Goal: Information Seeking & Learning: Learn about a topic

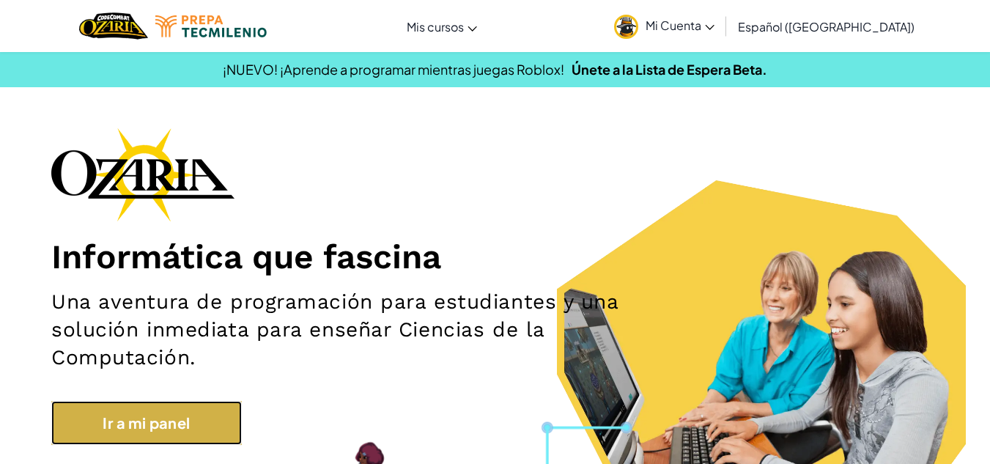
click at [146, 411] on link "Ir a mi panel" at bounding box center [146, 423] width 191 height 44
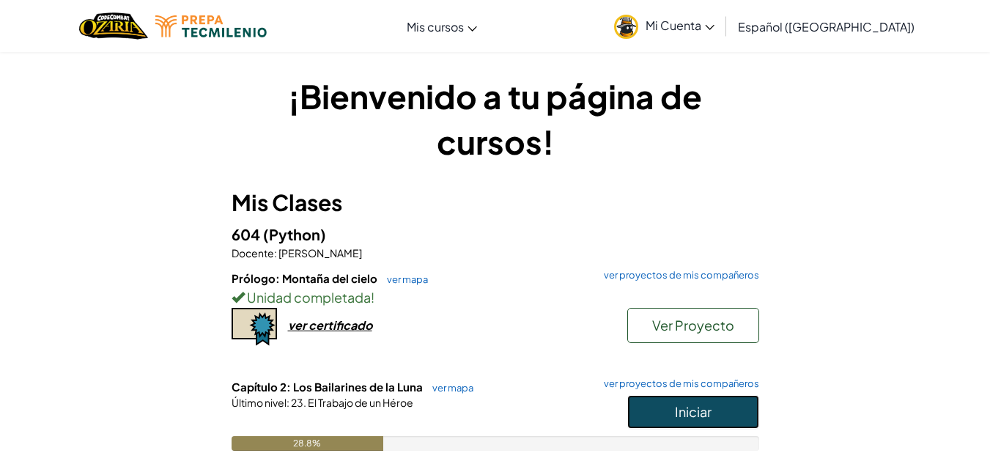
click at [719, 415] on button "Iniciar" at bounding box center [694, 412] width 132 height 34
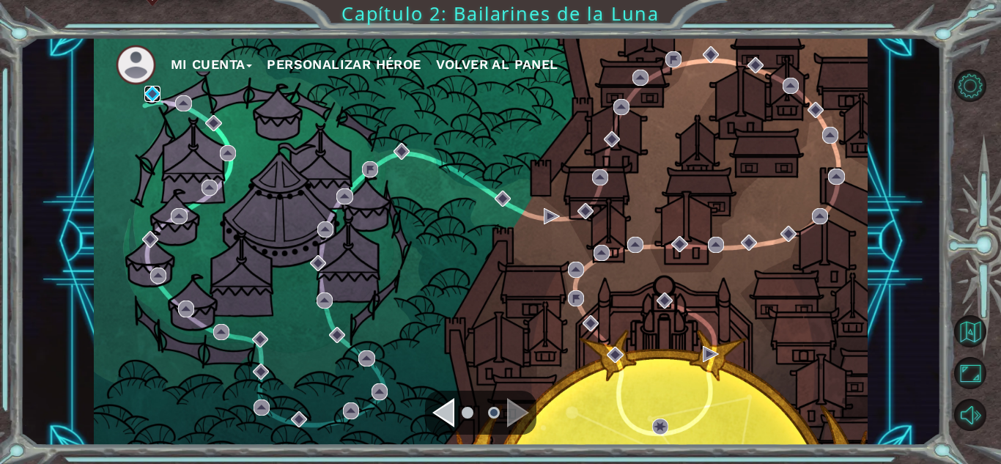
click at [153, 96] on img at bounding box center [152, 94] width 16 height 16
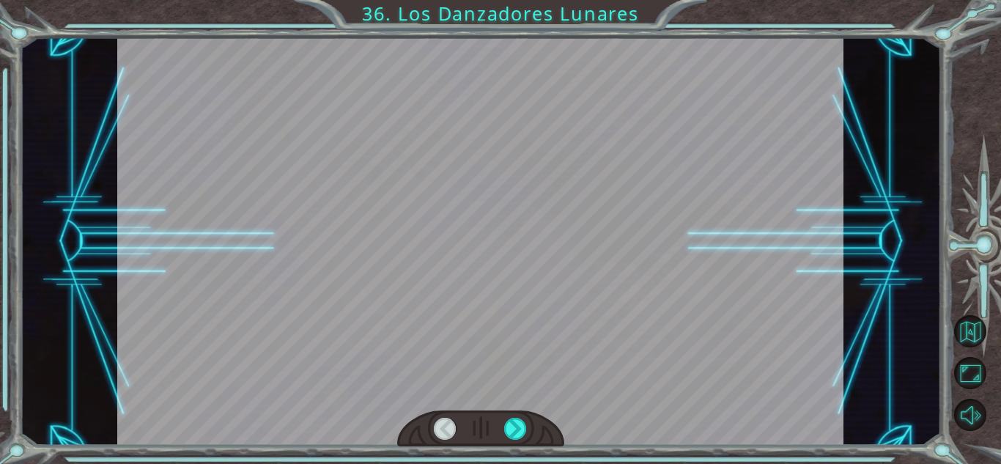
click at [603, 263] on div at bounding box center [480, 241] width 726 height 408
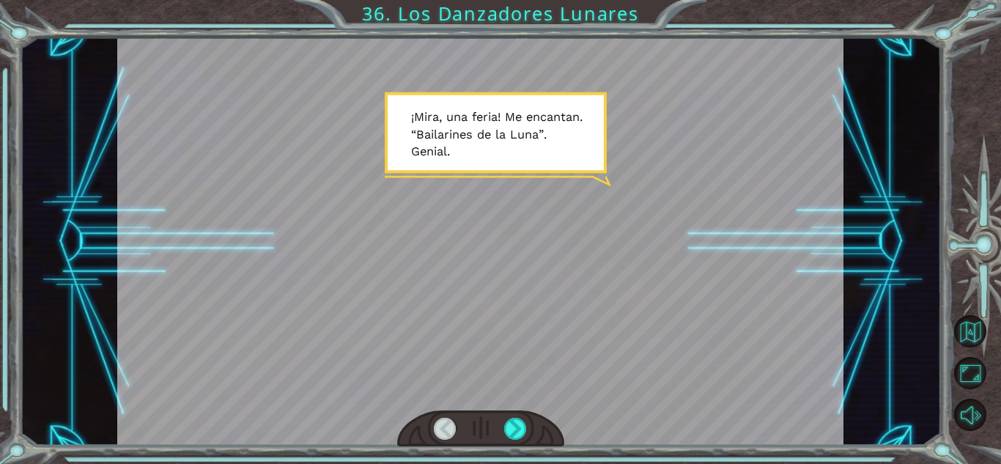
click at [648, 265] on div at bounding box center [480, 241] width 726 height 408
click at [515, 429] on div at bounding box center [515, 429] width 23 height 22
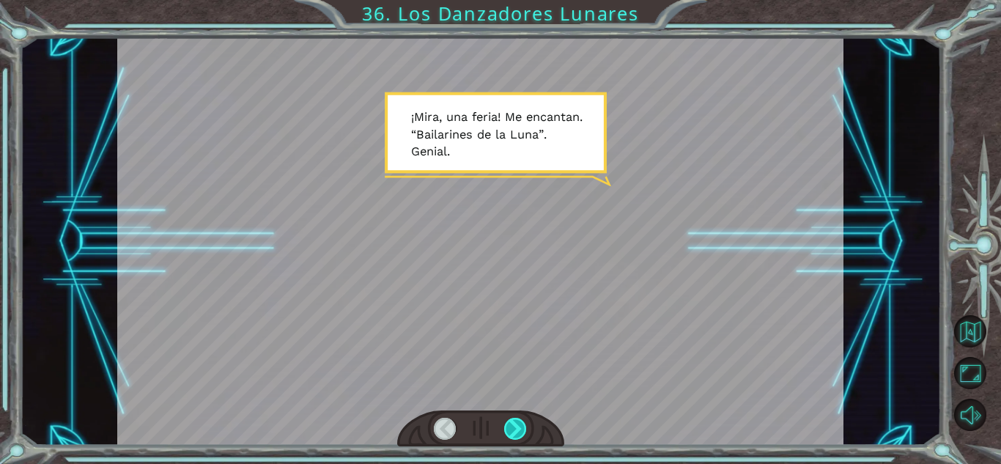
click at [515, 429] on div at bounding box center [515, 429] width 23 height 22
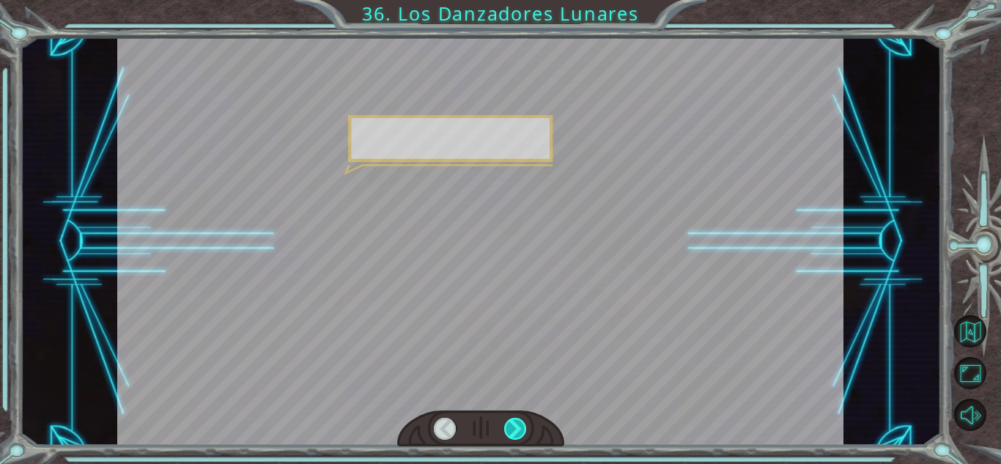
click at [515, 429] on div at bounding box center [515, 429] width 23 height 22
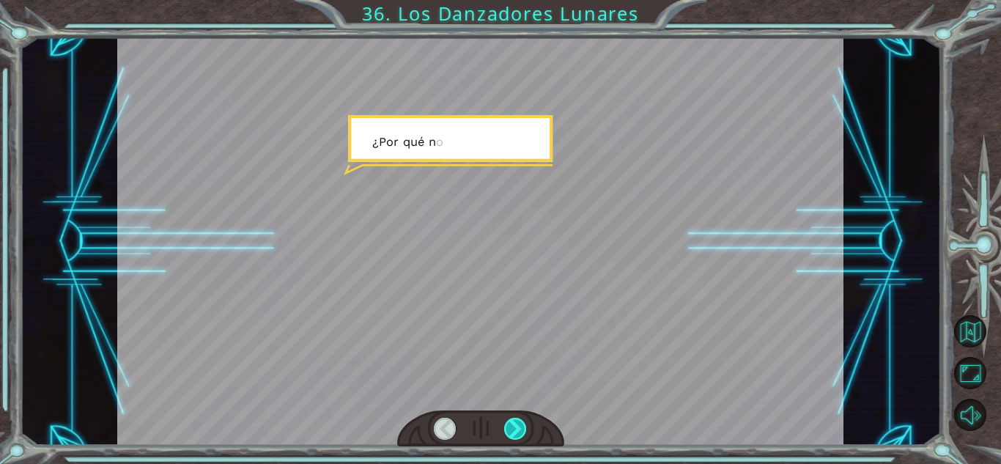
click at [515, 429] on div at bounding box center [515, 429] width 23 height 22
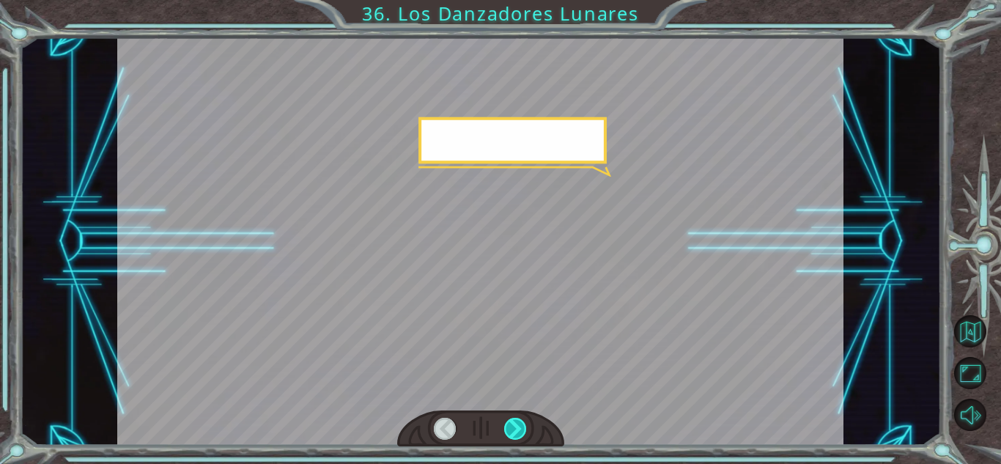
click at [515, 429] on div at bounding box center [515, 429] width 23 height 22
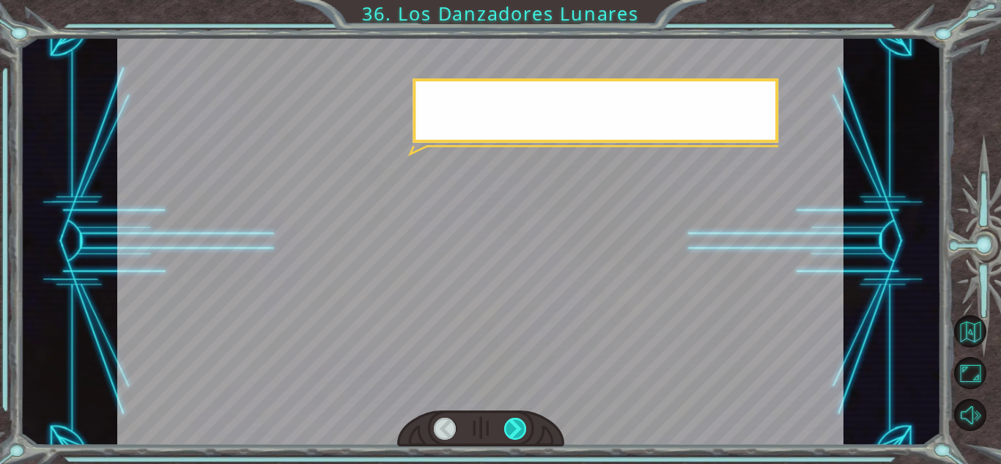
click at [515, 429] on div at bounding box center [515, 429] width 23 height 22
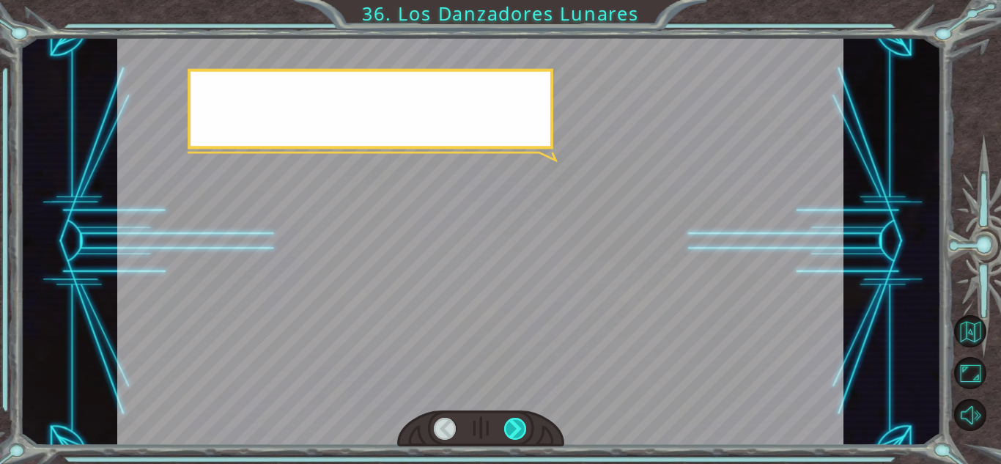
click at [515, 429] on div at bounding box center [515, 429] width 23 height 22
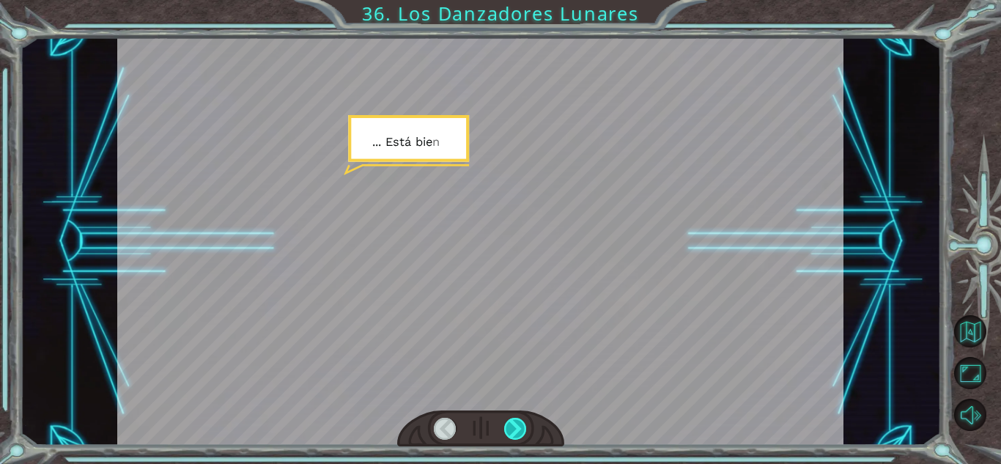
click at [515, 429] on div at bounding box center [515, 429] width 23 height 22
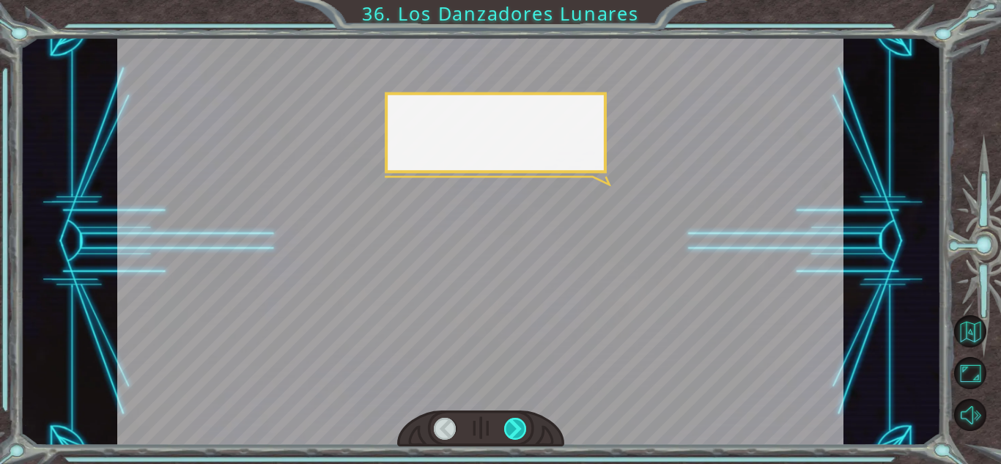
click at [515, 429] on div at bounding box center [515, 429] width 23 height 22
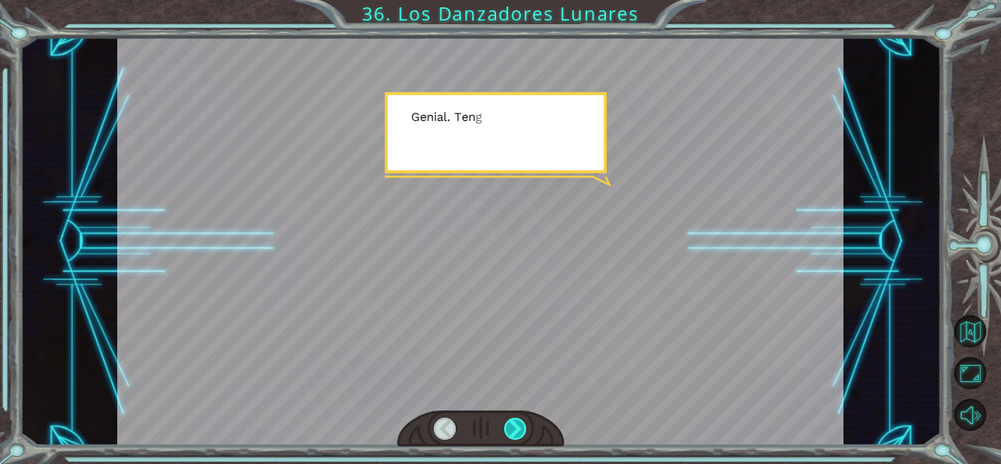
click at [515, 429] on div at bounding box center [515, 429] width 23 height 22
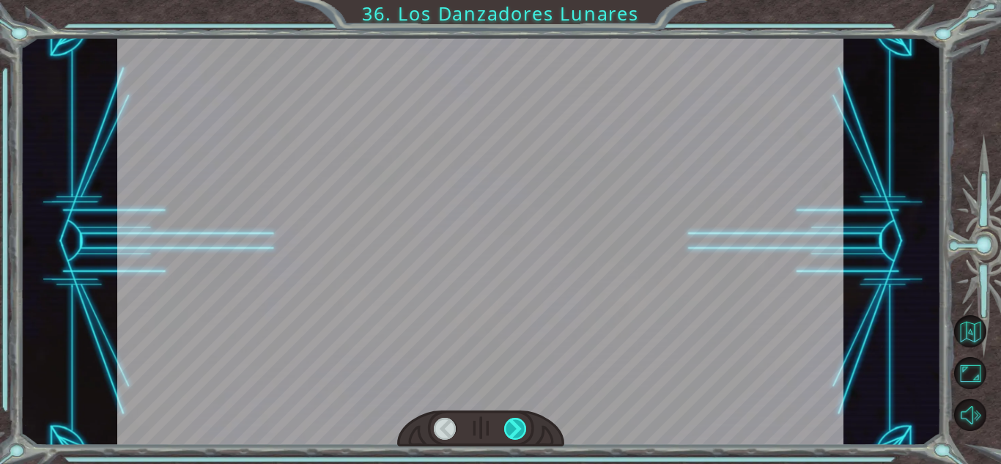
click at [515, 429] on div at bounding box center [515, 429] width 23 height 22
click at [515, 0] on div "Temporary Text ¡ M i r a , u n a f e r i a ! M e e n c a n t a n . “ B a i l a …" at bounding box center [500, 0] width 1001 height 0
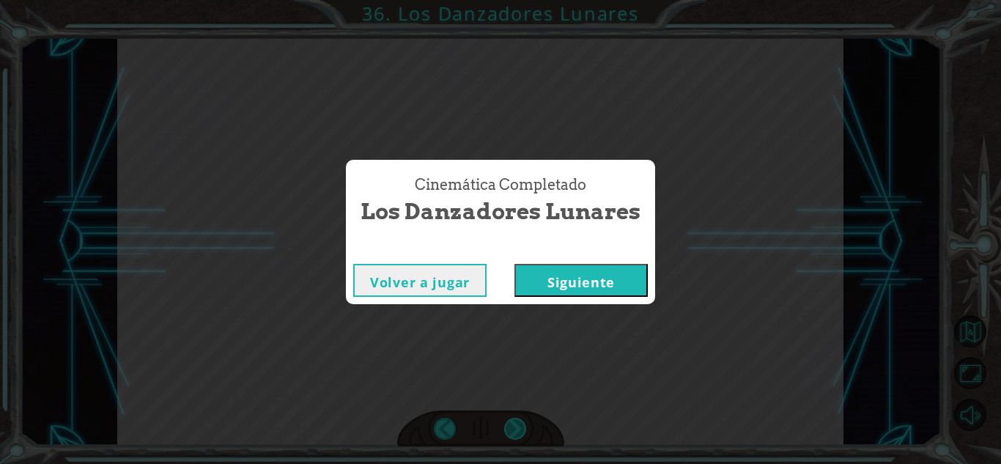
click at [515, 429] on div "Cinemática Completado Los Danzadores Lunares Volver a jugar [GEOGRAPHIC_DATA]" at bounding box center [500, 232] width 1001 height 464
click at [593, 284] on button "Siguiente" at bounding box center [581, 280] width 133 height 33
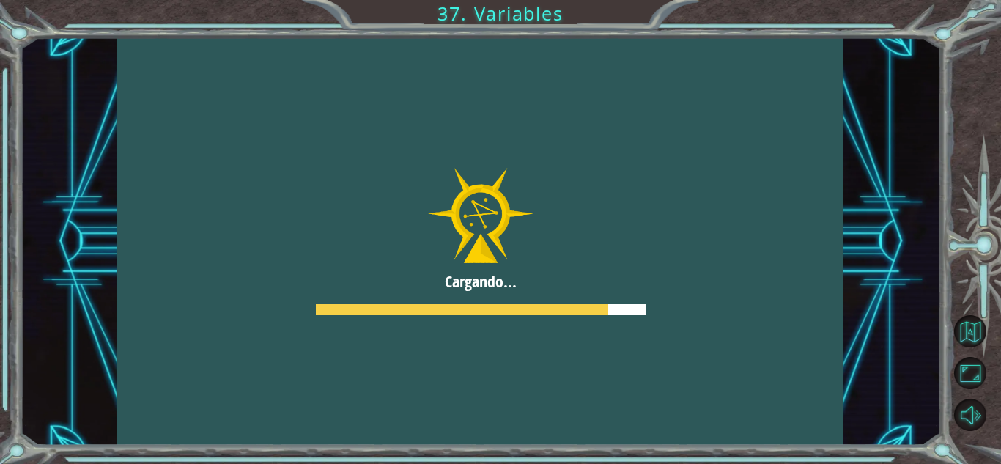
click at [543, 276] on div at bounding box center [480, 241] width 726 height 408
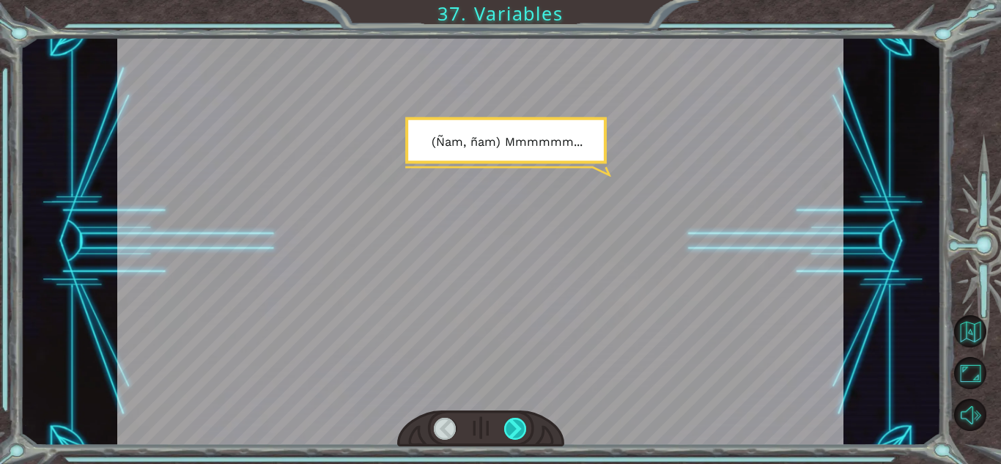
click at [519, 432] on div at bounding box center [515, 429] width 23 height 22
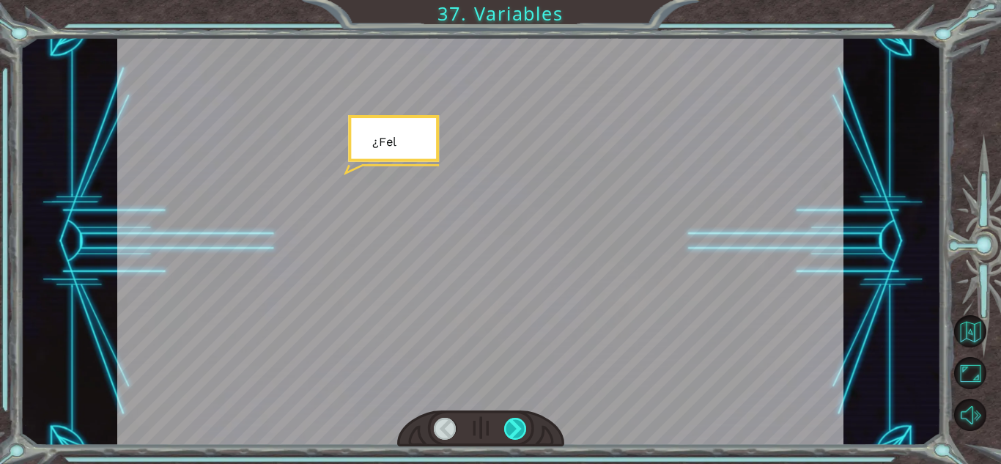
click at [519, 432] on div at bounding box center [515, 429] width 23 height 22
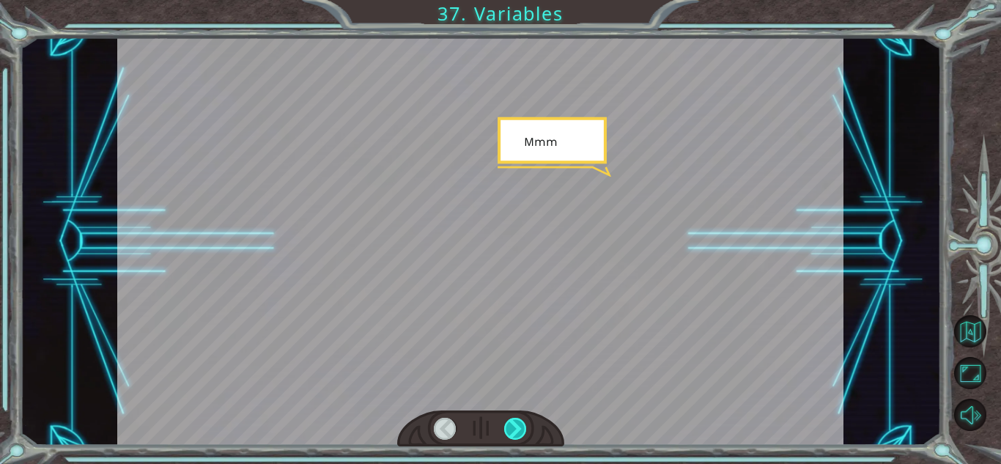
click at [519, 432] on div at bounding box center [515, 429] width 23 height 22
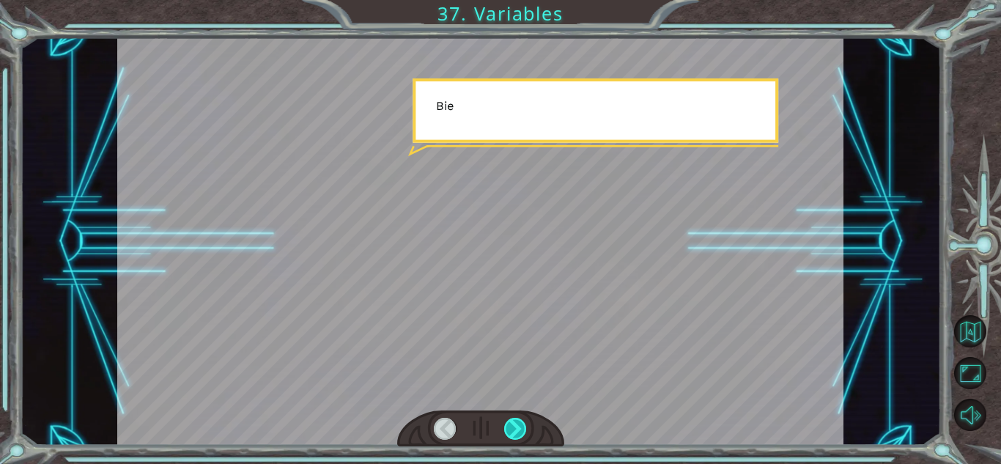
click at [519, 432] on div at bounding box center [515, 429] width 23 height 22
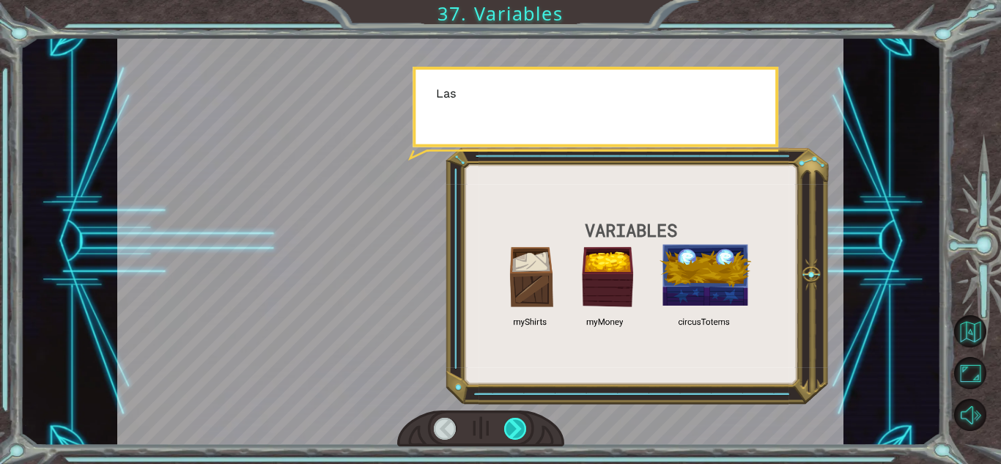
click at [519, 432] on div at bounding box center [515, 429] width 23 height 22
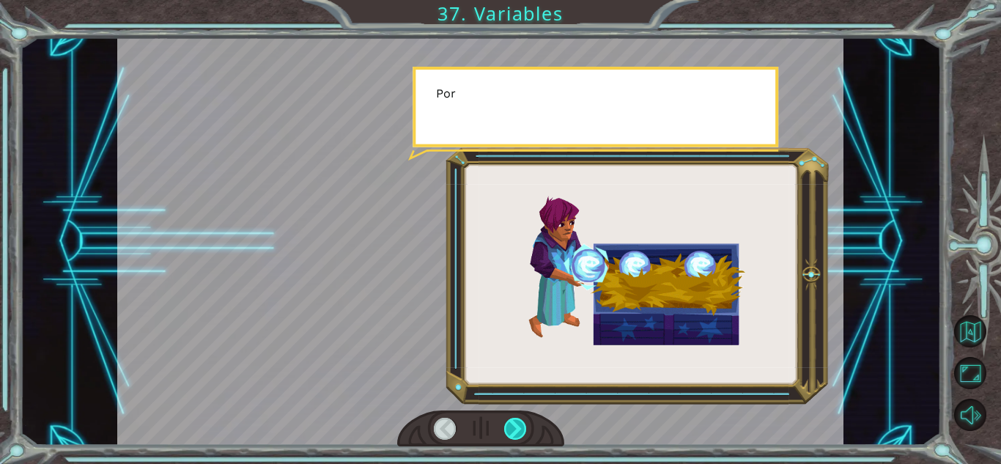
click at [519, 432] on div at bounding box center [515, 429] width 23 height 22
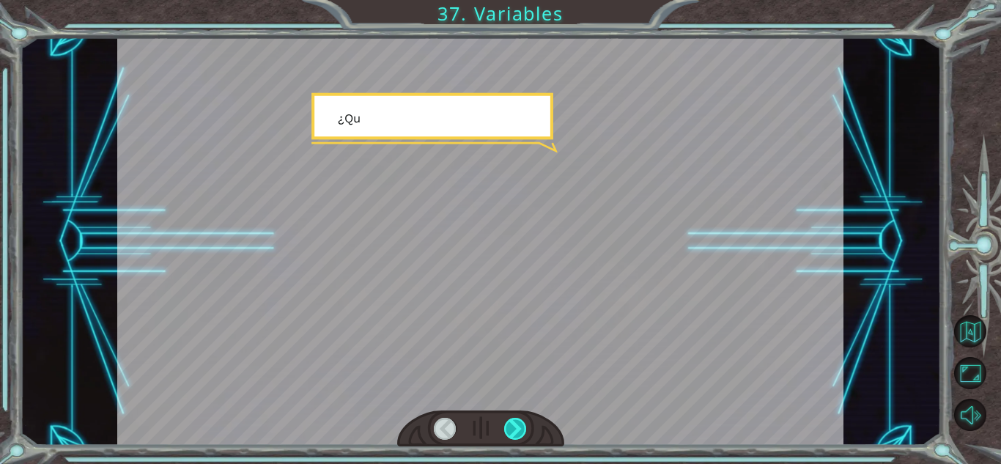
click at [519, 432] on div at bounding box center [515, 429] width 23 height 22
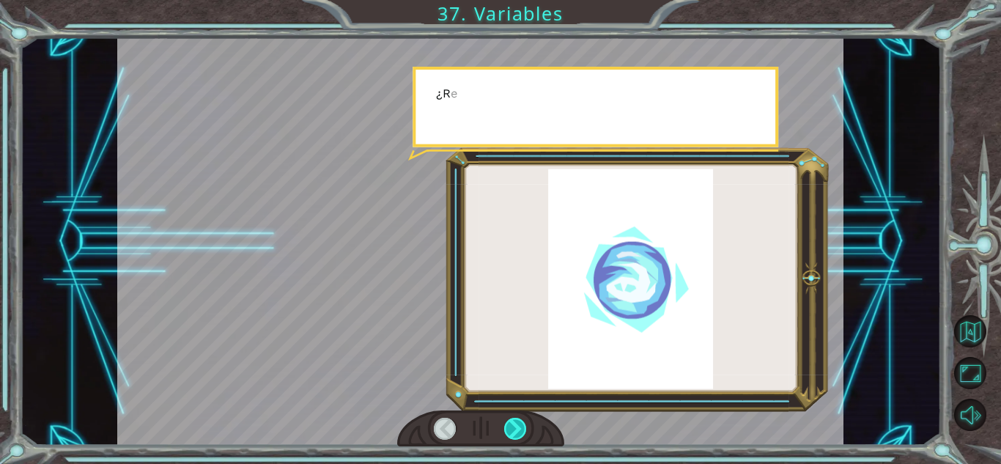
click at [519, 432] on div at bounding box center [515, 429] width 23 height 22
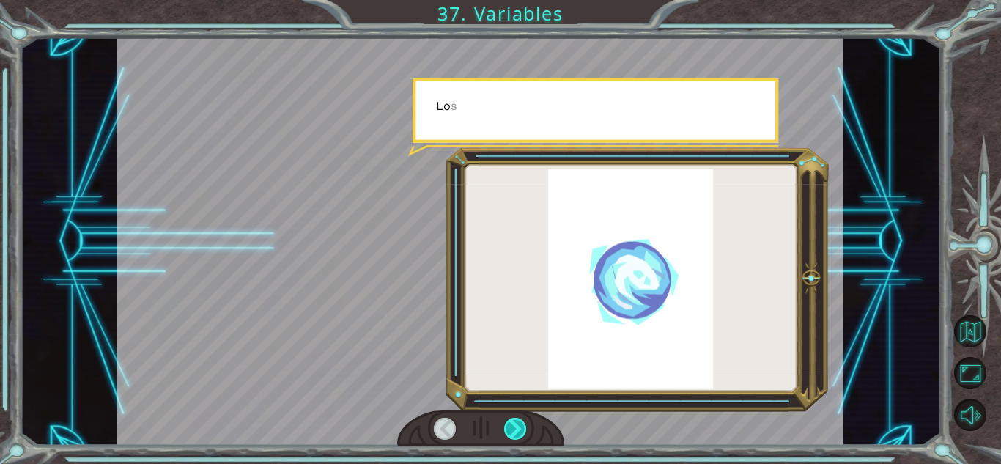
click at [519, 432] on div at bounding box center [515, 429] width 23 height 22
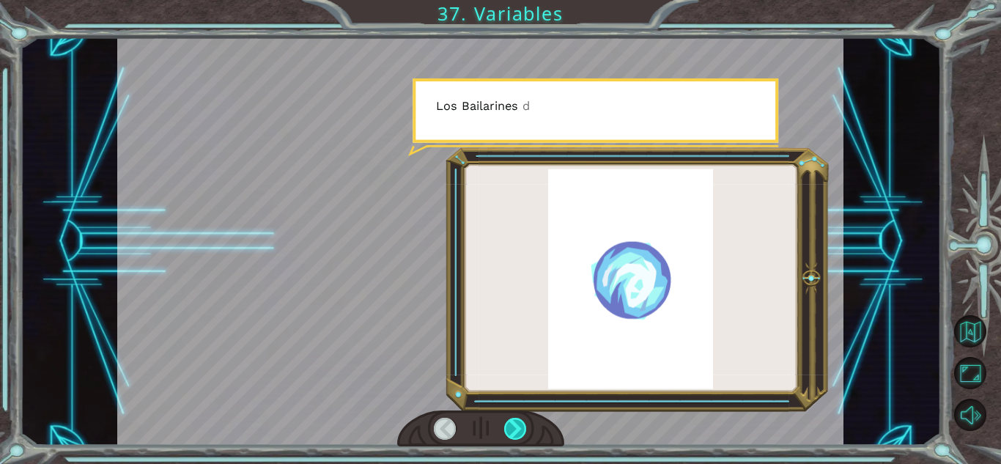
click at [519, 432] on div at bounding box center [515, 429] width 23 height 22
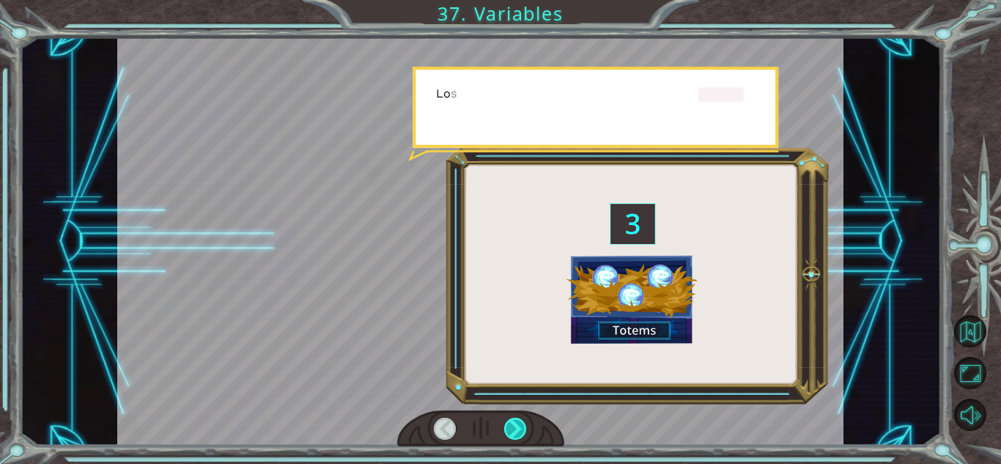
click at [519, 432] on div at bounding box center [515, 429] width 23 height 22
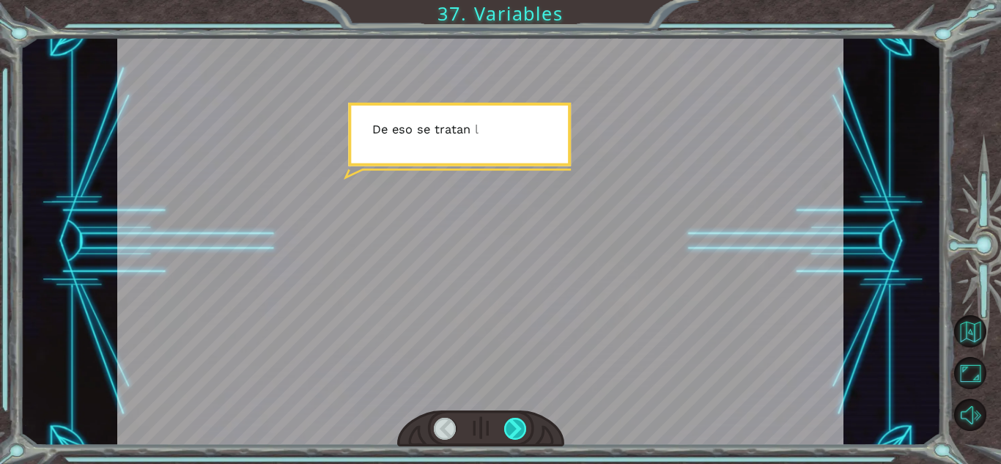
click at [519, 432] on div at bounding box center [515, 429] width 23 height 22
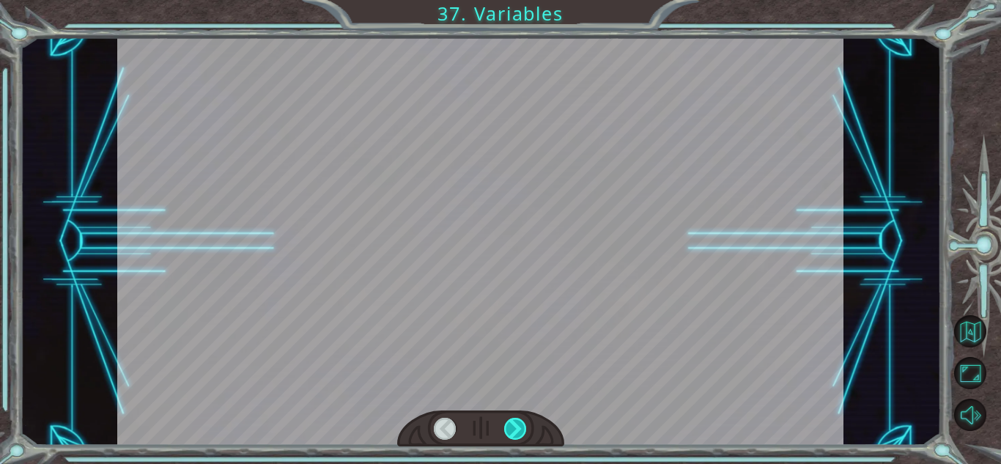
click at [519, 432] on div at bounding box center [515, 429] width 23 height 22
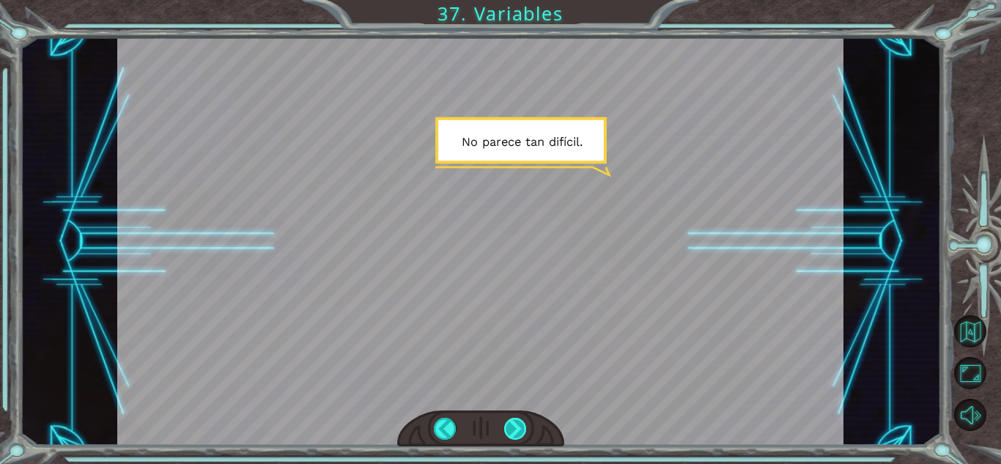
click at [519, 432] on div at bounding box center [515, 429] width 23 height 22
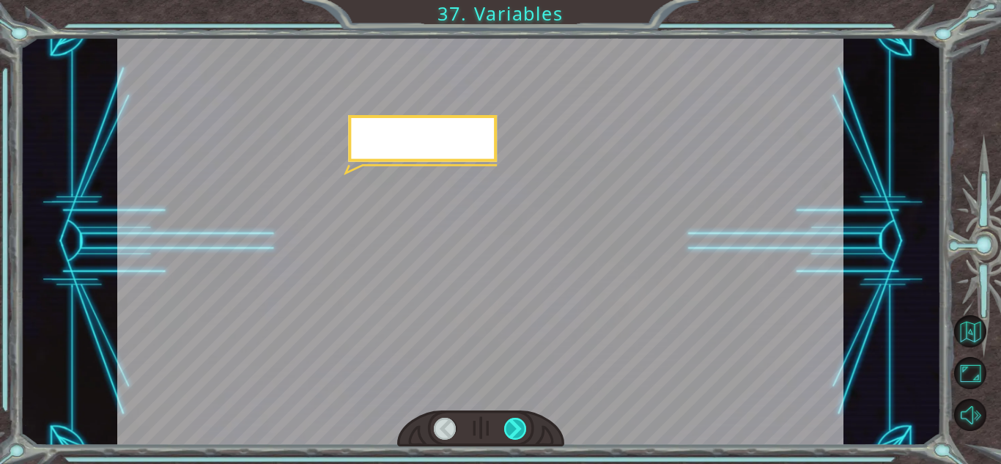
click at [519, 432] on div at bounding box center [515, 429] width 23 height 22
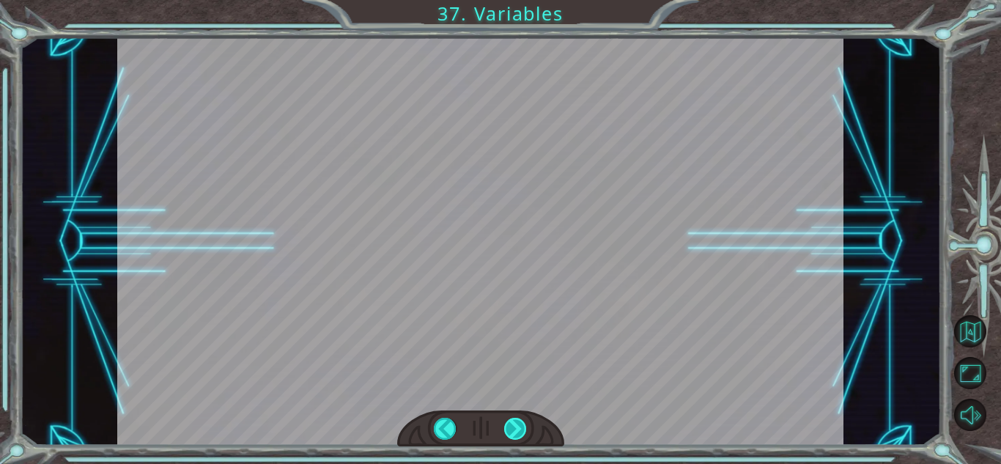
click at [519, 432] on div at bounding box center [515, 429] width 23 height 22
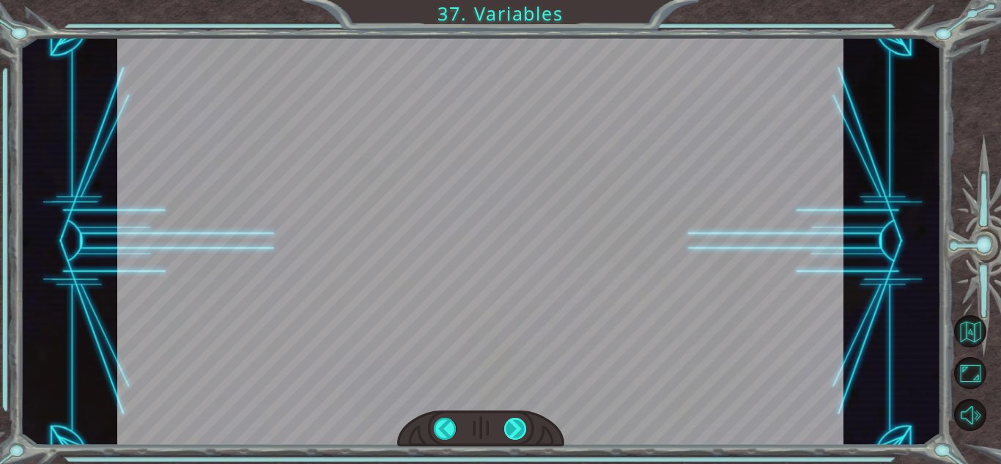
click at [519, 432] on div at bounding box center [515, 429] width 23 height 22
click at [519, 0] on div "( Ñ a m , ñ a m ) M m m m m m . . . ¿ F e l i z ? M m m - a j á . B i e n . M i…" at bounding box center [500, 0] width 1001 height 0
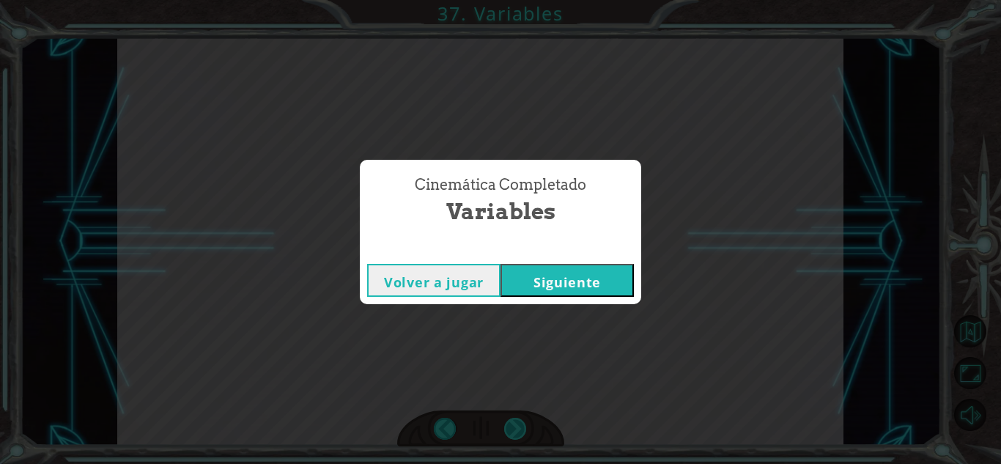
click at [519, 432] on div "Cinemática Completado Variables Volver a jugar [GEOGRAPHIC_DATA]" at bounding box center [500, 232] width 1001 height 464
click at [573, 273] on button "Siguiente" at bounding box center [567, 280] width 133 height 33
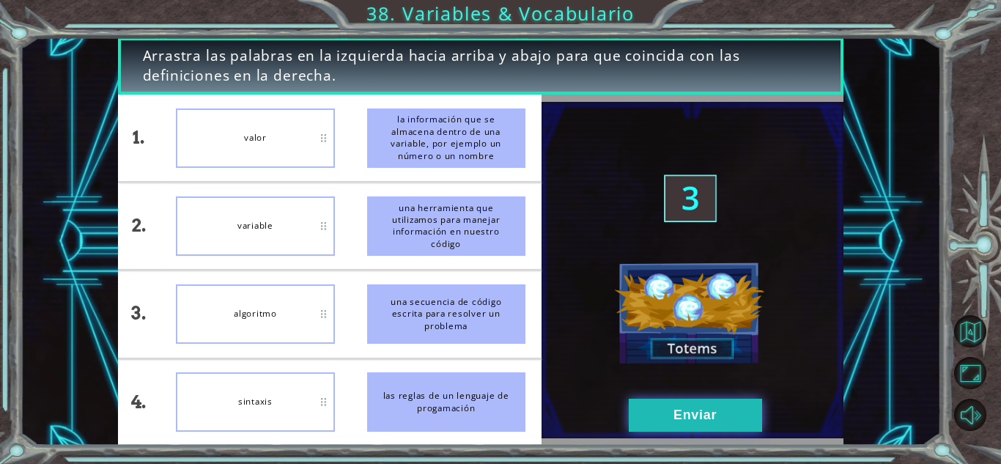
click at [658, 416] on button "Enviar" at bounding box center [695, 415] width 133 height 33
click at [703, 402] on button "Enviar" at bounding box center [695, 415] width 133 height 33
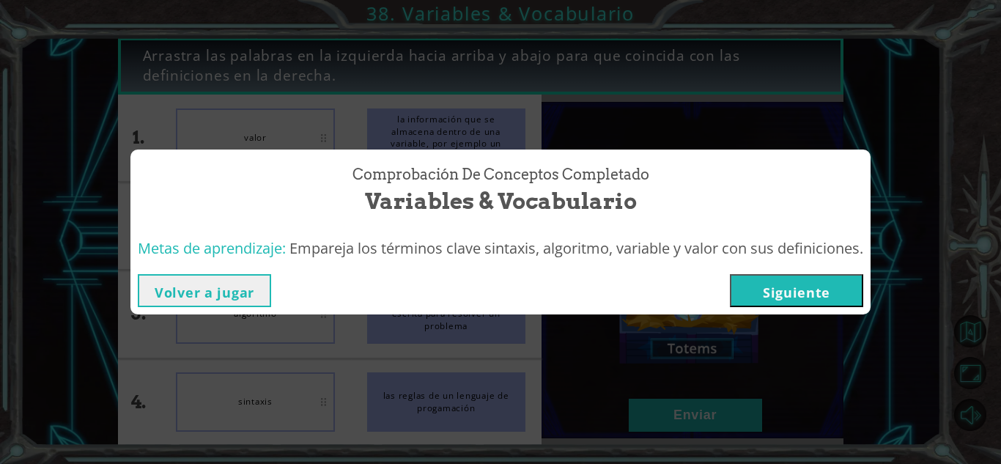
click at [812, 292] on button "Siguiente" at bounding box center [796, 290] width 133 height 33
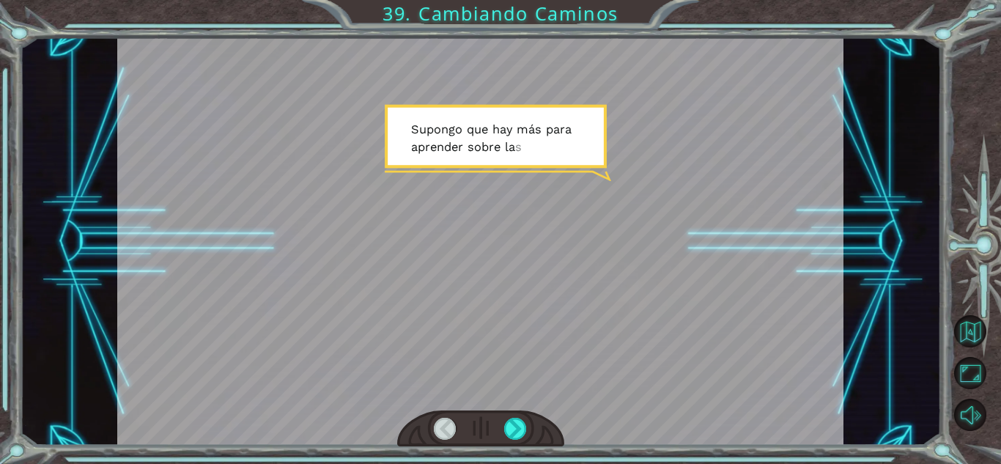
click at [692, 300] on div at bounding box center [480, 241] width 726 height 408
click at [521, 422] on div at bounding box center [515, 429] width 23 height 22
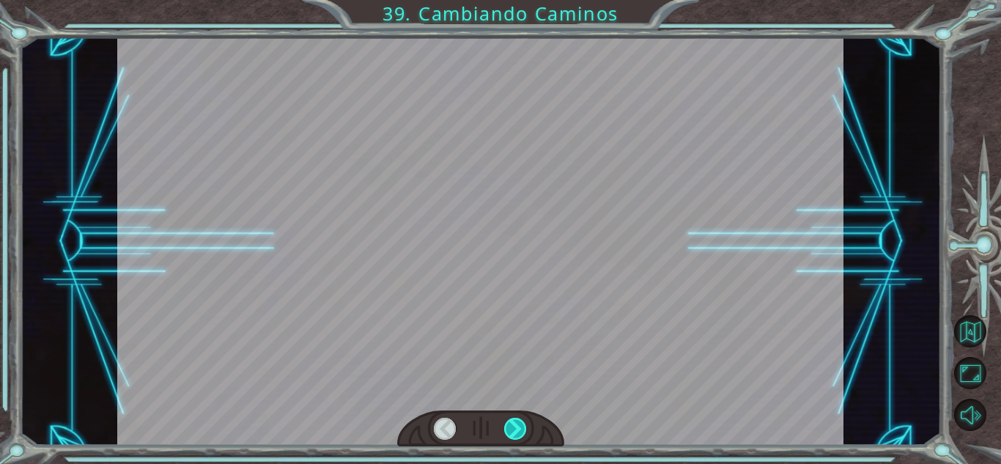
click at [521, 422] on div at bounding box center [515, 429] width 23 height 22
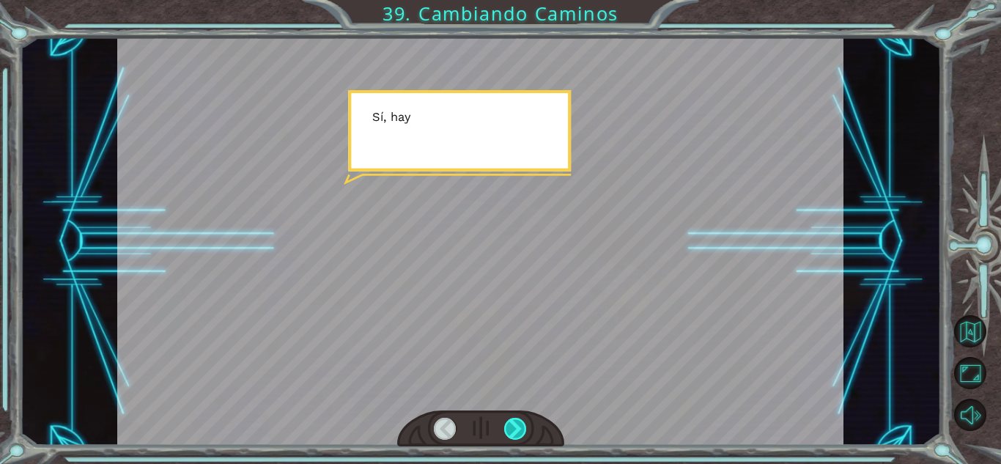
click at [521, 422] on div at bounding box center [515, 429] width 23 height 22
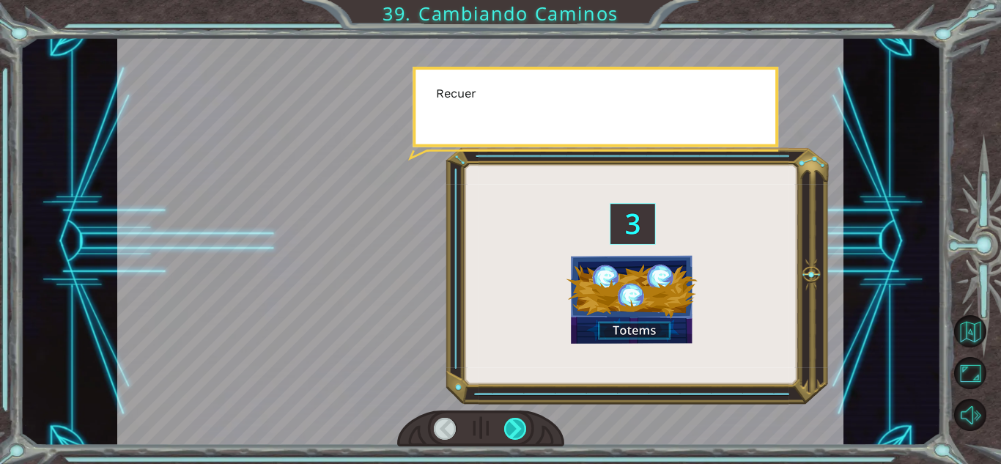
click at [521, 422] on div at bounding box center [515, 429] width 23 height 22
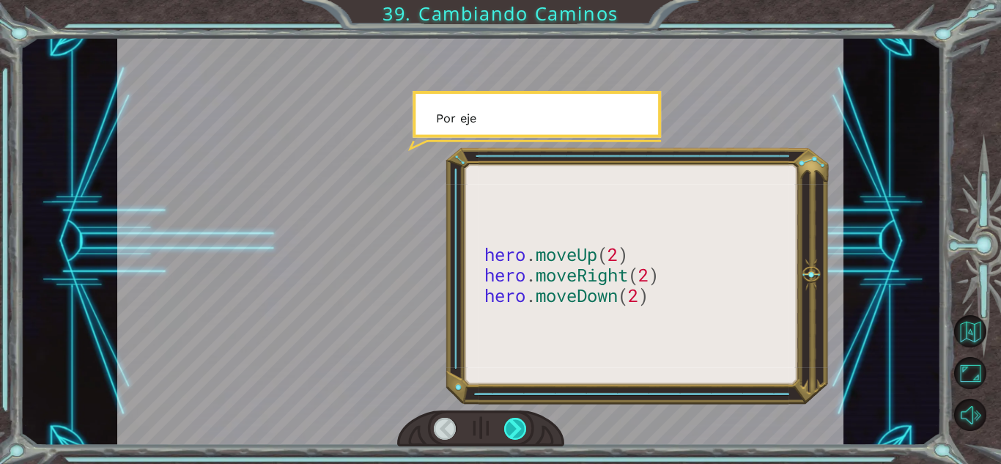
click at [521, 422] on div at bounding box center [515, 429] width 23 height 22
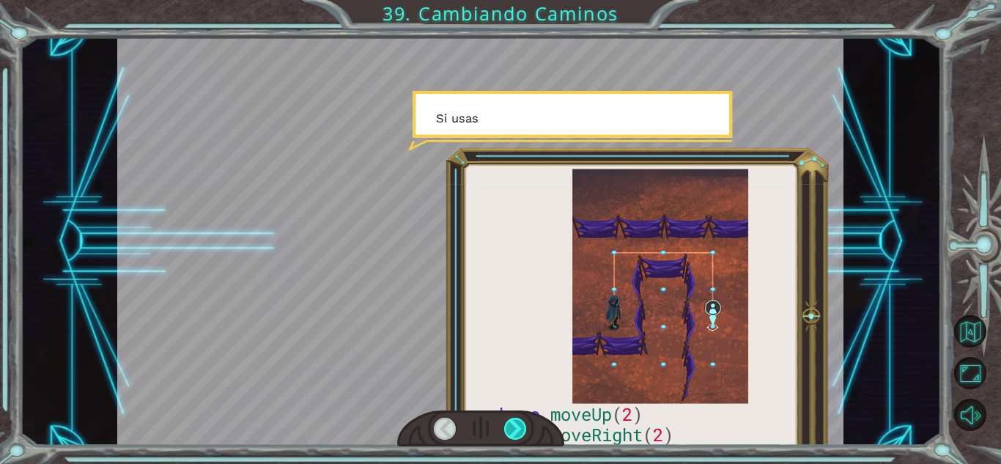
click at [521, 422] on div at bounding box center [515, 429] width 23 height 22
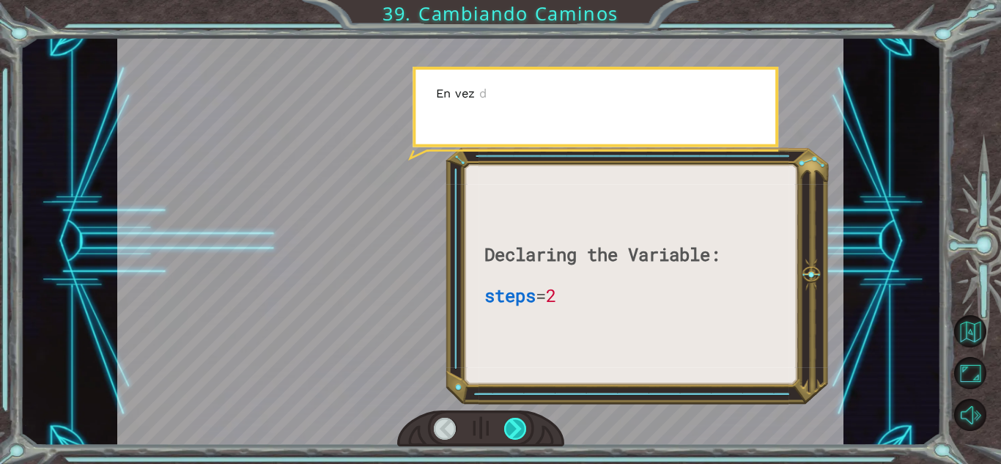
click at [521, 422] on div at bounding box center [515, 429] width 23 height 22
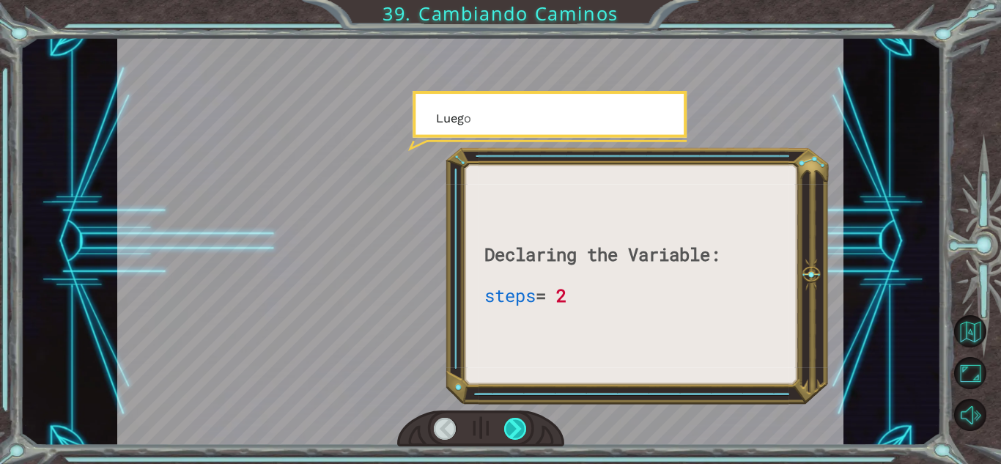
click at [521, 422] on div at bounding box center [515, 429] width 23 height 22
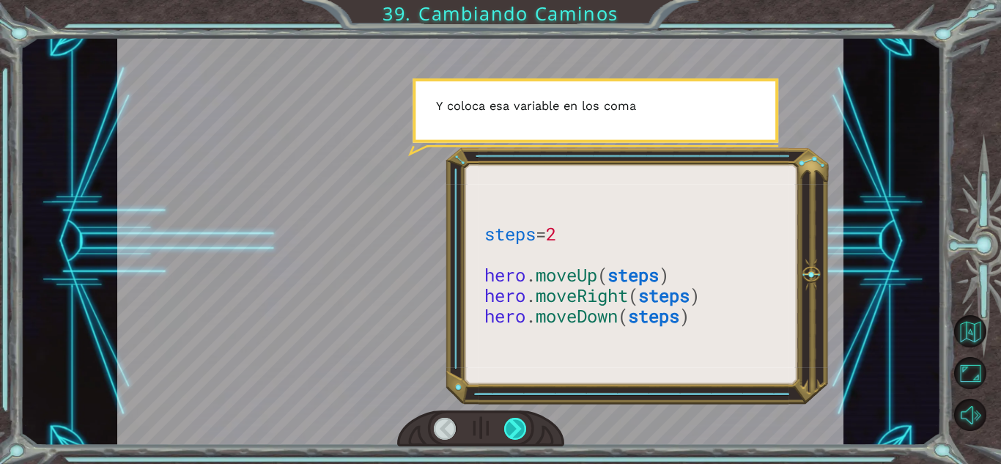
click at [521, 421] on div at bounding box center [515, 429] width 23 height 22
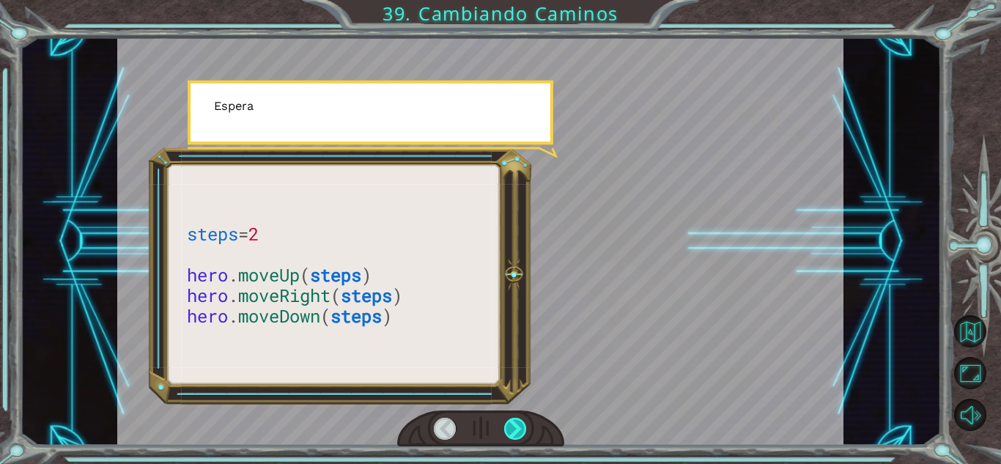
click at [521, 421] on div at bounding box center [515, 429] width 23 height 22
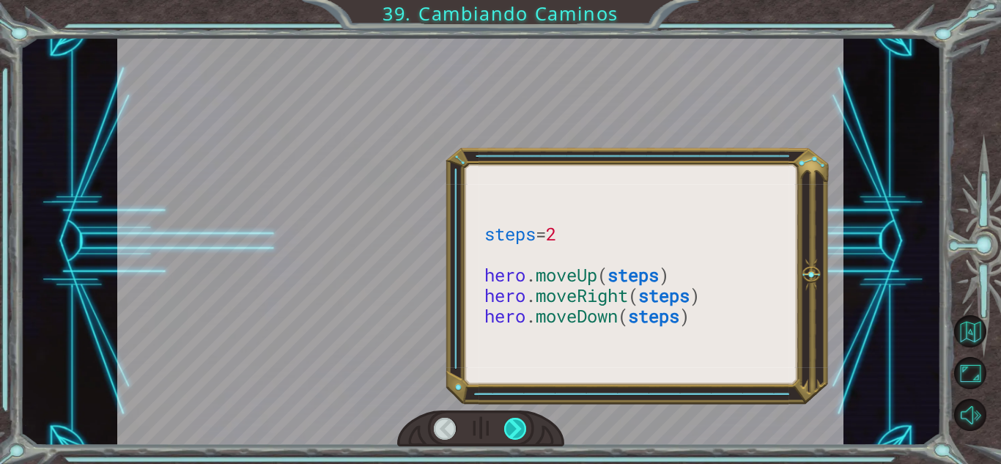
click at [520, 418] on div at bounding box center [515, 429] width 23 height 22
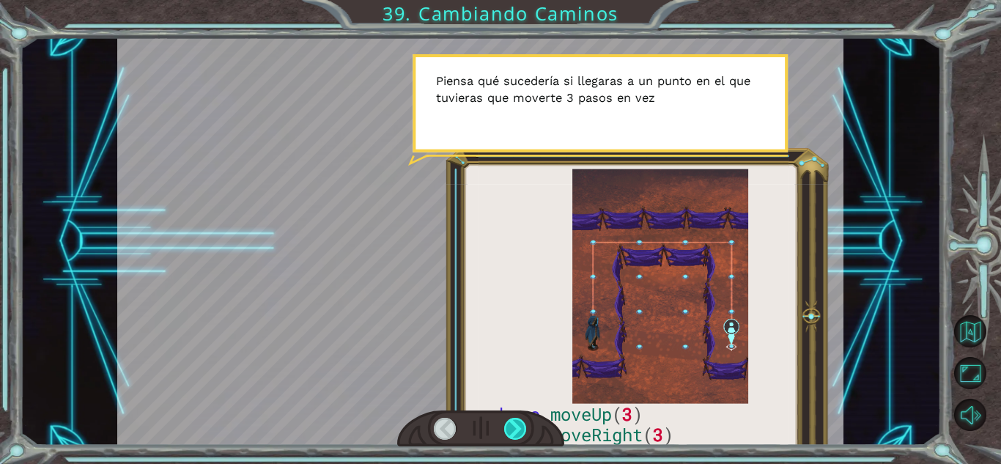
click at [520, 423] on div at bounding box center [515, 429] width 23 height 22
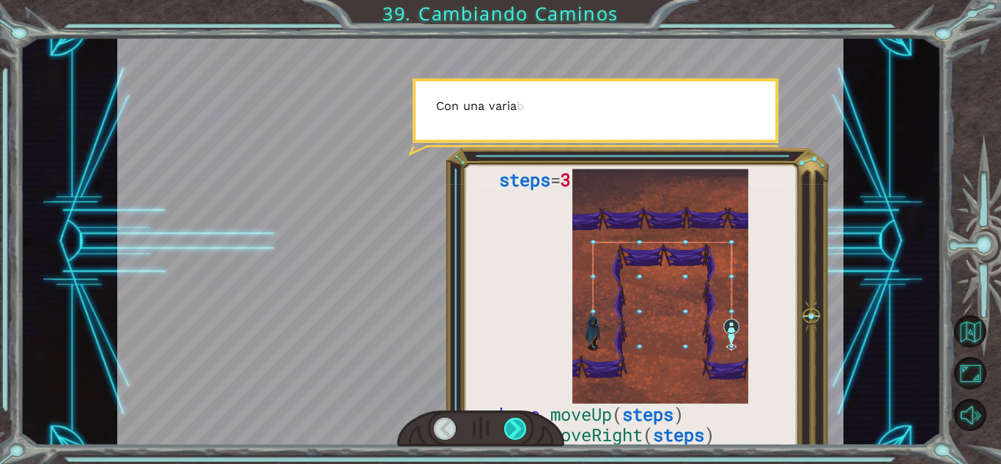
click at [520, 423] on div at bounding box center [515, 429] width 23 height 22
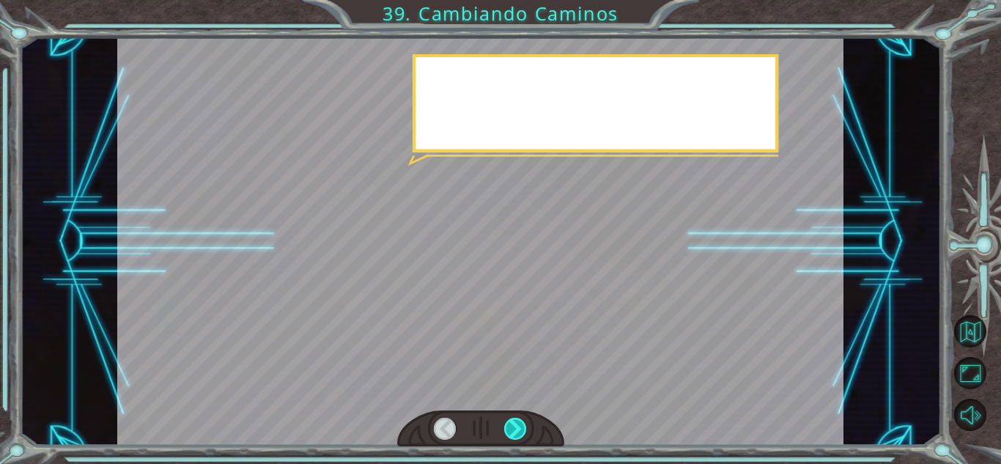
click at [520, 423] on div at bounding box center [515, 429] width 23 height 22
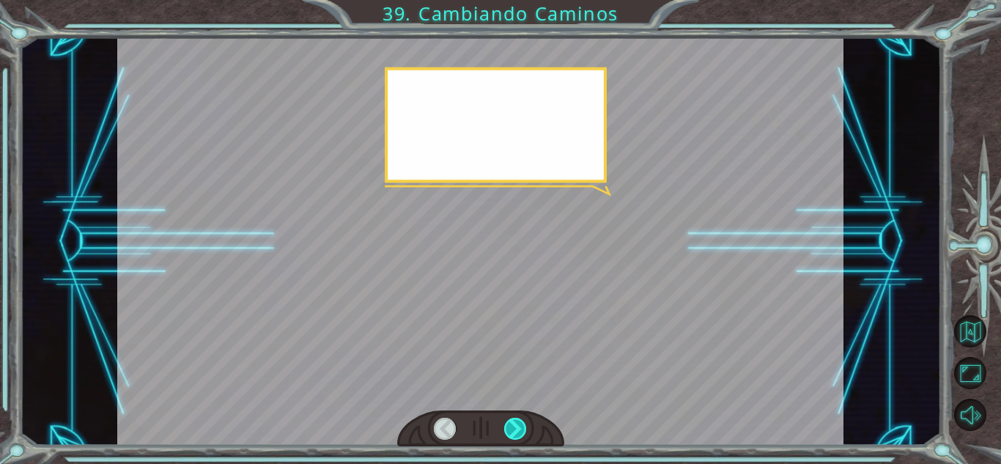
click at [520, 423] on div at bounding box center [515, 429] width 23 height 22
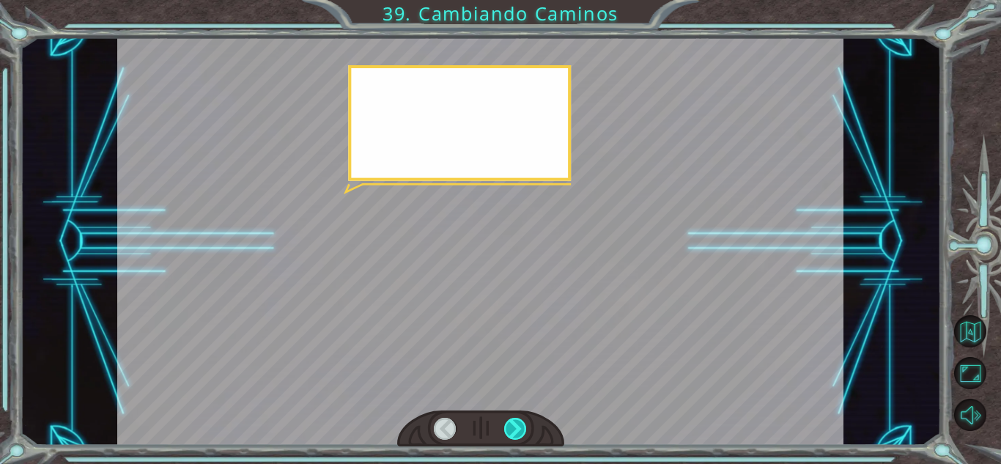
click at [520, 423] on div at bounding box center [515, 429] width 23 height 22
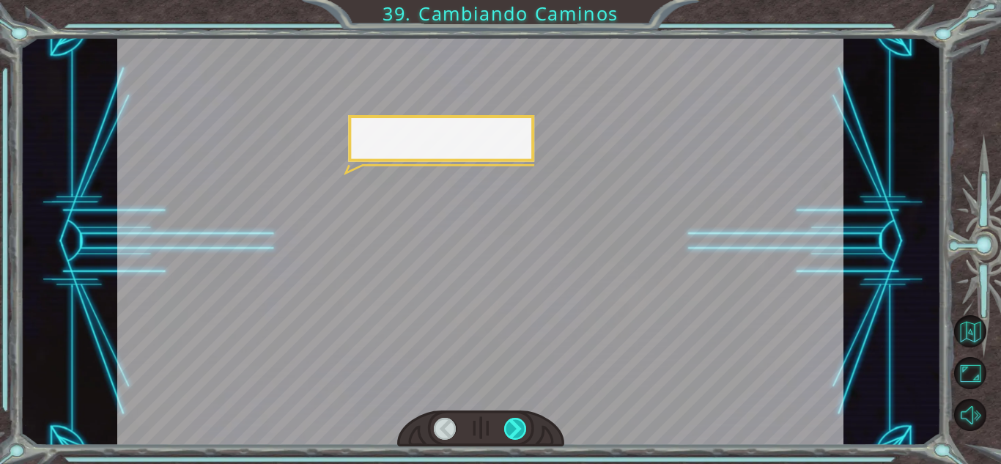
click at [520, 423] on div at bounding box center [515, 429] width 23 height 22
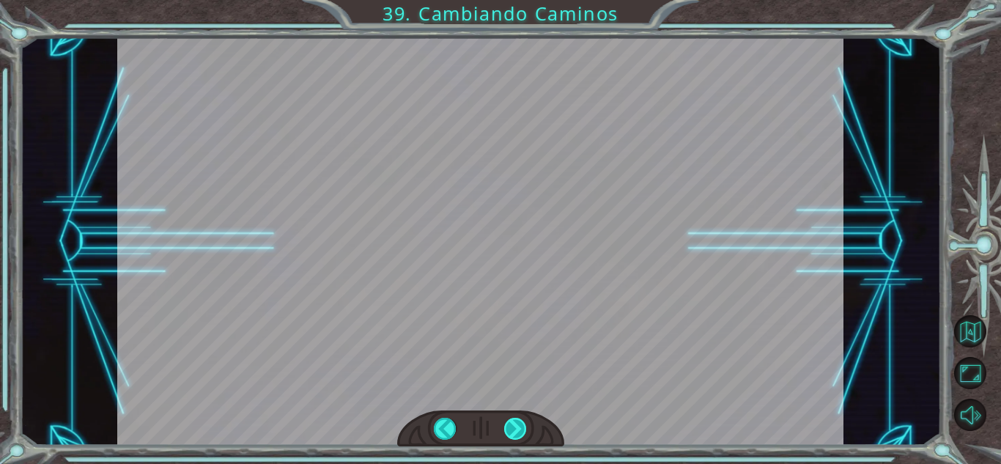
click at [520, 423] on div at bounding box center [515, 429] width 23 height 22
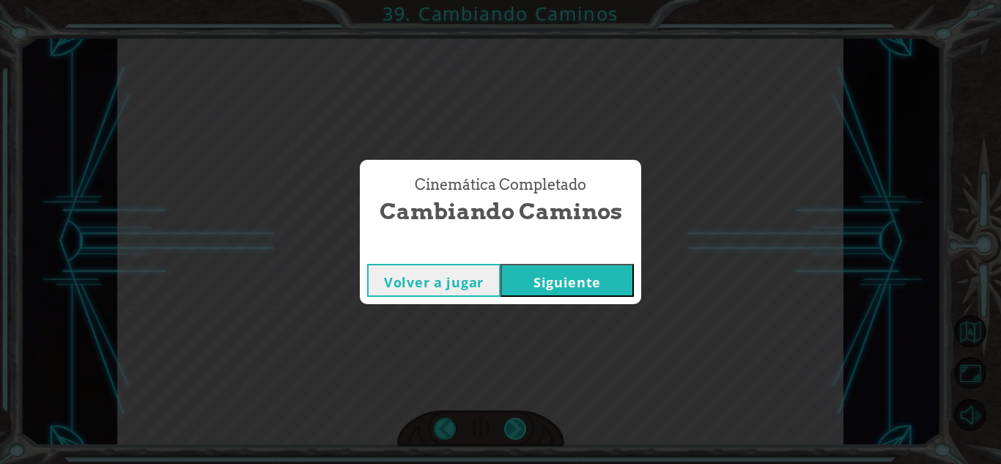
click at [520, 423] on div "Cinemática Completado Cambiando Caminos Volver a jugar [GEOGRAPHIC_DATA]" at bounding box center [500, 232] width 1001 height 464
click at [606, 274] on button "Siguiente" at bounding box center [567, 280] width 133 height 33
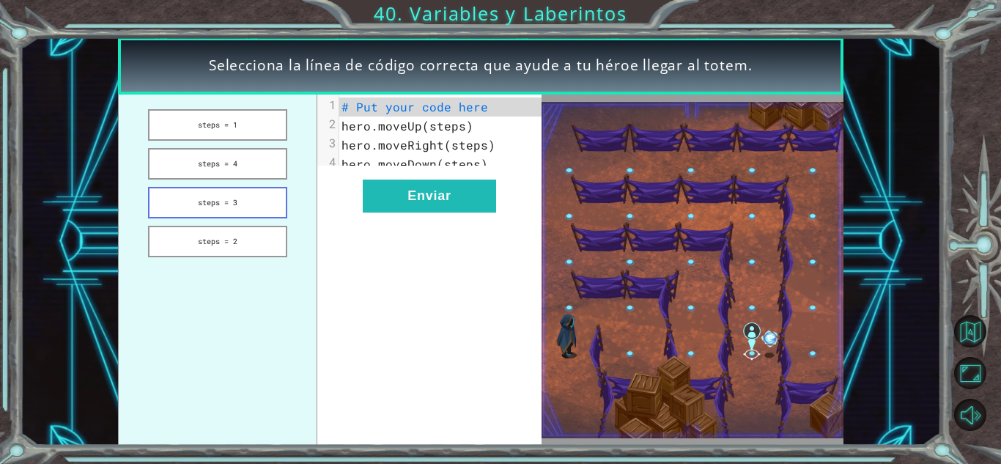
click at [270, 194] on button "steps = 3" at bounding box center [217, 203] width 139 height 32
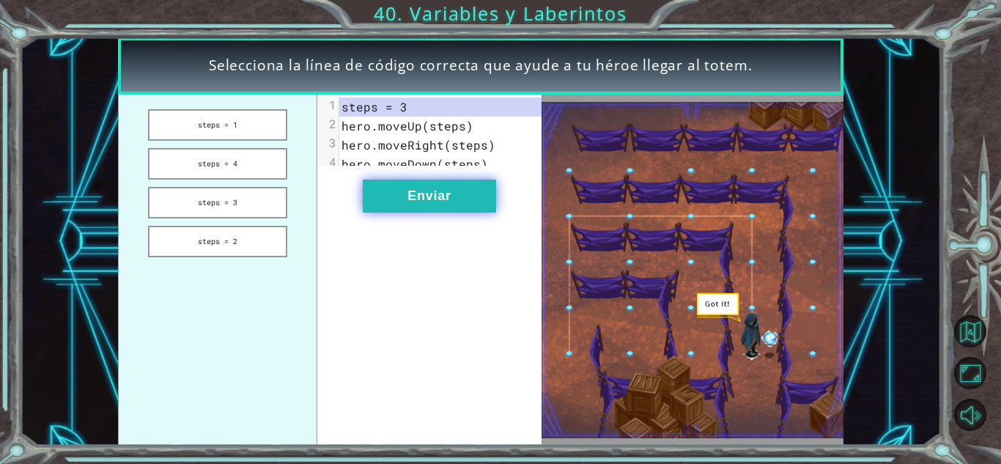
click at [450, 211] on button "Enviar" at bounding box center [429, 196] width 133 height 33
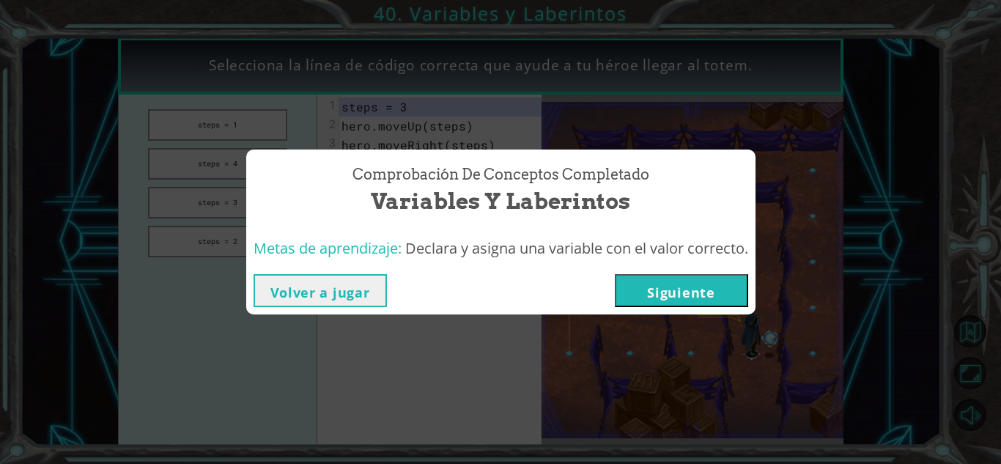
click at [450, 211] on span "Variables y Laberintos" at bounding box center [501, 201] width 260 height 32
click at [708, 301] on button "Siguiente" at bounding box center [681, 290] width 133 height 33
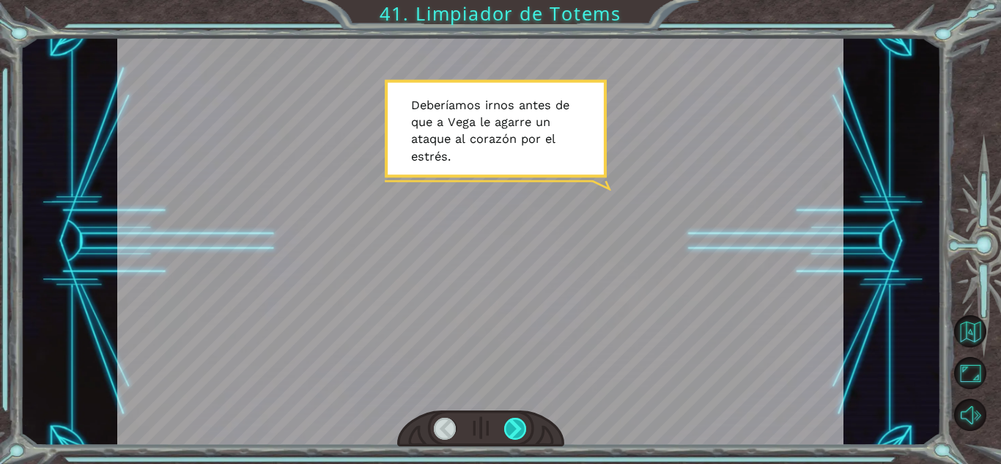
click at [520, 430] on div at bounding box center [515, 429] width 23 height 22
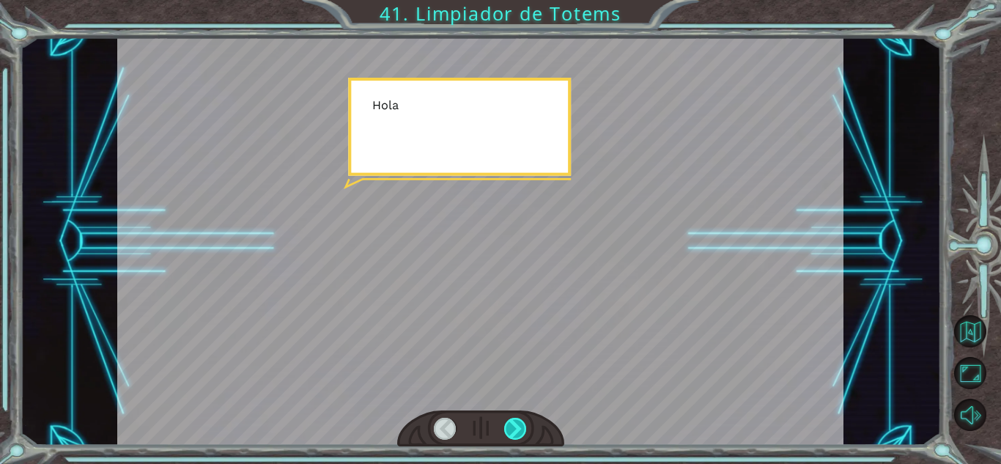
click at [520, 430] on div at bounding box center [515, 429] width 23 height 22
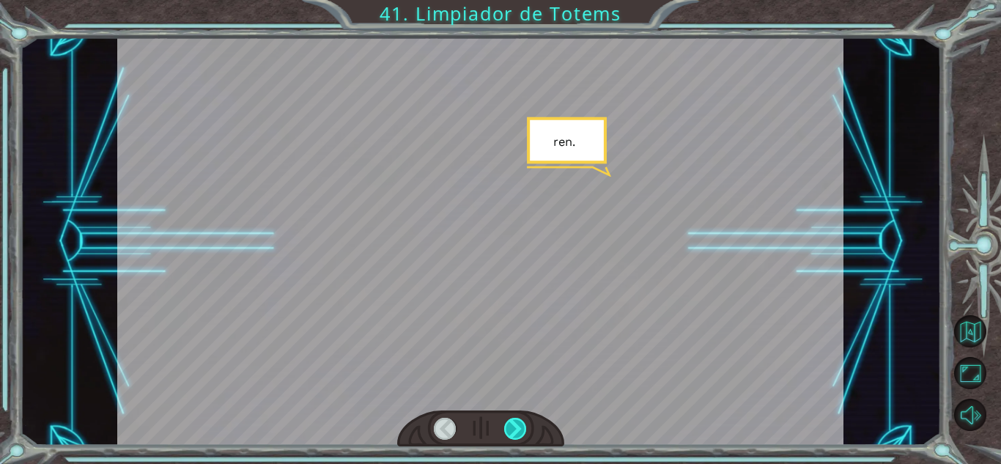
click at [520, 430] on div at bounding box center [515, 429] width 23 height 22
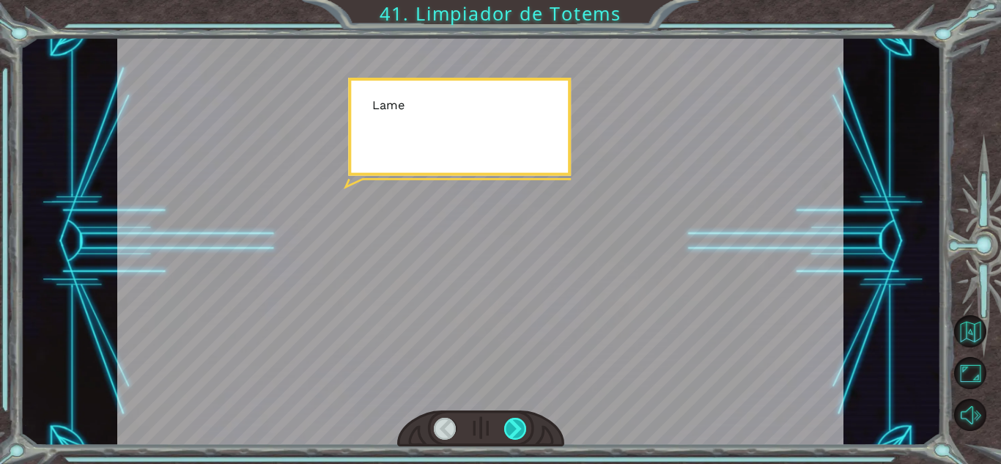
click at [520, 430] on div at bounding box center [515, 429] width 23 height 22
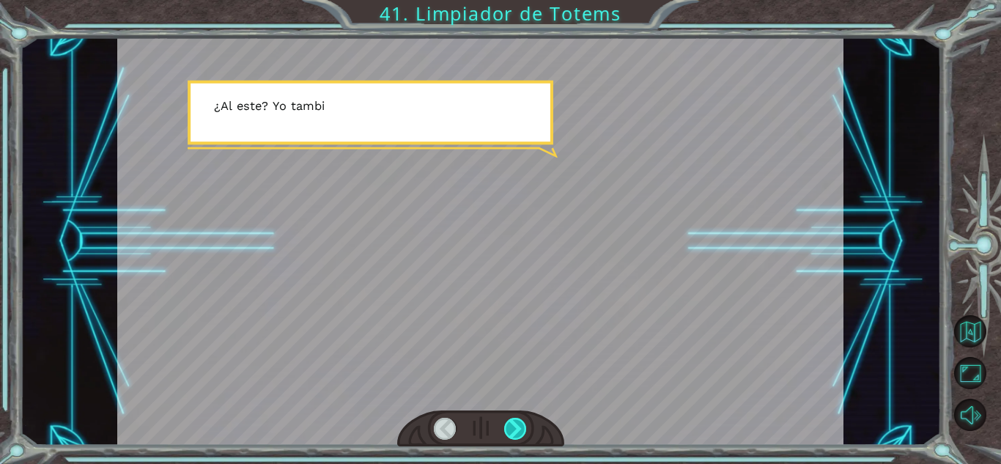
click at [520, 430] on div at bounding box center [515, 429] width 23 height 22
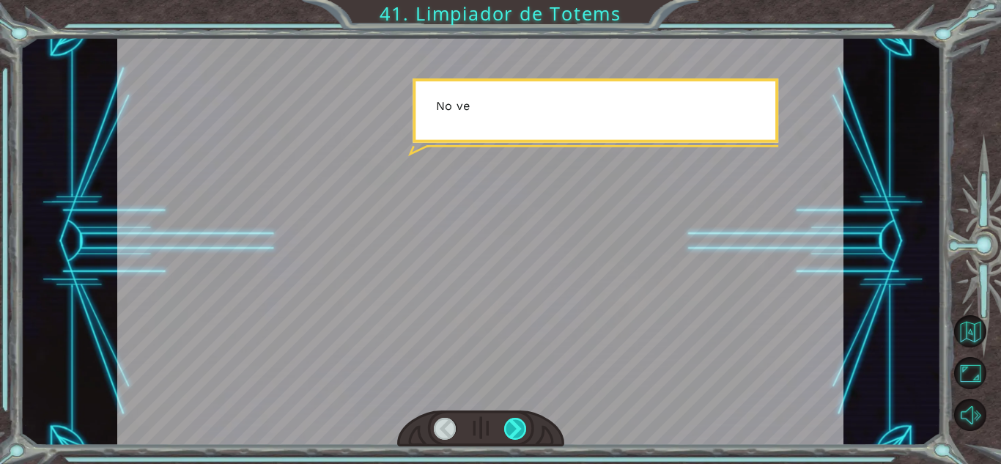
click at [520, 430] on div at bounding box center [515, 429] width 23 height 22
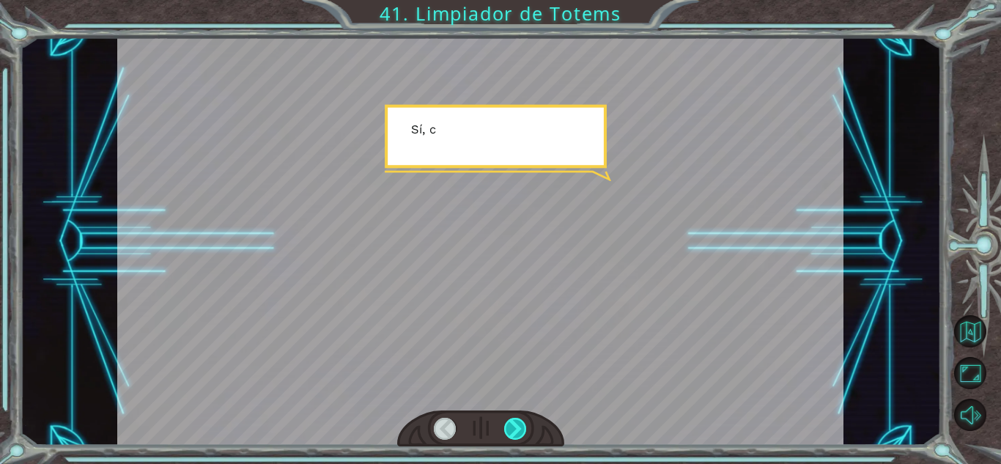
click at [520, 430] on div at bounding box center [515, 429] width 23 height 22
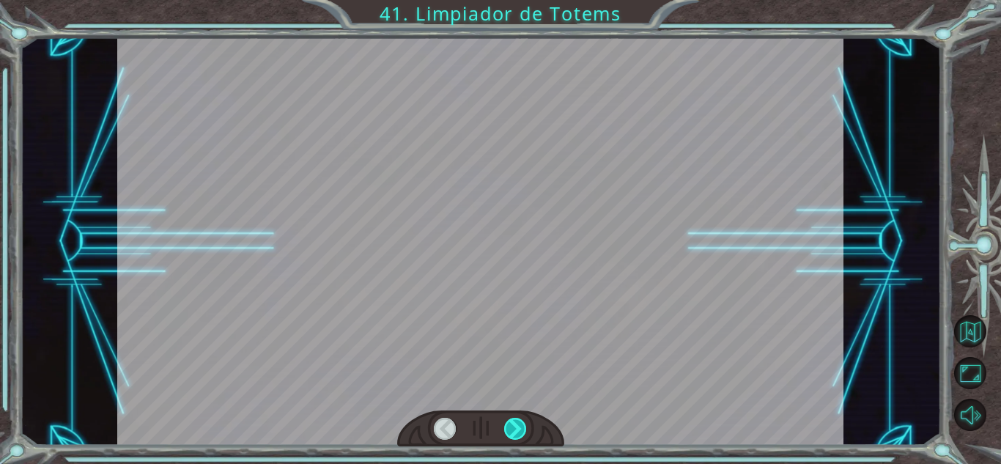
click at [520, 430] on div at bounding box center [515, 429] width 23 height 22
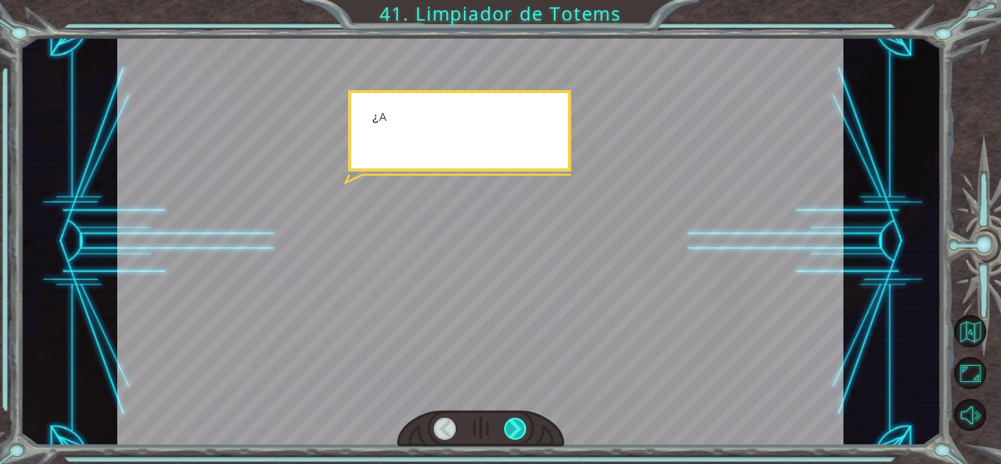
click at [520, 430] on div at bounding box center [515, 429] width 23 height 22
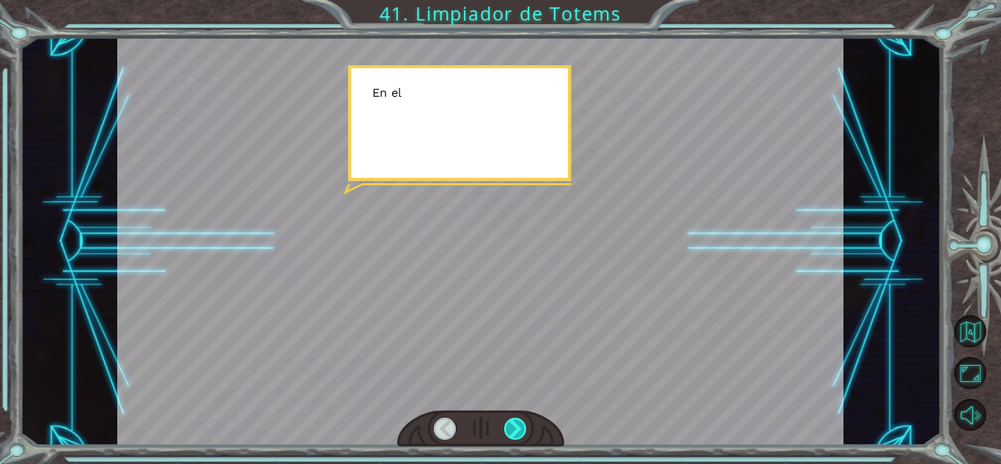
click at [520, 430] on div at bounding box center [515, 429] width 23 height 22
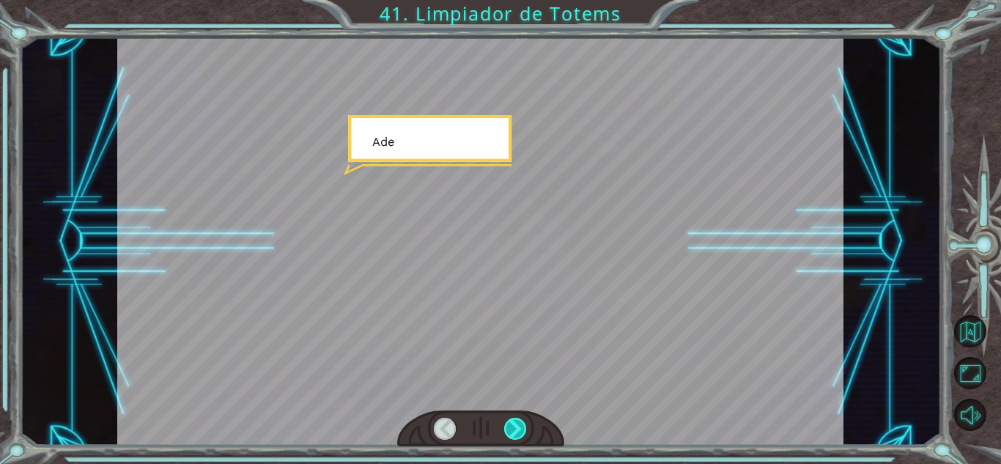
click at [520, 430] on div at bounding box center [515, 429] width 23 height 22
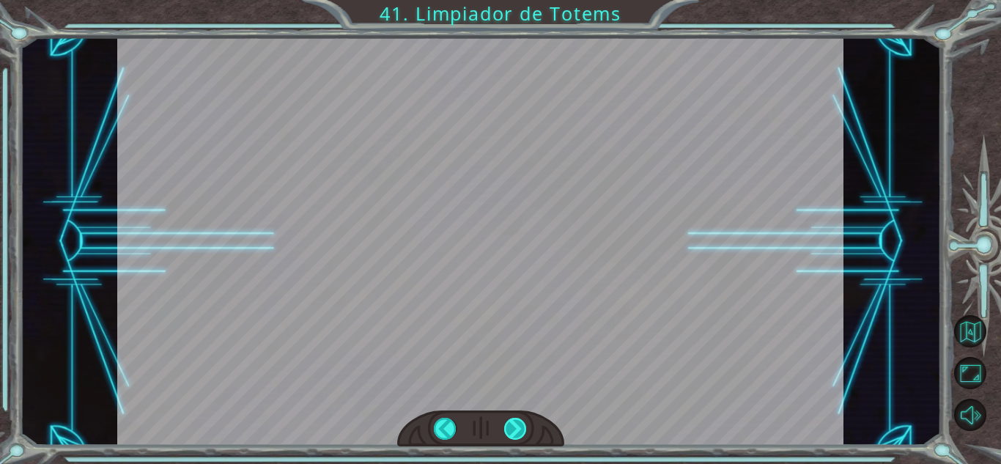
click at [520, 0] on div "Temporary Text [PERSON_NAME] í a m o s i r n o s a n t e s d e q u e a V e g a …" at bounding box center [500, 0] width 1001 height 0
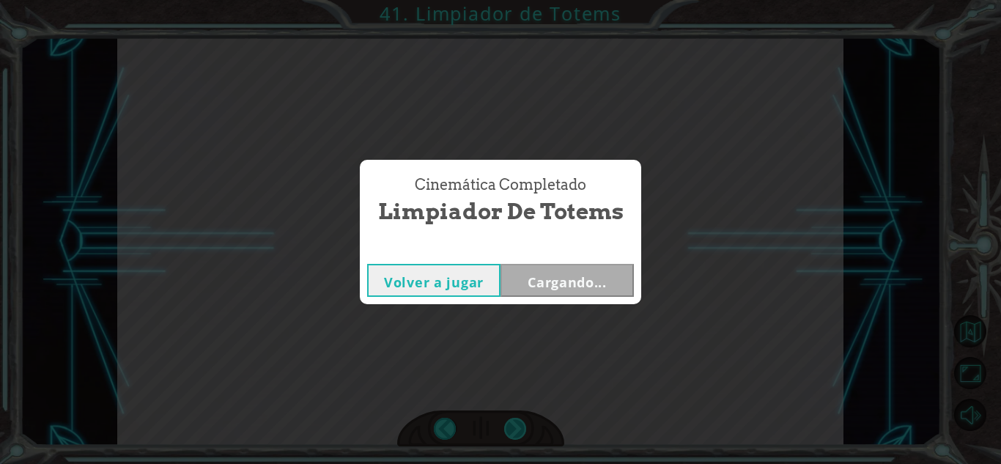
click at [520, 430] on div "Cinemática Completado Limpiador de Totems Volver a jugar Cargando..." at bounding box center [500, 232] width 1001 height 464
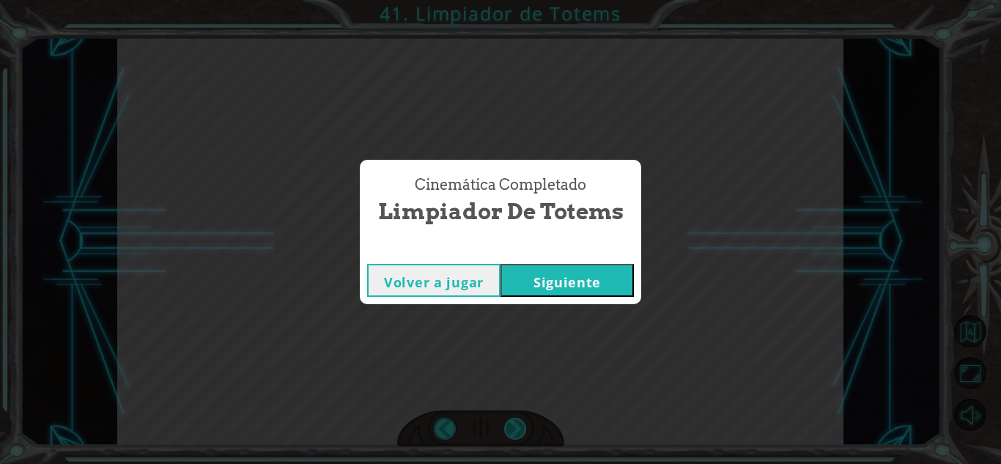
click at [520, 430] on div "Cinemática Completado Limpiador de Totems Volver a jugar [GEOGRAPHIC_DATA]" at bounding box center [500, 232] width 1001 height 464
click at [531, 279] on button "Siguiente" at bounding box center [567, 280] width 133 height 33
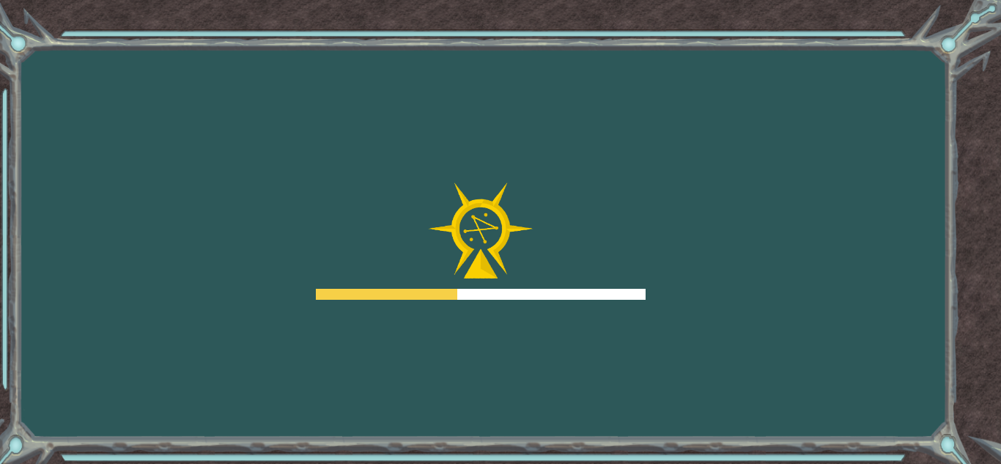
click at [531, 279] on div at bounding box center [481, 241] width 330 height 117
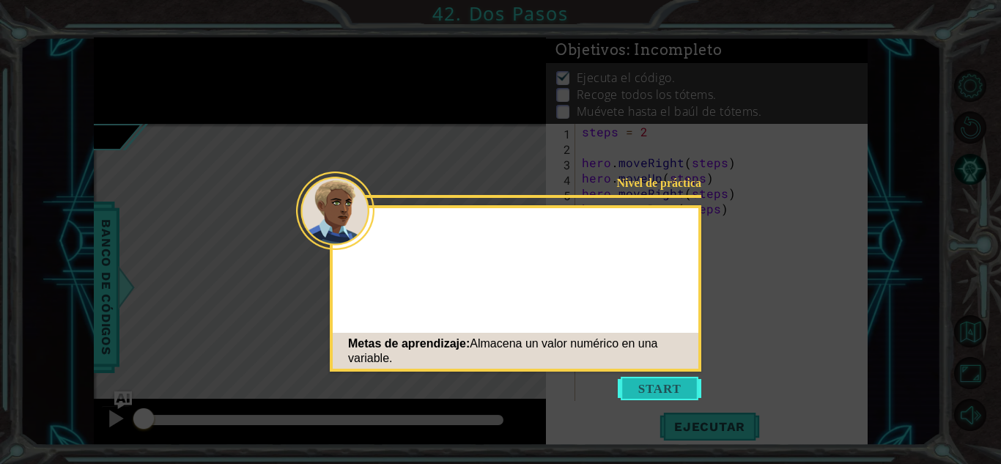
click at [654, 386] on button "Start" at bounding box center [660, 388] width 84 height 23
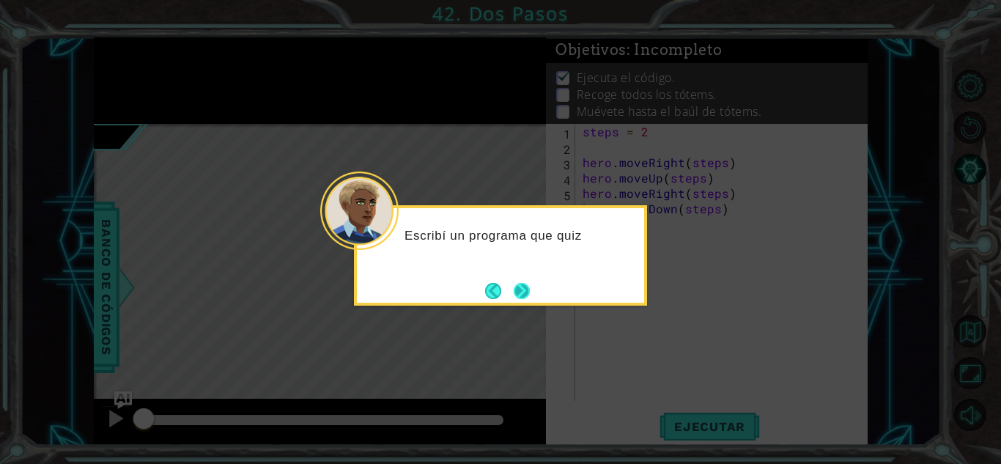
click at [526, 284] on button "Next" at bounding box center [522, 290] width 27 height 27
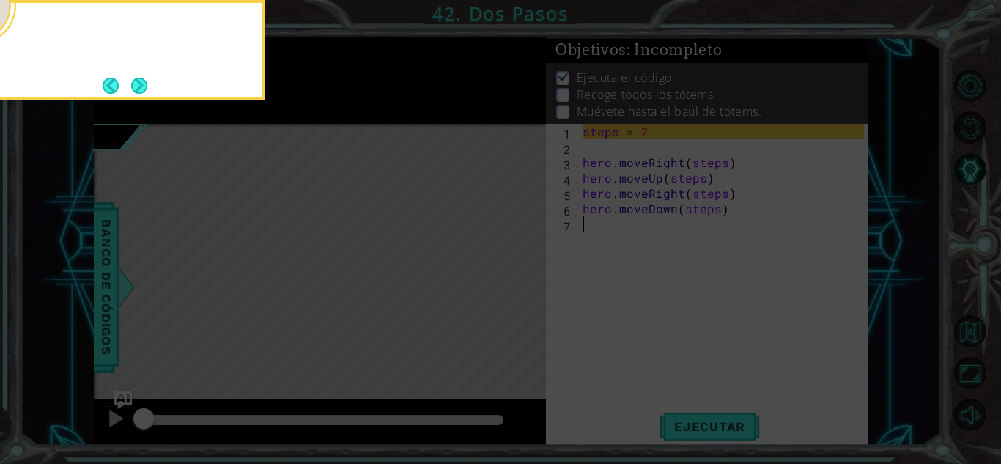
click at [526, 284] on icon at bounding box center [500, 232] width 1001 height 464
drag, startPoint x: 526, startPoint y: 284, endPoint x: 254, endPoint y: 233, distance: 276.8
click at [254, 233] on icon at bounding box center [500, 232] width 1001 height 464
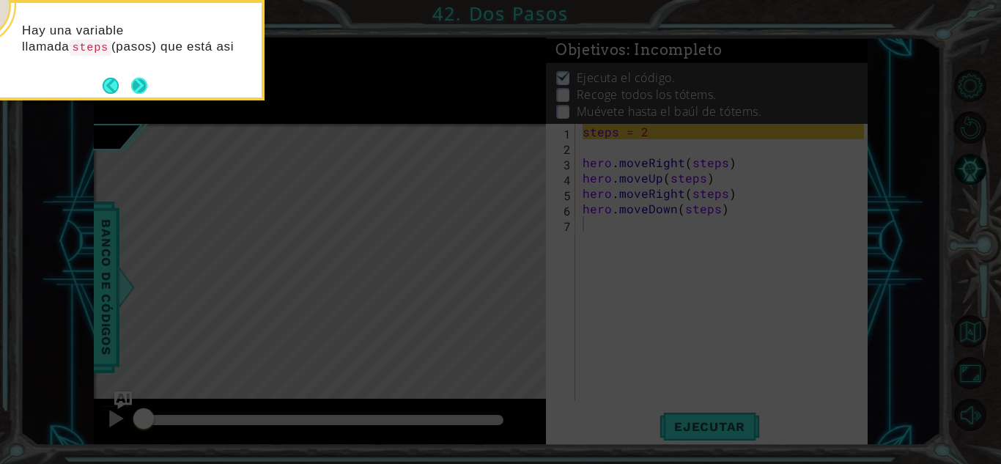
click at [134, 81] on button "Next" at bounding box center [138, 85] width 27 height 27
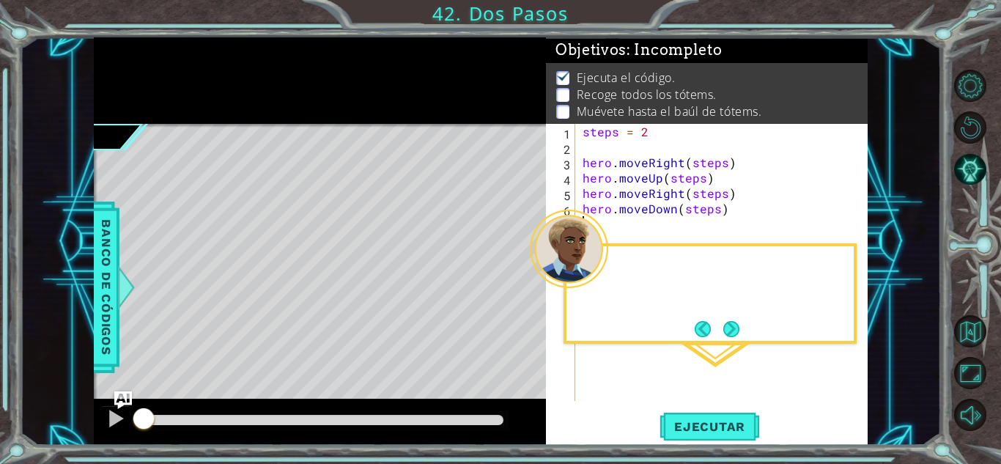
click at [134, 81] on div at bounding box center [320, 80] width 452 height 87
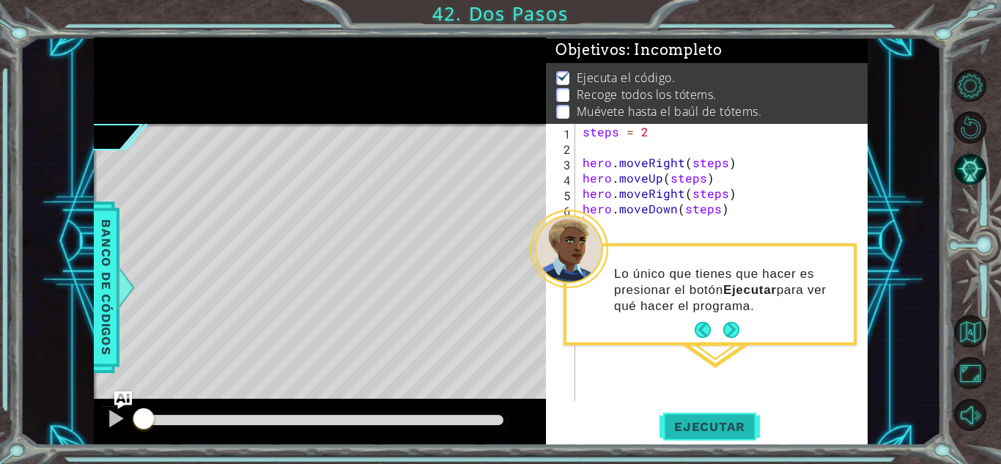
click at [720, 424] on span "Ejecutar" at bounding box center [710, 426] width 100 height 15
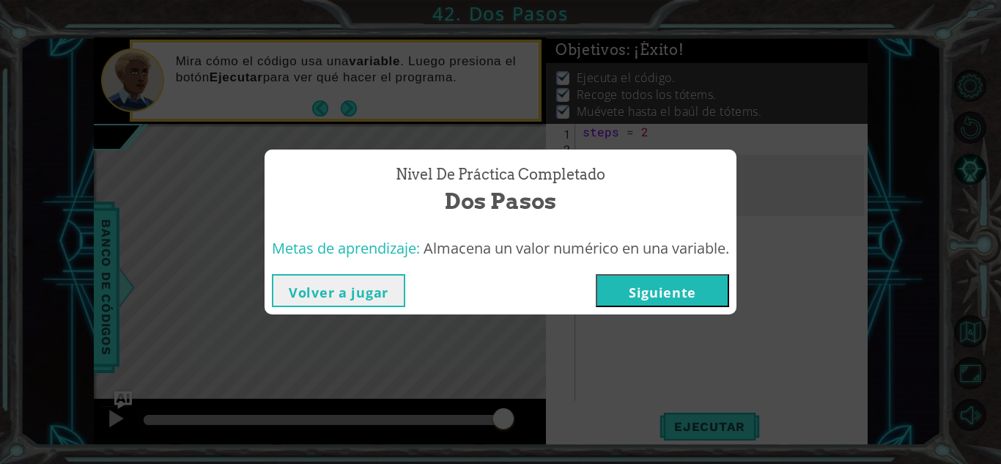
click at [691, 296] on button "Siguiente" at bounding box center [662, 290] width 133 height 33
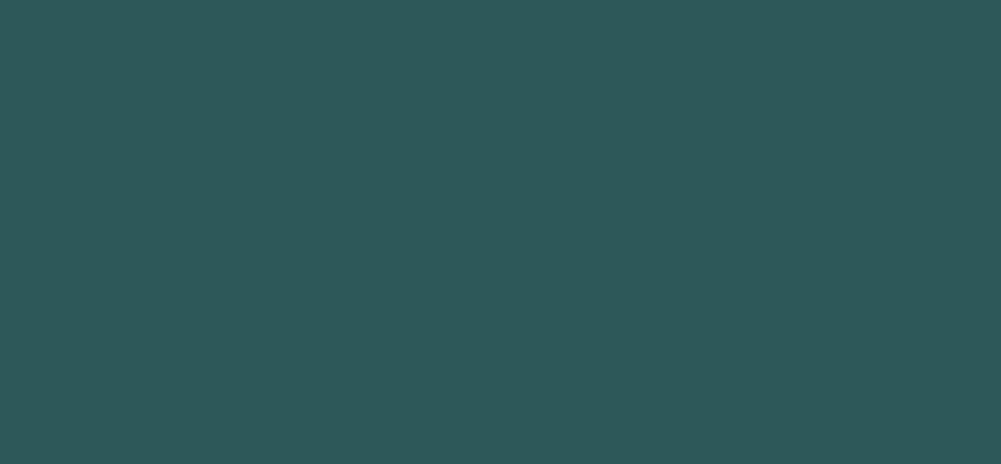
click at [691, 296] on body at bounding box center [500, 232] width 1001 height 464
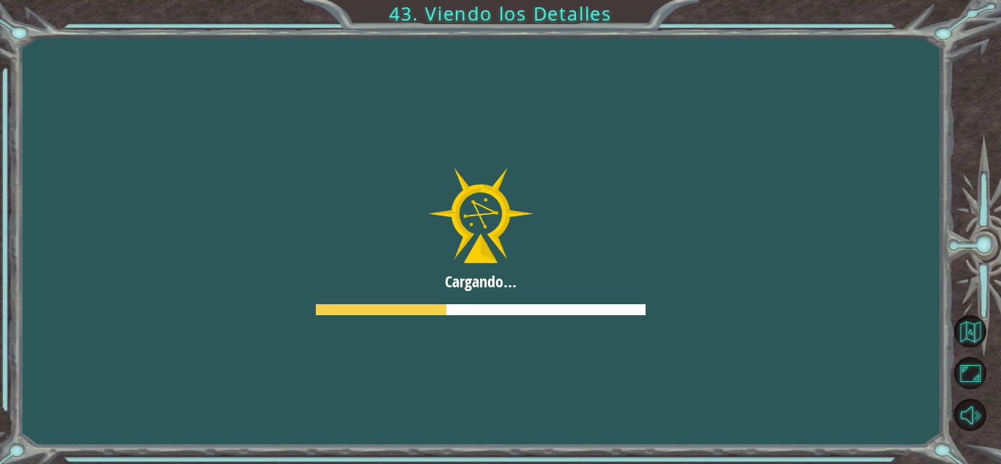
click at [691, 296] on div at bounding box center [480, 241] width 1001 height 563
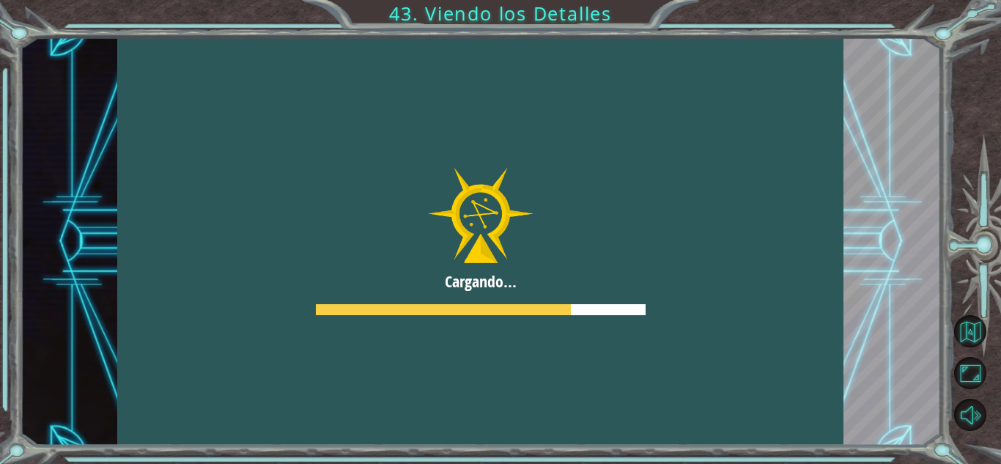
click at [691, 296] on div at bounding box center [480, 241] width 726 height 408
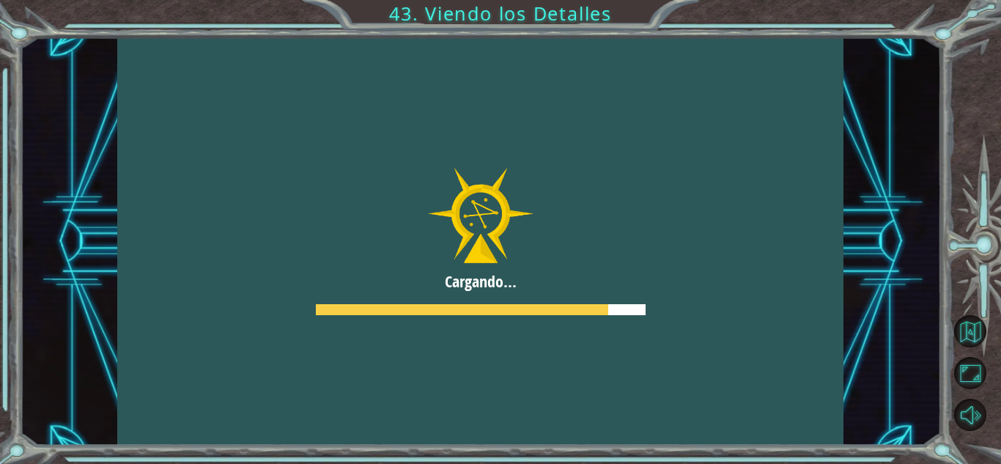
click at [691, 296] on div at bounding box center [480, 241] width 726 height 408
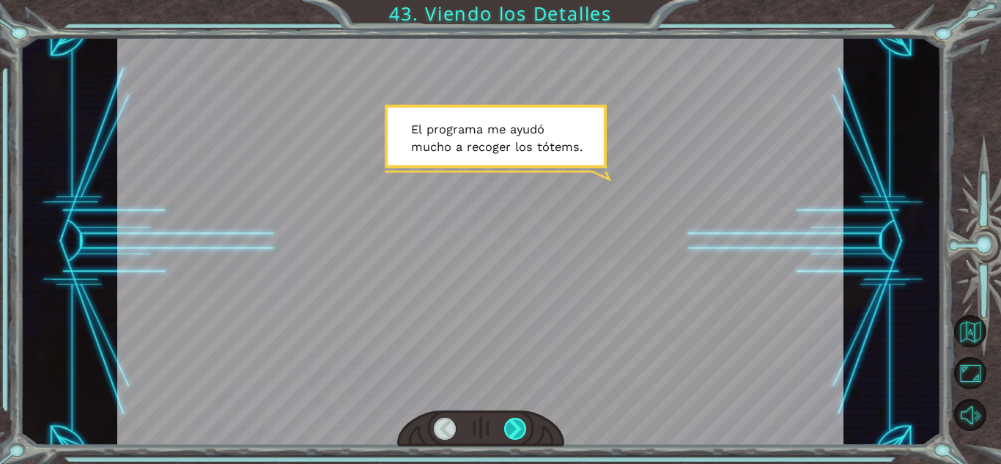
click at [518, 436] on div at bounding box center [515, 429] width 23 height 22
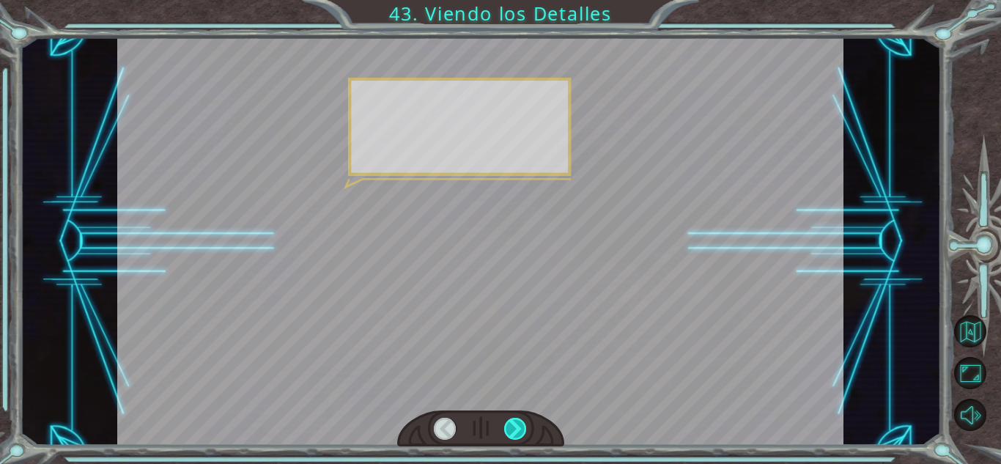
click at [518, 436] on div at bounding box center [515, 429] width 23 height 22
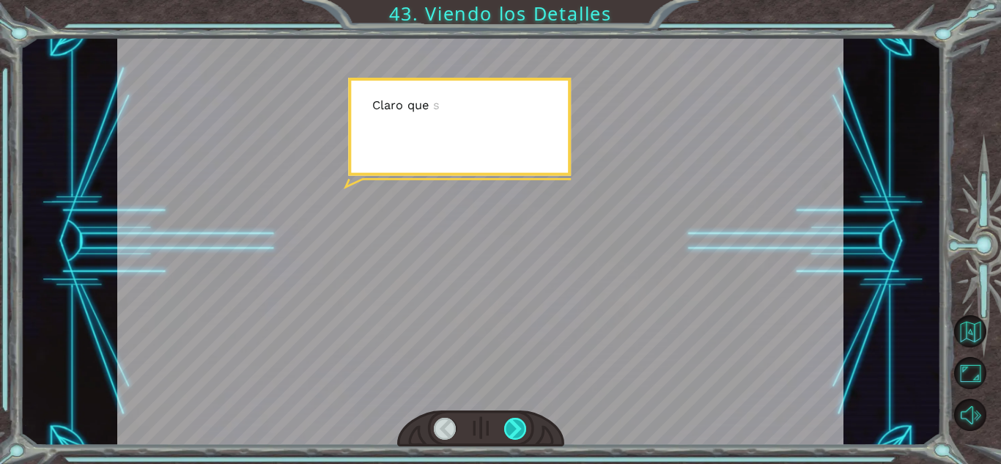
click at [518, 436] on div at bounding box center [515, 429] width 23 height 22
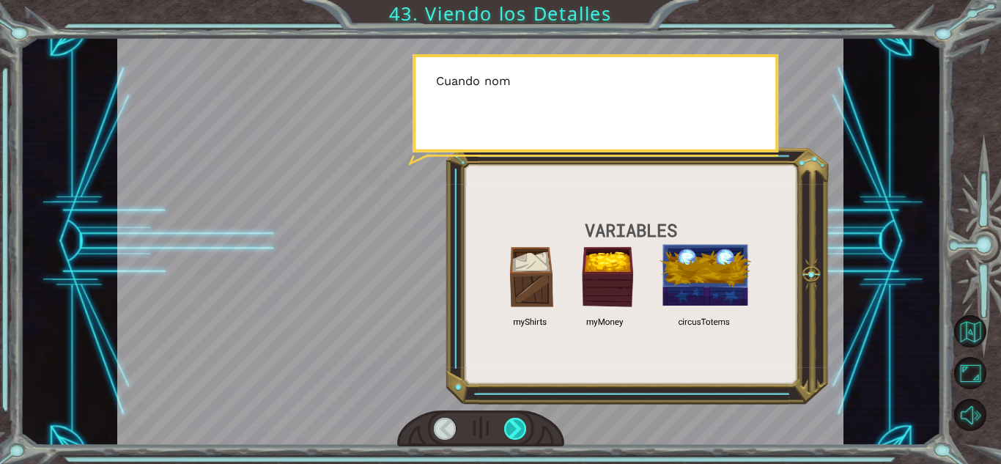
click at [518, 436] on div at bounding box center [515, 429] width 23 height 22
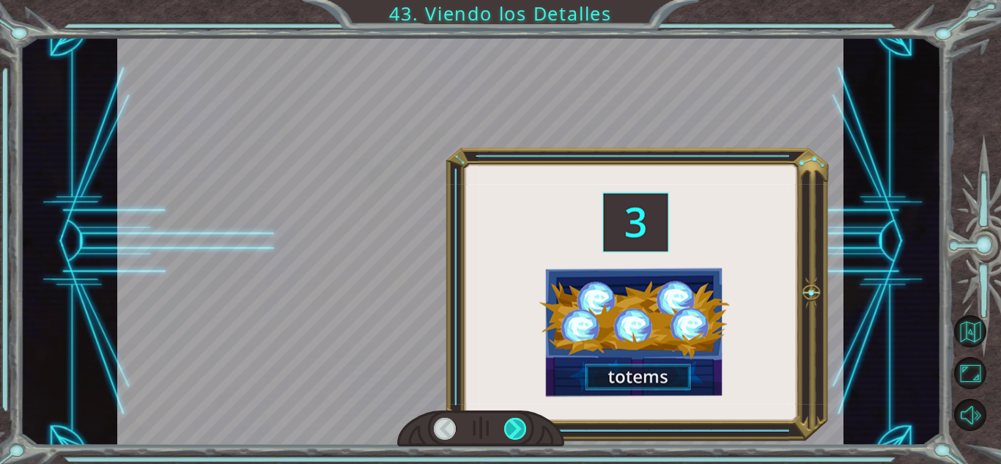
click at [518, 436] on div at bounding box center [515, 429] width 23 height 22
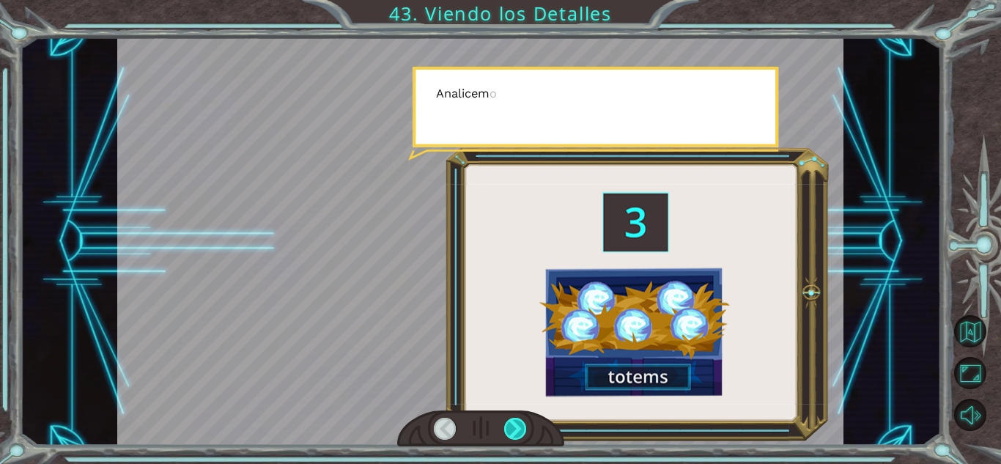
click at [518, 436] on div at bounding box center [515, 429] width 23 height 22
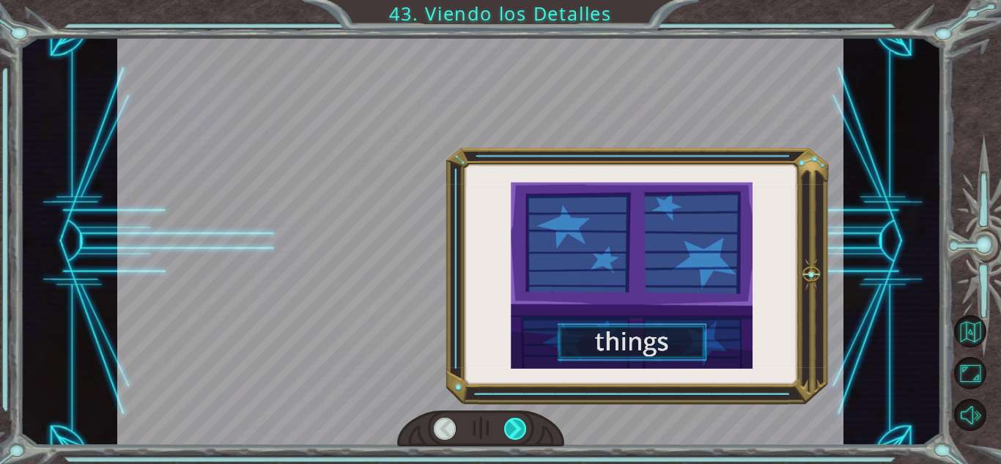
click at [518, 436] on div at bounding box center [515, 429] width 23 height 22
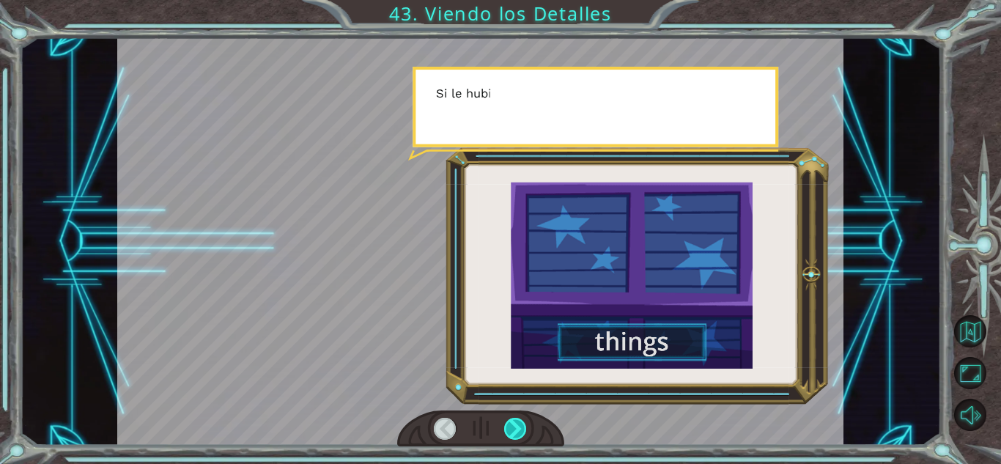
click at [518, 436] on div at bounding box center [515, 429] width 23 height 22
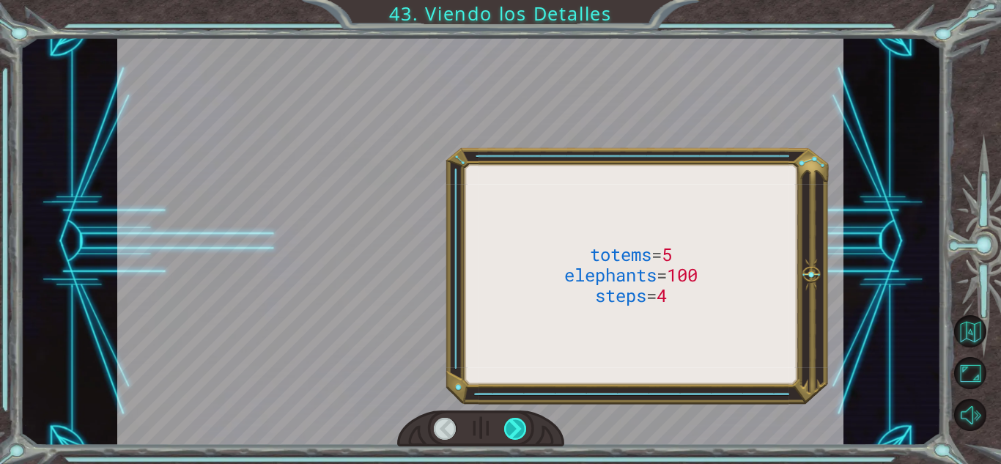
click at [518, 436] on div at bounding box center [515, 429] width 23 height 22
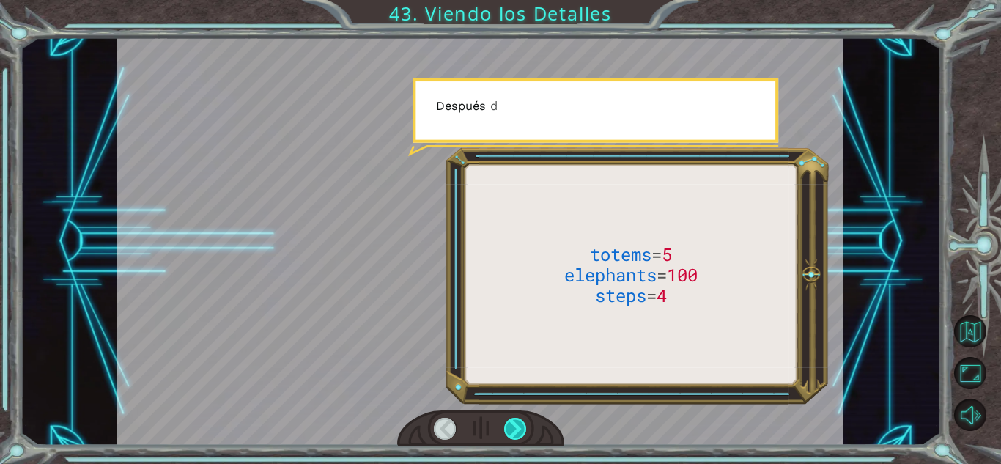
click at [518, 436] on div at bounding box center [515, 429] width 23 height 22
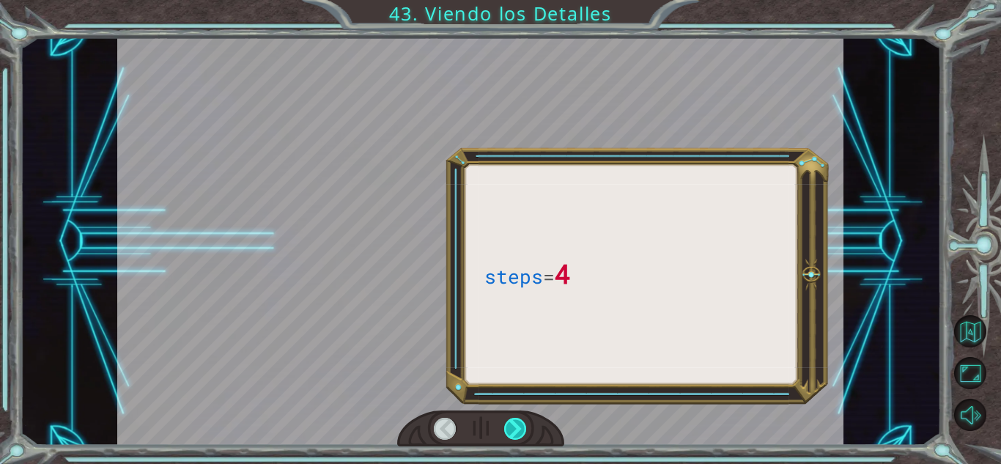
click at [518, 436] on div at bounding box center [515, 429] width 23 height 22
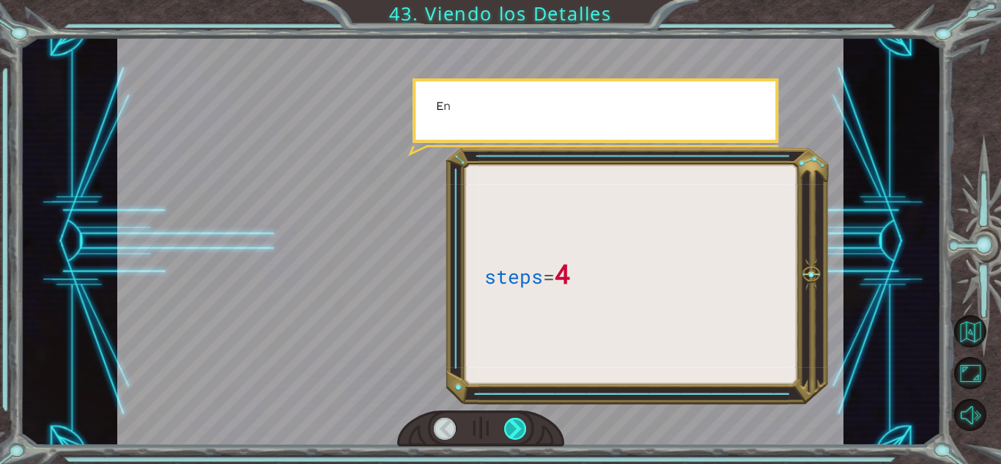
click at [518, 436] on div at bounding box center [515, 429] width 23 height 22
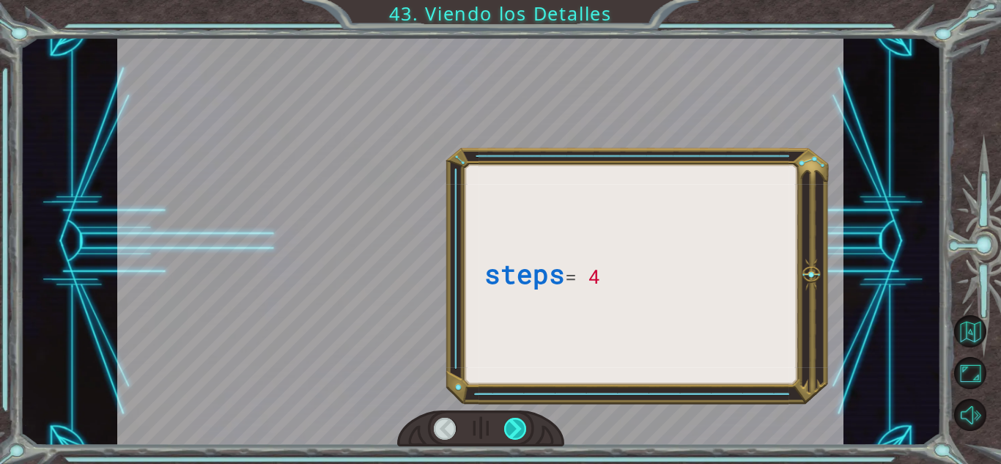
click at [518, 436] on div at bounding box center [515, 429] width 23 height 22
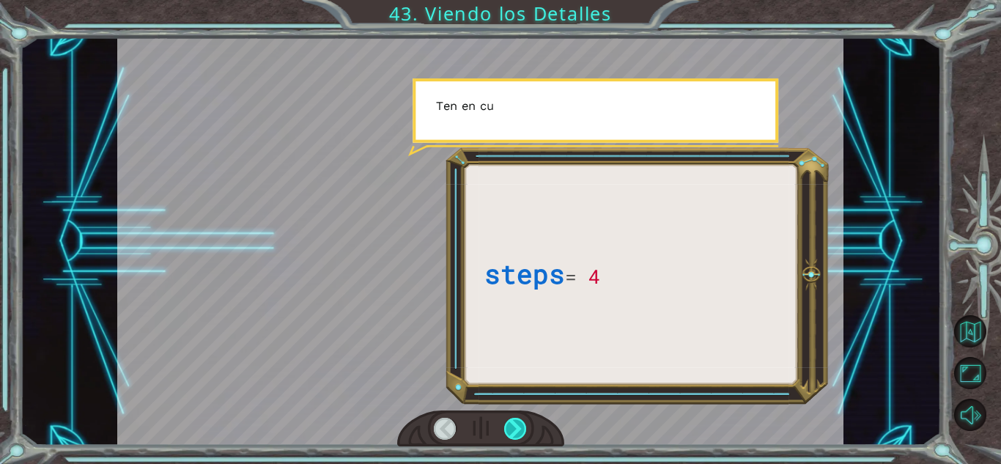
click at [518, 436] on div at bounding box center [515, 429] width 23 height 22
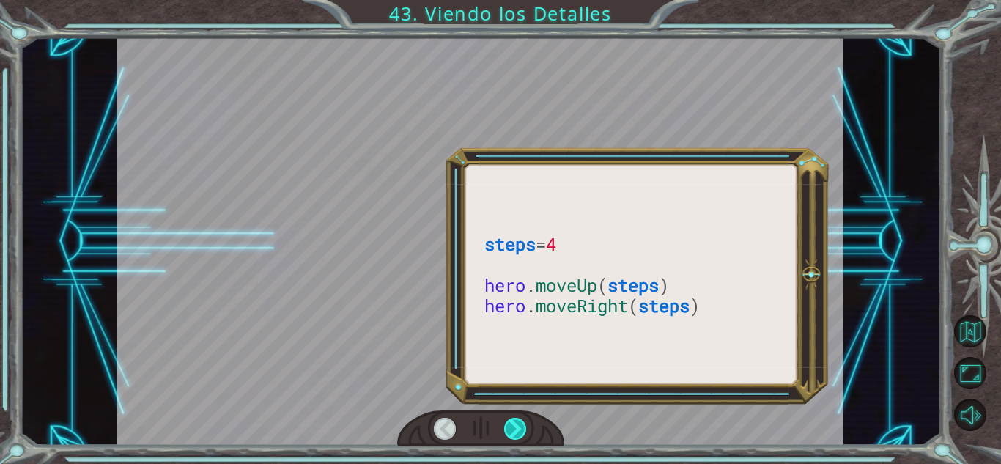
click at [518, 436] on div at bounding box center [515, 429] width 23 height 22
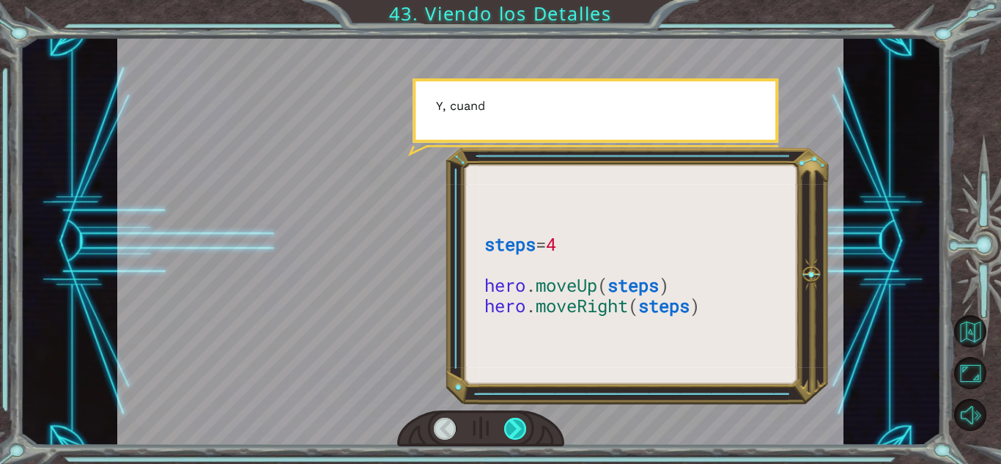
click at [518, 436] on div at bounding box center [515, 429] width 23 height 22
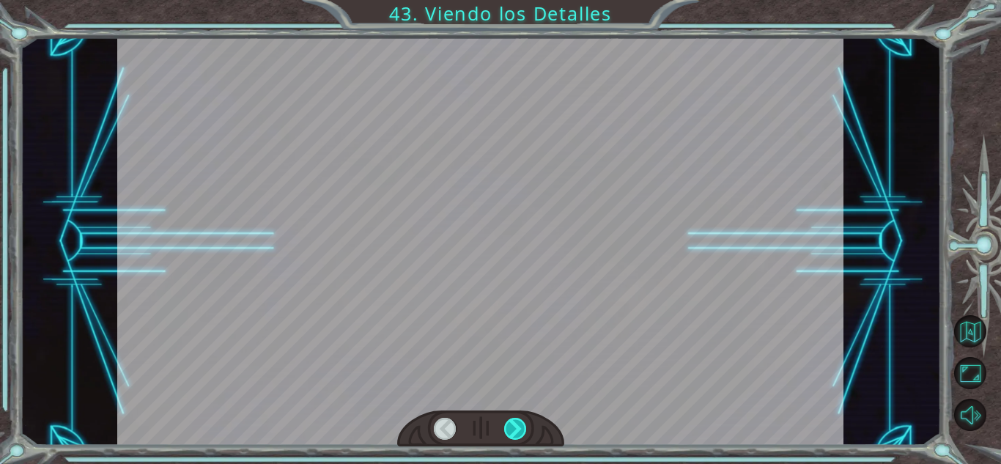
click at [518, 435] on div at bounding box center [515, 429] width 23 height 22
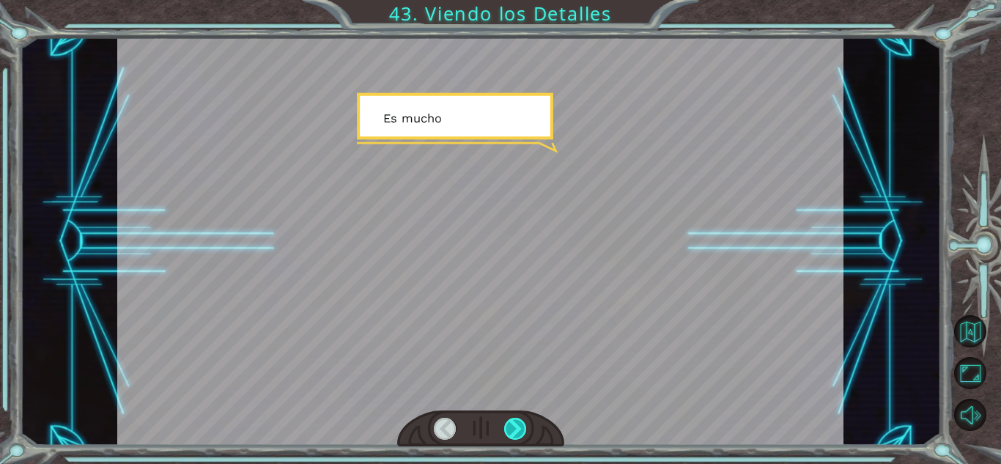
click at [518, 435] on div at bounding box center [515, 429] width 23 height 22
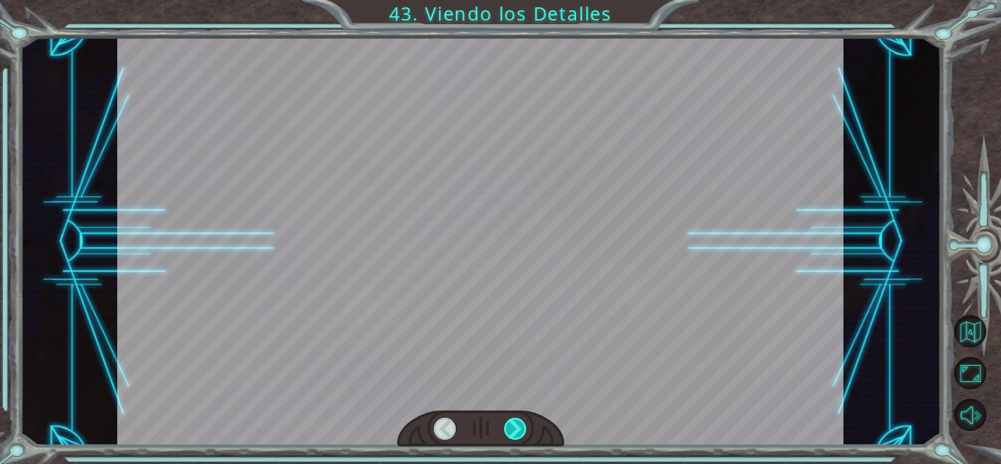
click at [518, 435] on div at bounding box center [515, 429] width 23 height 22
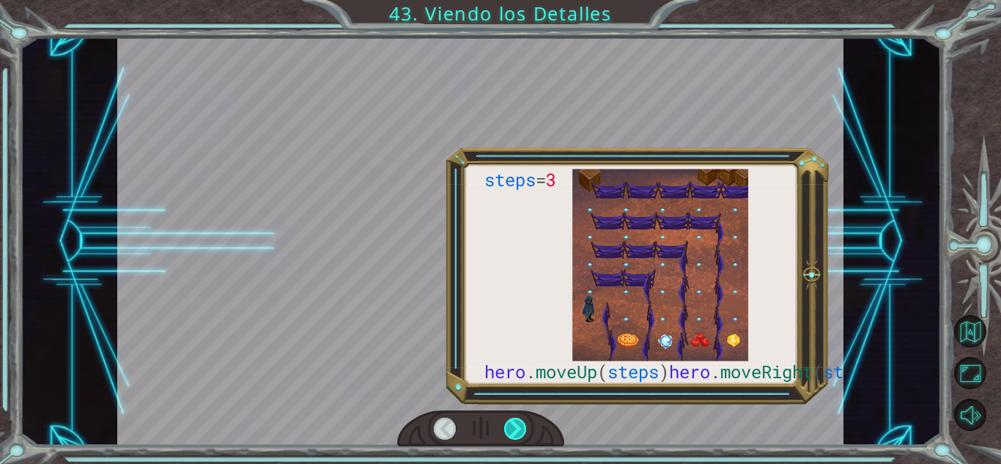
click at [518, 435] on div at bounding box center [515, 429] width 23 height 22
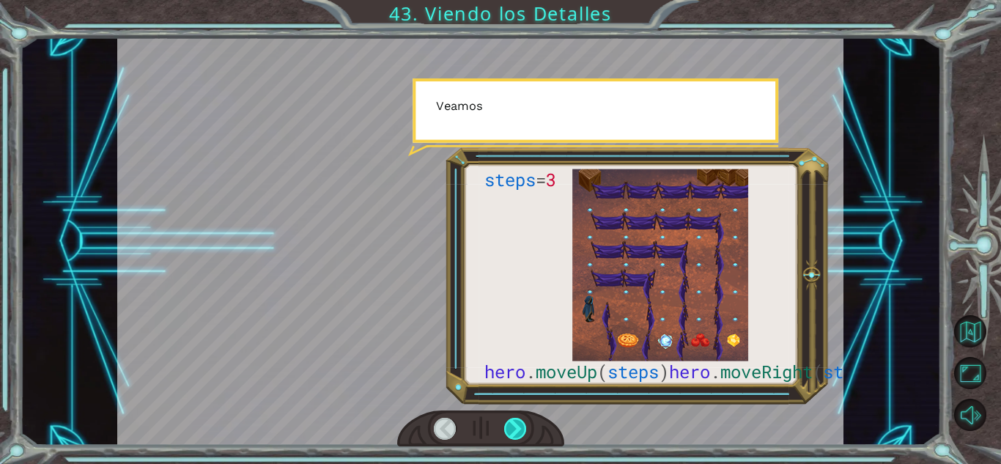
click at [518, 435] on div at bounding box center [515, 429] width 23 height 22
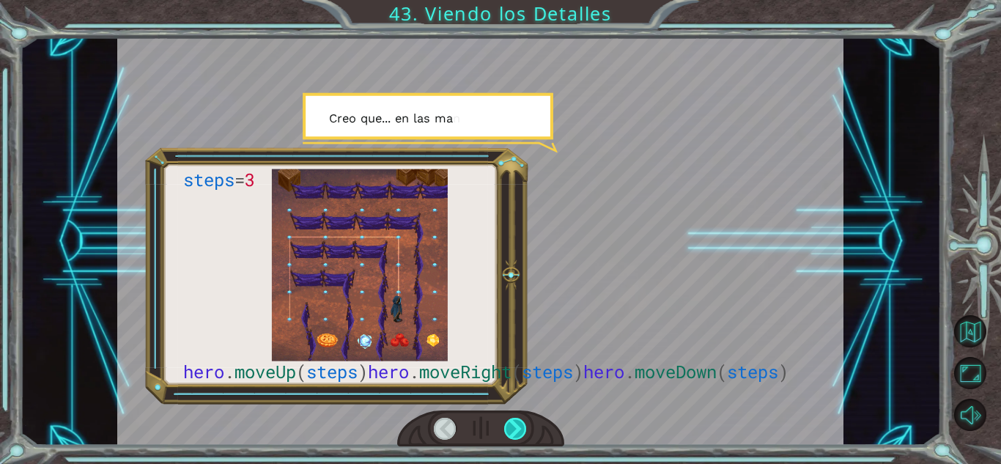
click at [518, 435] on div at bounding box center [515, 429] width 23 height 22
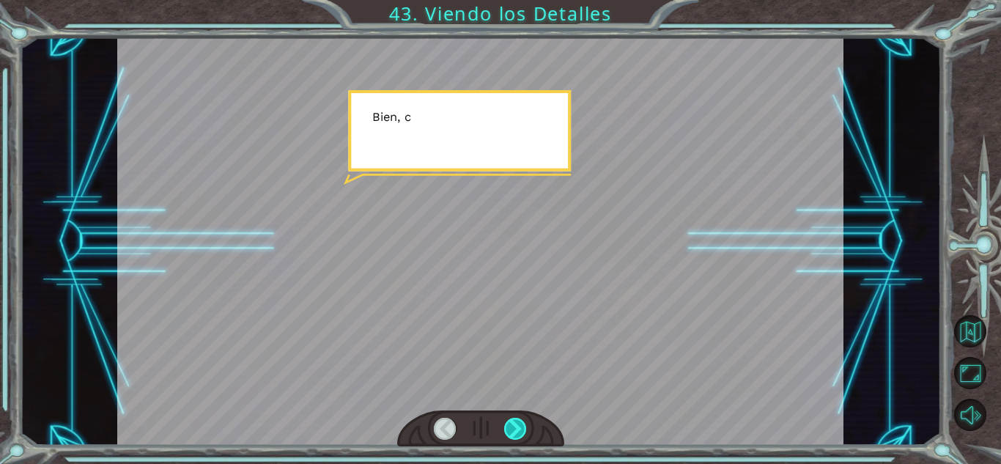
click at [518, 435] on div at bounding box center [515, 429] width 23 height 22
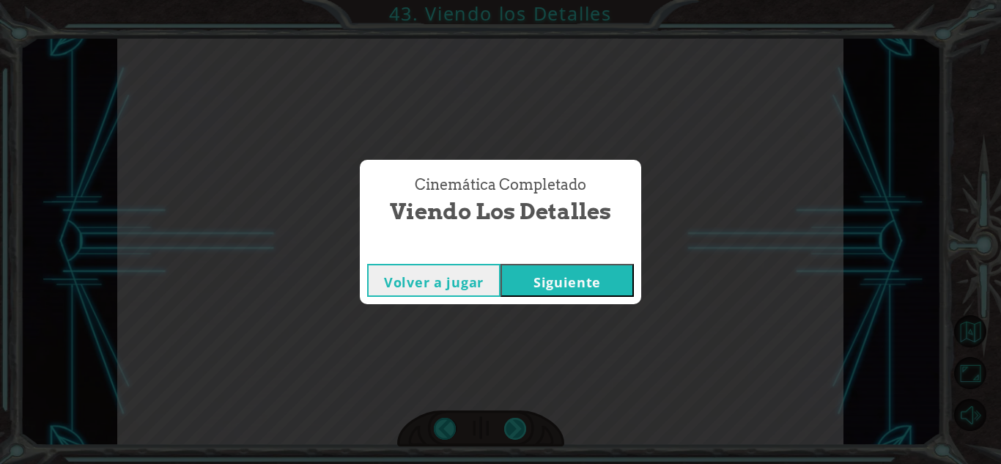
click at [518, 435] on div "Cinemática Completado Viendo los Detalles Volver a jugar [GEOGRAPHIC_DATA]" at bounding box center [500, 232] width 1001 height 464
click at [581, 281] on button "Siguiente" at bounding box center [567, 280] width 133 height 33
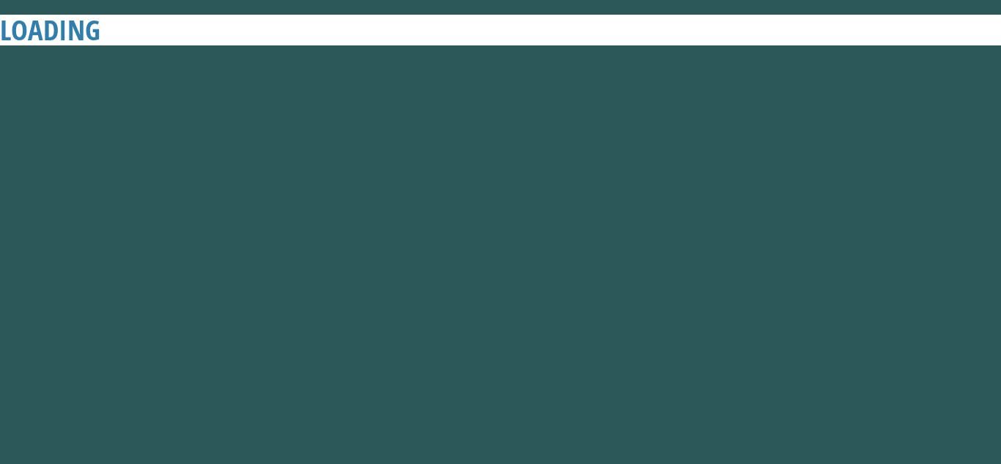
click at [581, 281] on body "LOADING" at bounding box center [500, 232] width 1001 height 464
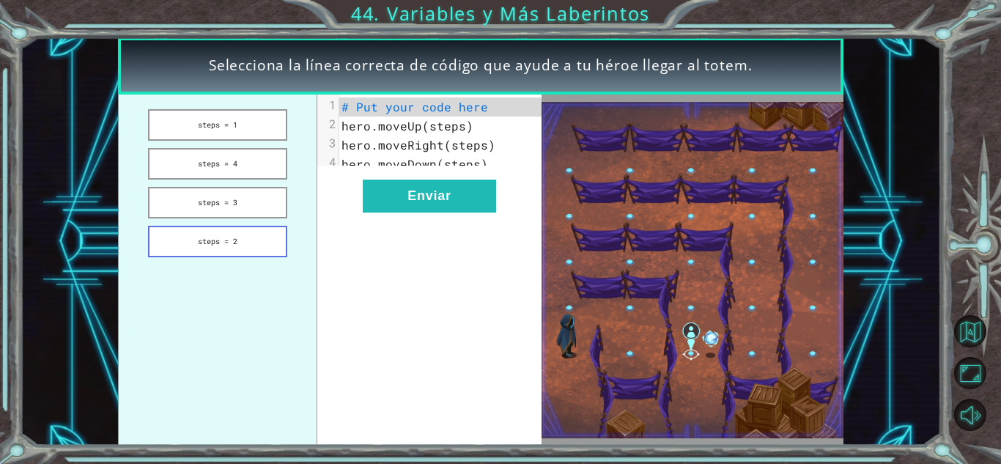
click at [238, 236] on button "steps = 2" at bounding box center [217, 242] width 139 height 32
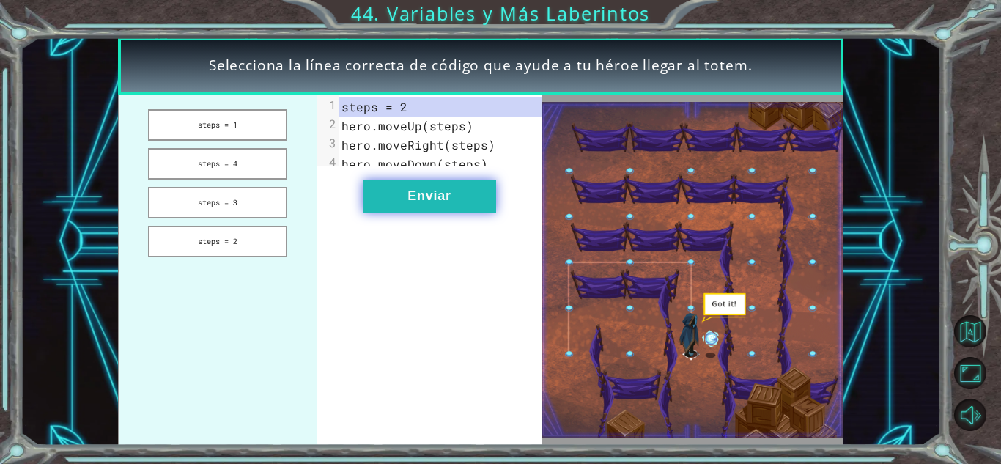
click at [444, 211] on button "Enviar" at bounding box center [429, 196] width 133 height 33
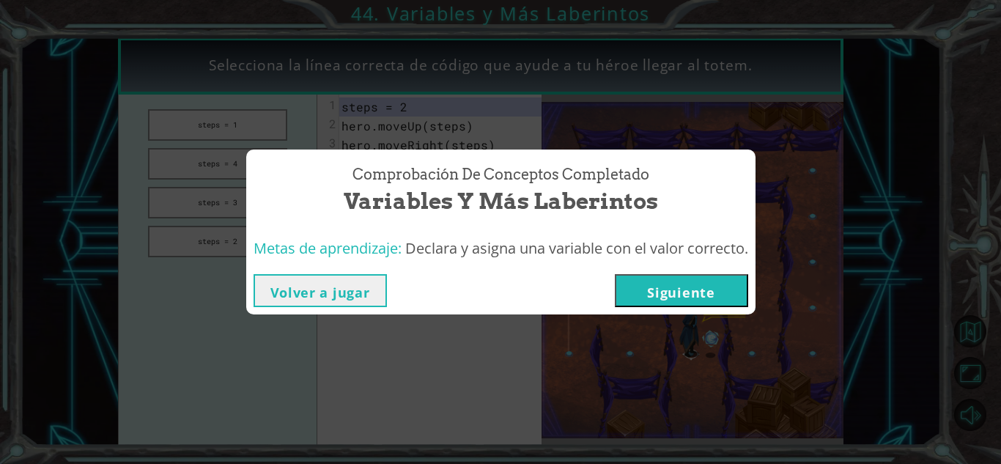
click at [702, 289] on button "Siguiente" at bounding box center [681, 290] width 133 height 33
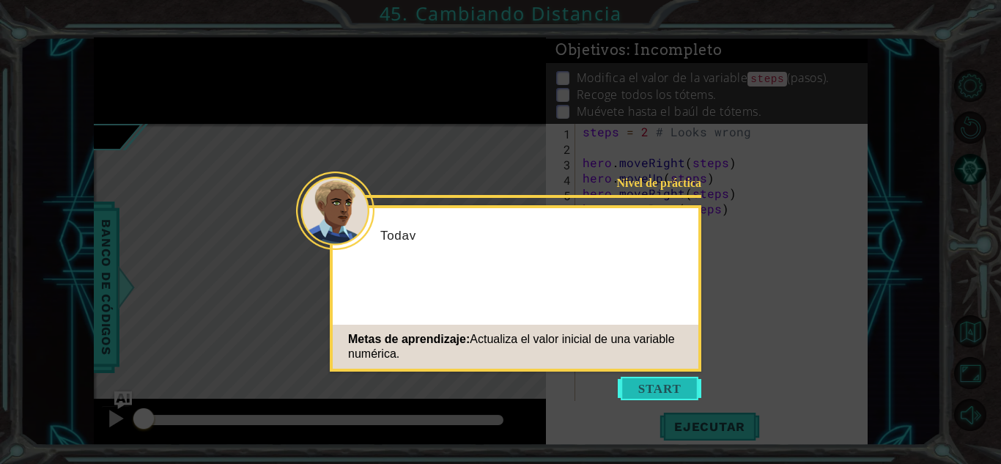
click at [666, 387] on button "Start" at bounding box center [660, 388] width 84 height 23
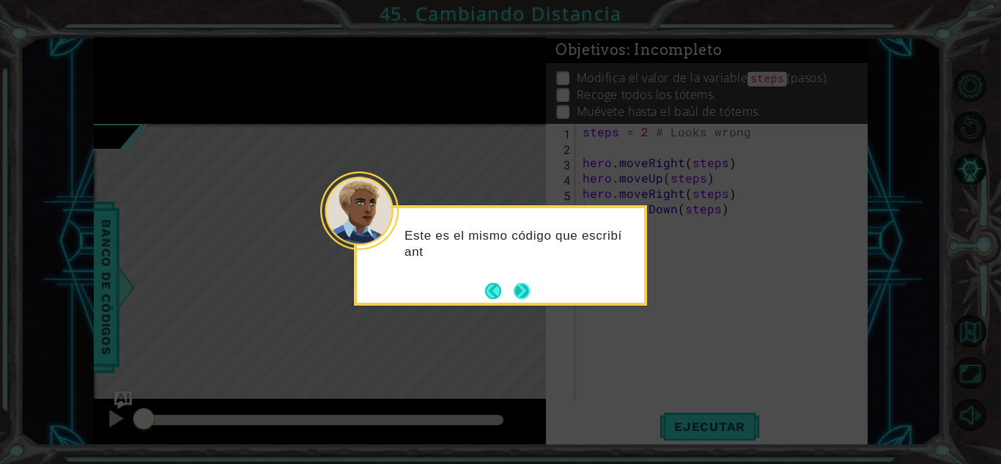
click at [529, 286] on button "Next" at bounding box center [521, 290] width 23 height 23
click at [529, 286] on icon at bounding box center [500, 232] width 1001 height 464
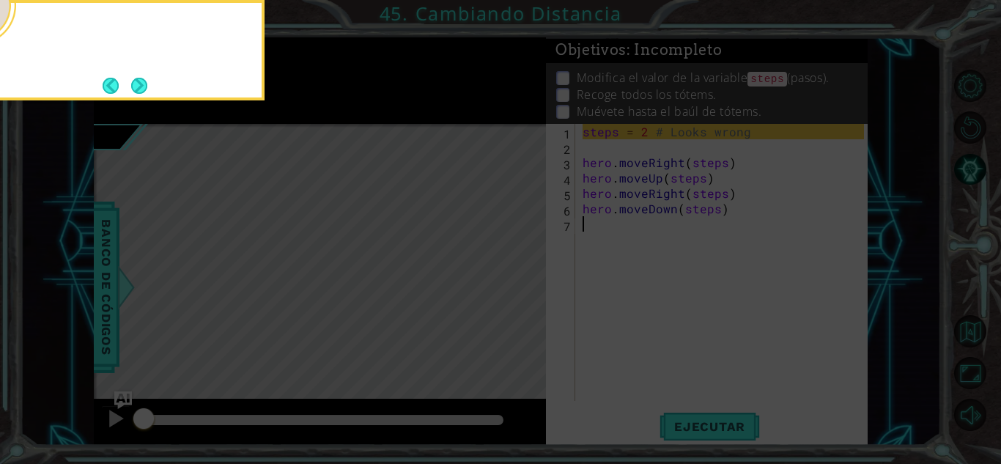
click at [529, 286] on icon at bounding box center [500, 232] width 1001 height 464
click at [133, 89] on button "Next" at bounding box center [139, 86] width 18 height 18
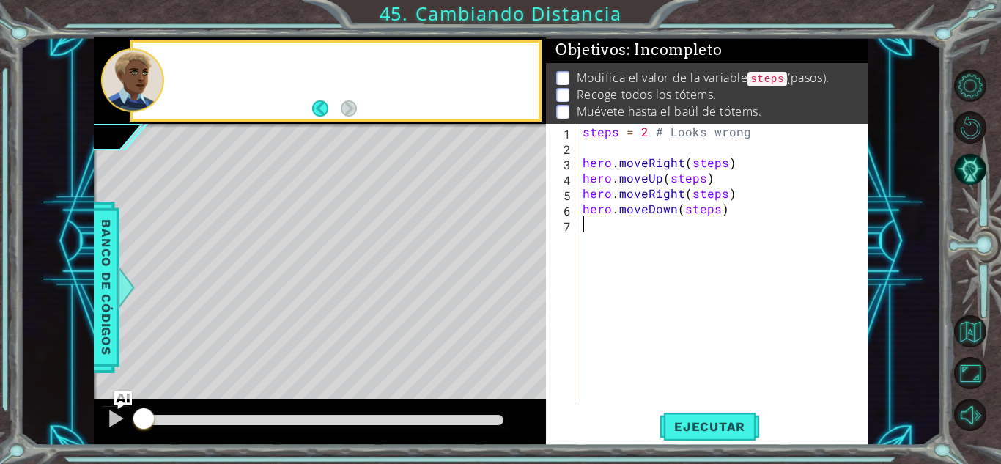
click at [133, 89] on div at bounding box center [132, 80] width 63 height 64
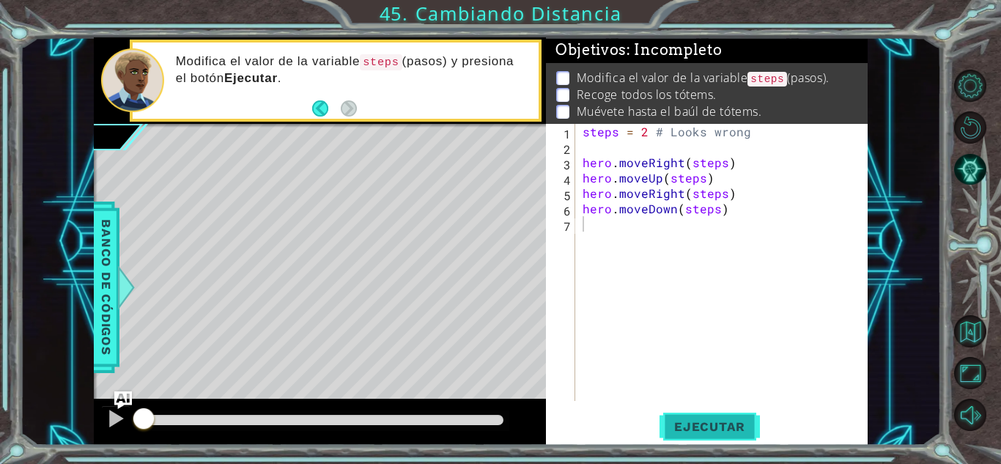
click at [693, 429] on span "Ejecutar" at bounding box center [710, 426] width 100 height 15
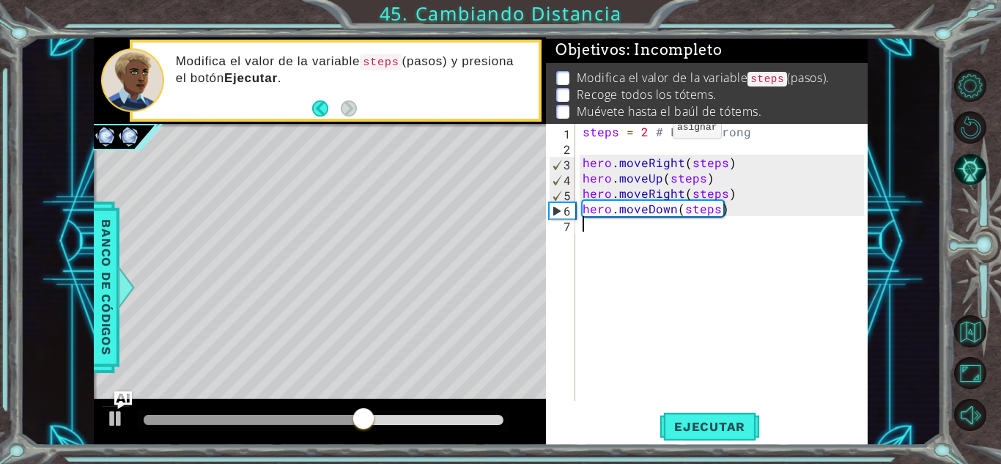
click at [648, 131] on div "steps = 2 # Looks wrong hero . moveRight ( steps ) hero . moveUp ( steps ) hero…" at bounding box center [726, 278] width 292 height 308
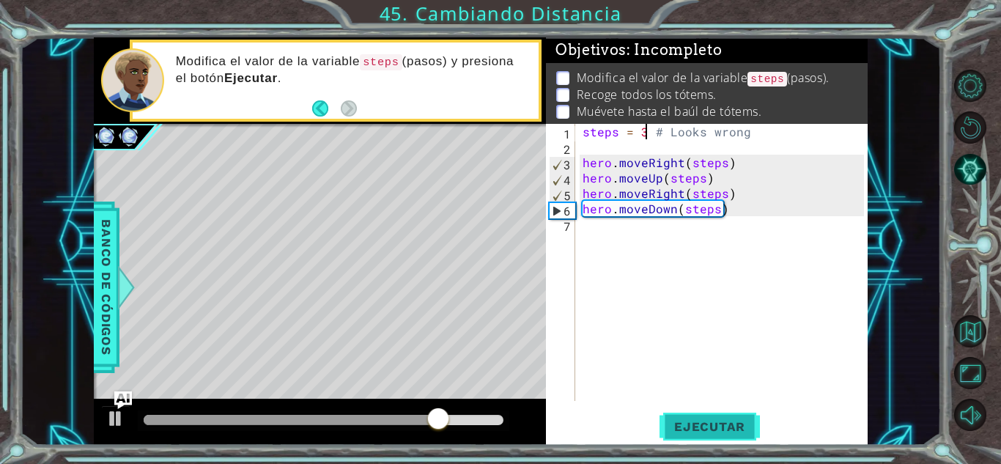
type textarea "steps = 3 # Looks wrong"
click at [713, 416] on button "Ejecutar" at bounding box center [710, 427] width 100 height 32
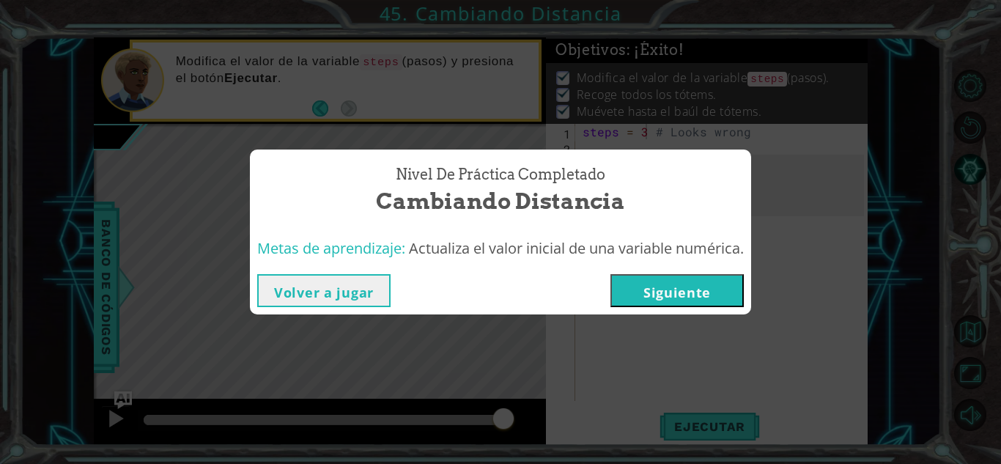
click at [682, 295] on button "Siguiente" at bounding box center [677, 290] width 133 height 33
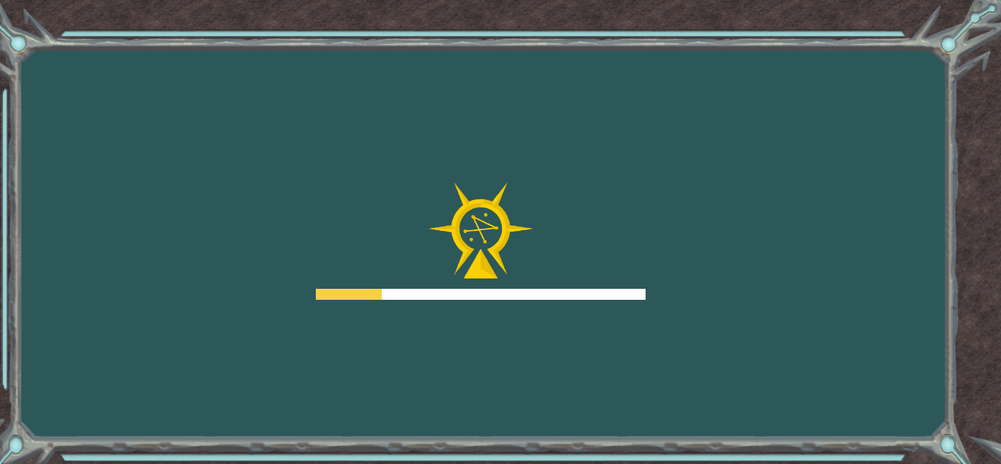
click at [682, 295] on div "Goals Error cargando del servidor Deberás unirte a un curso para jugar a este n…" at bounding box center [500, 232] width 1001 height 464
click at [682, 294] on div "Goals Error cargando del servidor Deberás unirte a un curso para jugar a este n…" at bounding box center [500, 232] width 1001 height 464
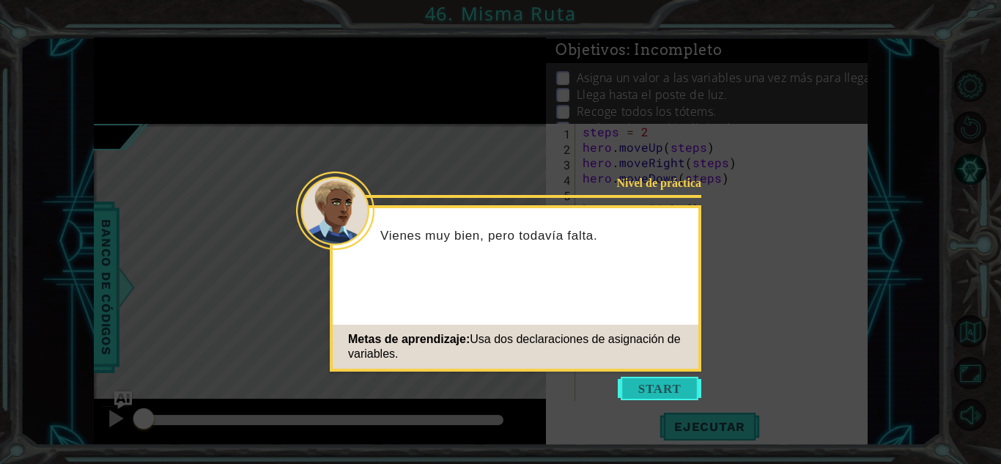
click at [681, 389] on button "Start" at bounding box center [660, 388] width 84 height 23
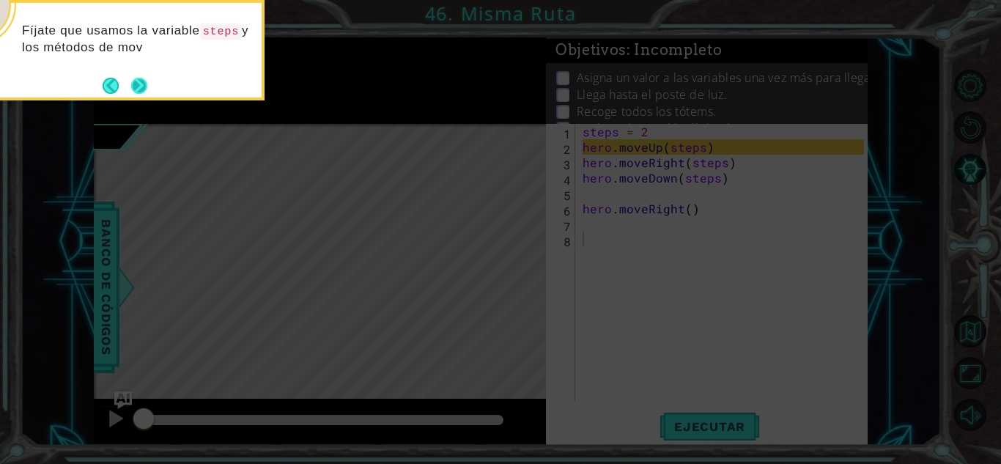
click at [139, 80] on button "Next" at bounding box center [139, 85] width 19 height 19
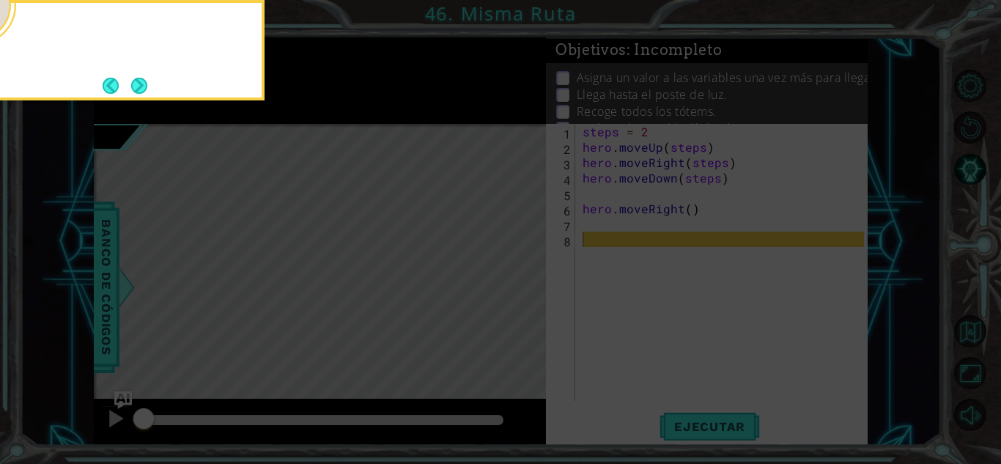
click at [139, 80] on button "Next" at bounding box center [139, 86] width 18 height 18
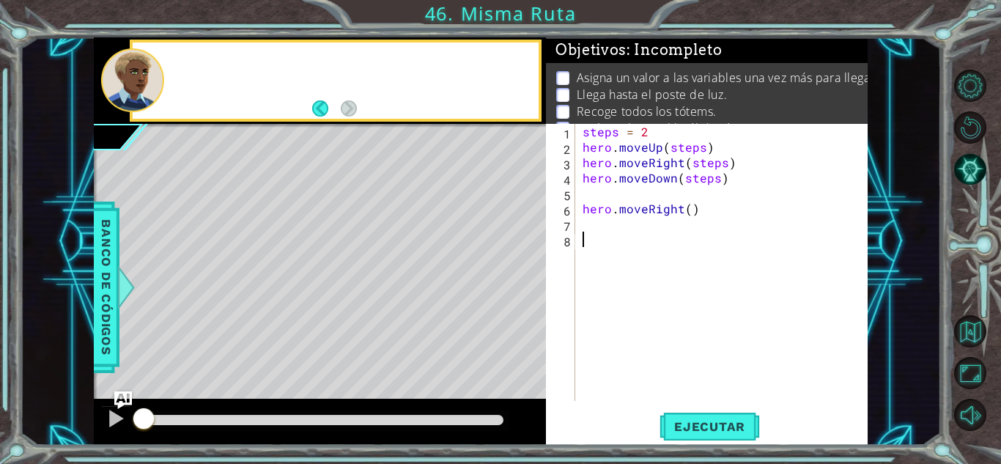
click at [139, 80] on div at bounding box center [132, 80] width 63 height 64
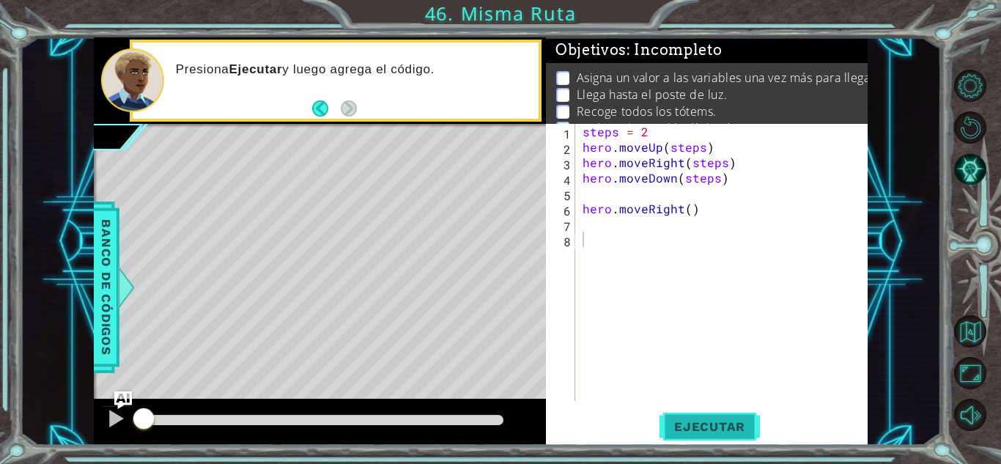
click at [705, 411] on button "Ejecutar" at bounding box center [710, 427] width 100 height 32
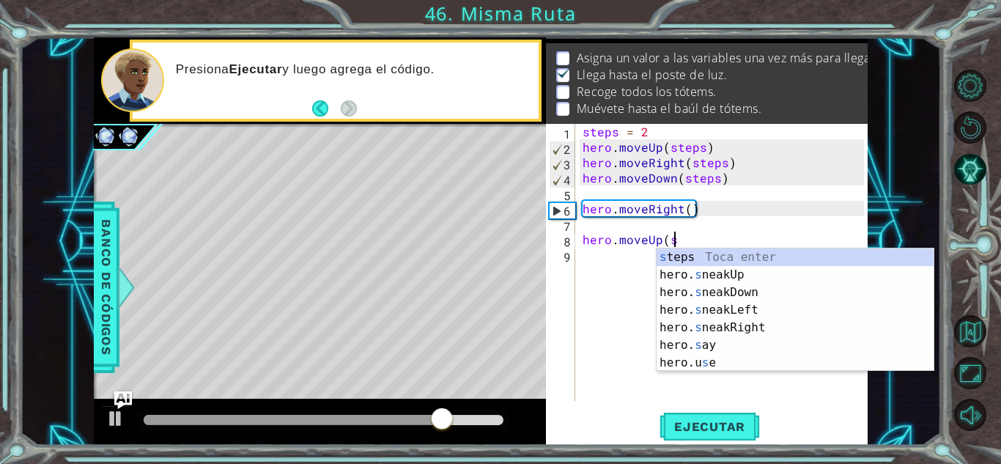
scroll to position [0, 5]
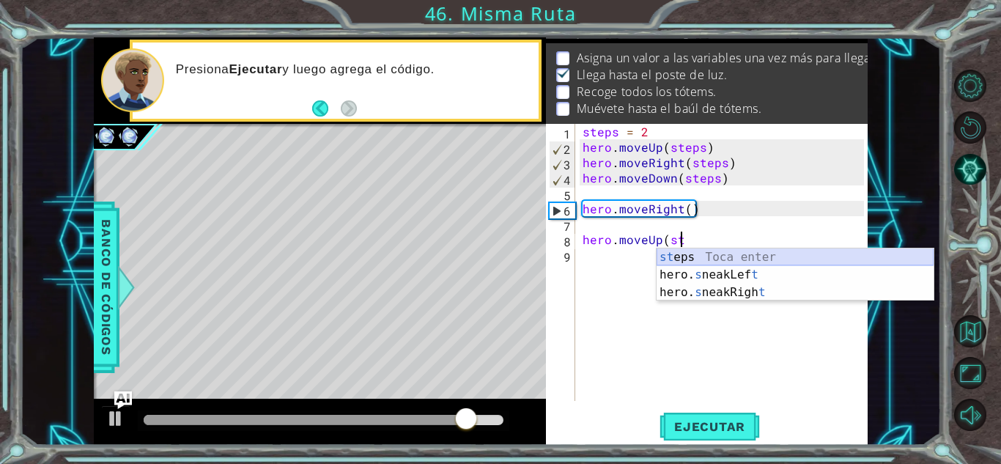
click at [764, 260] on div "st eps Toca enter hero. s neakLef t Toca enter hero. s neakRigh t Toca enter" at bounding box center [795, 293] width 277 height 88
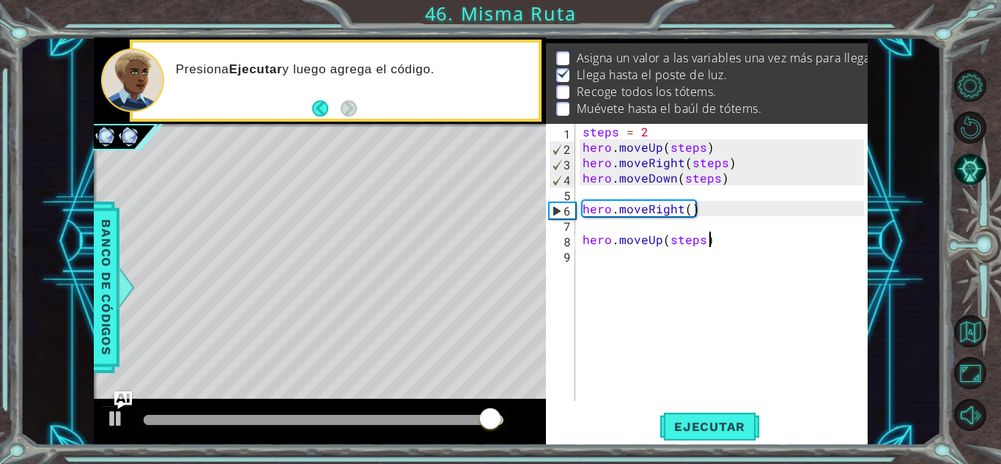
scroll to position [0, 7]
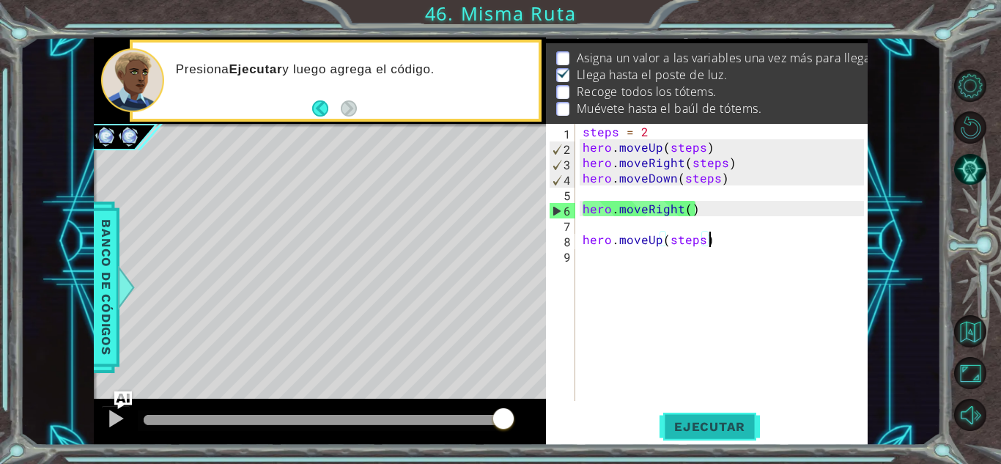
click at [720, 424] on span "Ejecutar" at bounding box center [710, 426] width 100 height 15
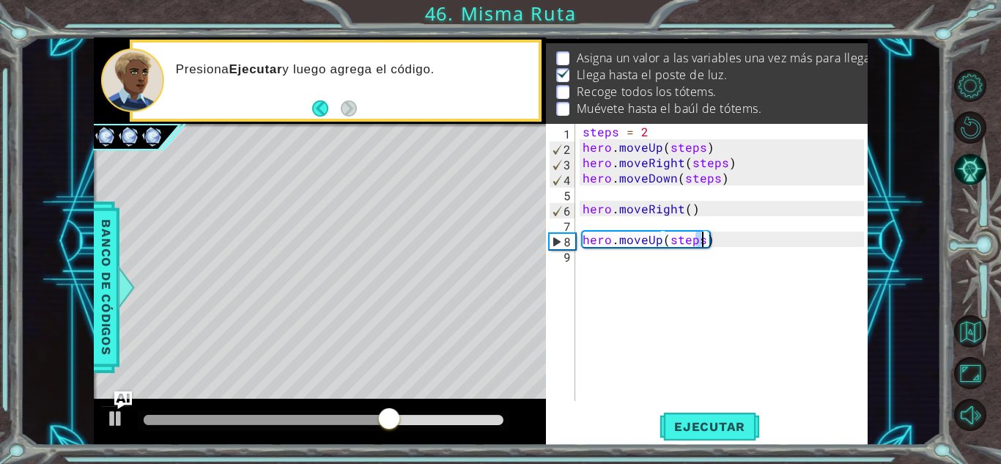
click at [703, 244] on div "steps = 2 hero . moveUp ( steps ) hero . moveRight ( steps ) hero . moveDown ( …" at bounding box center [726, 278] width 292 height 308
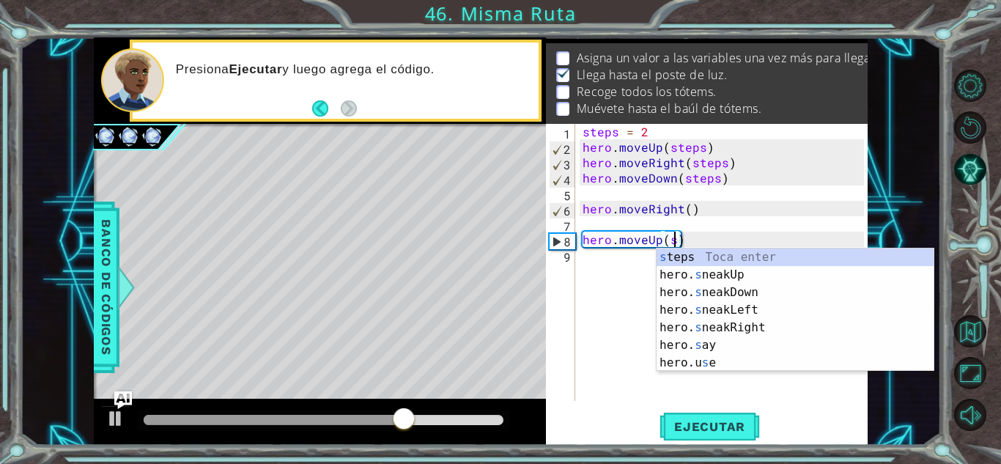
scroll to position [0, 5]
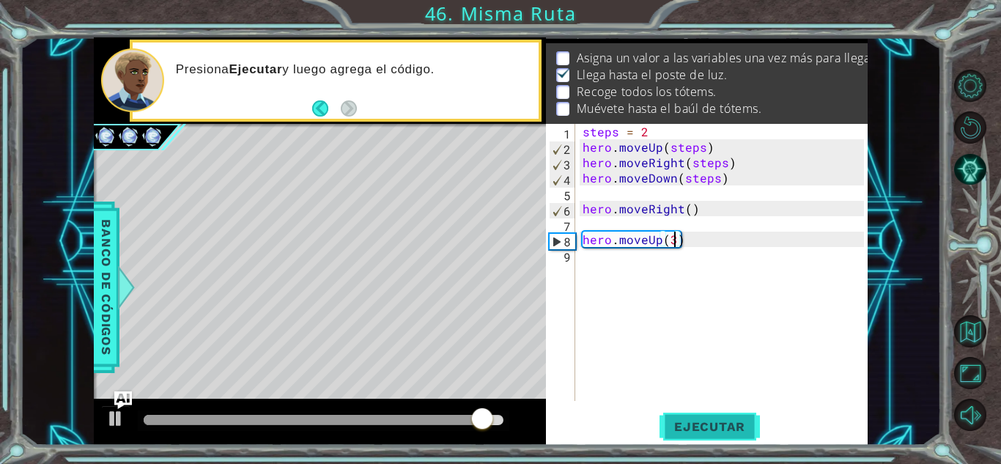
type textarea "hero.moveUp(3)"
click at [724, 415] on button "Ejecutar" at bounding box center [710, 427] width 100 height 32
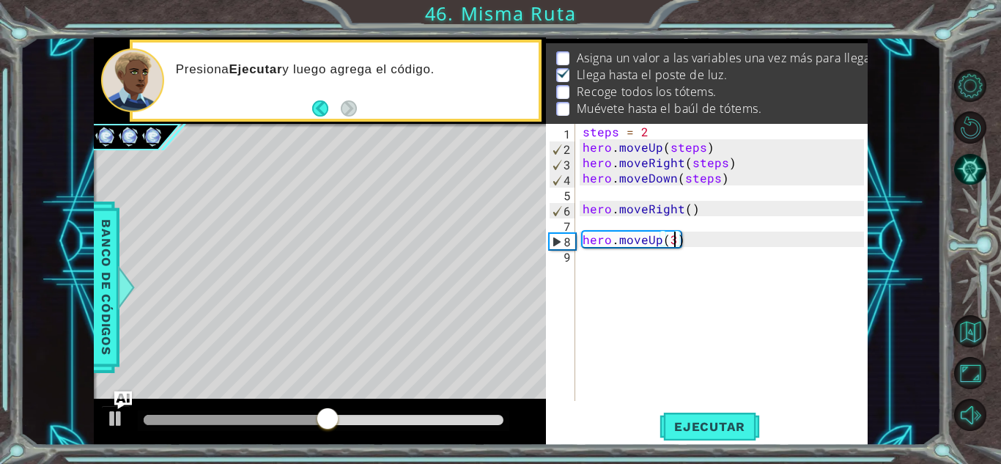
click at [644, 271] on div "steps = 2 hero . moveUp ( steps ) hero . moveRight ( steps ) hero . moveDown ( …" at bounding box center [726, 278] width 292 height 308
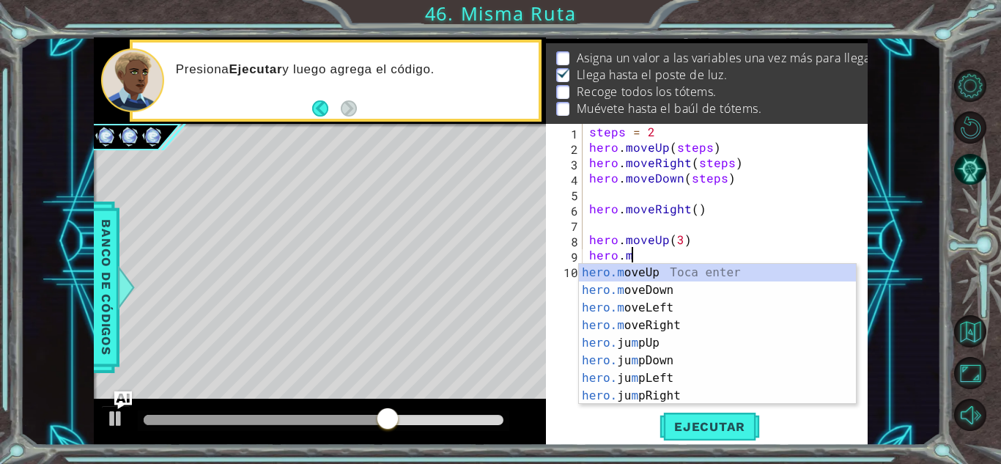
scroll to position [0, 2]
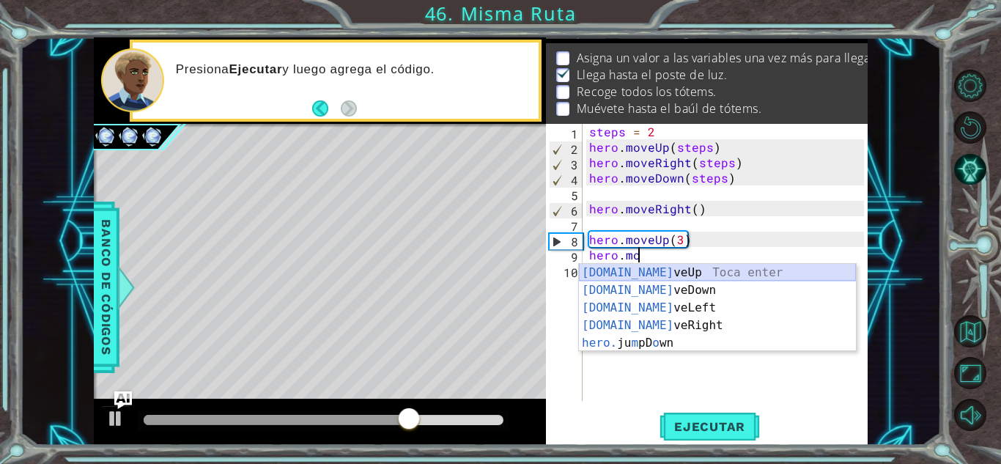
click at [677, 269] on div "[DOMAIN_NAME] veUp Toca enter [DOMAIN_NAME] veDown Toca enter [DOMAIN_NAME] veL…" at bounding box center [717, 325] width 277 height 123
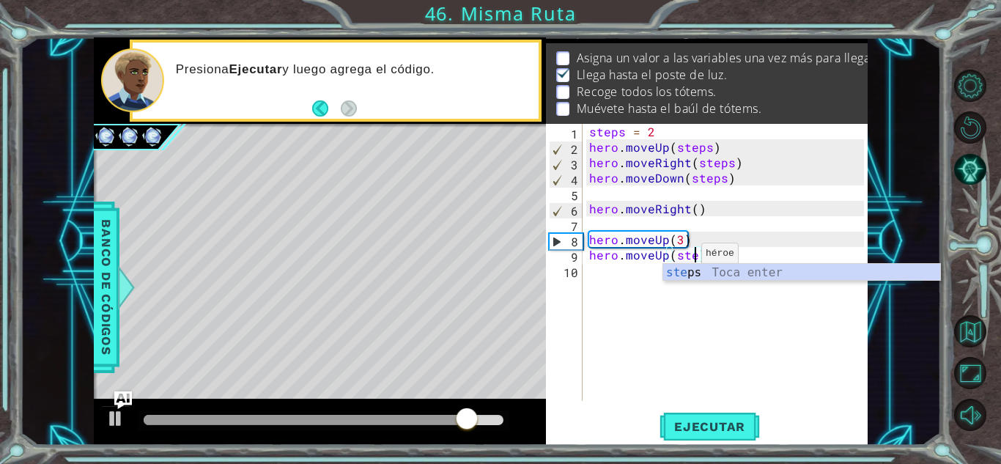
scroll to position [0, 7]
type textarea "hero.moveUp(steps)"
click at [715, 430] on span "Ejecutar" at bounding box center [710, 426] width 100 height 15
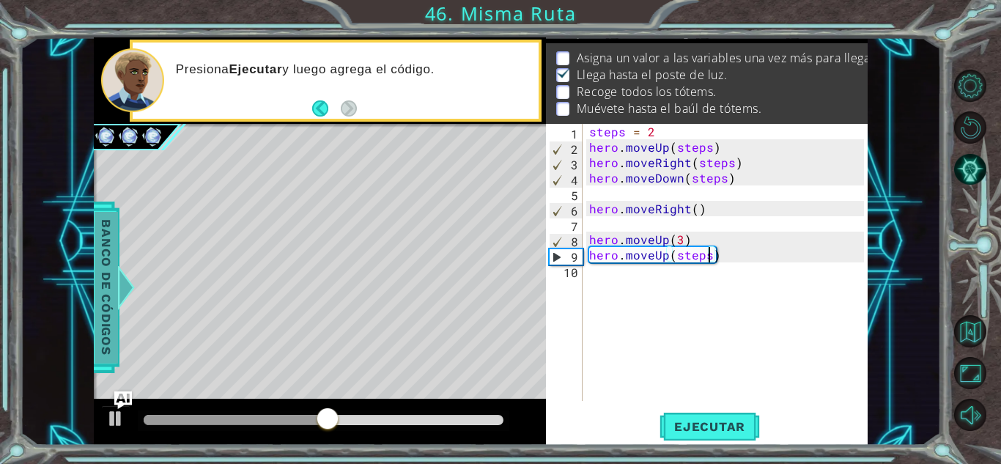
click at [102, 276] on span "Banco de códigos" at bounding box center [106, 287] width 23 height 152
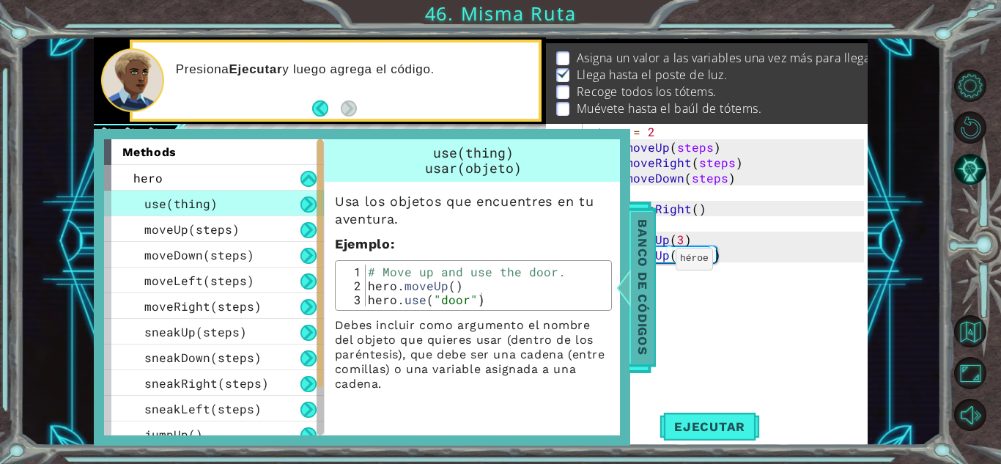
click at [652, 269] on span "Banco de códigos" at bounding box center [642, 287] width 23 height 152
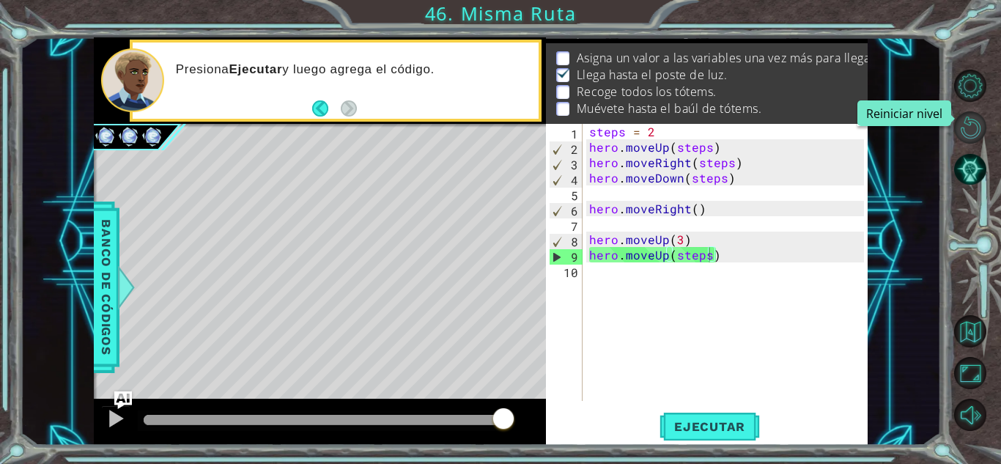
click at [975, 125] on button "Reiniciar nivel" at bounding box center [970, 127] width 32 height 32
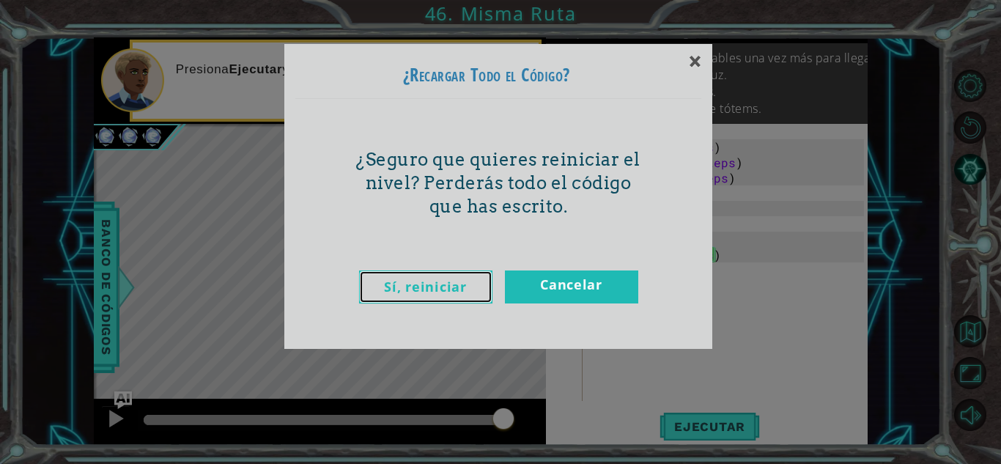
click at [455, 290] on link "Sí, reiniciar" at bounding box center [425, 287] width 133 height 33
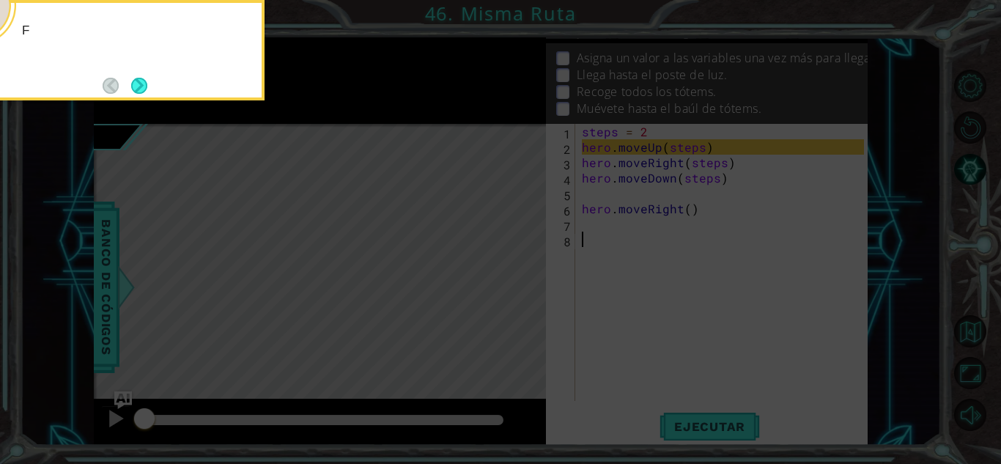
scroll to position [0, 0]
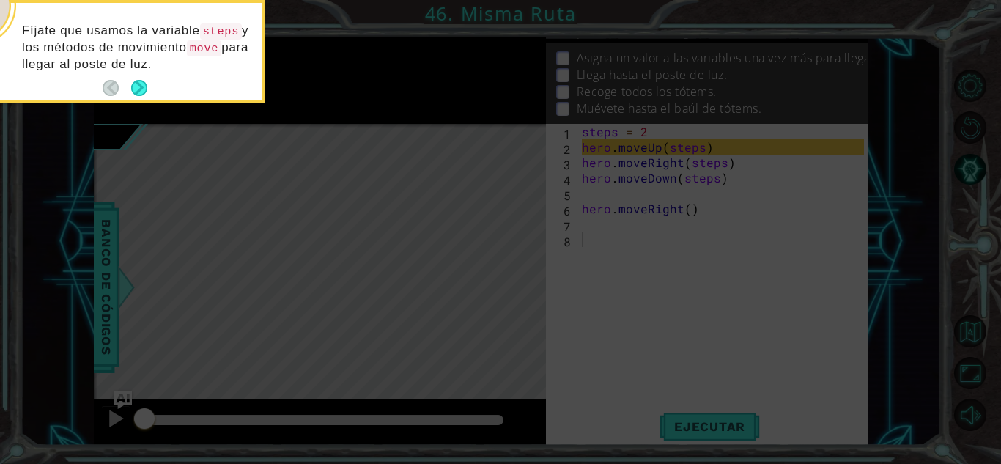
click at [700, 420] on icon at bounding box center [500, 232] width 1001 height 464
click at [700, 421] on icon at bounding box center [500, 232] width 1001 height 464
click at [704, 428] on icon at bounding box center [500, 232] width 1001 height 464
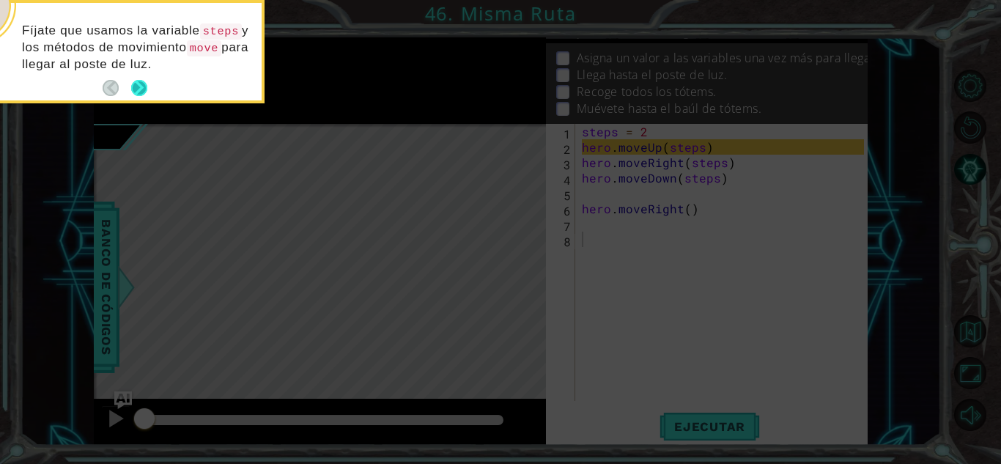
click at [144, 78] on button "Next" at bounding box center [138, 88] width 21 height 21
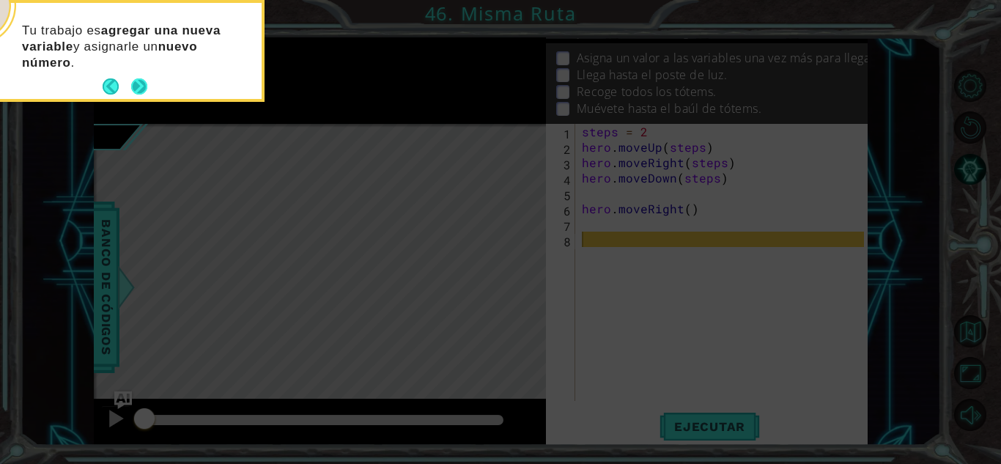
click at [144, 81] on button "Next" at bounding box center [139, 87] width 19 height 19
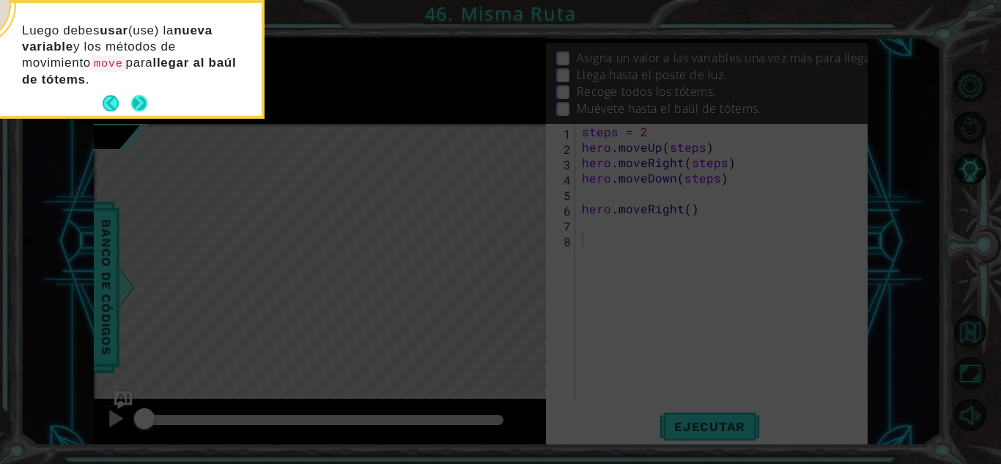
click at [144, 96] on button "Next" at bounding box center [139, 103] width 23 height 23
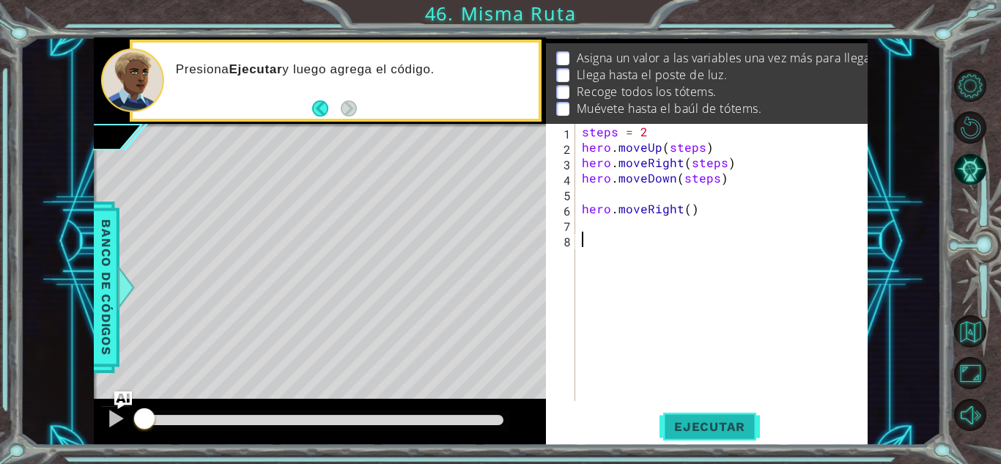
click at [698, 419] on span "Ejecutar" at bounding box center [710, 426] width 100 height 15
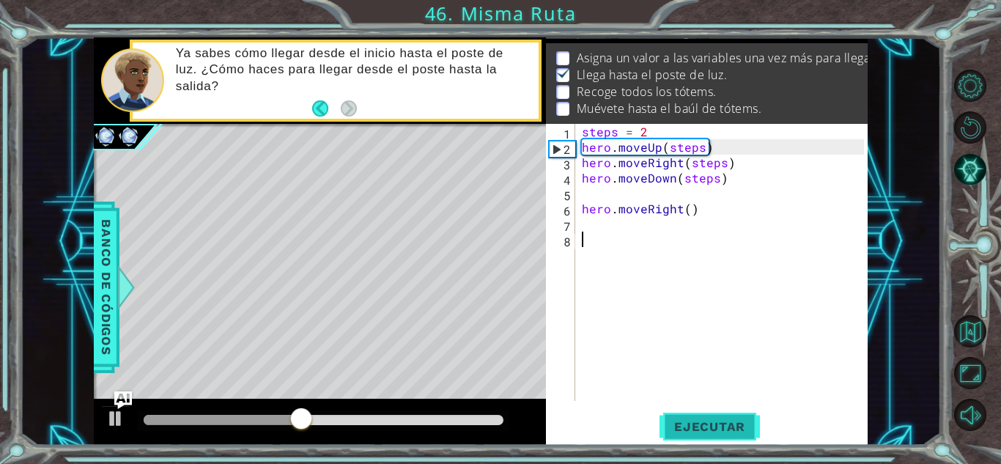
click at [698, 420] on span "Ejecutar" at bounding box center [710, 426] width 100 height 15
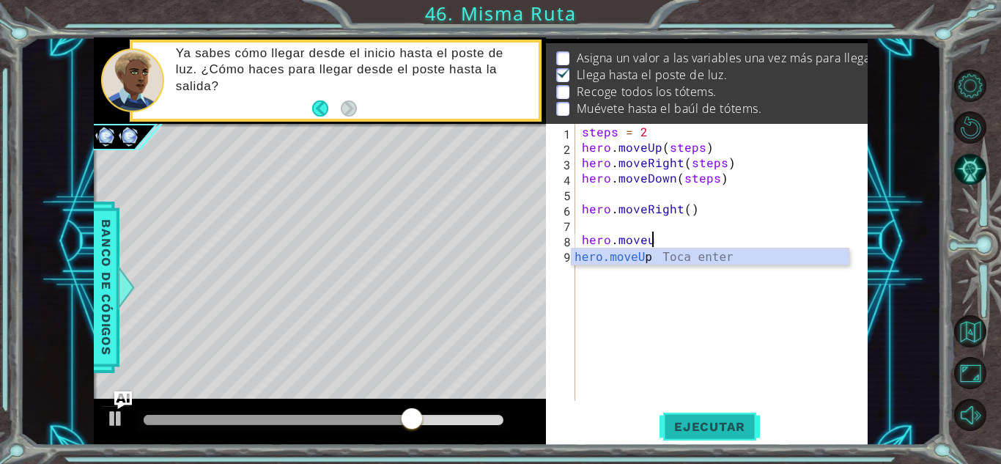
scroll to position [0, 4]
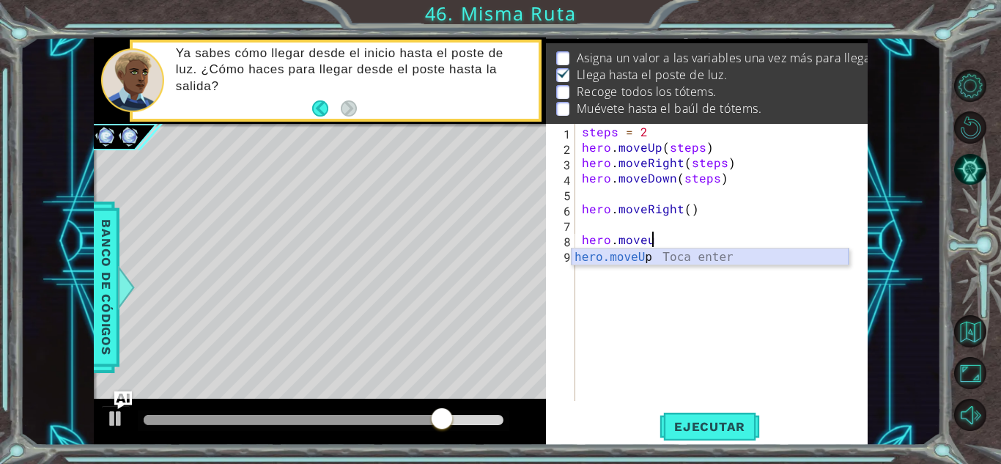
click at [631, 261] on div "hero.moveU p Toca enter" at bounding box center [710, 275] width 277 height 53
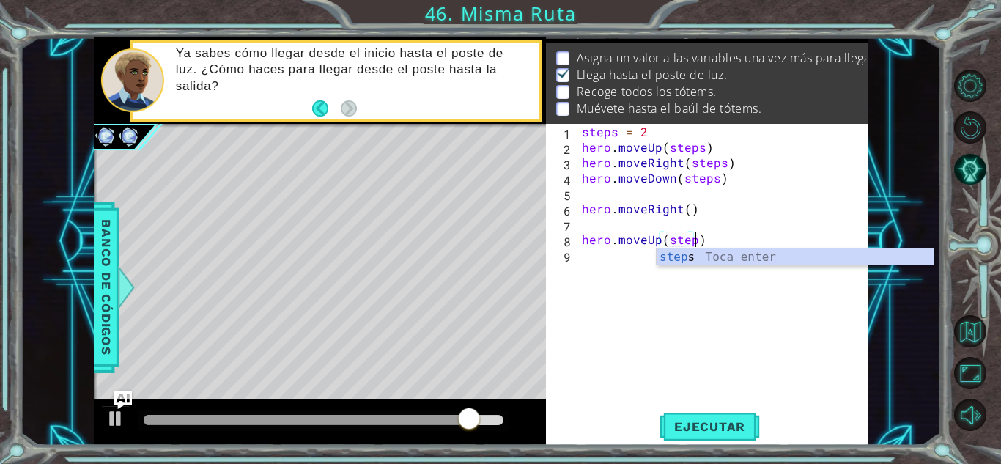
scroll to position [0, 7]
click at [703, 411] on button "Ejecutar" at bounding box center [710, 427] width 100 height 32
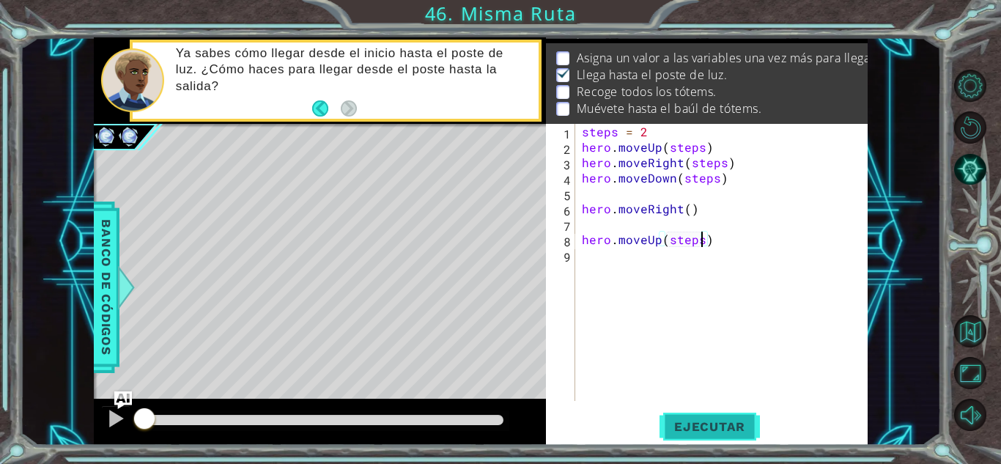
click at [703, 411] on button "Ejecutar" at bounding box center [710, 427] width 100 height 32
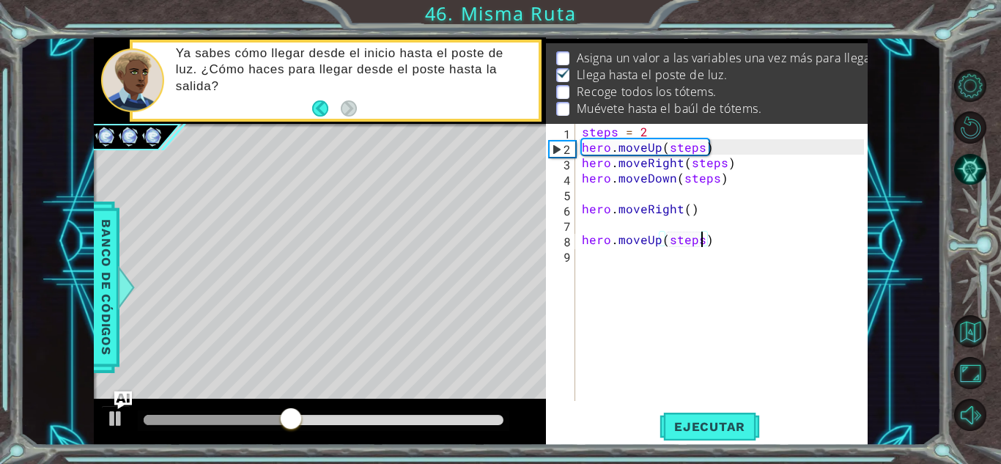
click at [650, 134] on div "steps = 2 hero . moveUp ( steps ) hero . moveRight ( steps ) hero . moveDown ( …" at bounding box center [725, 278] width 292 height 308
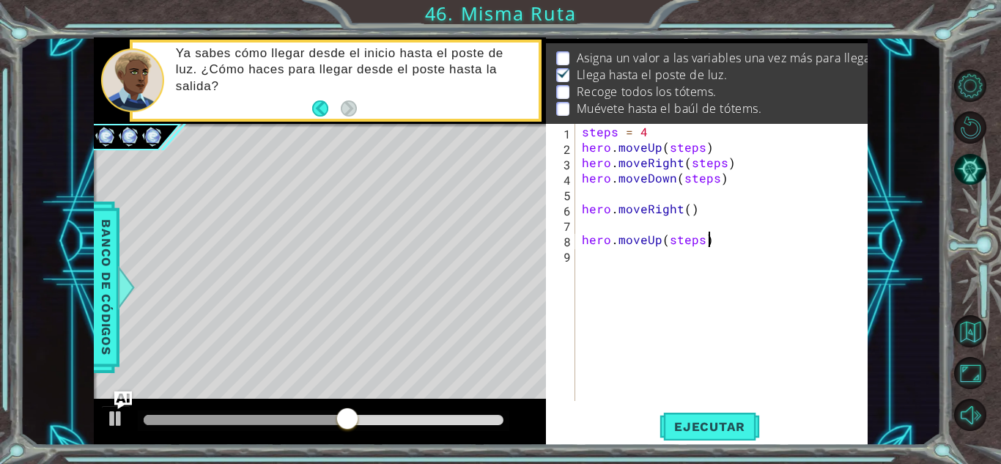
click at [717, 242] on div "steps = 4 hero . moveUp ( steps ) hero . moveRight ( steps ) hero . moveDown ( …" at bounding box center [725, 278] width 292 height 308
click at [661, 238] on div "steps = 4 hero . moveUp ( steps ) hero . moveRight ( steps ) hero . moveDown ( …" at bounding box center [725, 278] width 292 height 308
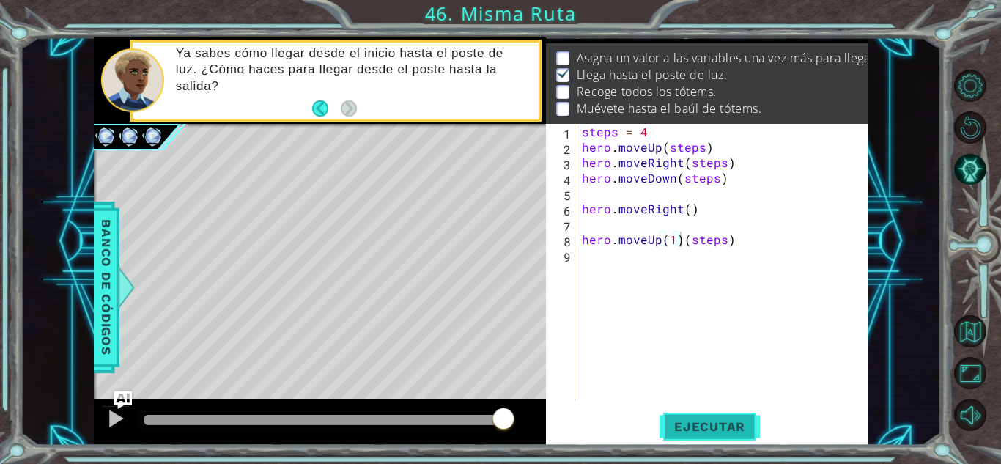
click at [721, 414] on button "Ejecutar" at bounding box center [710, 427] width 100 height 32
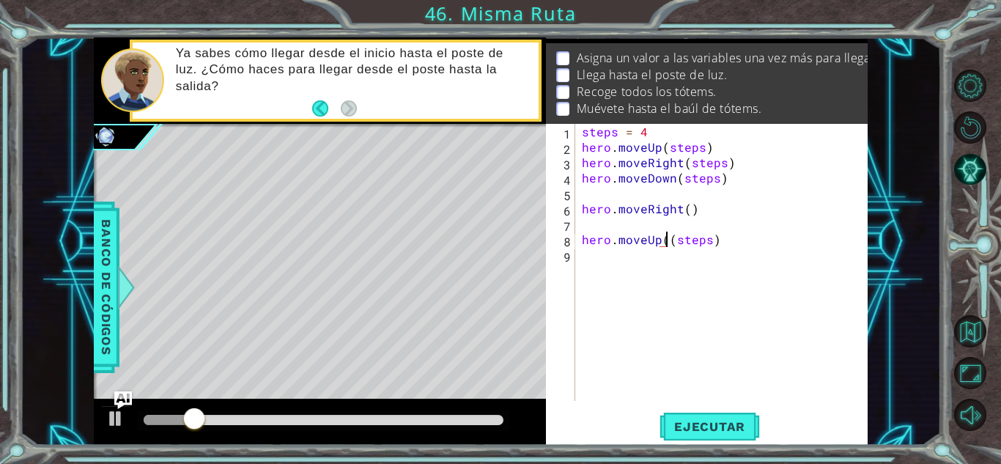
type textarea "hero.moveUp(steps)"
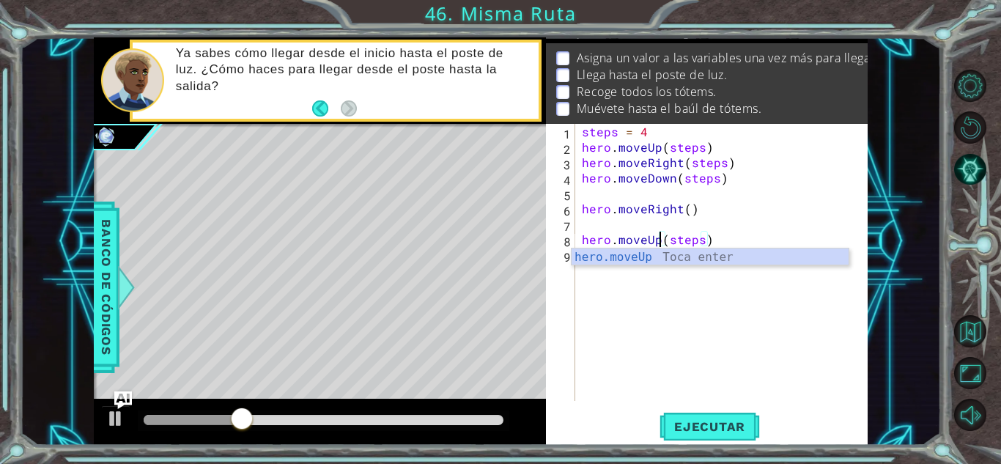
click at [726, 228] on div "steps = 4 hero . moveUp ( steps ) hero . moveRight ( steps ) hero . moveDown ( …" at bounding box center [725, 278] width 292 height 308
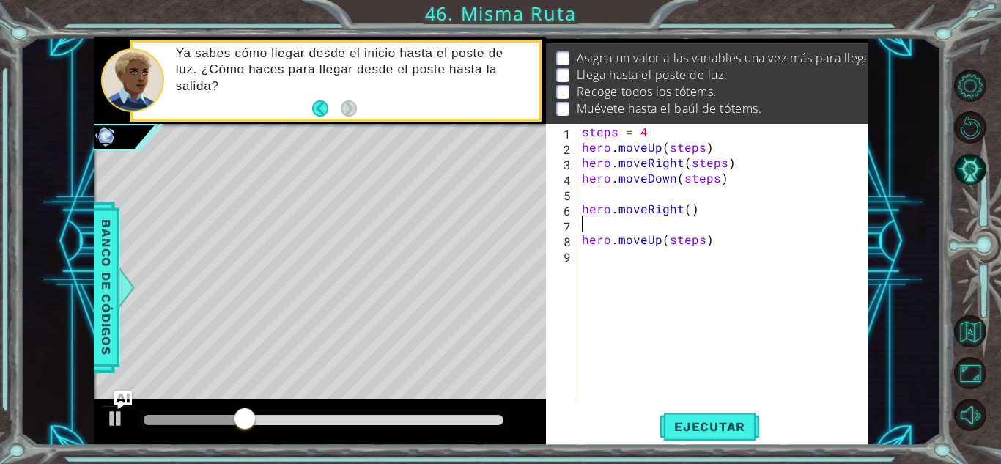
scroll to position [0, 0]
click at [663, 136] on div "steps = 4 hero . moveUp ( steps ) hero . moveRight ( steps ) hero . moveDown ( …" at bounding box center [725, 278] width 292 height 308
type textarea "steps = 2"
click at [704, 418] on button "Ejecutar" at bounding box center [710, 427] width 100 height 32
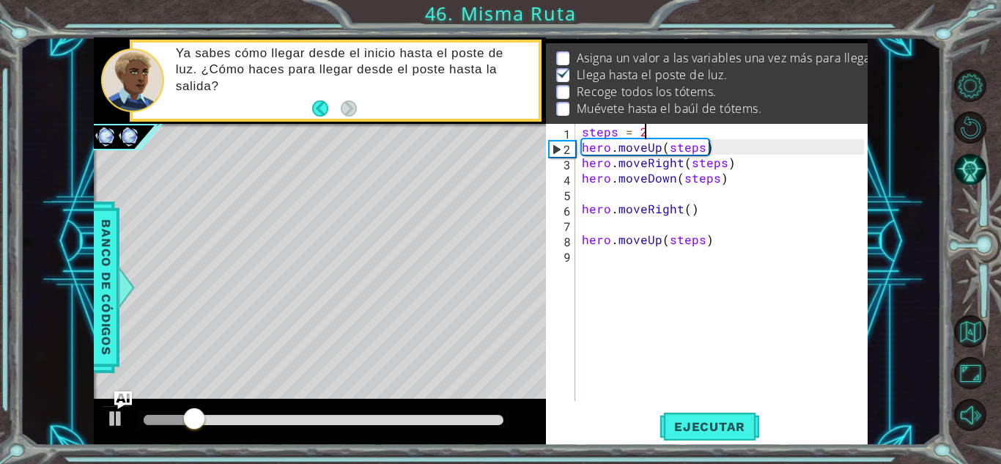
click at [673, 271] on div "steps = 2 hero . moveUp ( steps ) hero . moveRight ( steps ) hero . moveDown ( …" at bounding box center [725, 278] width 292 height 308
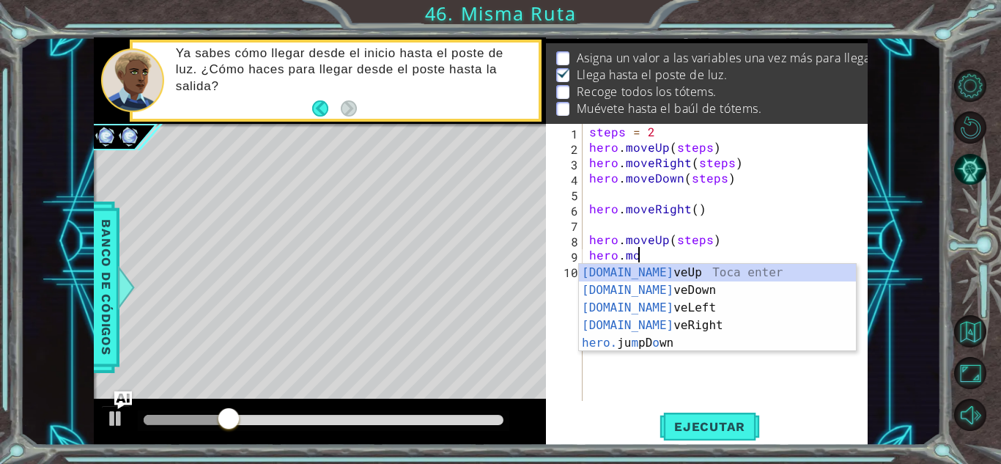
scroll to position [0, 2]
click at [673, 271] on div "[DOMAIN_NAME] veUp Toca enter [DOMAIN_NAME] veDown Toca enter [DOMAIN_NAME] veL…" at bounding box center [717, 325] width 277 height 123
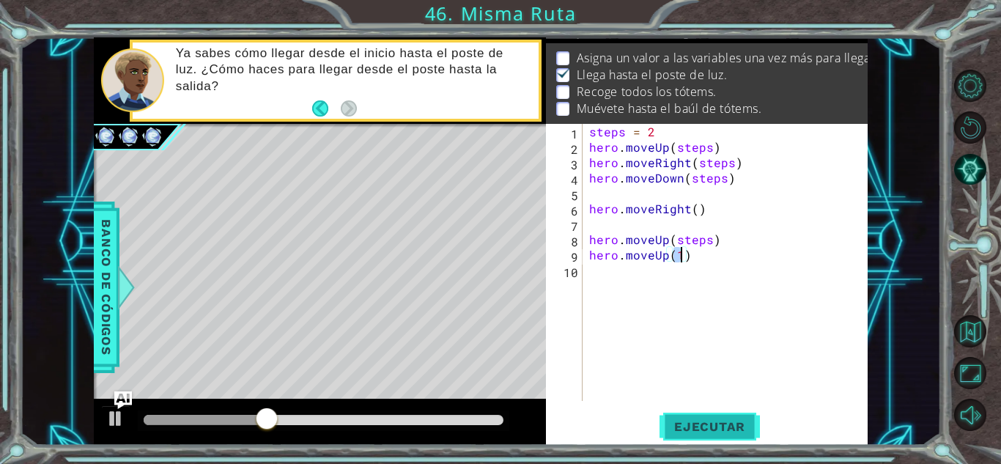
type textarea "hero.moveUp(1)"
click at [691, 422] on span "Ejecutar" at bounding box center [710, 426] width 100 height 15
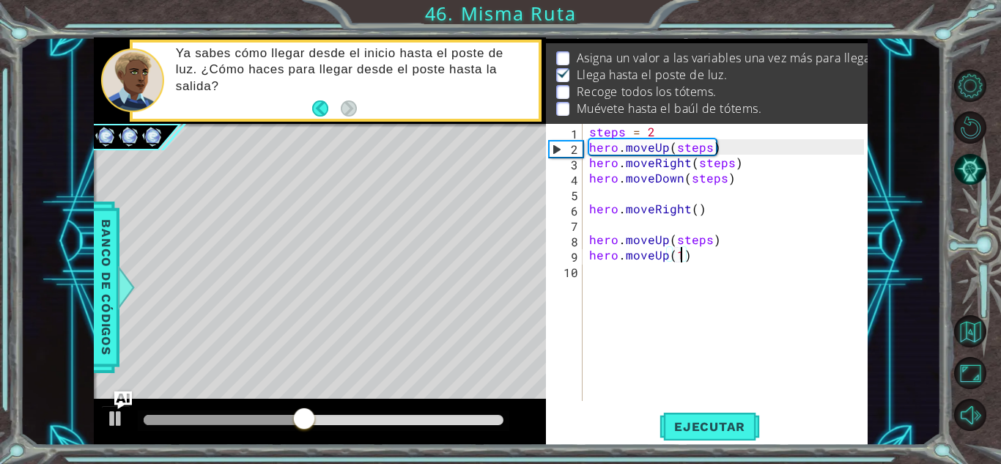
click at [638, 272] on div "steps = 2 hero . moveUp ( steps ) hero . moveRight ( steps ) hero . moveDown ( …" at bounding box center [728, 278] width 285 height 308
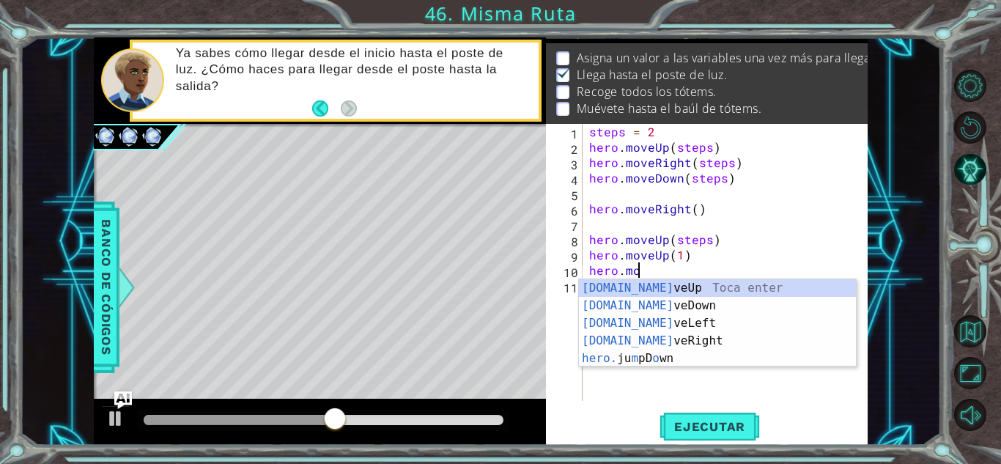
scroll to position [0, 3]
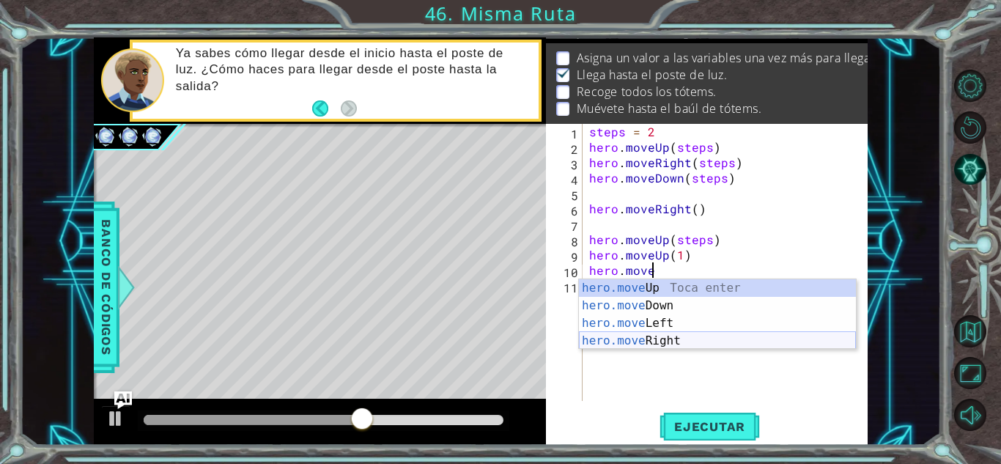
click at [647, 334] on div "hero.move Up Toca enter hero.move Down Toca enter hero.move Left Toca enter her…" at bounding box center [717, 332] width 277 height 106
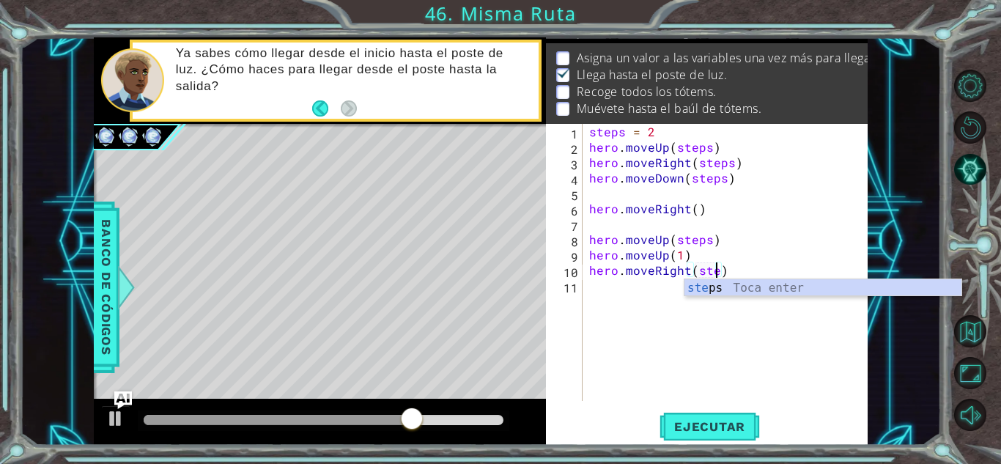
scroll to position [0, 8]
type textarea "hero.moveRight(steps)"
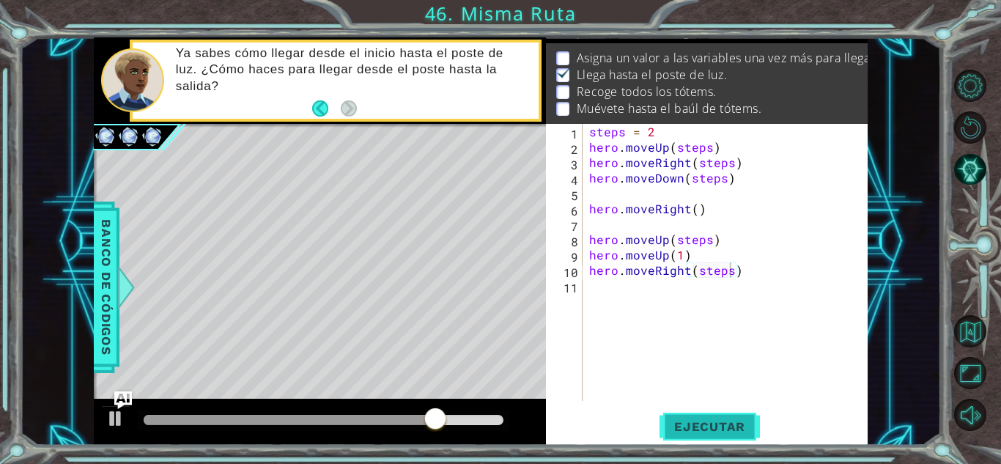
click at [687, 438] on button "Ejecutar" at bounding box center [710, 427] width 100 height 32
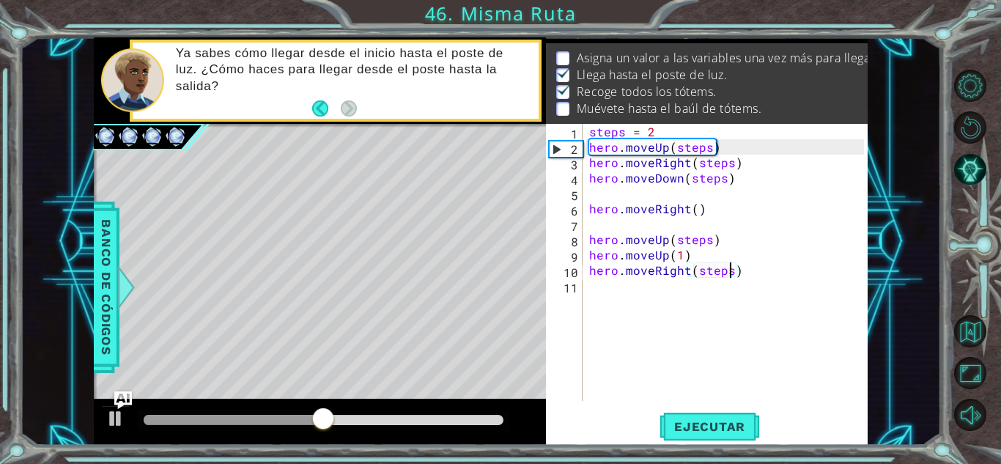
click at [627, 285] on div "steps = 2 hero . moveUp ( steps ) hero . moveRight ( steps ) hero . moveDown ( …" at bounding box center [728, 278] width 285 height 308
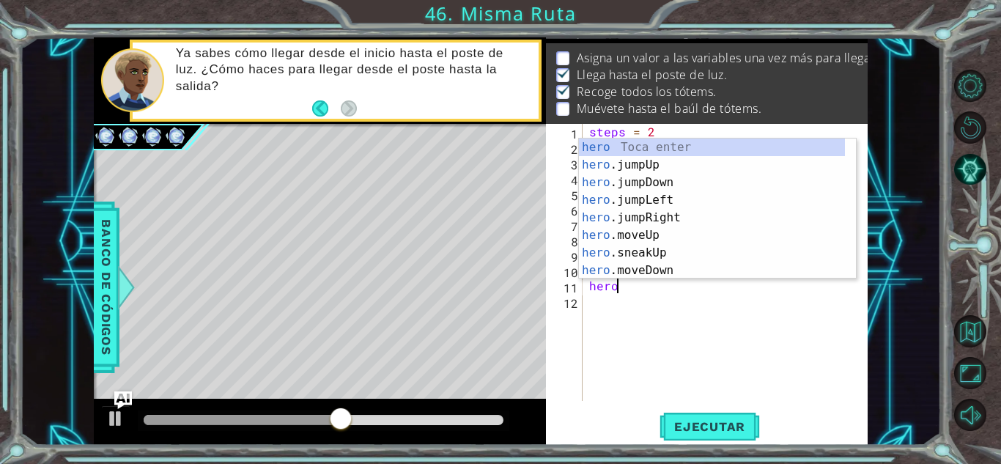
scroll to position [0, 1]
click at [636, 276] on div "hero Toca enter hero .jumpUp Toca enter hero .jumpDown Toca enter hero .jumpLef…" at bounding box center [712, 227] width 266 height 176
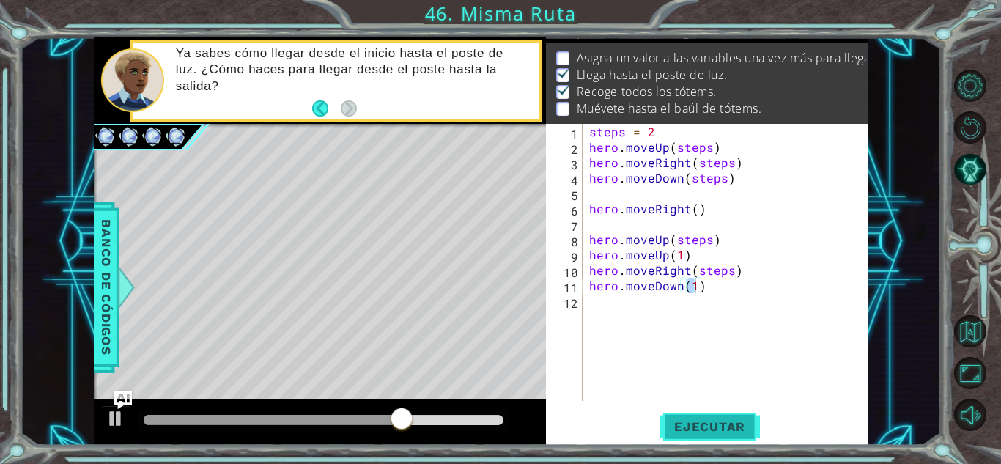
click at [707, 429] on span "Ejecutar" at bounding box center [710, 426] width 100 height 15
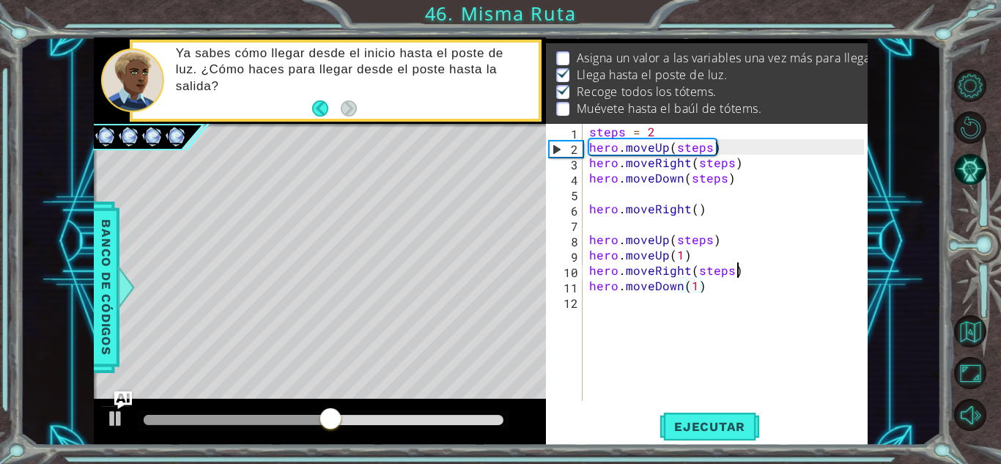
click at [778, 265] on div "steps = 2 hero . moveUp ( steps ) hero . moveRight ( steps ) hero . moveDown ( …" at bounding box center [728, 278] width 285 height 308
type textarea "hero.moveRight(steps)"
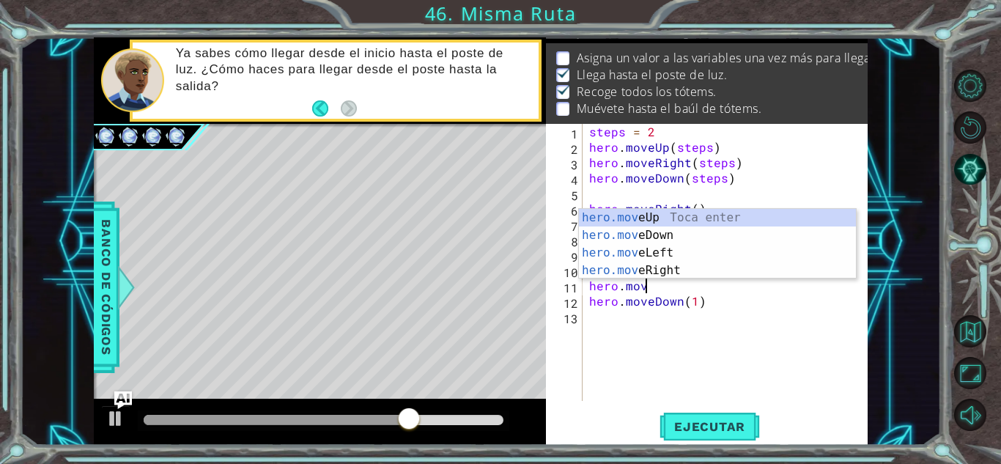
scroll to position [0, 3]
click at [697, 271] on div "hero.move Up Toca enter hero.move Down Toca enter hero.move Left Toca enter her…" at bounding box center [717, 262] width 277 height 106
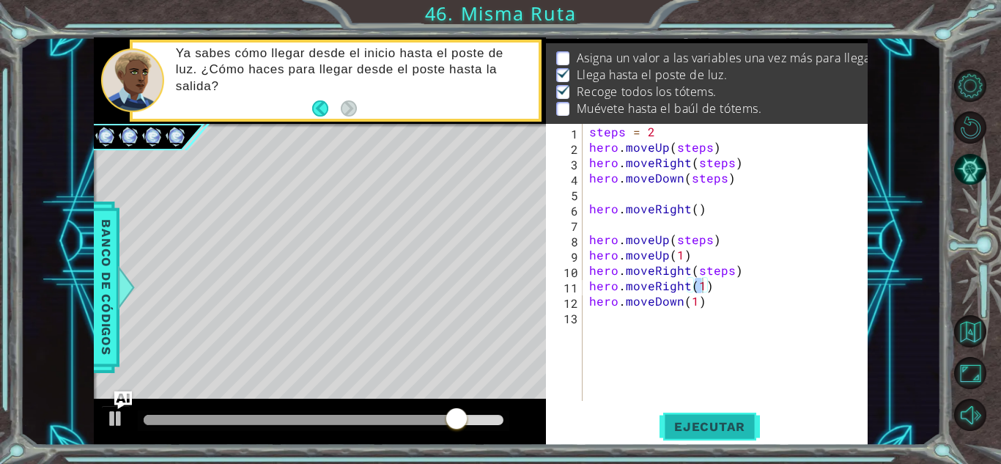
click at [692, 422] on span "Ejecutar" at bounding box center [710, 426] width 100 height 15
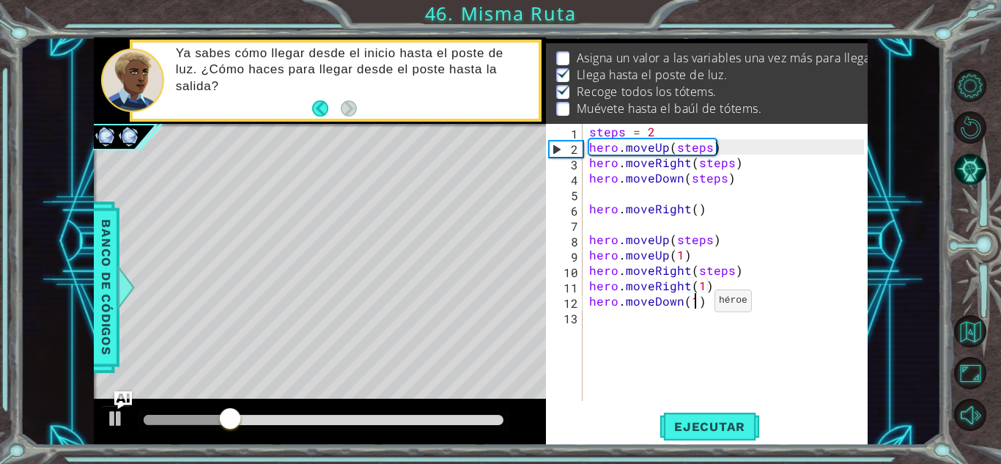
click at [696, 304] on div "steps = 2 hero . moveUp ( steps ) hero . moveRight ( steps ) hero . moveDown ( …" at bounding box center [728, 278] width 285 height 308
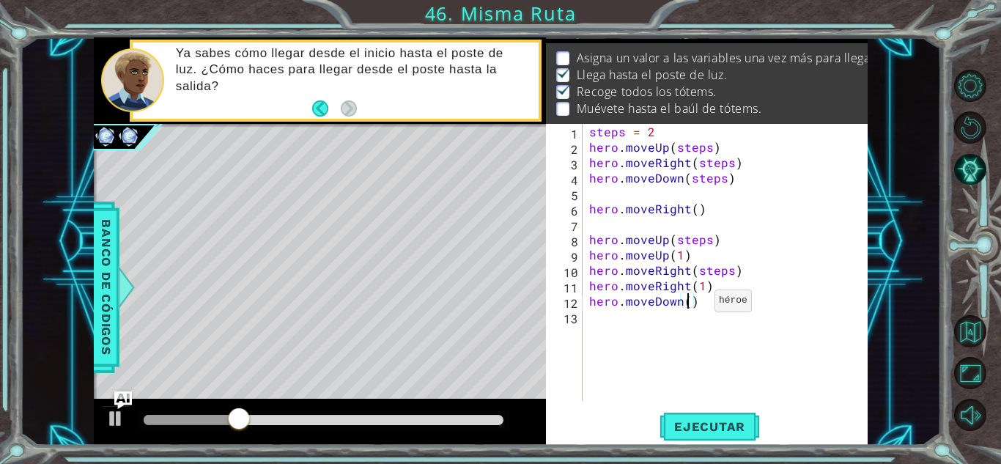
type textarea "hero.moveDown(3)"
click at [707, 342] on div "steps = 2 hero . moveUp ( steps ) hero . moveRight ( steps ) hero . moveDown ( …" at bounding box center [728, 278] width 285 height 308
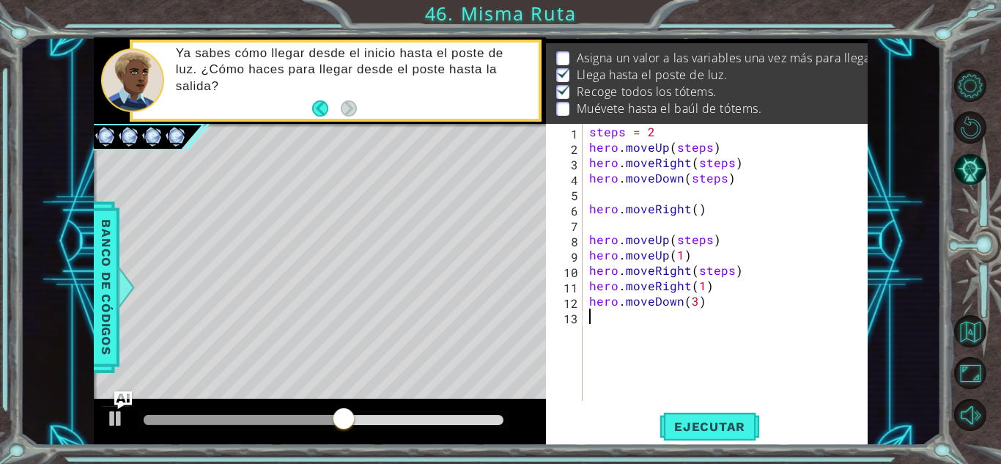
click at [703, 303] on div "steps = 2 hero . moveUp ( steps ) hero . moveRight ( steps ) hero . moveDown ( …" at bounding box center [728, 278] width 285 height 308
type textarea "hero.moveDown(3)"
drag, startPoint x: 696, startPoint y: 303, endPoint x: 679, endPoint y: 424, distance: 122.9
click at [679, 424] on span "Ejecutar" at bounding box center [710, 426] width 100 height 15
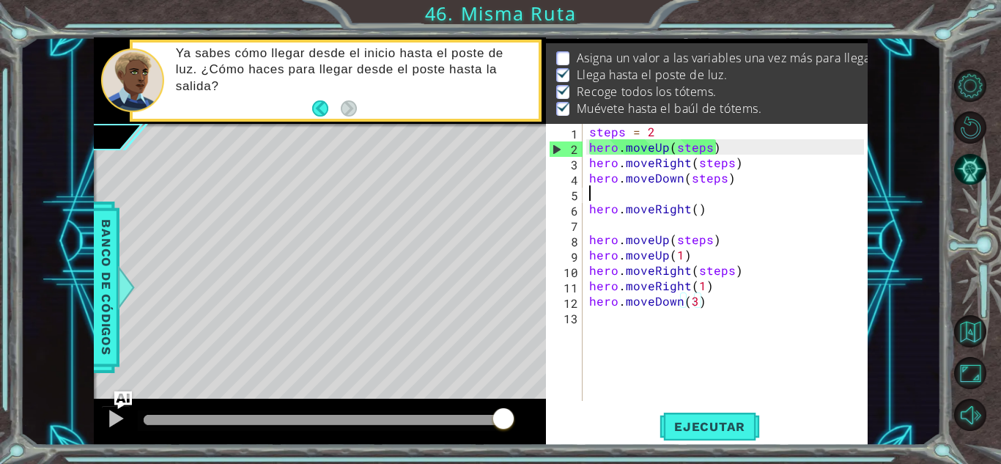
click at [603, 199] on div "steps = 2 hero . moveUp ( steps ) hero . moveRight ( steps ) hero . moveDown ( …" at bounding box center [728, 278] width 285 height 308
click at [594, 228] on div "steps = 2 hero . moveUp ( steps ) hero . moveRight ( steps ) hero . moveDown ( …" at bounding box center [728, 278] width 285 height 308
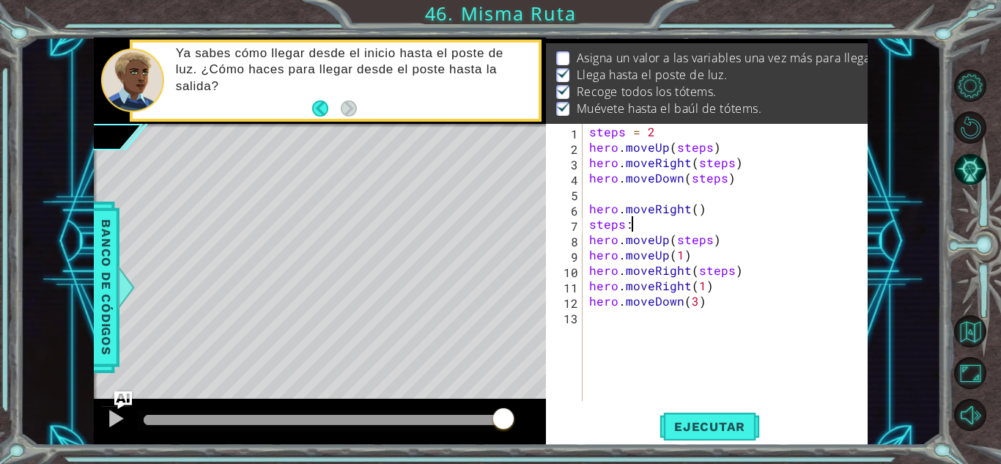
scroll to position [0, 2]
click at [706, 436] on button "Ejecutar" at bounding box center [710, 427] width 100 height 32
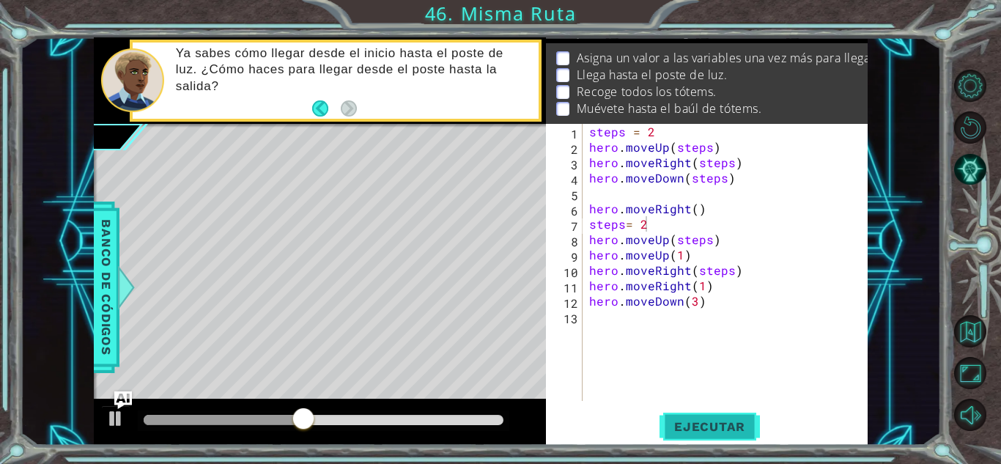
click at [701, 427] on span "Ejecutar" at bounding box center [710, 426] width 100 height 15
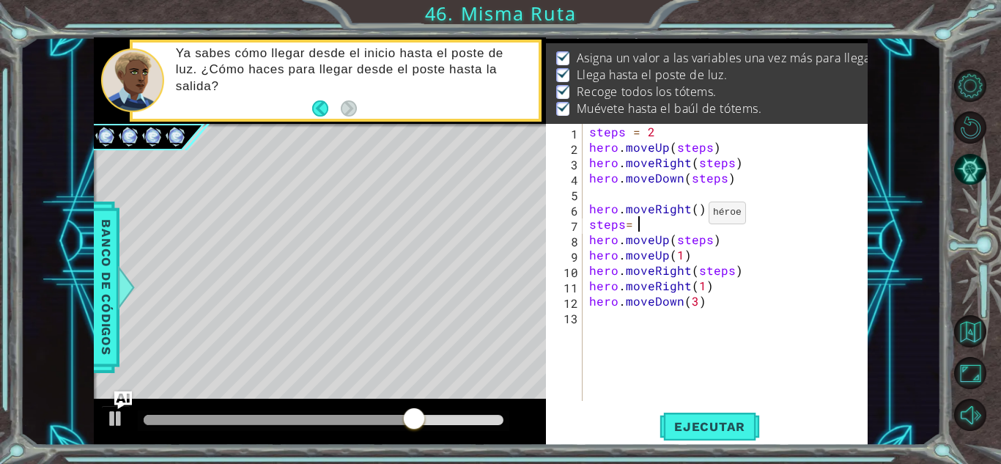
type textarea "steps= 3"
click at [652, 338] on div "steps = 2 hero . moveUp ( steps ) hero . moveRight ( steps ) hero . moveDown ( …" at bounding box center [728, 278] width 285 height 308
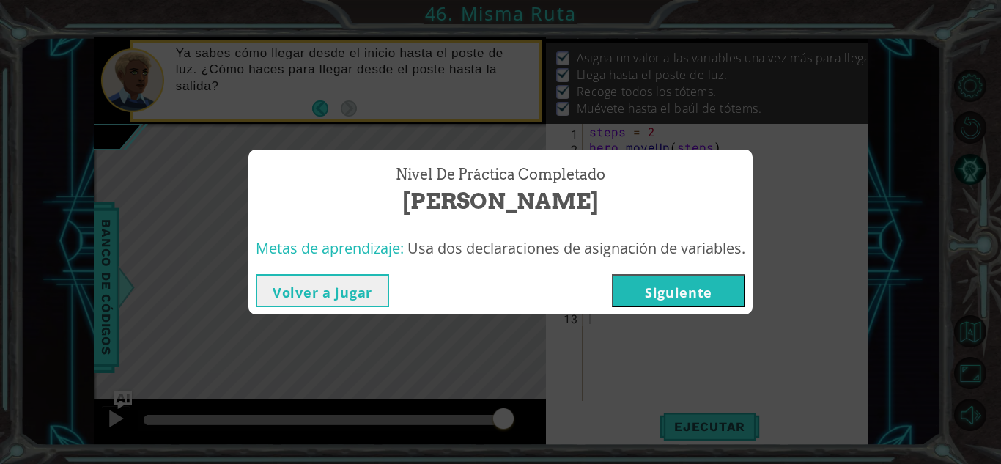
click at [673, 282] on button "Siguiente" at bounding box center [678, 290] width 133 height 33
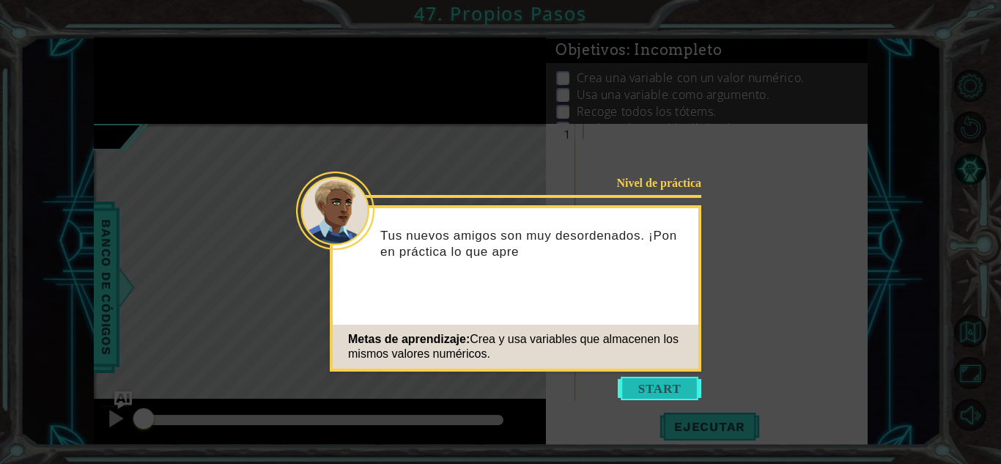
click at [658, 392] on button "Start" at bounding box center [660, 388] width 84 height 23
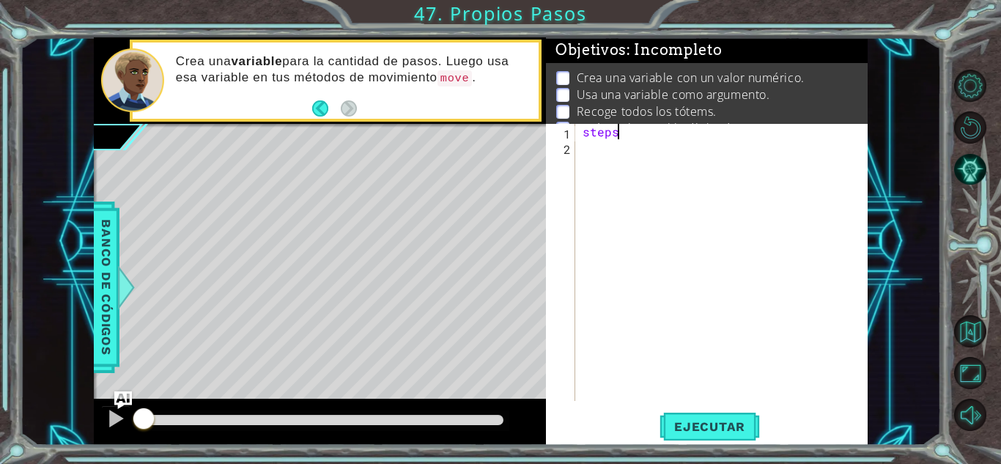
scroll to position [0, 1]
type textarea "steps=3"
click at [633, 170] on div "steps = 3" at bounding box center [726, 278] width 292 height 308
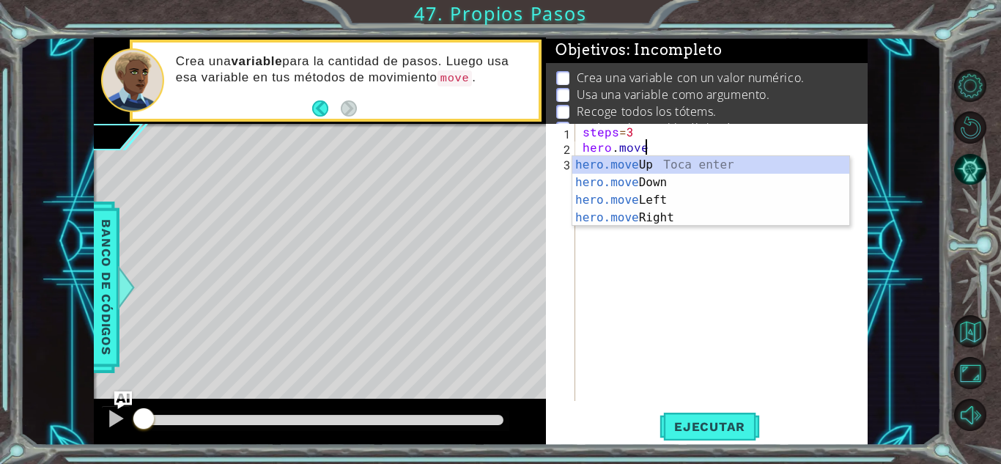
scroll to position [0, 3]
click at [664, 166] on div "hero.move Up Toca enter hero.move Down Toca enter hero.move Left Toca enter her…" at bounding box center [711, 209] width 277 height 106
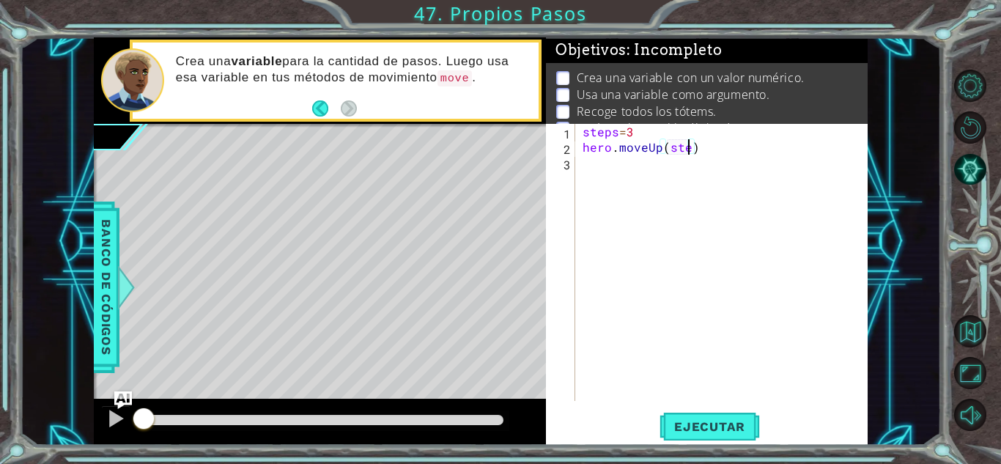
scroll to position [0, 7]
type textarea "hero.moveUp(steps)"
click at [704, 421] on span "Ejecutar" at bounding box center [710, 426] width 100 height 15
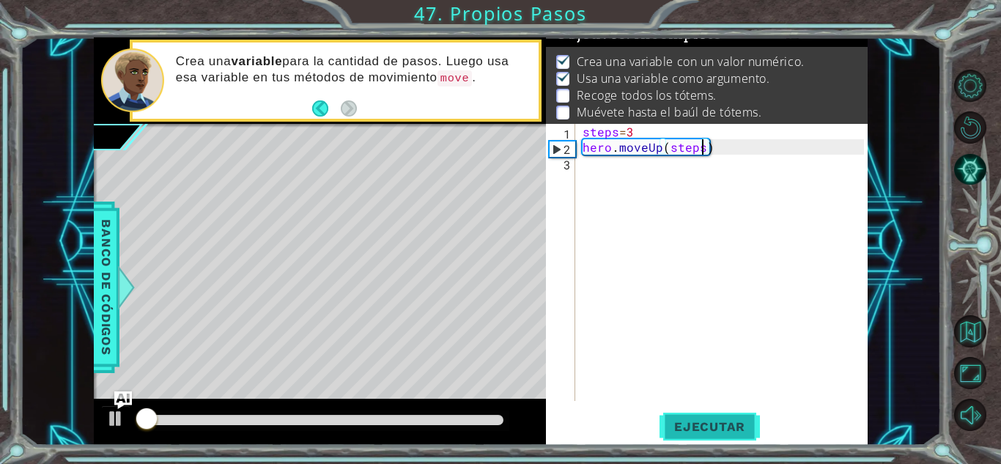
scroll to position [20, 0]
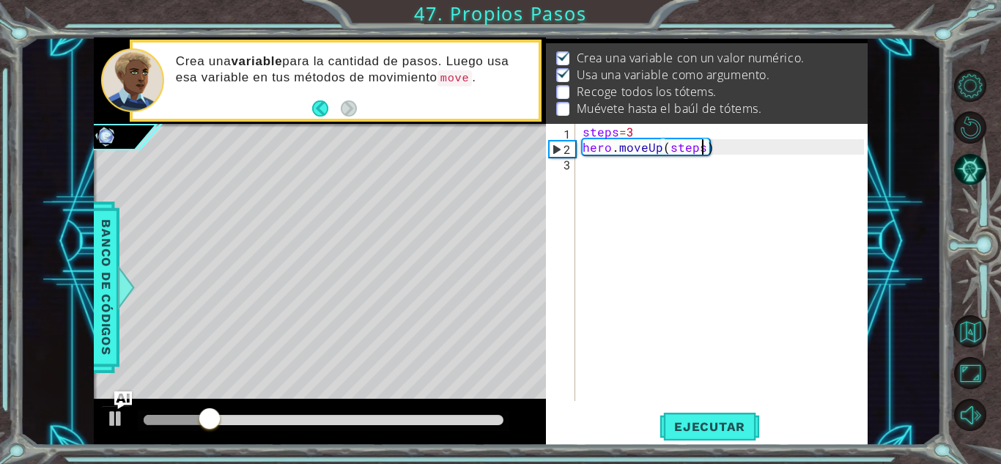
click at [664, 187] on div "steps = 3 hero . moveUp ( steps )" at bounding box center [726, 278] width 292 height 308
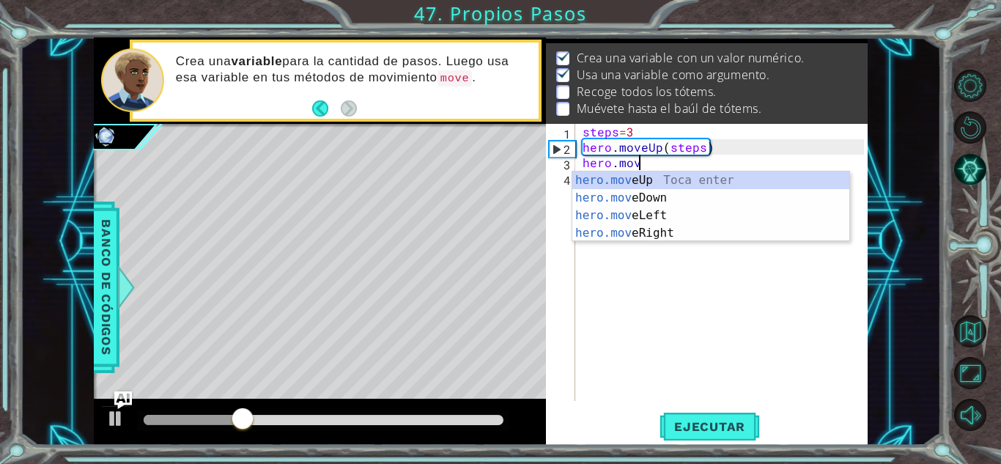
scroll to position [0, 3]
click at [672, 213] on div "hero.move Up Toca enter hero.move Down Toca enter hero.move Left Toca enter her…" at bounding box center [711, 225] width 277 height 106
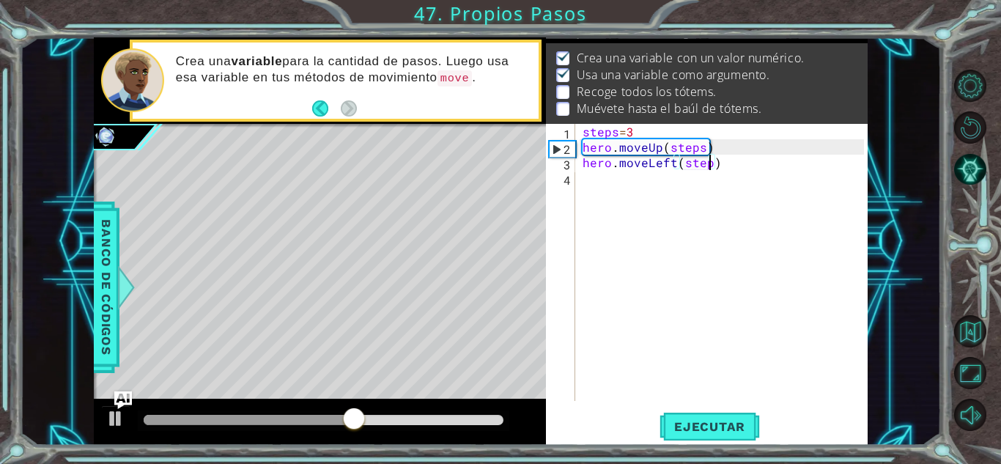
scroll to position [0, 8]
click at [724, 433] on span "Ejecutar" at bounding box center [710, 426] width 100 height 15
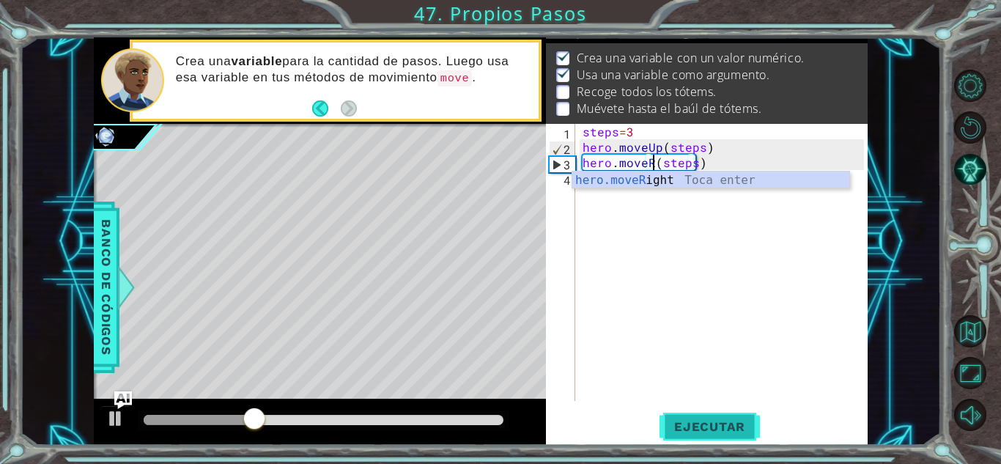
scroll to position [0, 4]
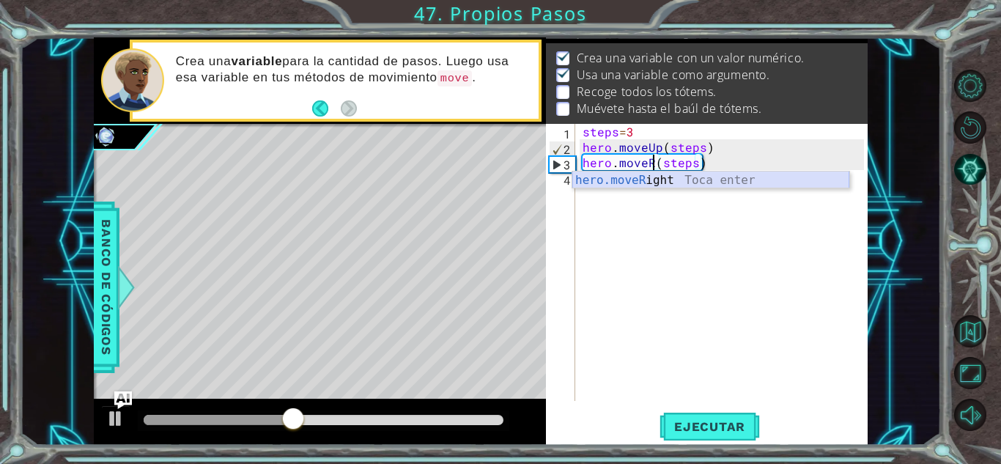
click at [784, 183] on div "hero.moveR ight Toca enter" at bounding box center [711, 198] width 277 height 53
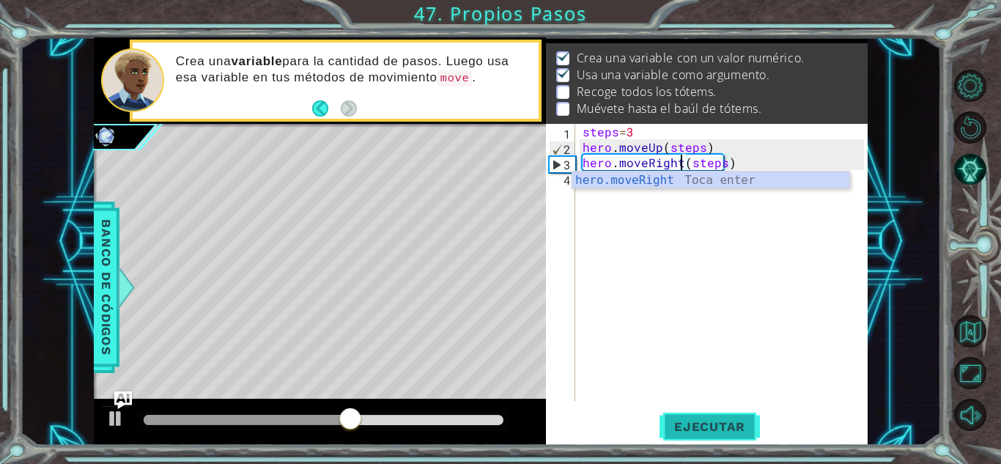
type textarea "hero.moveRight(steps)"
click at [719, 433] on span "Ejecutar" at bounding box center [710, 426] width 100 height 15
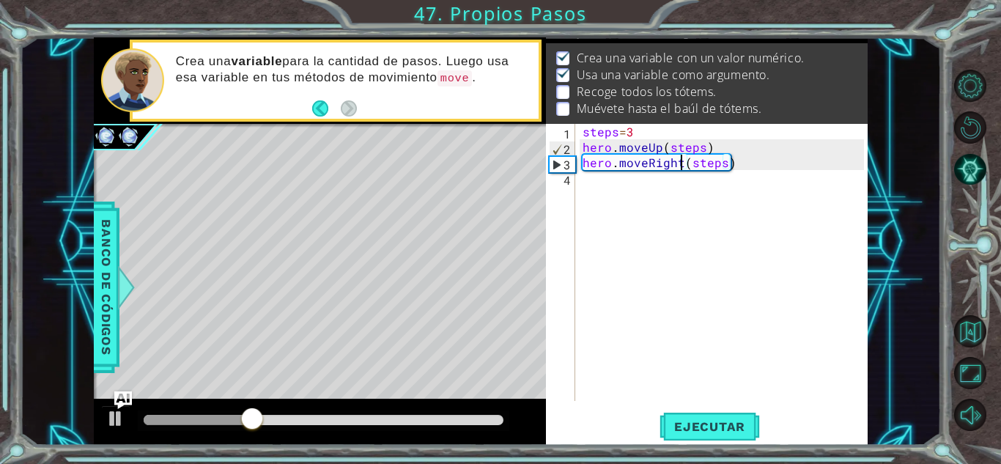
click at [702, 194] on div "steps = 3 hero . moveUp ( steps ) hero . moveRight ( steps )" at bounding box center [726, 278] width 292 height 308
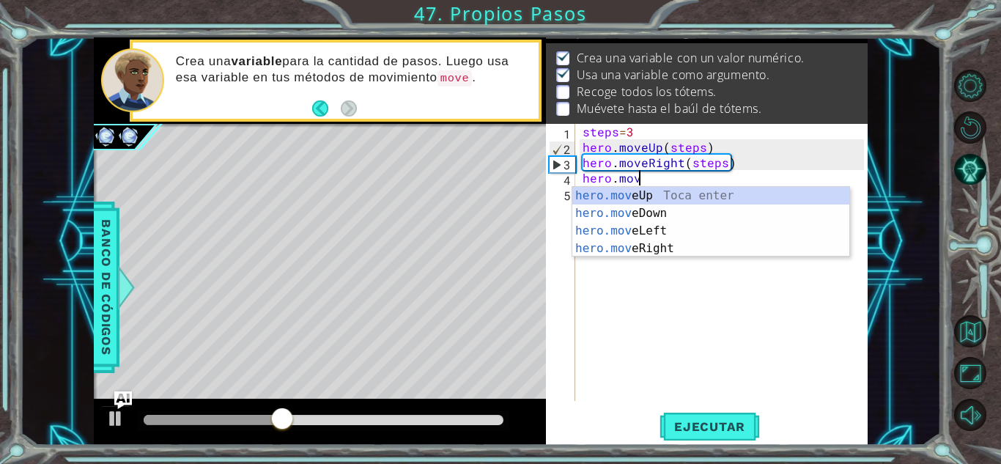
scroll to position [0, 3]
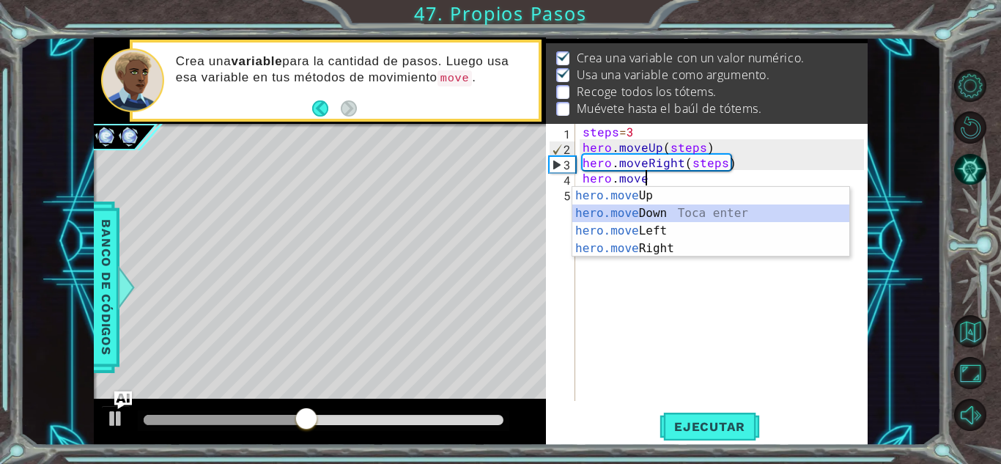
click at [691, 211] on div "hero.move Up Toca enter hero.move Down Toca enter hero.move Left Toca enter her…" at bounding box center [711, 240] width 277 height 106
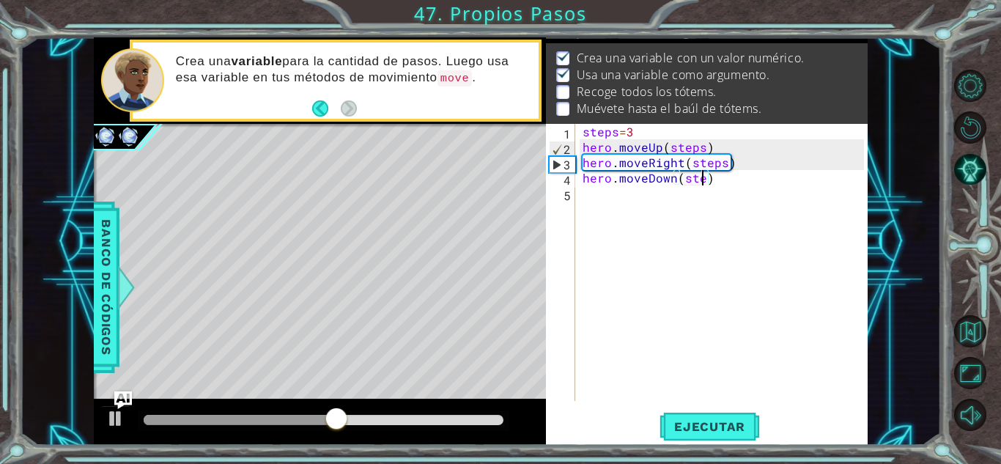
scroll to position [0, 8]
type textarea "hero.moveDown(steps)"
click at [729, 432] on span "Ejecutar" at bounding box center [710, 426] width 100 height 15
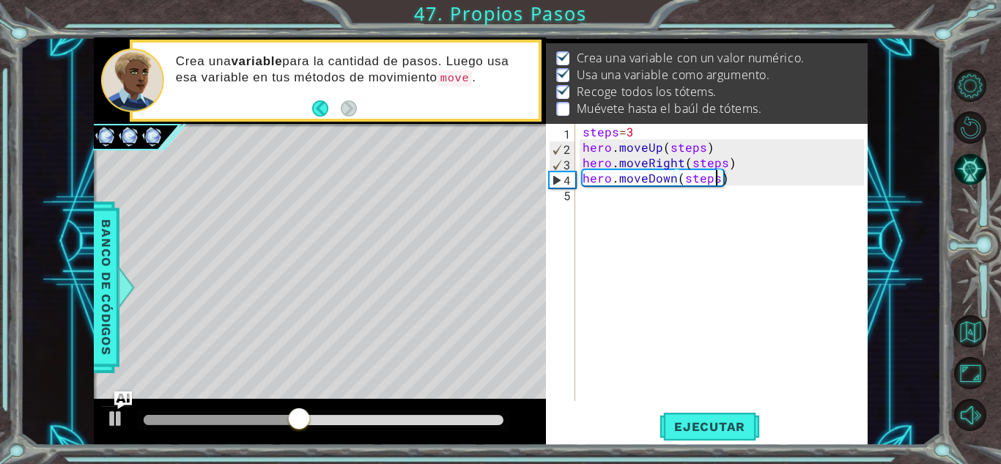
click at [654, 213] on div "steps = 3 hero . moveUp ( steps ) hero . moveRight ( steps ) hero . moveDown ( …" at bounding box center [726, 278] width 292 height 308
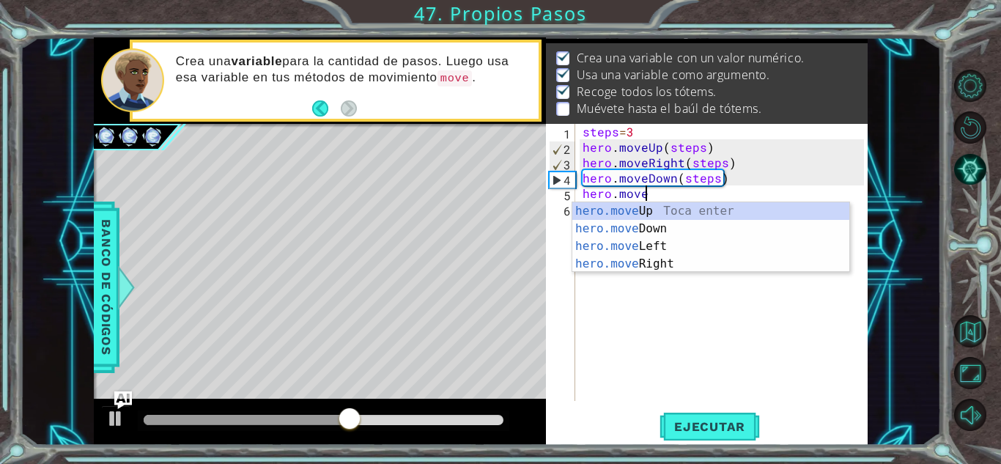
scroll to position [0, 4]
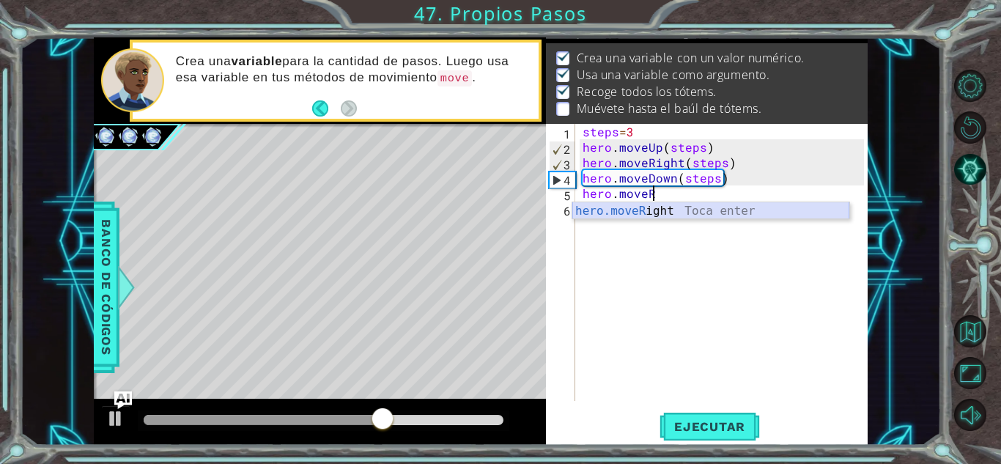
click at [658, 212] on div "hero.moveR ight Toca enter" at bounding box center [711, 228] width 277 height 53
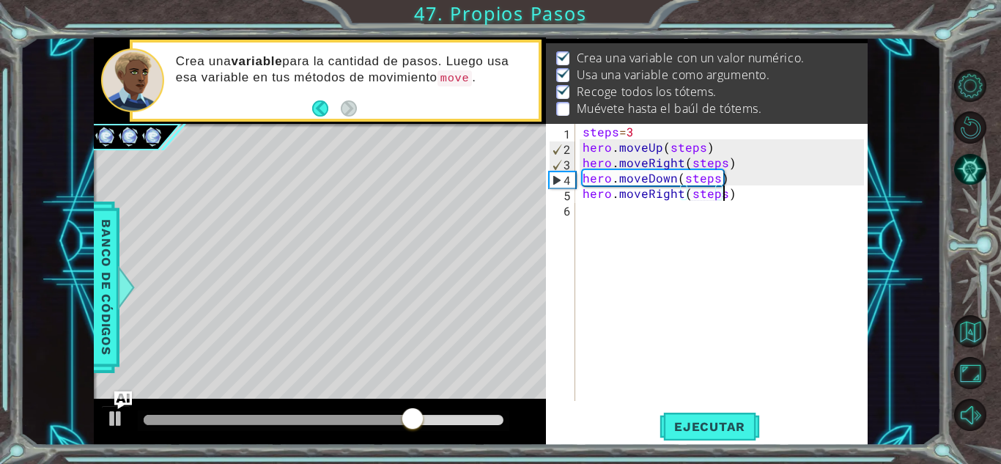
scroll to position [0, 8]
type textarea "hero.moveRight(steps)"
click at [706, 433] on span "Ejecutar" at bounding box center [710, 426] width 100 height 15
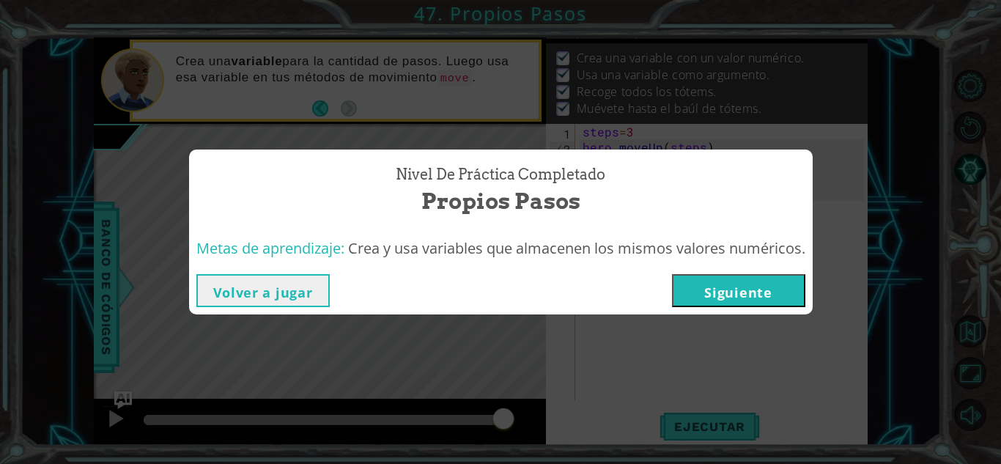
click at [751, 290] on button "Siguiente" at bounding box center [738, 290] width 133 height 33
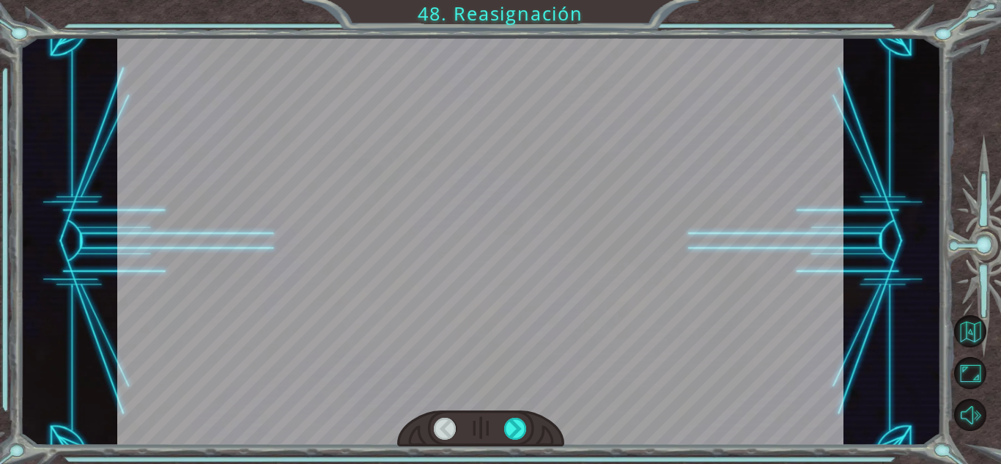
click at [641, 244] on div at bounding box center [480, 241] width 726 height 408
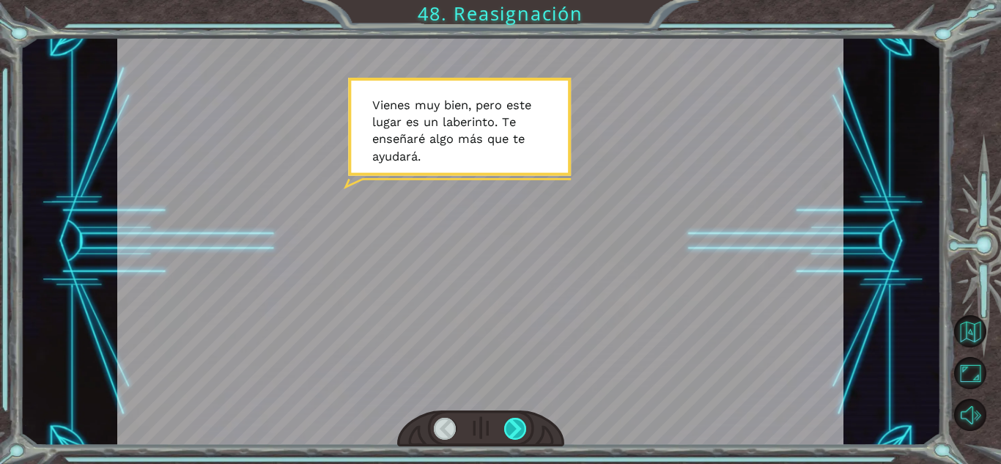
click at [518, 433] on div at bounding box center [515, 429] width 23 height 22
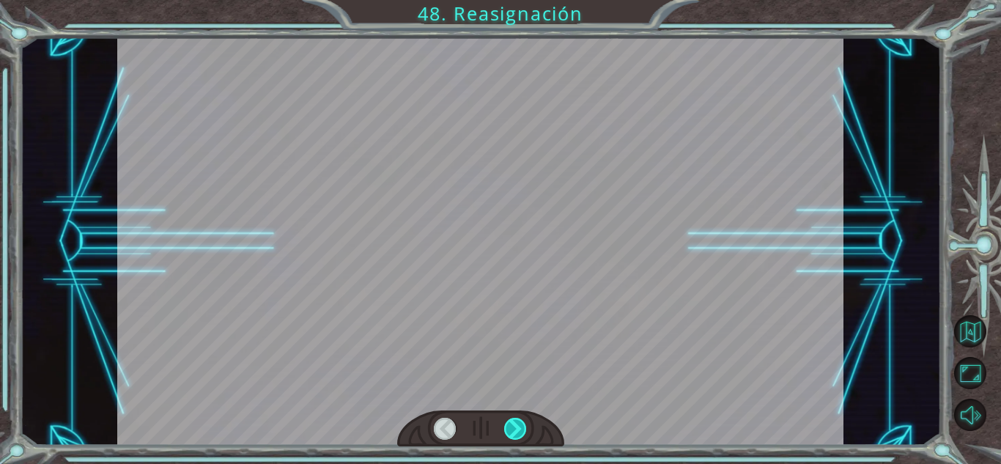
click at [518, 433] on div at bounding box center [515, 429] width 23 height 22
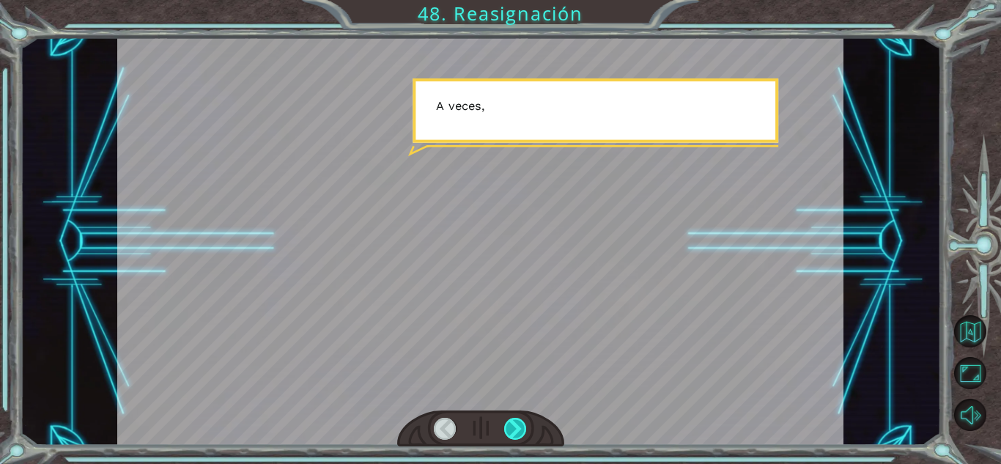
click at [518, 433] on div at bounding box center [515, 429] width 23 height 22
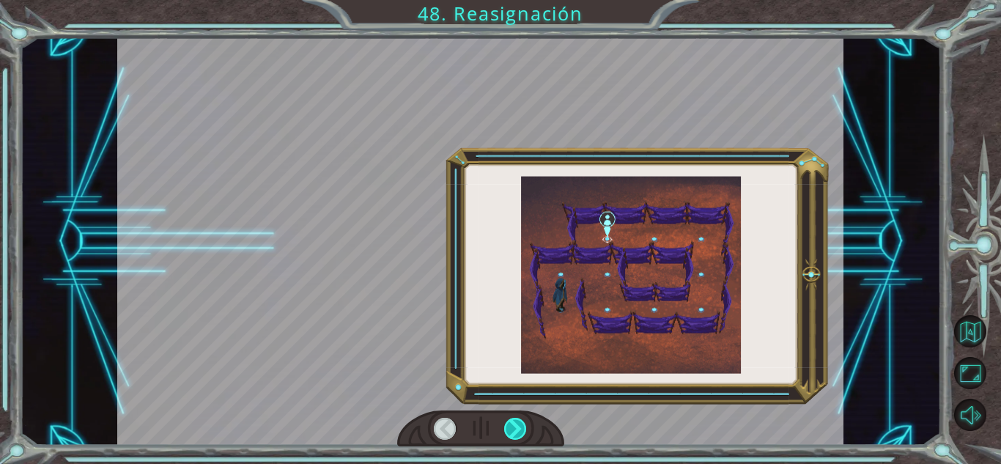
click at [518, 433] on div at bounding box center [515, 429] width 23 height 22
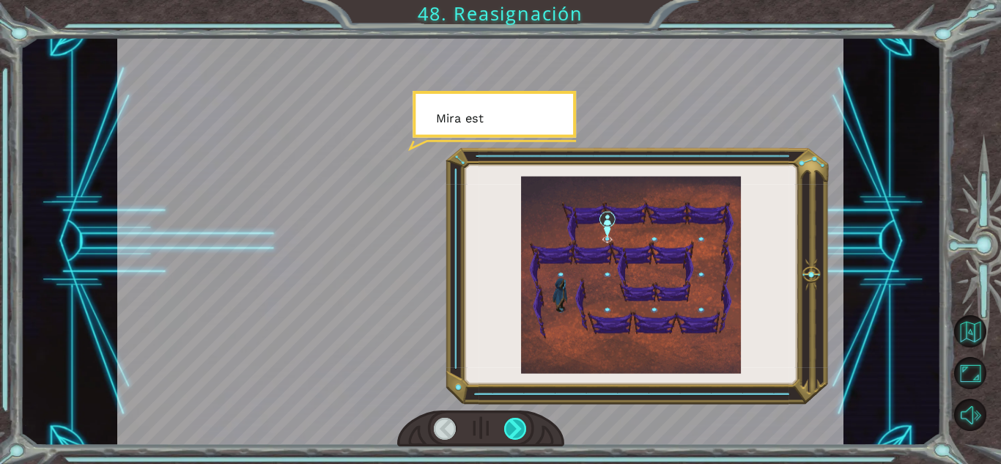
click at [518, 433] on div at bounding box center [515, 429] width 23 height 22
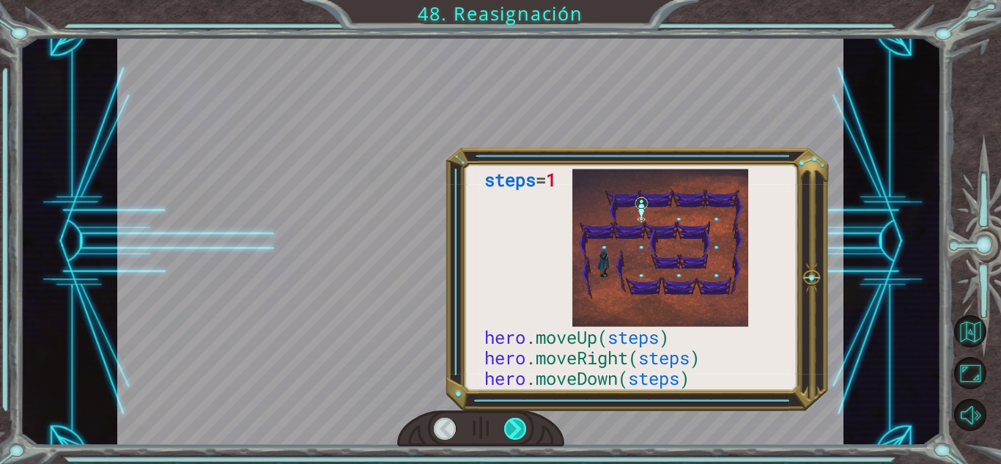
click at [518, 433] on div at bounding box center [515, 429] width 23 height 22
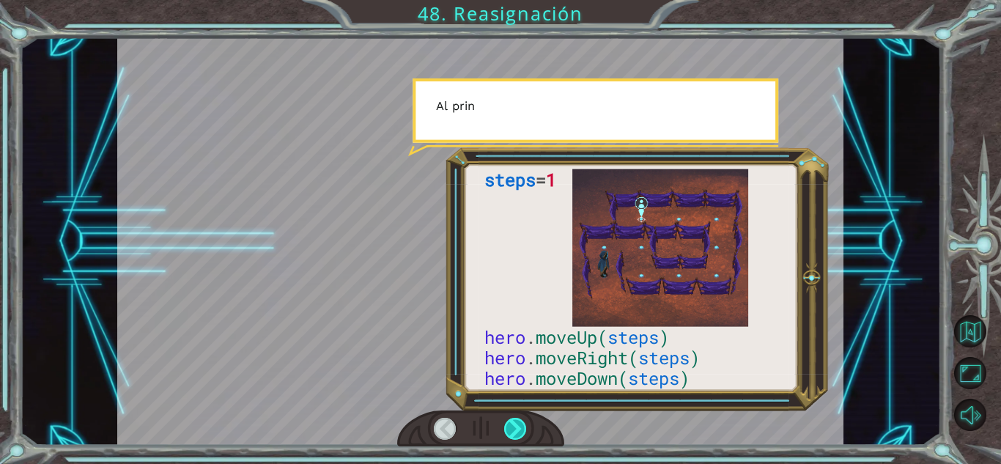
click at [518, 433] on div at bounding box center [515, 429] width 23 height 22
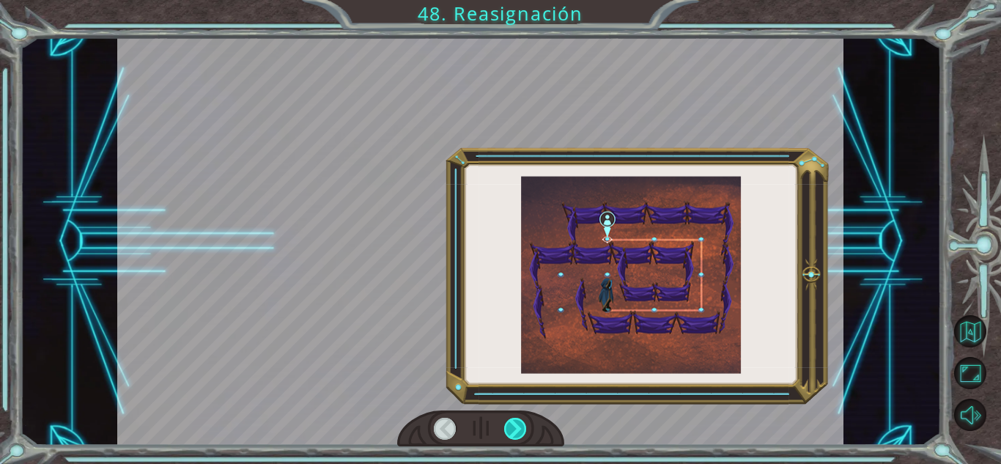
click at [518, 433] on div at bounding box center [515, 429] width 23 height 22
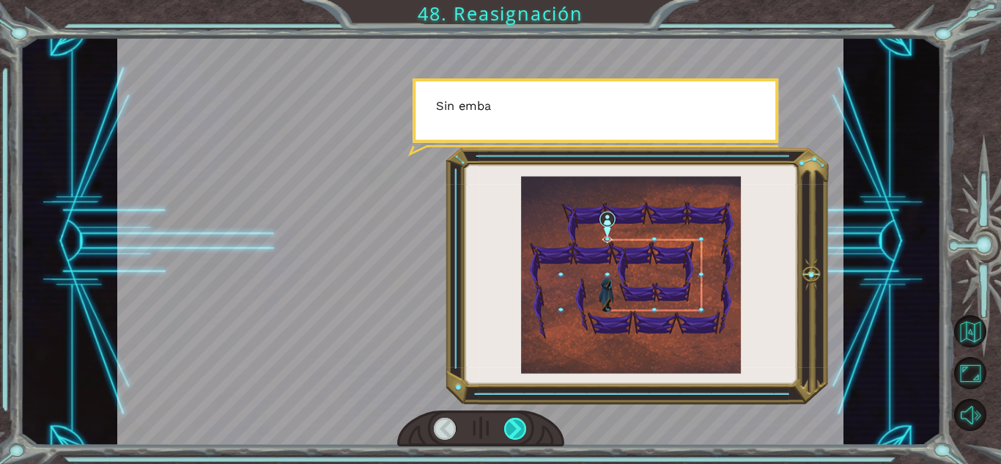
click at [518, 433] on div at bounding box center [515, 429] width 23 height 22
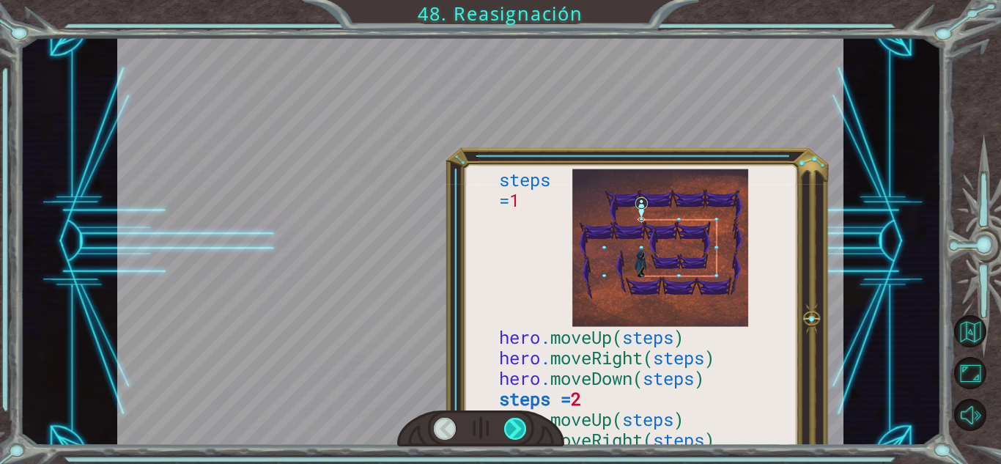
click at [518, 433] on div at bounding box center [515, 429] width 23 height 22
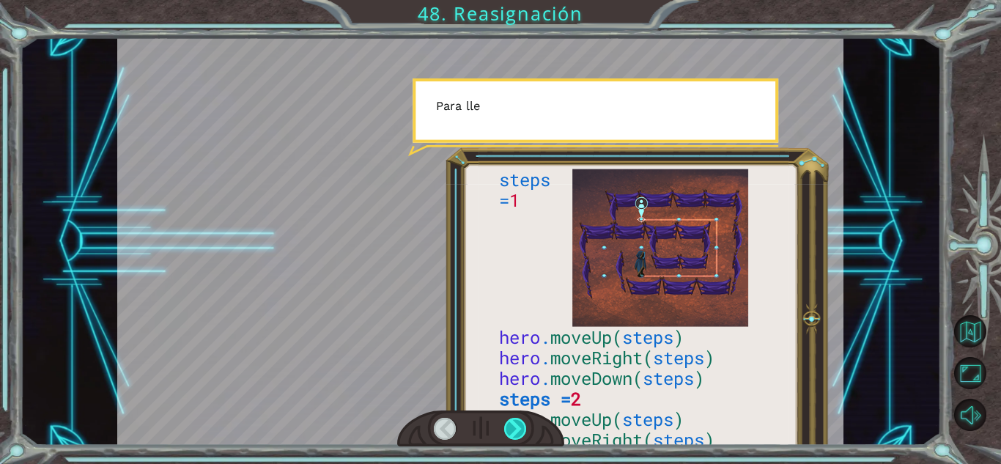
click at [518, 433] on div at bounding box center [515, 429] width 23 height 22
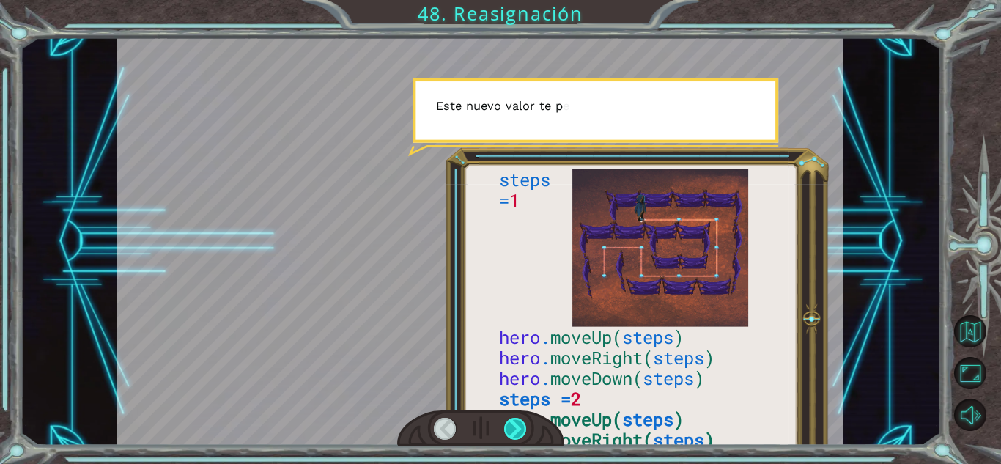
click at [518, 433] on div at bounding box center [515, 429] width 23 height 22
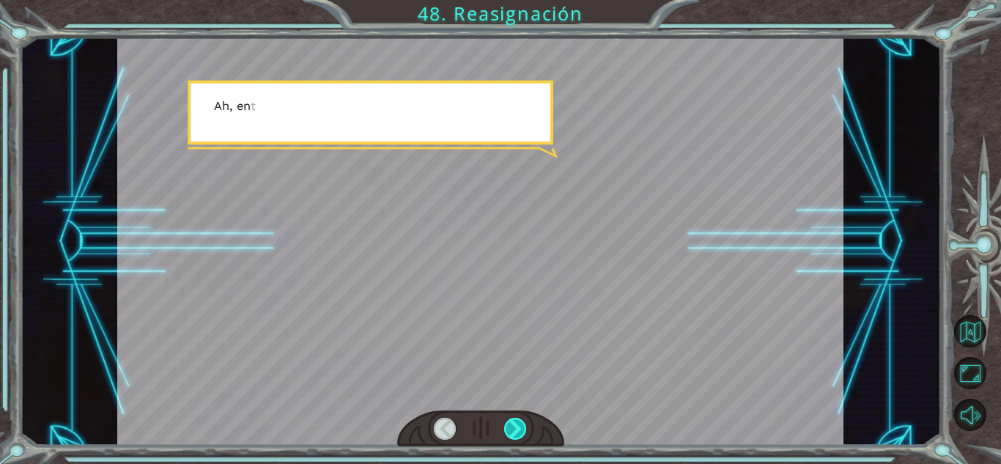
click at [518, 433] on div at bounding box center [515, 429] width 23 height 22
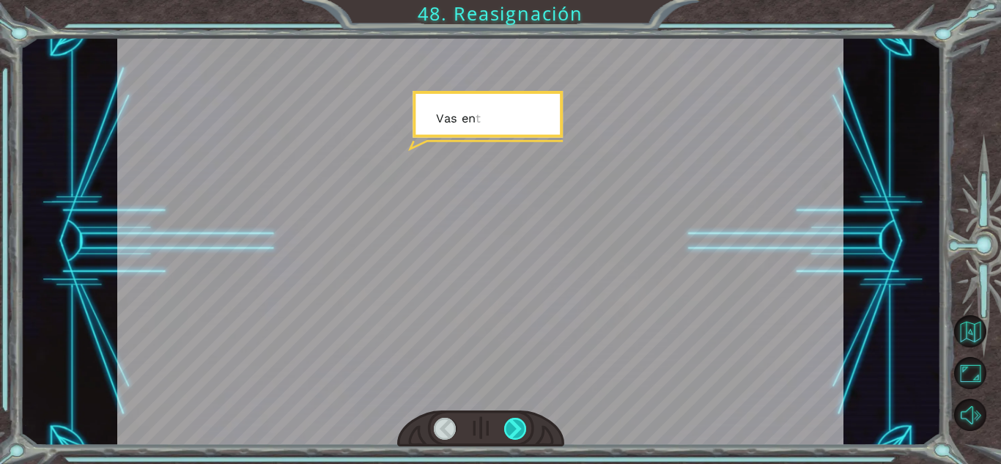
click at [518, 433] on div at bounding box center [515, 429] width 23 height 22
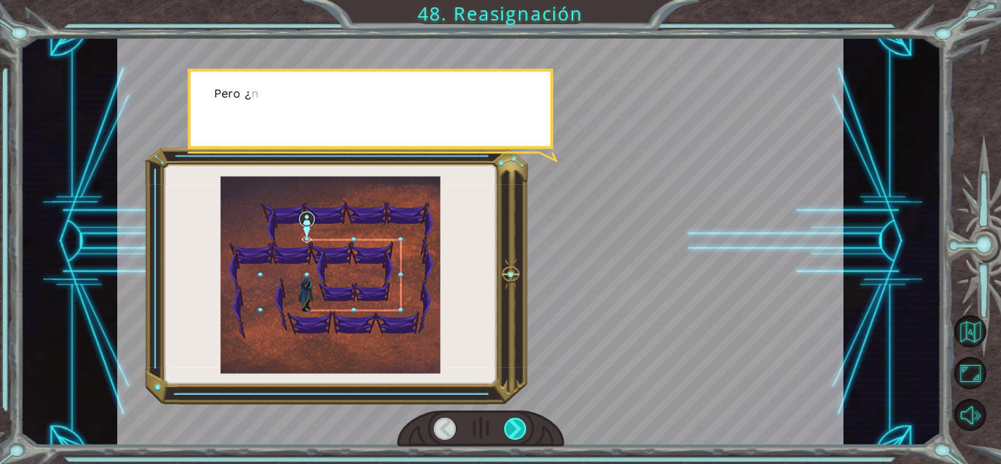
click at [518, 433] on div at bounding box center [515, 429] width 23 height 22
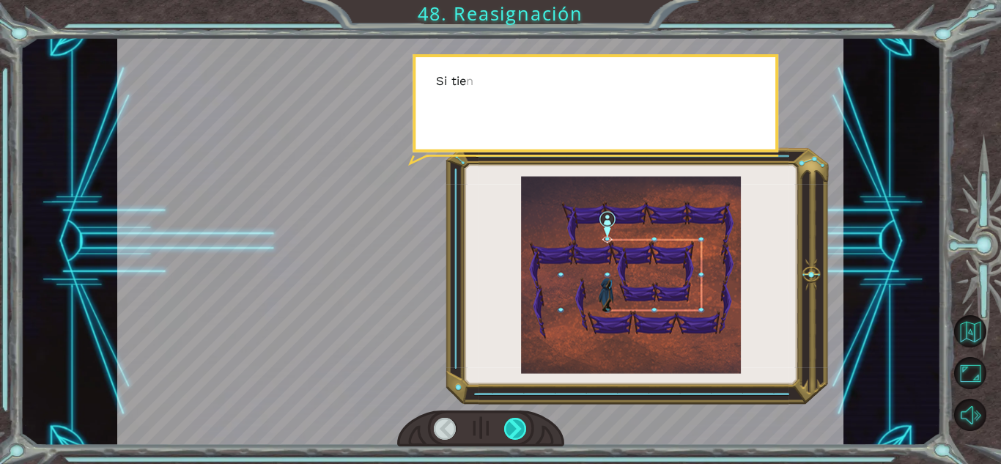
click at [518, 433] on div at bounding box center [515, 429] width 23 height 22
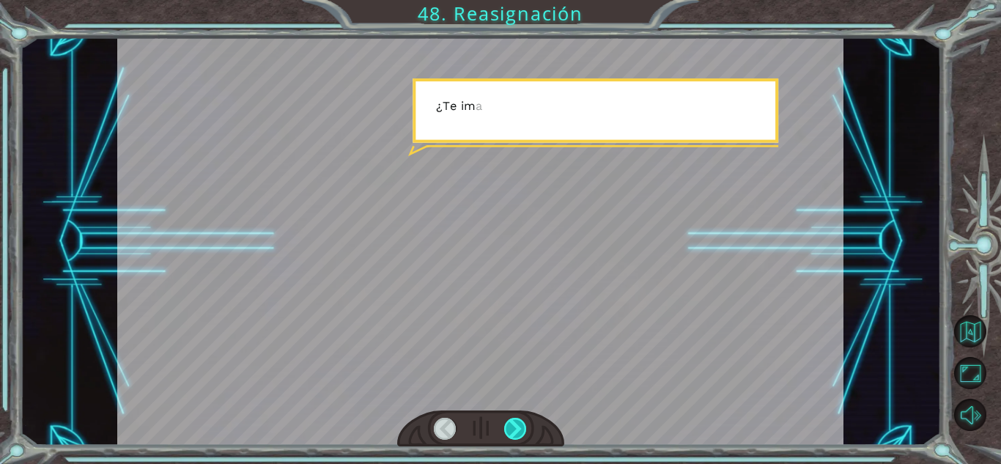
click at [518, 433] on div at bounding box center [515, 429] width 23 height 22
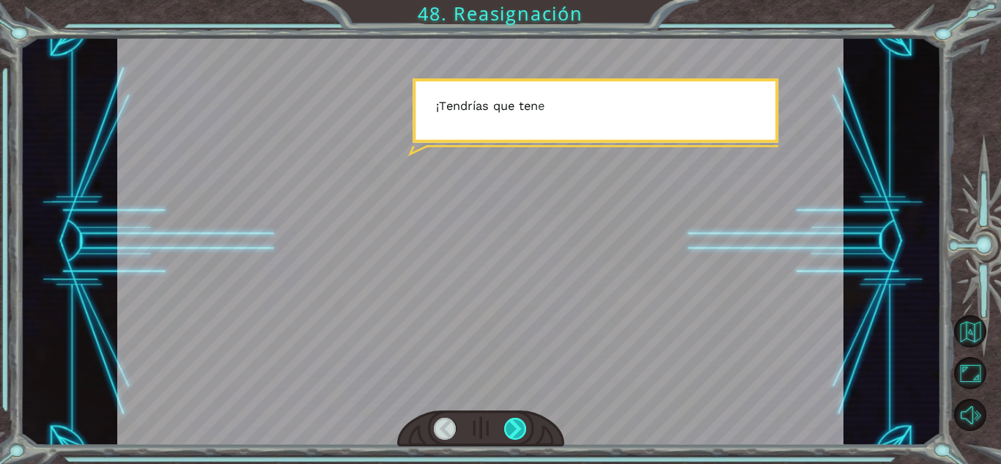
click at [518, 433] on div at bounding box center [515, 429] width 23 height 22
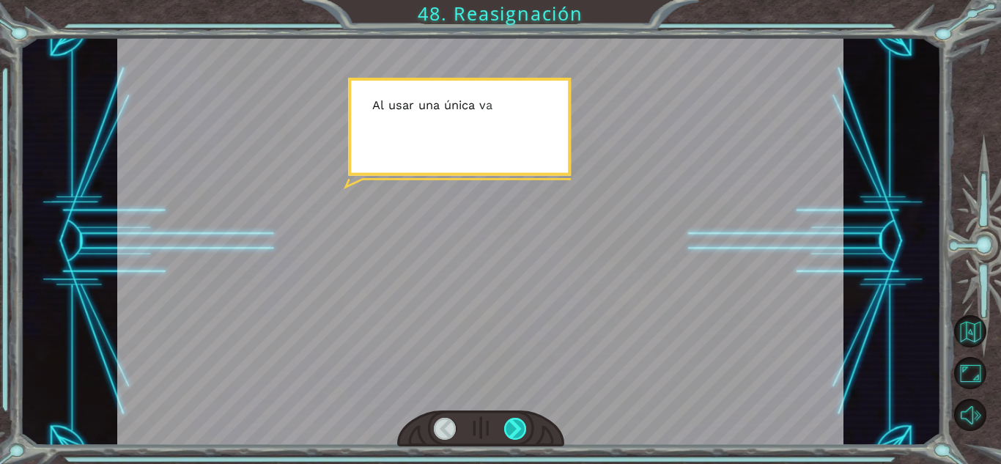
click at [518, 433] on div at bounding box center [515, 429] width 23 height 22
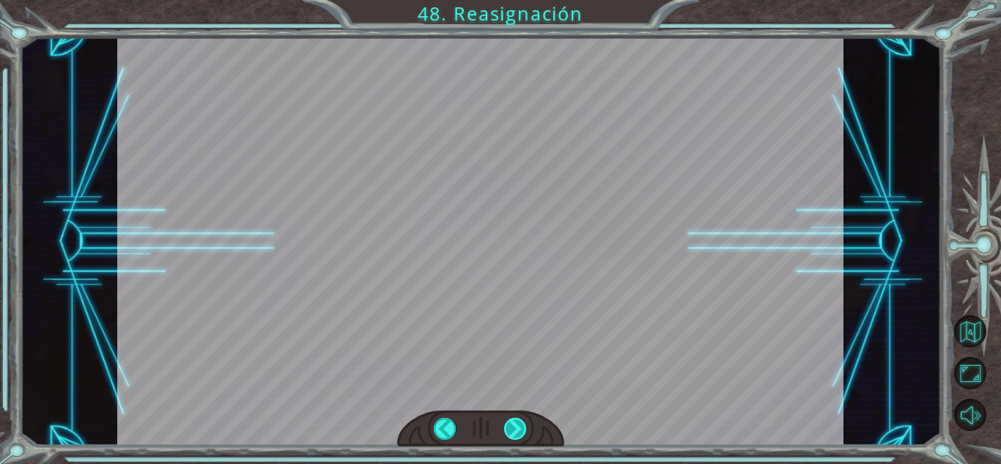
click at [518, 433] on div at bounding box center [515, 429] width 23 height 22
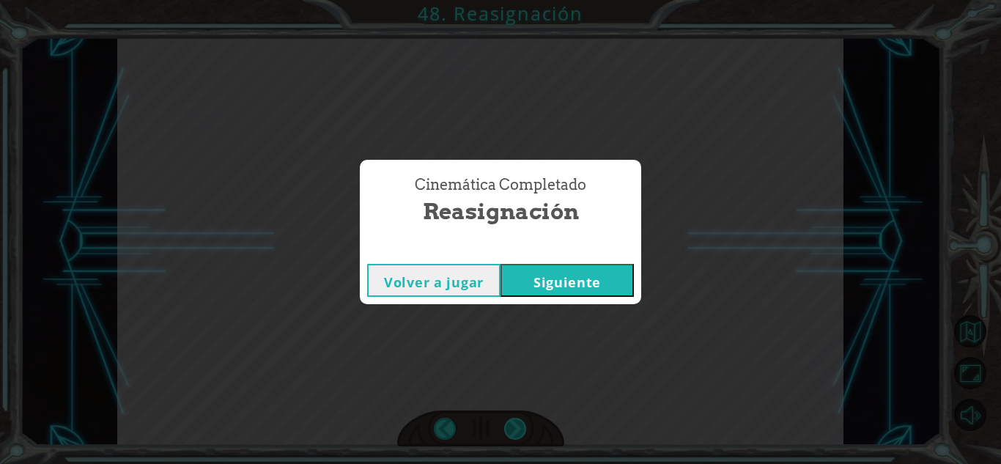
click at [518, 0] on div "V i e n e s m u y b i e n , p e r o e s t e l u g a r e s u n l a b e r i n t o…" at bounding box center [500, 0] width 1001 height 0
click at [518, 433] on div "Cinemática Completado Reasignación Volver a jugar [GEOGRAPHIC_DATA]" at bounding box center [500, 232] width 1001 height 464
click at [545, 276] on button "Siguiente" at bounding box center [567, 280] width 133 height 33
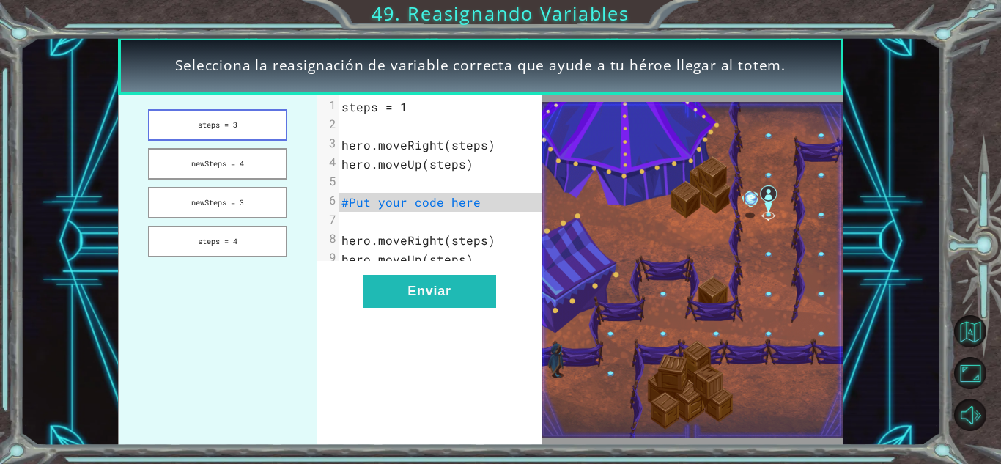
click at [249, 128] on button "steps = 3" at bounding box center [217, 125] width 139 height 32
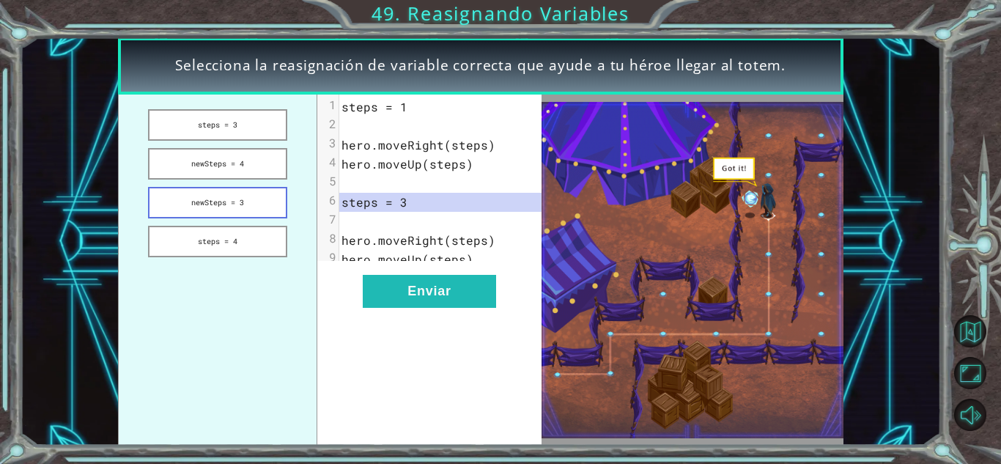
click at [271, 193] on button "newSteps = 3" at bounding box center [217, 203] width 139 height 32
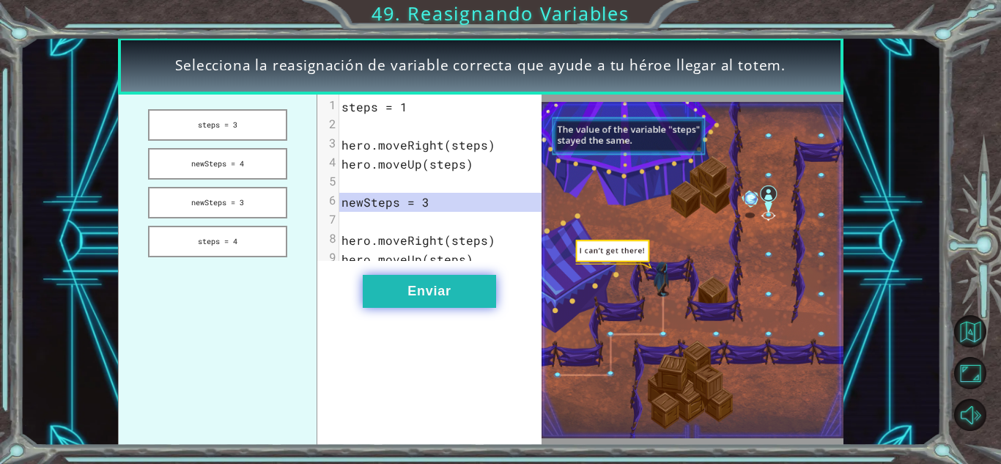
click at [415, 298] on button "Enviar" at bounding box center [429, 291] width 133 height 33
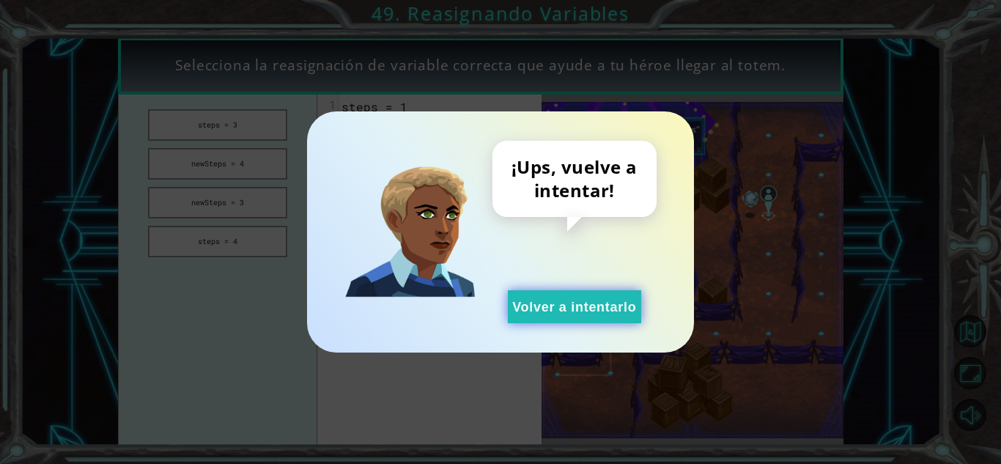
click at [562, 312] on button "Volver a intentarlo" at bounding box center [574, 306] width 133 height 33
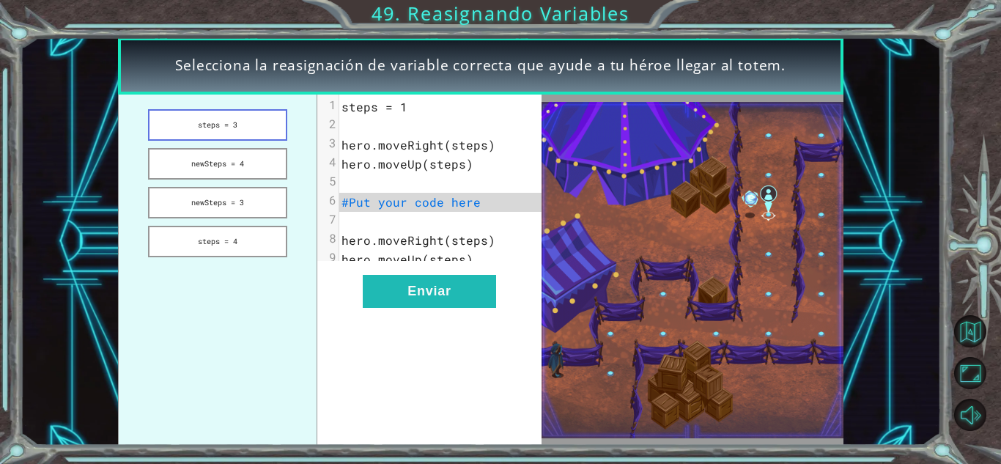
click at [266, 119] on button "steps = 3" at bounding box center [217, 125] width 139 height 32
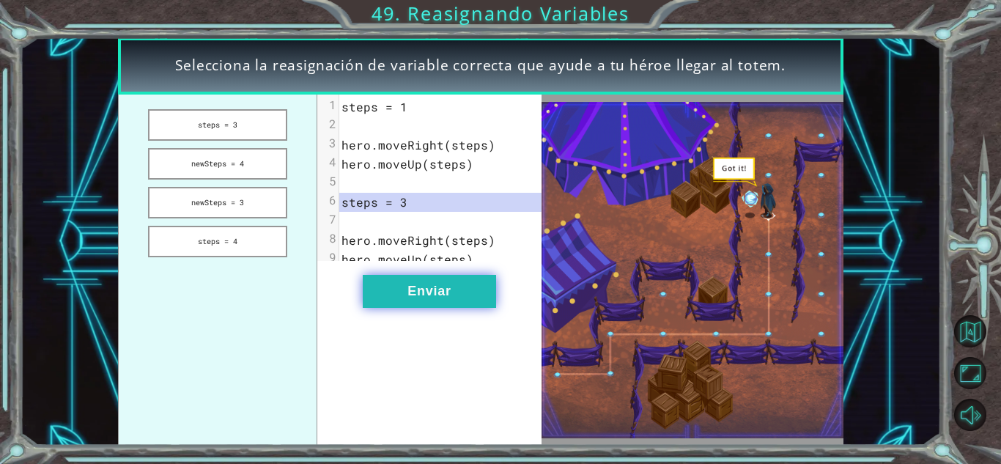
click at [427, 308] on button "Enviar" at bounding box center [429, 291] width 133 height 33
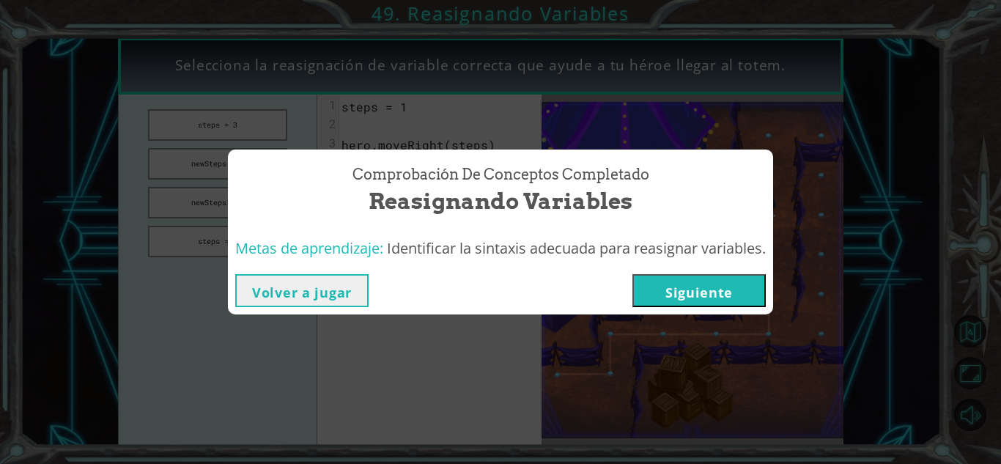
click at [682, 290] on button "Siguiente" at bounding box center [699, 290] width 133 height 33
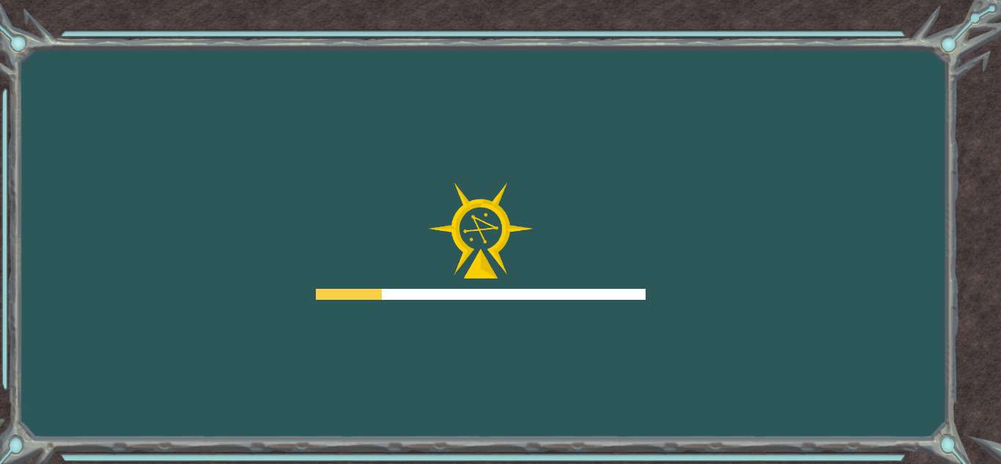
click at [581, 280] on div at bounding box center [481, 241] width 330 height 117
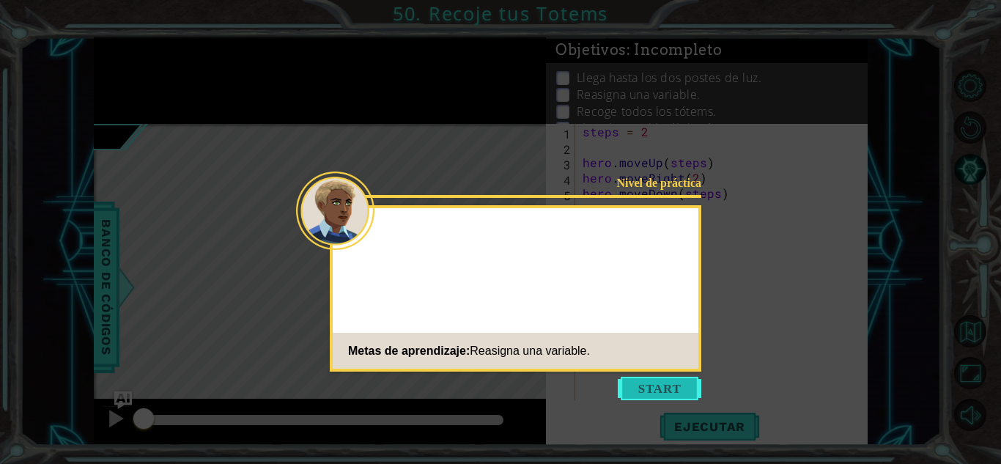
click at [658, 381] on button "Start" at bounding box center [660, 388] width 84 height 23
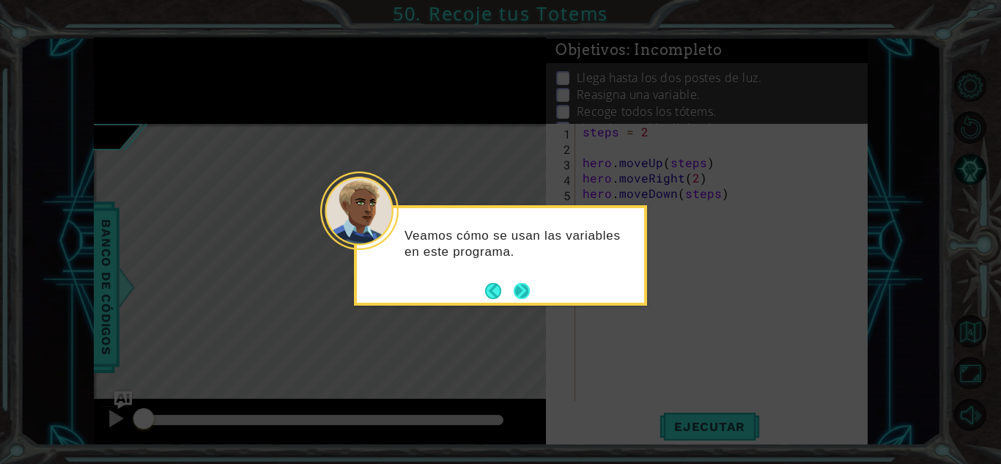
click at [529, 292] on button "Next" at bounding box center [521, 291] width 25 height 25
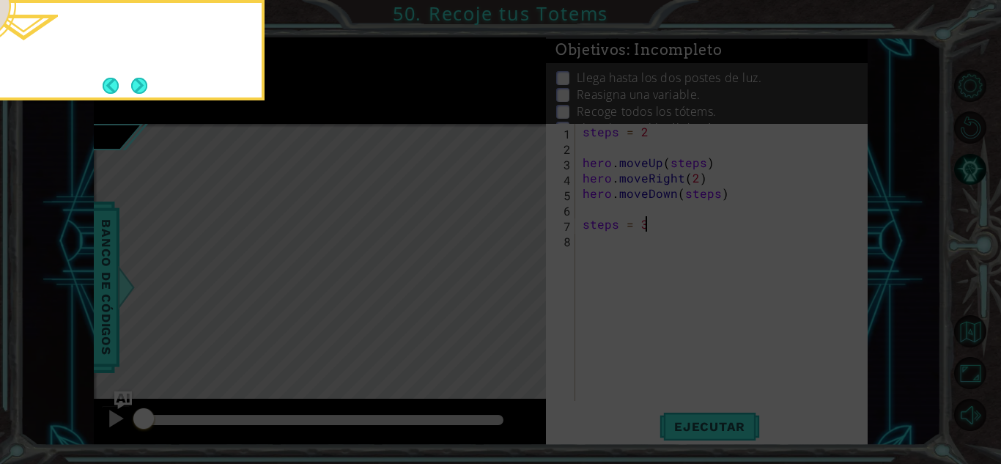
click at [529, 292] on icon at bounding box center [500, 232] width 1001 height 464
click at [142, 75] on footer at bounding box center [125, 86] width 45 height 22
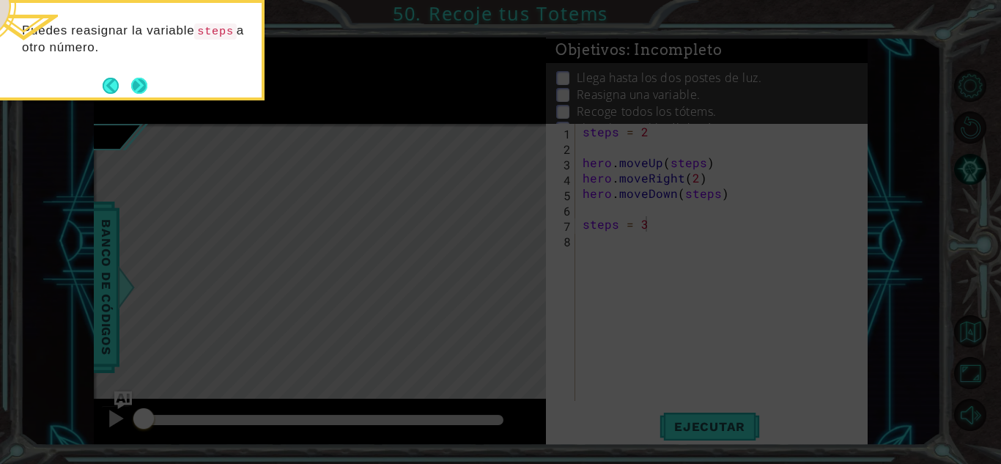
click at [142, 75] on footer at bounding box center [125, 86] width 45 height 22
click at [142, 87] on button "Next" at bounding box center [139, 85] width 18 height 18
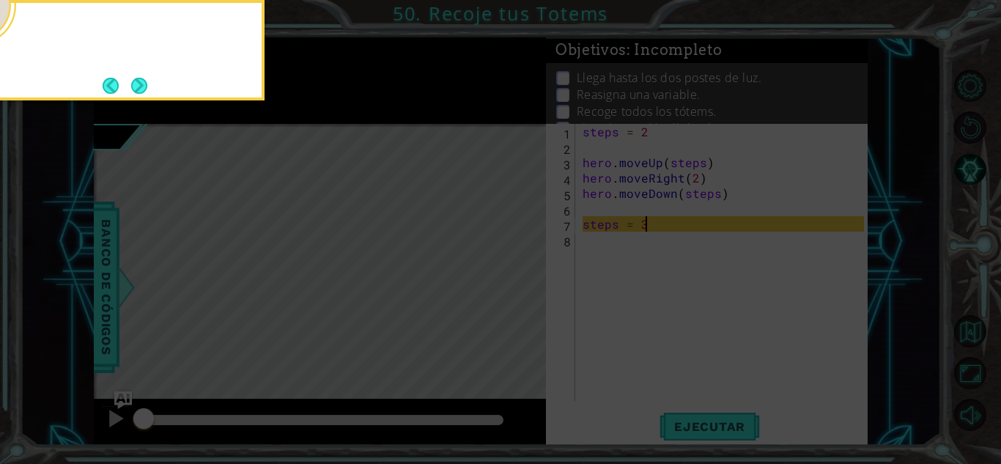
click at [142, 87] on button "Next" at bounding box center [139, 86] width 18 height 18
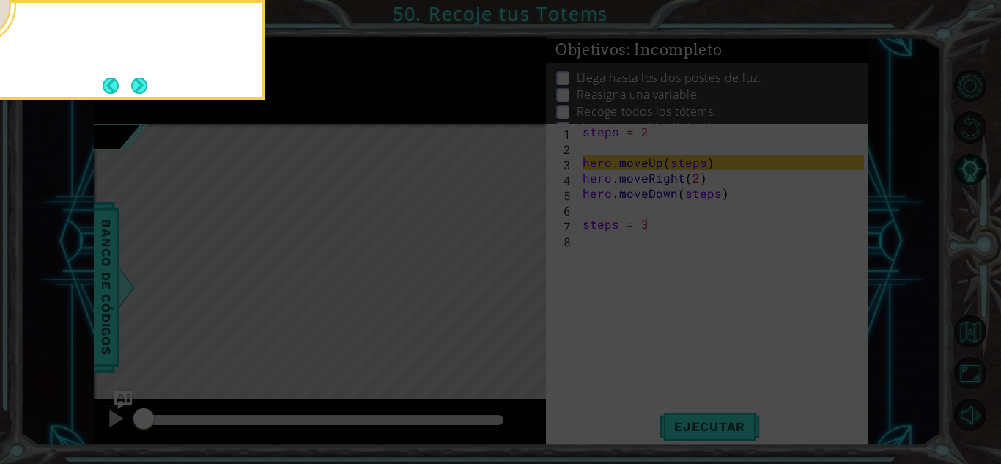
click at [142, 87] on button "Next" at bounding box center [139, 85] width 23 height 23
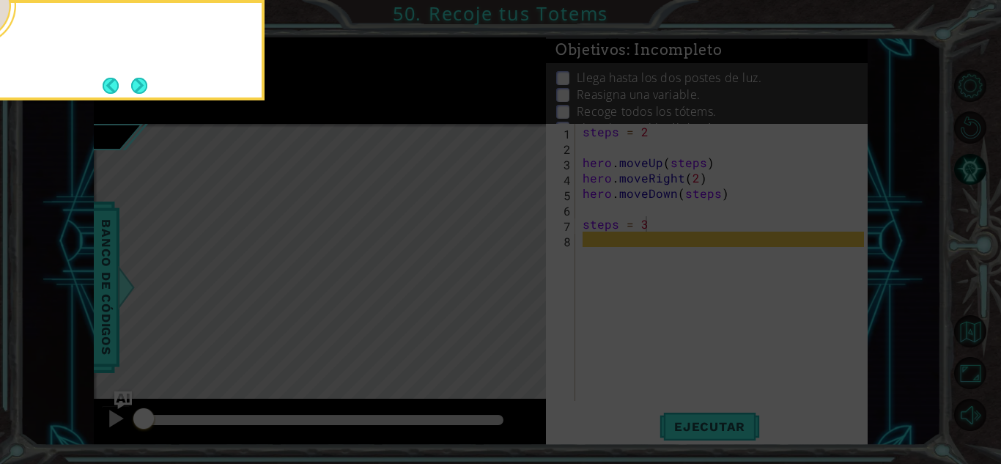
click at [142, 87] on button "Next" at bounding box center [139, 86] width 20 height 20
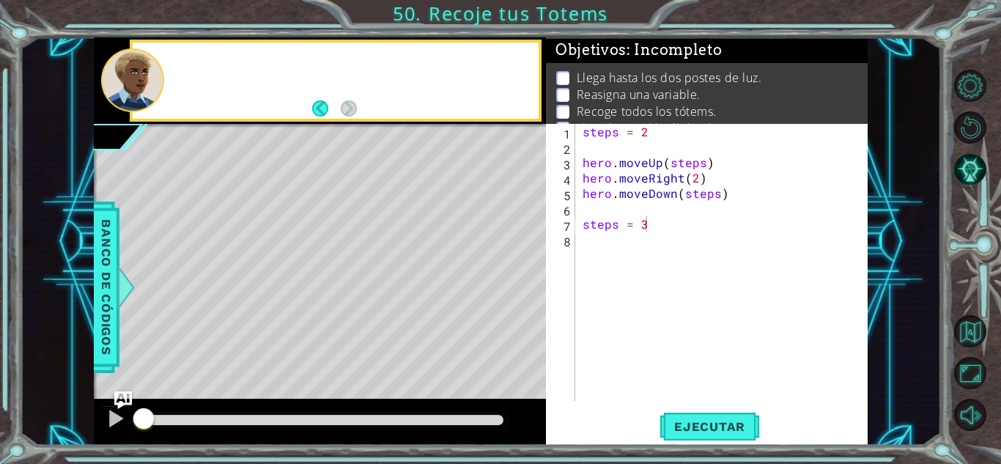
click at [142, 87] on div at bounding box center [132, 80] width 63 height 64
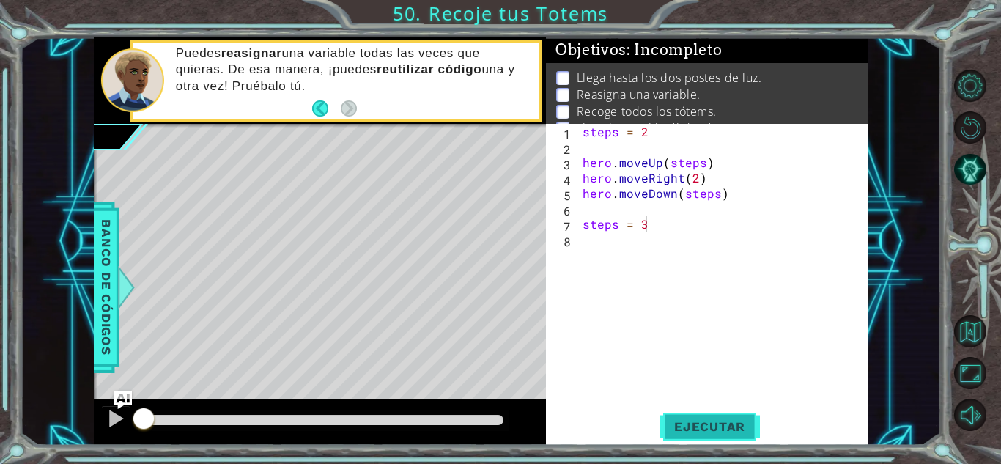
click at [707, 431] on span "Ejecutar" at bounding box center [710, 426] width 100 height 15
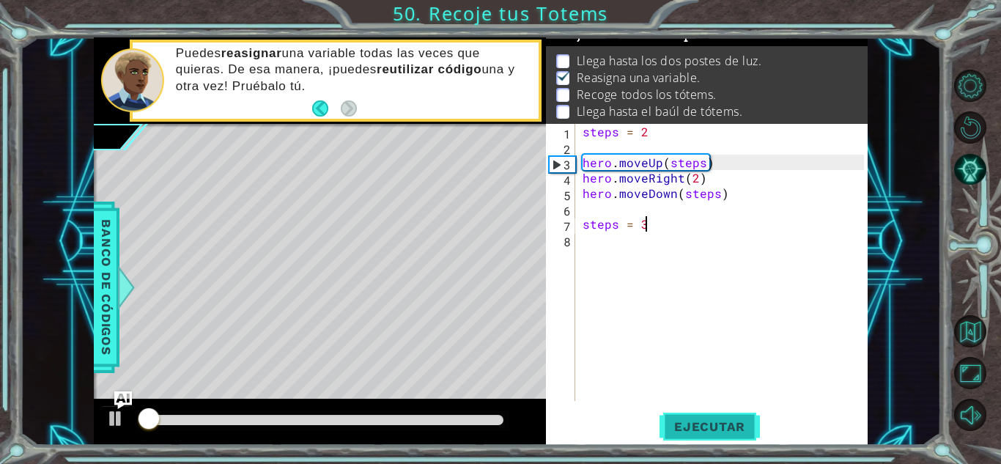
scroll to position [20, 0]
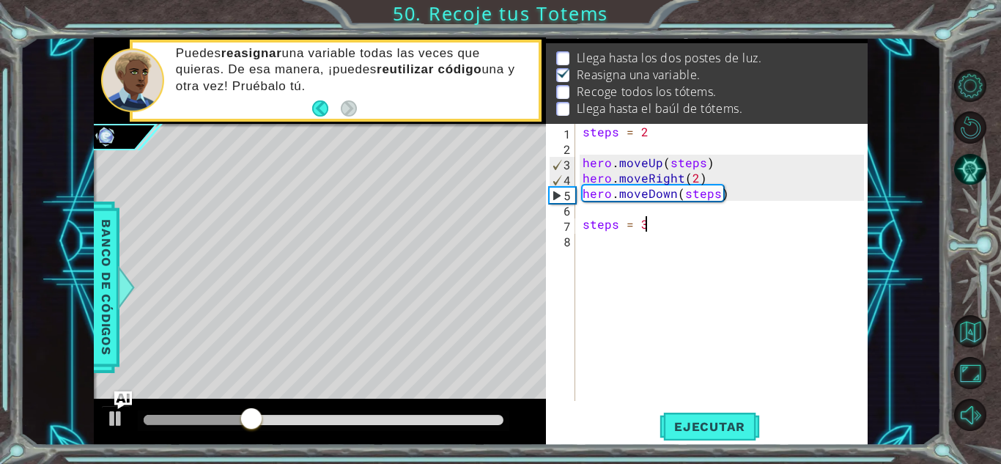
click at [676, 218] on div "steps = 2 hero . moveUp ( steps ) hero . moveRight ( 2 ) hero . moveDown ( step…" at bounding box center [726, 278] width 292 height 308
click at [672, 213] on div "steps = 2 hero . moveUp ( steps ) hero . moveRight ( 2 ) hero . moveDown ( step…" at bounding box center [726, 278] width 292 height 308
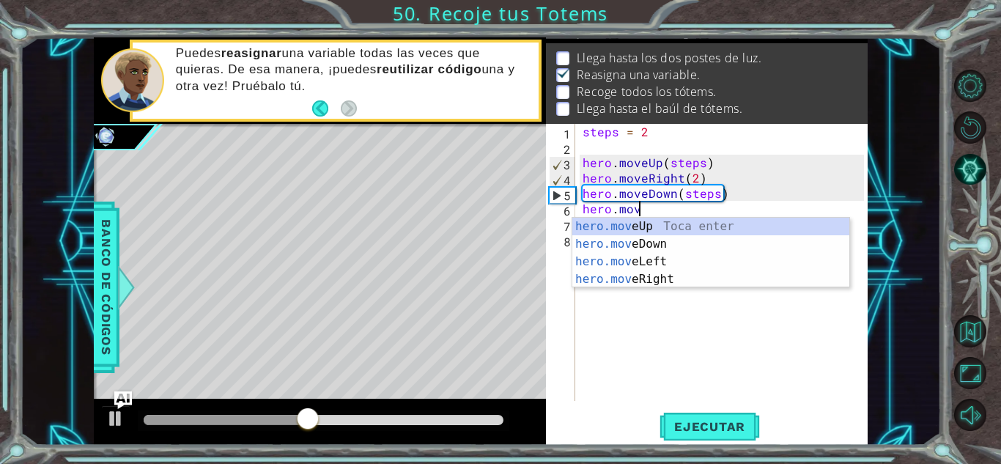
scroll to position [0, 3]
click at [713, 228] on div "hero.move Up Toca enter hero.move Down Toca enter hero.move Left Toca enter her…" at bounding box center [711, 271] width 277 height 106
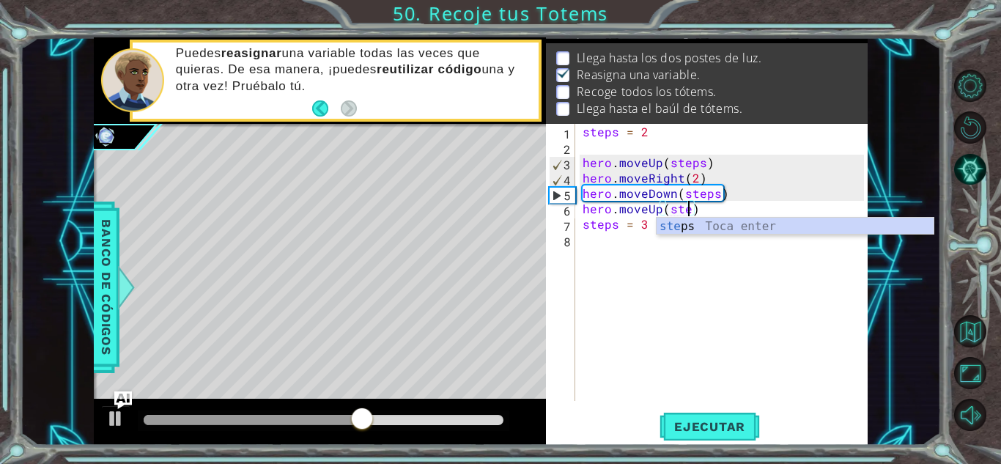
scroll to position [0, 7]
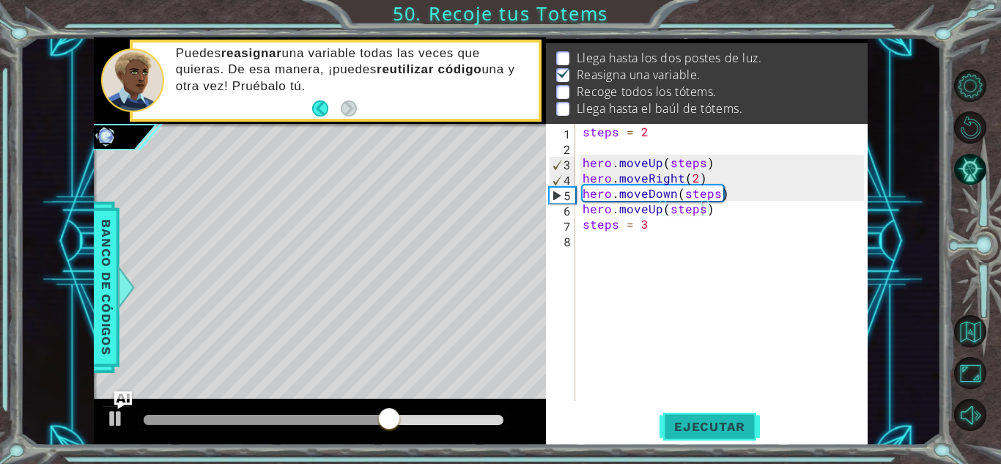
click at [702, 414] on button "Ejecutar" at bounding box center [710, 427] width 100 height 32
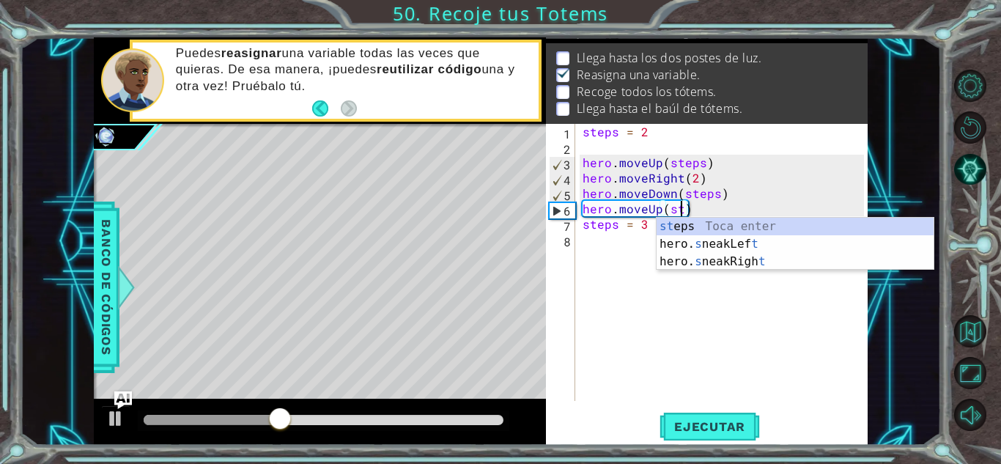
scroll to position [0, 5]
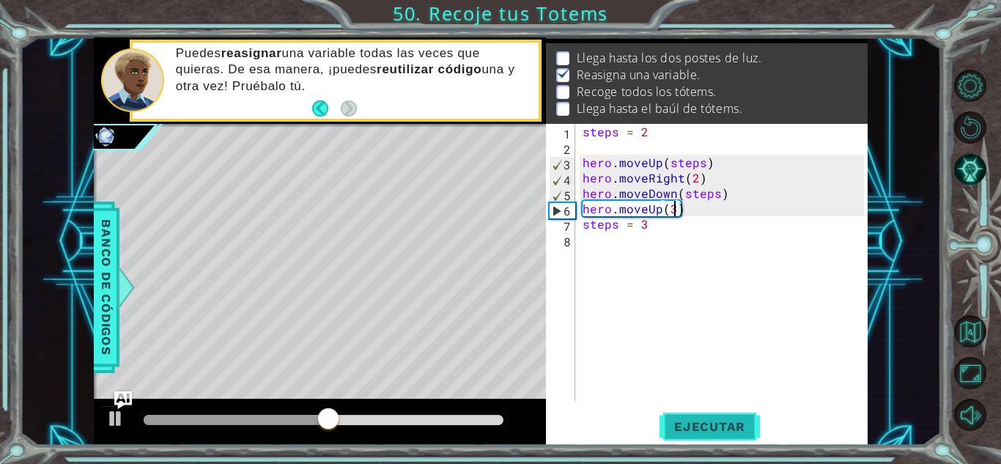
type textarea "hero.moveUp(3)"
click at [716, 419] on span "Ejecutar" at bounding box center [710, 426] width 100 height 15
click at [636, 249] on div "steps = 2 hero . moveUp ( steps ) hero . moveRight ( 2 ) hero . moveDown ( step…" at bounding box center [726, 278] width 292 height 308
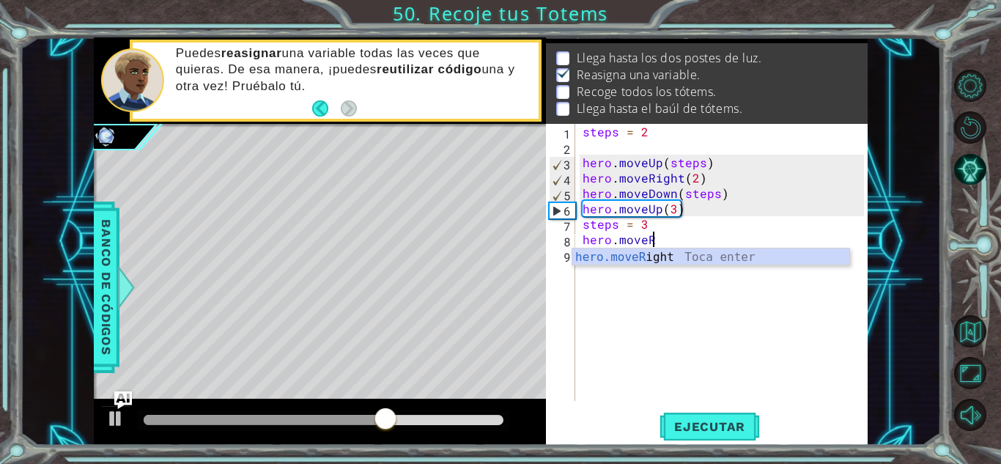
scroll to position [0, 4]
click at [636, 257] on div "hero.moveR ight Toca enter" at bounding box center [711, 275] width 277 height 53
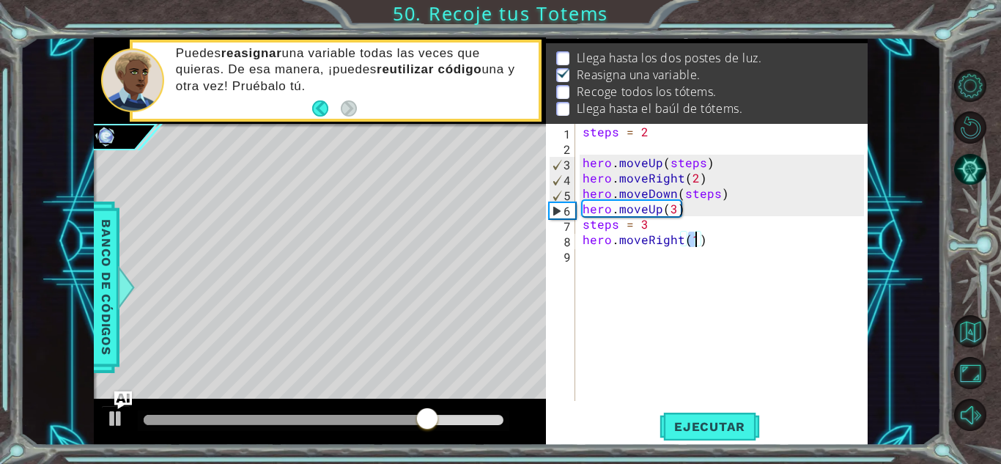
scroll to position [0, 7]
type textarea "hero.moveRight(2)"
click at [715, 424] on span "Ejecutar" at bounding box center [710, 426] width 100 height 15
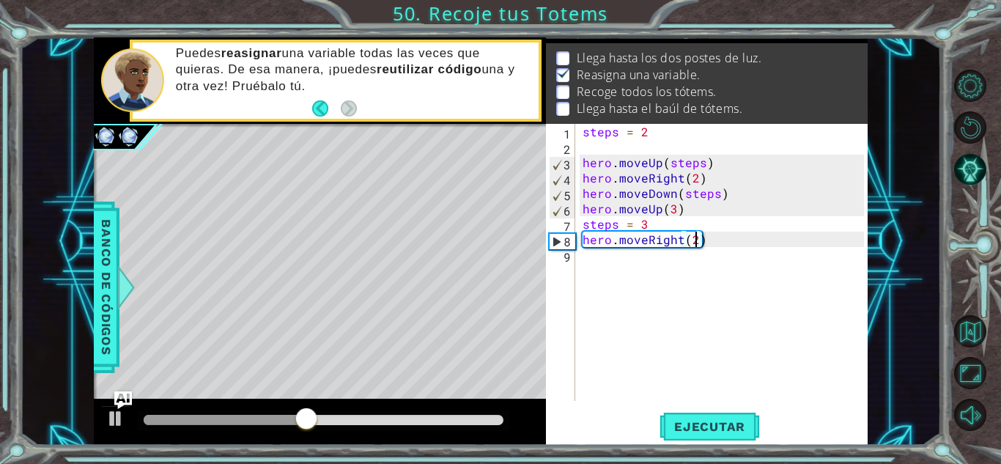
click at [661, 259] on div "steps = 2 hero . moveUp ( steps ) hero . moveRight ( 2 ) hero . moveDown ( step…" at bounding box center [726, 278] width 292 height 308
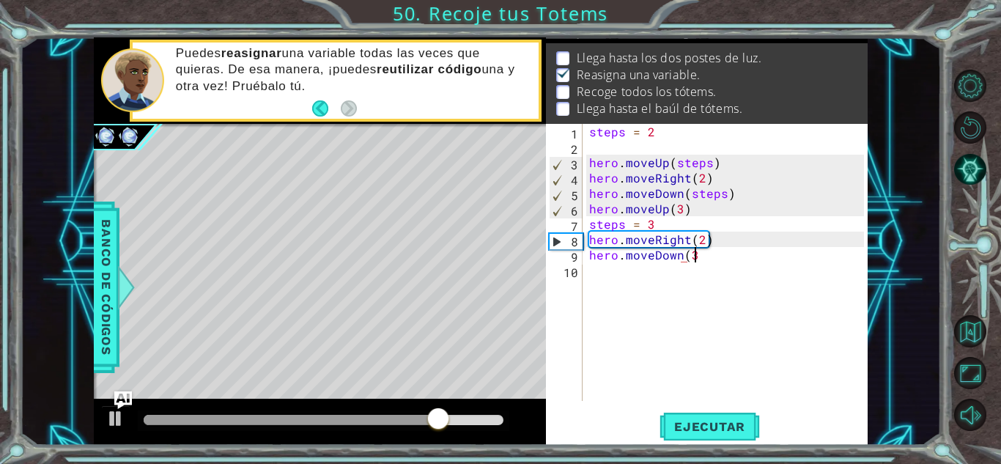
scroll to position [0, 6]
type textarea "hero.moveDown(3)"
click at [713, 421] on span "Ejecutar" at bounding box center [710, 426] width 100 height 15
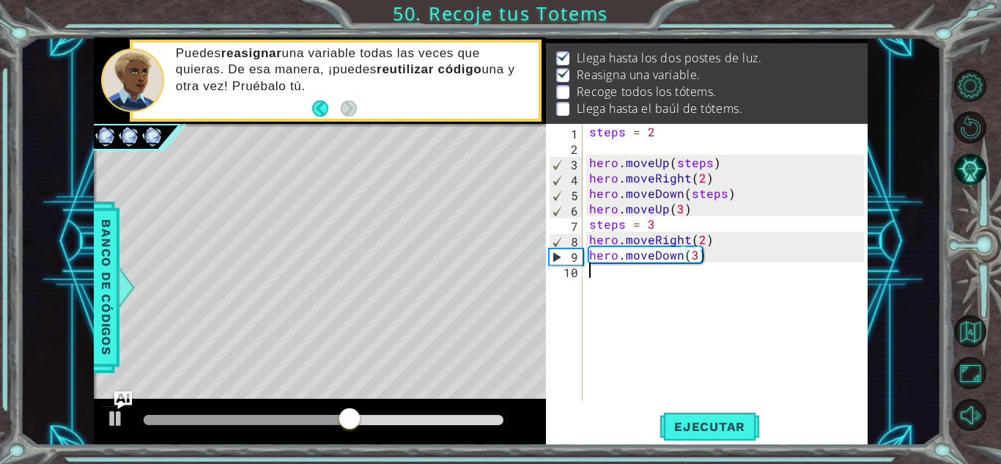
click at [695, 279] on div "steps = 2 hero . moveUp ( steps ) hero . moveRight ( 2 ) hero . moveDown ( step…" at bounding box center [728, 278] width 285 height 308
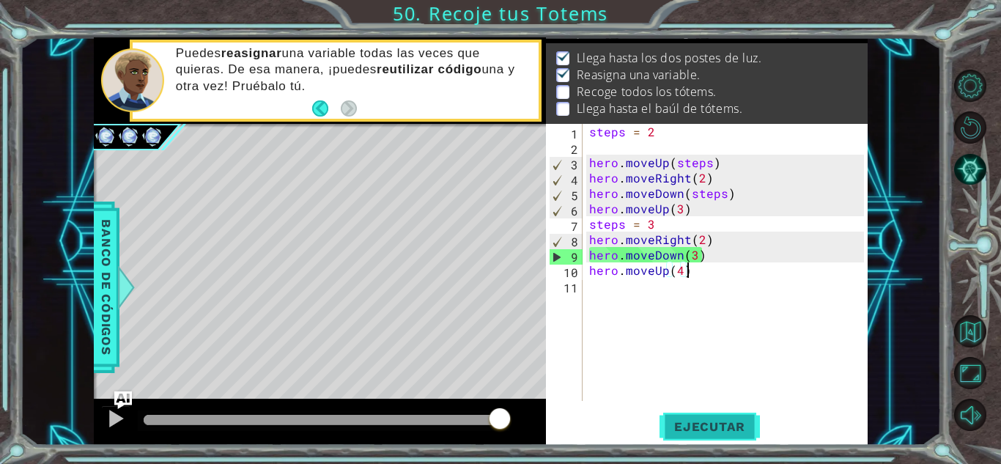
type textarea "hero.moveUp(4)"
click at [716, 424] on span "Ejecutar" at bounding box center [710, 426] width 100 height 15
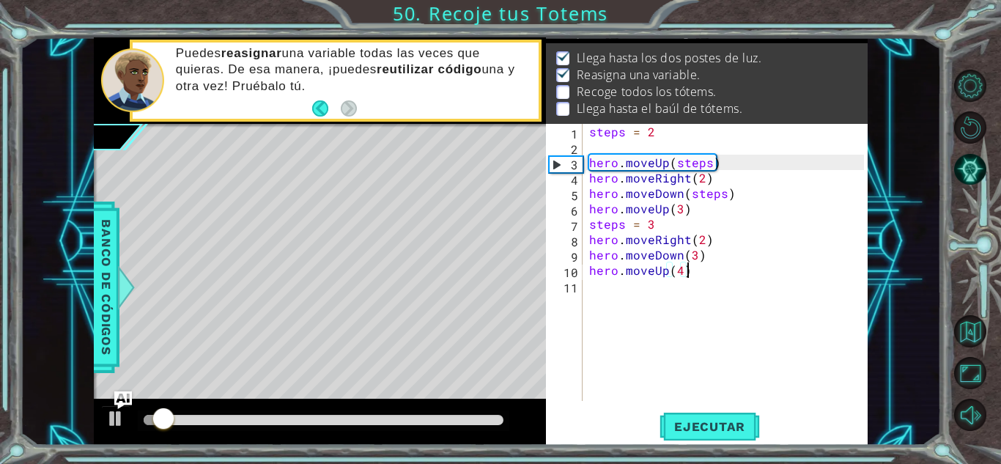
click at [455, 418] on div at bounding box center [324, 420] width 360 height 10
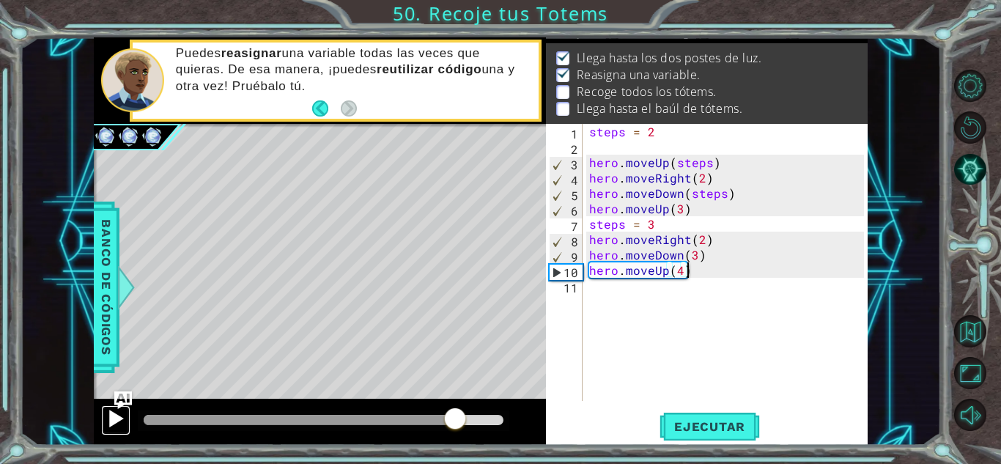
click at [112, 418] on div at bounding box center [115, 418] width 19 height 19
click at [630, 295] on div "steps = 2 hero . moveUp ( steps ) hero . moveRight ( 2 ) hero . moveDown ( step…" at bounding box center [728, 278] width 285 height 308
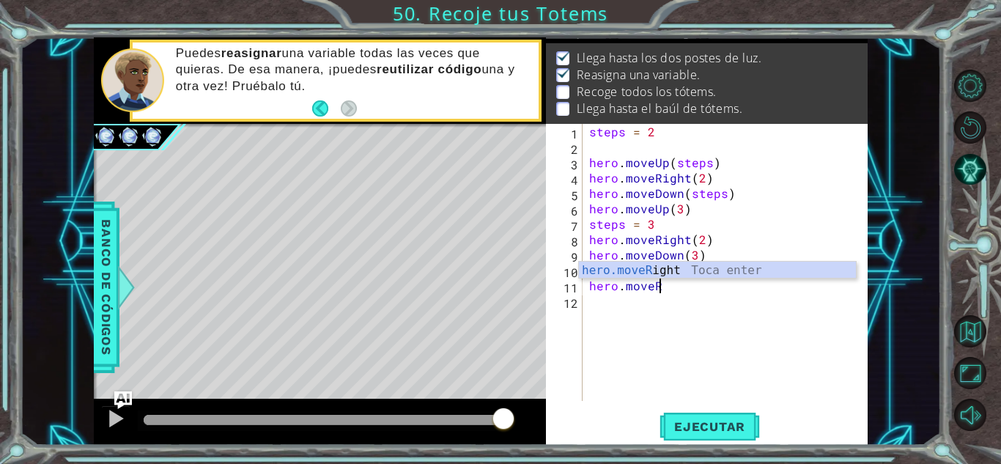
scroll to position [0, 4]
click at [706, 272] on div "hero.moveR ight Toca enter" at bounding box center [717, 288] width 277 height 53
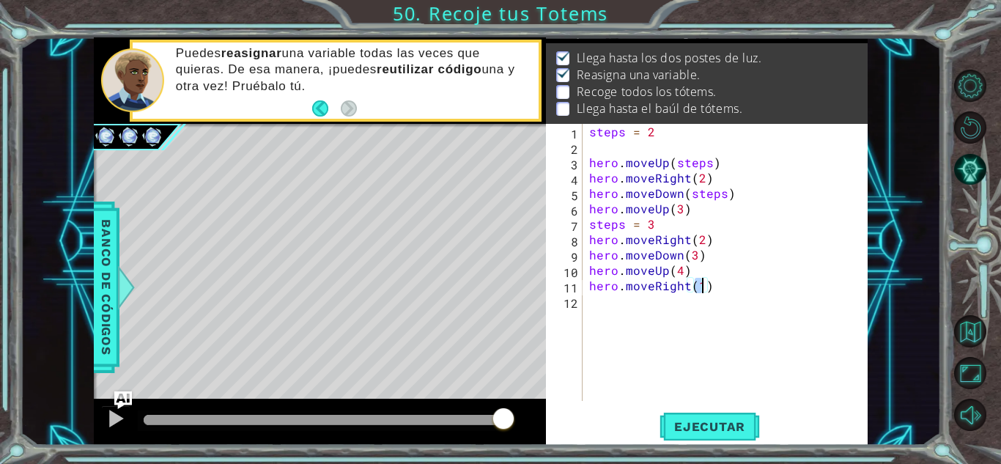
scroll to position [0, 7]
type textarea "hero.moveRight(2)"
click at [713, 429] on span "Ejecutar" at bounding box center [710, 426] width 100 height 15
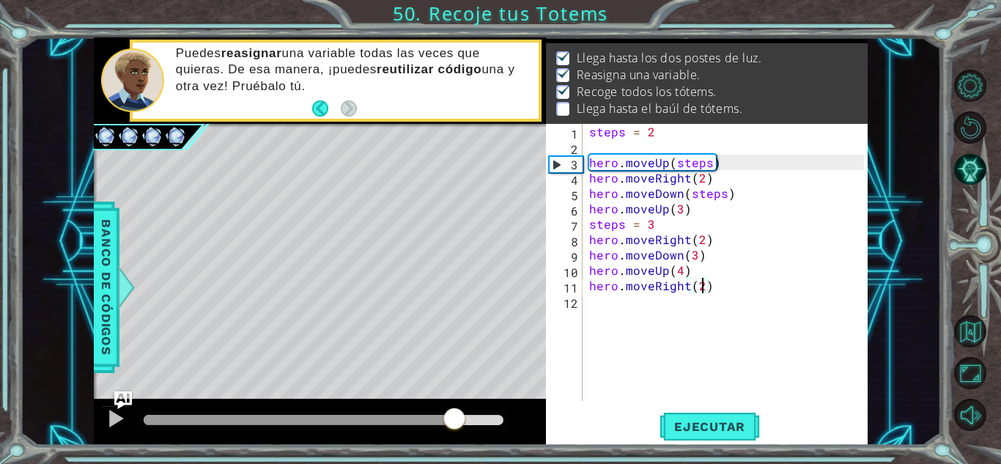
click at [454, 415] on div at bounding box center [324, 420] width 360 height 10
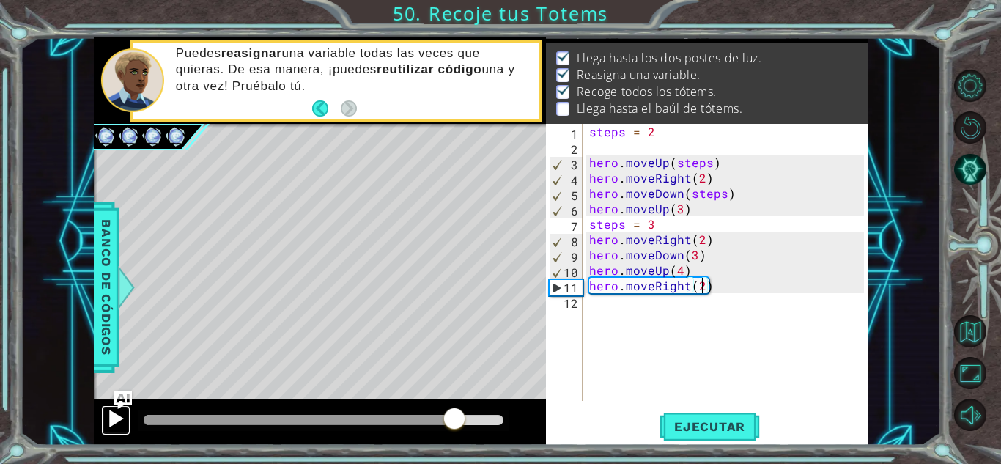
click at [115, 416] on div at bounding box center [115, 418] width 19 height 19
click at [633, 314] on div "steps = 2 hero . moveUp ( steps ) hero . moveRight ( 2 ) hero . moveDown ( step…" at bounding box center [728, 278] width 285 height 308
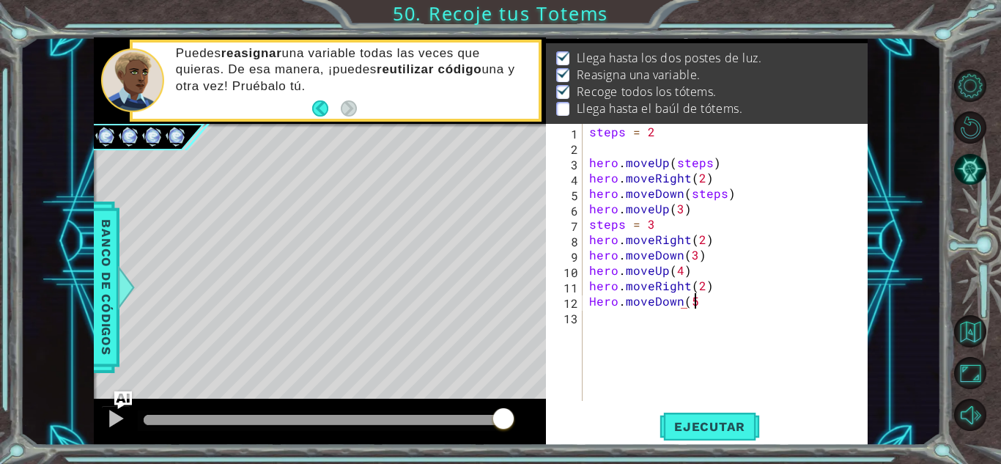
scroll to position [0, 6]
click at [740, 429] on span "Ejecutar" at bounding box center [710, 426] width 100 height 15
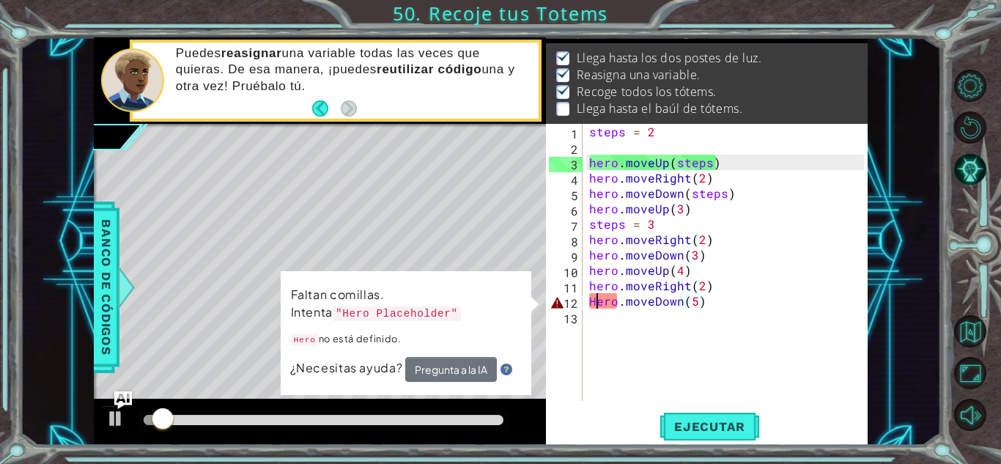
click at [595, 300] on div "steps = 2 hero . moveUp ( steps ) hero . moveRight ( 2 ) hero . moveDown ( step…" at bounding box center [728, 278] width 285 height 308
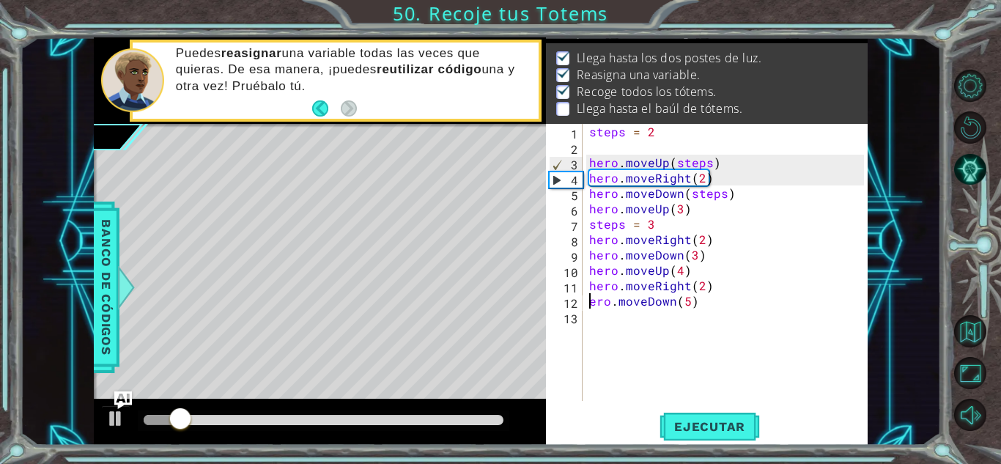
scroll to position [0, 0]
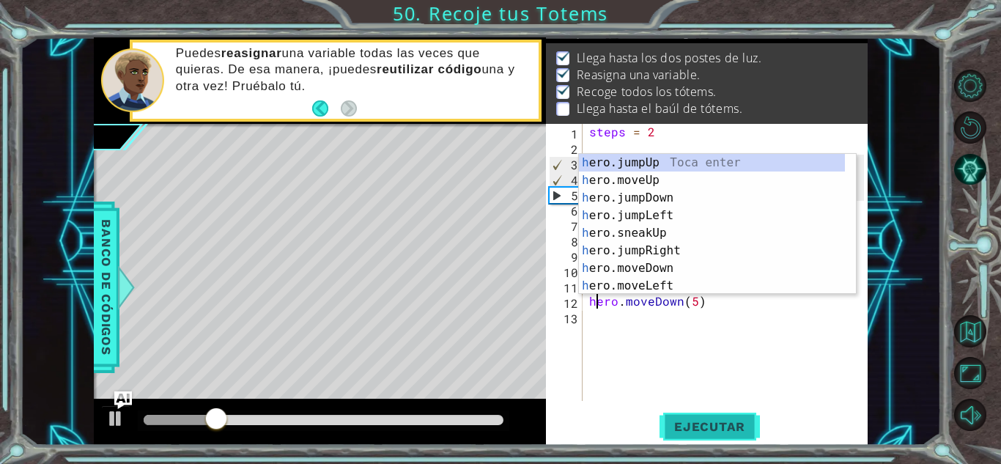
type textarea "hero.moveDown(5)"
click at [720, 424] on span "Ejecutar" at bounding box center [710, 426] width 100 height 15
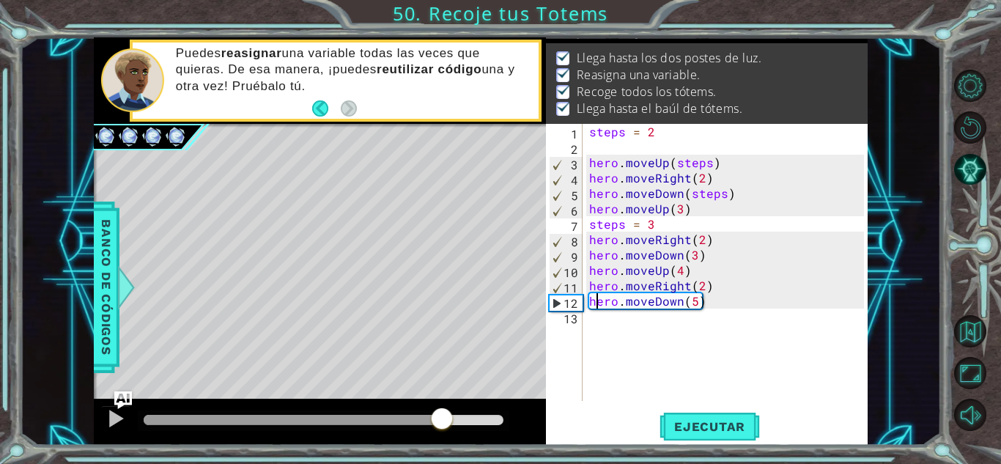
click at [441, 416] on div at bounding box center [324, 420] width 360 height 10
click at [118, 411] on div at bounding box center [115, 418] width 19 height 19
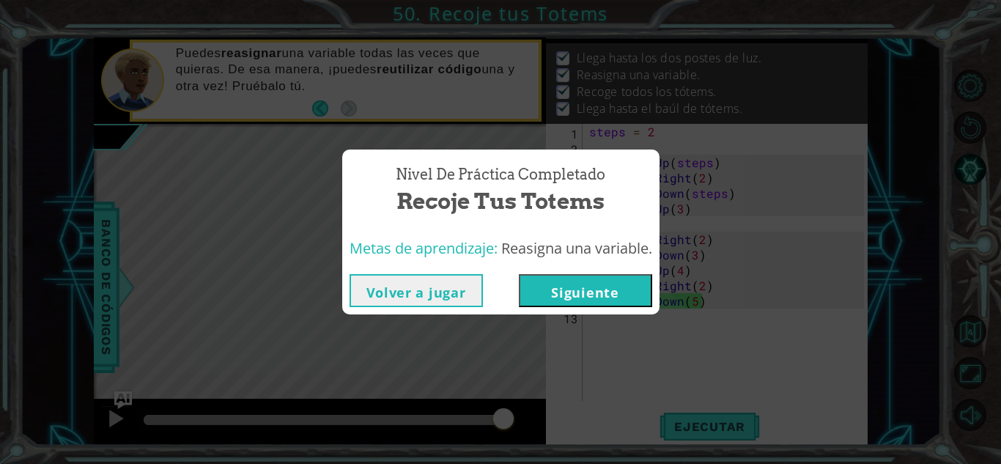
click at [589, 295] on button "Siguiente" at bounding box center [585, 290] width 133 height 33
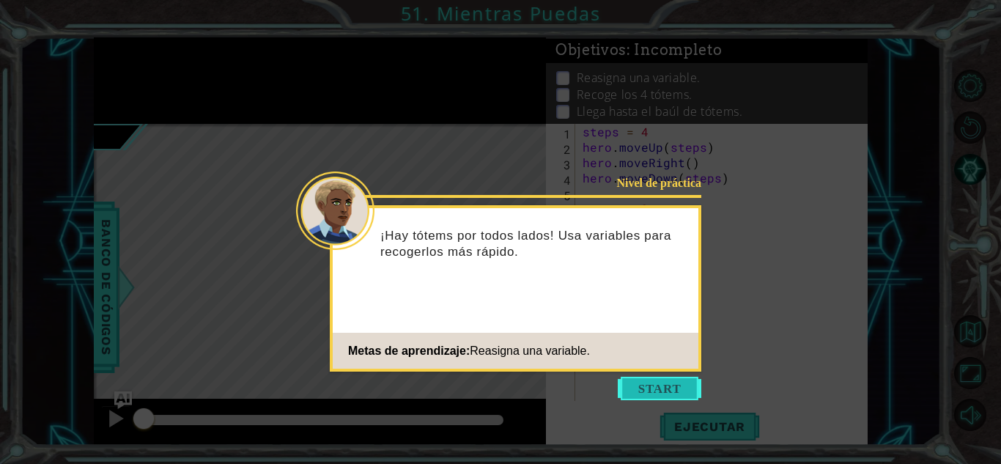
click at [651, 389] on button "Start" at bounding box center [660, 388] width 84 height 23
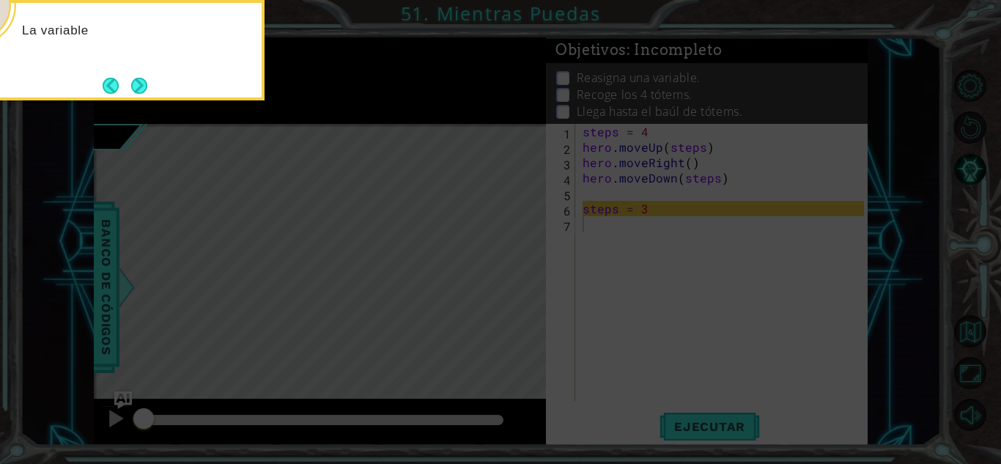
click at [651, 389] on icon at bounding box center [500, 232] width 1001 height 464
click at [139, 78] on button "Next" at bounding box center [139, 85] width 18 height 18
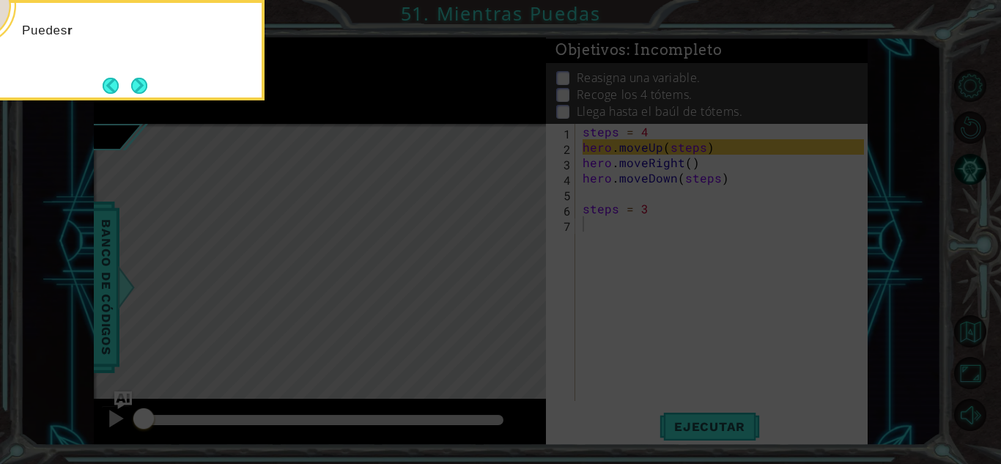
click at [139, 78] on button "Next" at bounding box center [139, 85] width 19 height 19
click at [139, 78] on icon at bounding box center [500, 232] width 1001 height 464
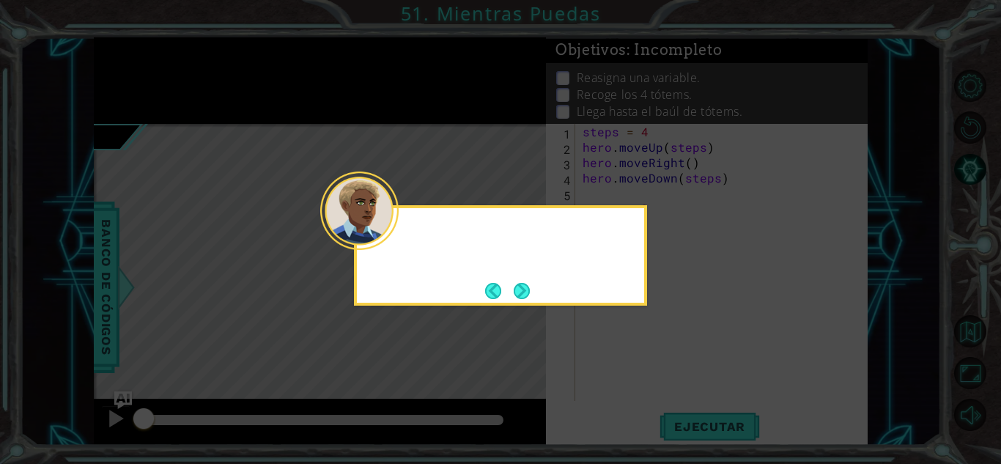
click at [139, 78] on icon at bounding box center [500, 232] width 1001 height 464
click at [529, 290] on button "Next" at bounding box center [521, 290] width 17 height 17
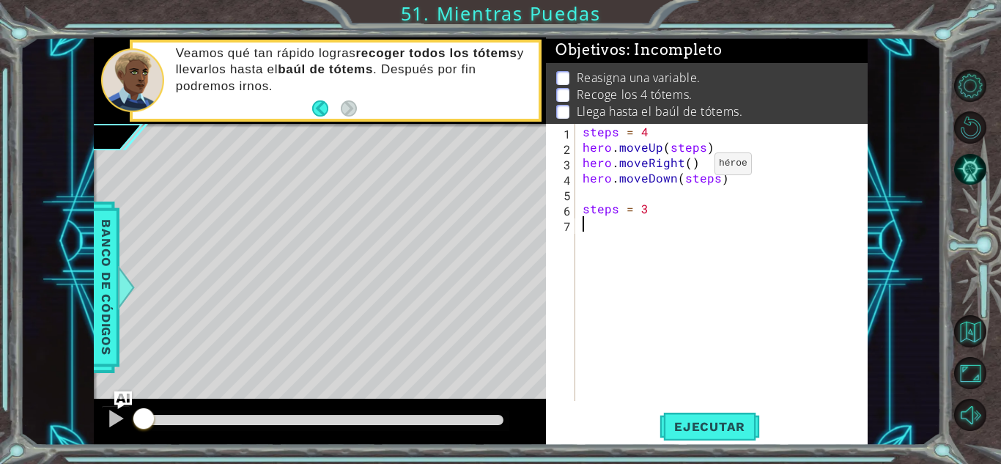
click at [690, 167] on div "steps = 4 hero . moveUp ( steps ) hero . moveRight ( ) hero . moveDown ( steps …" at bounding box center [726, 278] width 292 height 308
type textarea "hero.moveRight()"
click at [716, 422] on span "Ejecutar" at bounding box center [710, 426] width 100 height 15
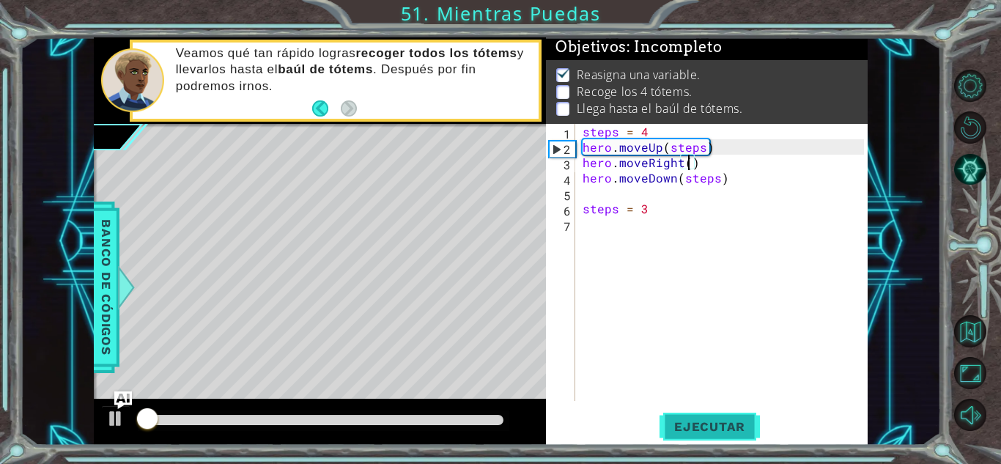
scroll to position [11, 0]
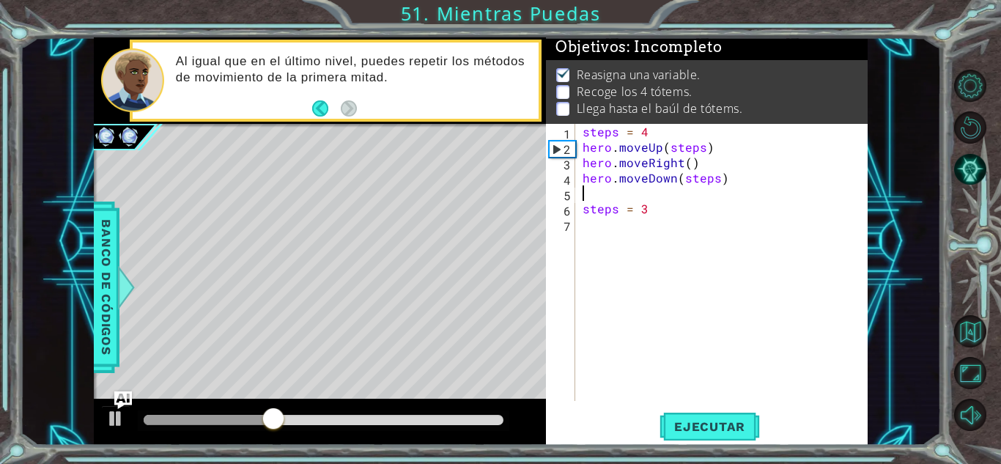
click at [612, 192] on div "steps = 4 hero . moveUp ( steps ) hero . moveRight ( ) hero . moveDown ( steps …" at bounding box center [726, 278] width 292 height 308
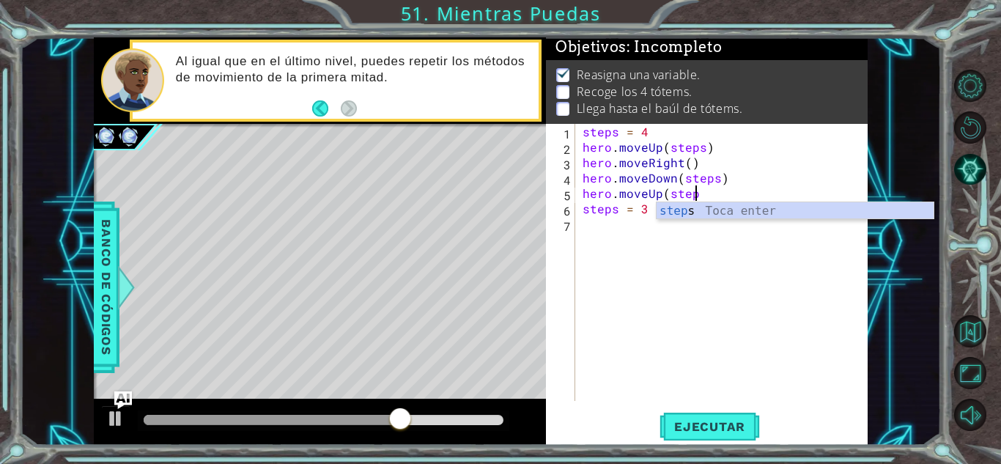
scroll to position [0, 7]
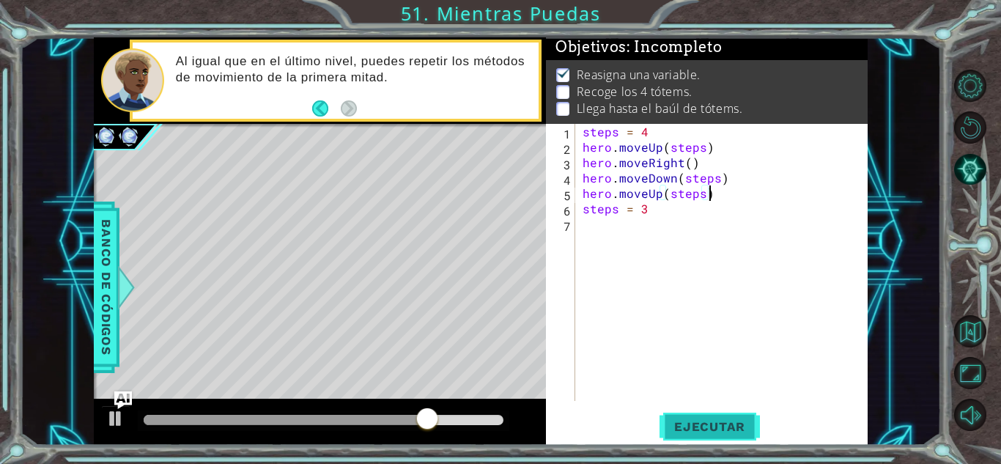
type textarea "hero.moveUp(steps)"
click at [703, 433] on span "Ejecutar" at bounding box center [710, 426] width 100 height 15
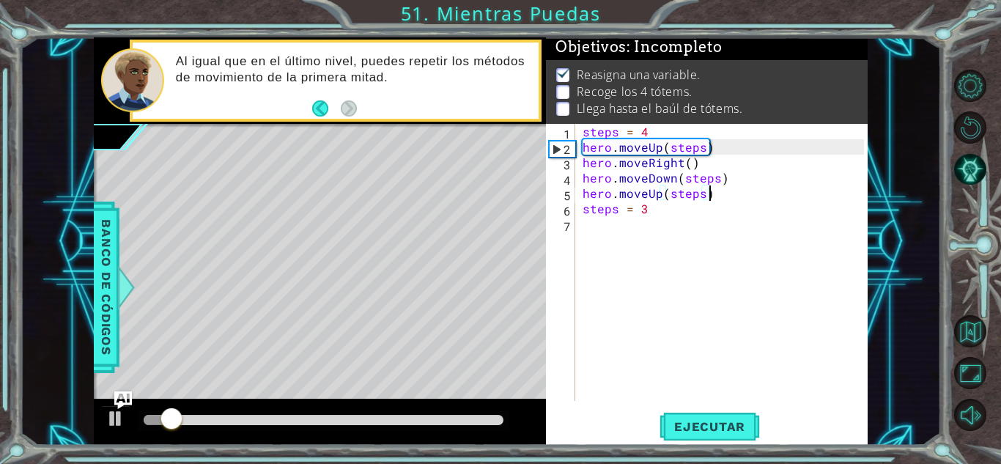
click at [414, 415] on div at bounding box center [324, 420] width 360 height 10
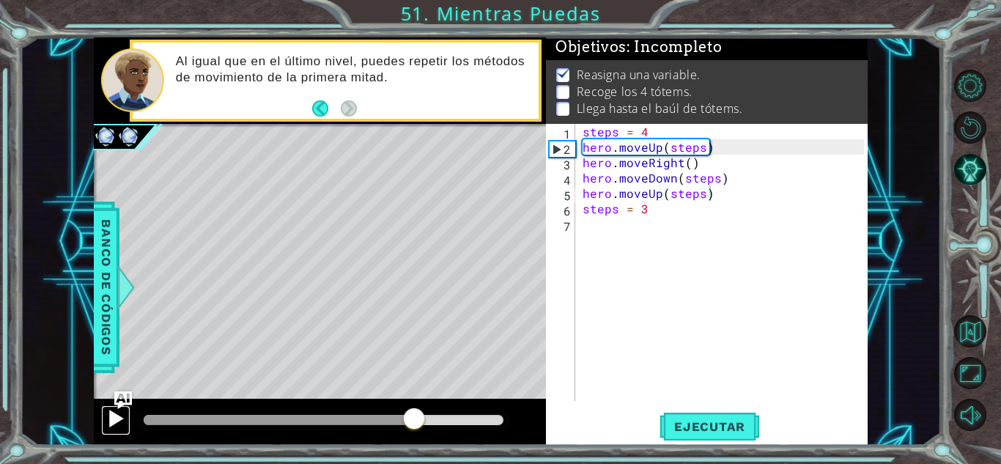
click at [114, 411] on div at bounding box center [115, 418] width 19 height 19
click at [699, 198] on div "steps = 4 hero . moveUp ( steps ) hero . moveRight ( ) hero . moveDown ( steps …" at bounding box center [726, 278] width 292 height 308
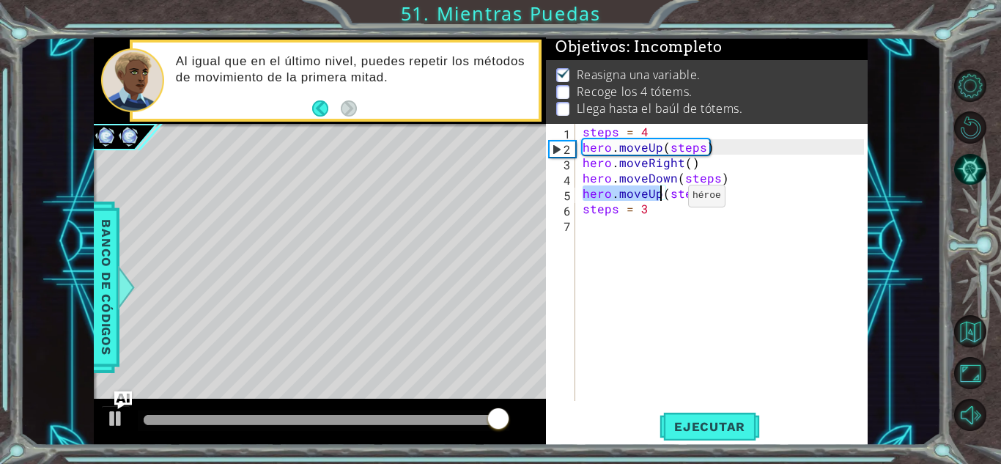
drag, startPoint x: 581, startPoint y: 194, endPoint x: 663, endPoint y: 199, distance: 82.3
click at [663, 199] on div "steps = 4 hero . moveUp ( steps ) hero . moveRight ( ) hero . moveDown ( steps …" at bounding box center [726, 278] width 292 height 308
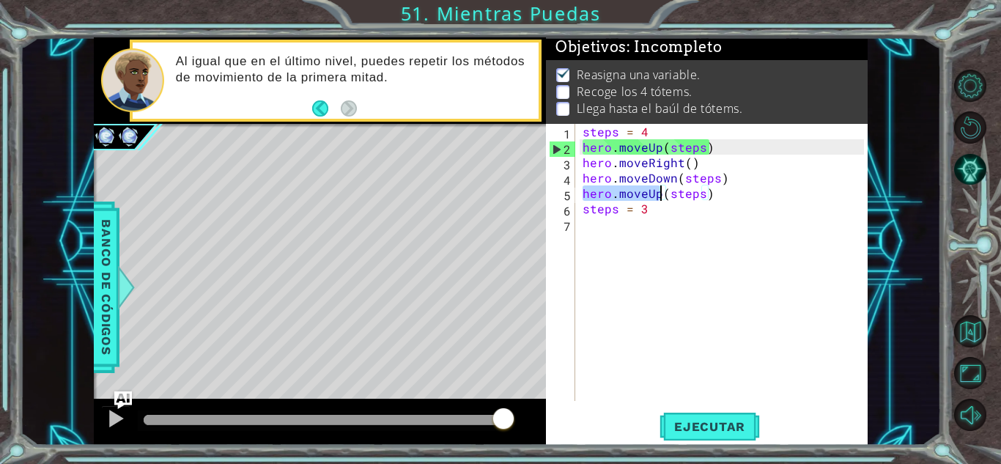
click at [605, 229] on div "steps = 4 hero . moveUp ( steps ) hero . moveRight ( ) hero . moveDown ( steps …" at bounding box center [726, 278] width 292 height 308
paste textarea "hero.moveUp"
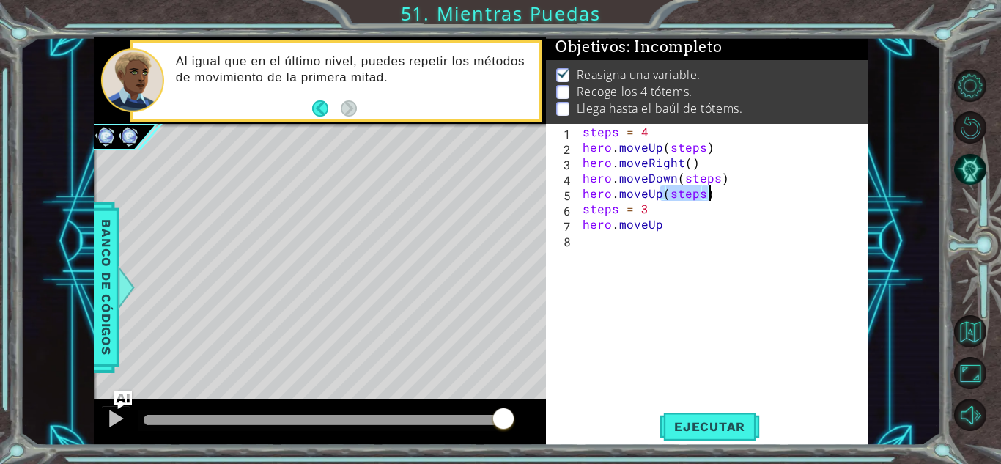
drag, startPoint x: 661, startPoint y: 193, endPoint x: 714, endPoint y: 191, distance: 53.5
click at [714, 191] on div "steps = 4 hero . moveUp ( steps ) hero . moveRight ( ) hero . moveDown ( steps …" at bounding box center [726, 278] width 292 height 308
click at [664, 230] on div "steps = 4 hero . moveUp ( steps ) hero . moveRight ( ) hero . moveDown ( steps …" at bounding box center [726, 278] width 292 height 308
paste textarea "(steps)"
type textarea "hero.moveUp(steps)"
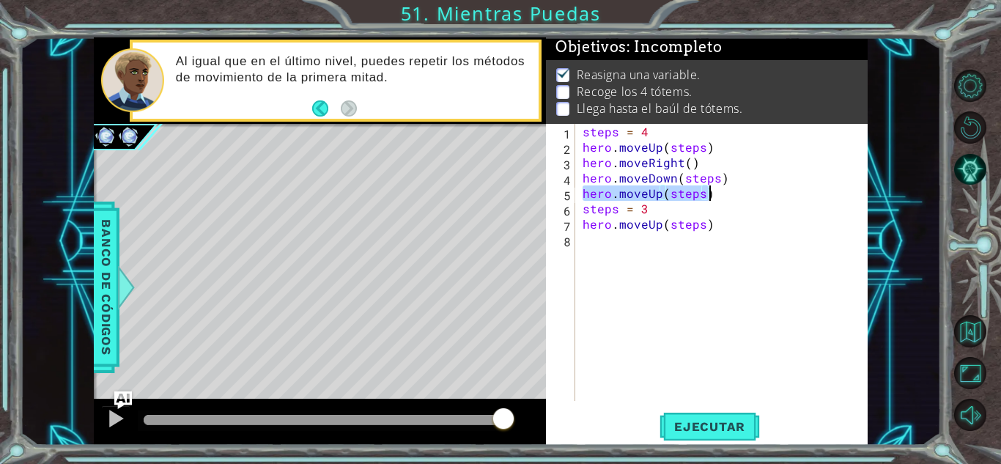
drag, startPoint x: 583, startPoint y: 194, endPoint x: 711, endPoint y: 201, distance: 128.5
click at [711, 201] on div "steps = 4 hero . moveUp ( steps ) hero . moveRight ( ) hero . moveDown ( steps …" at bounding box center [726, 278] width 292 height 308
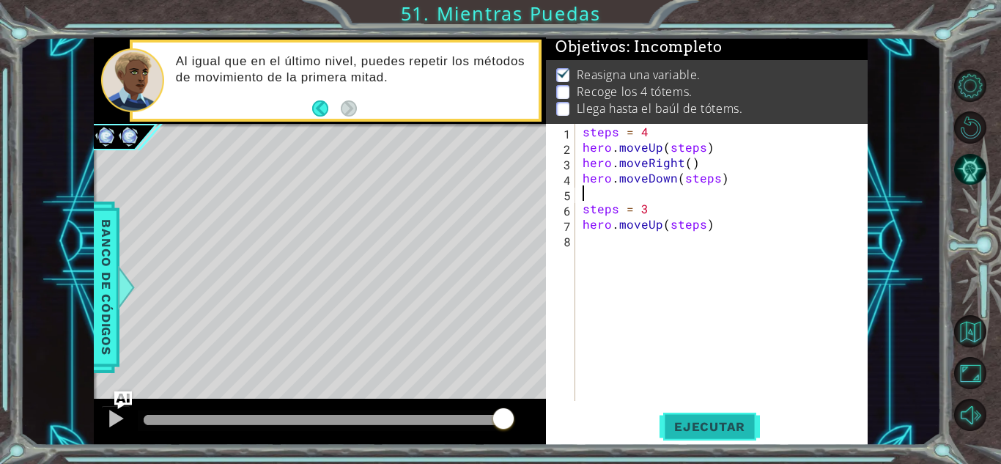
click at [726, 422] on span "Ejecutar" at bounding box center [710, 426] width 100 height 15
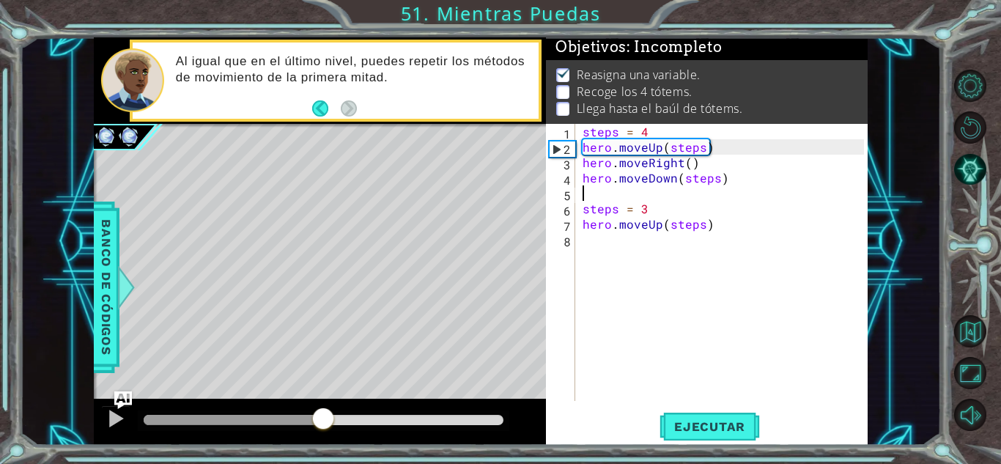
click at [323, 423] on div at bounding box center [324, 420] width 360 height 10
click at [106, 418] on div at bounding box center [115, 418] width 19 height 19
click at [614, 243] on div "steps = 4 hero . moveUp ( steps ) hero . moveRight ( ) hero . moveDown ( steps …" at bounding box center [726, 278] width 292 height 308
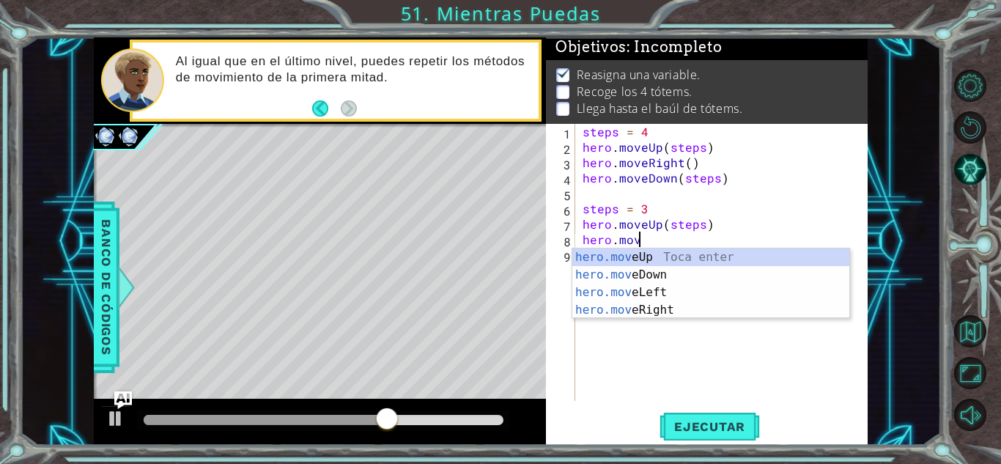
scroll to position [0, 3]
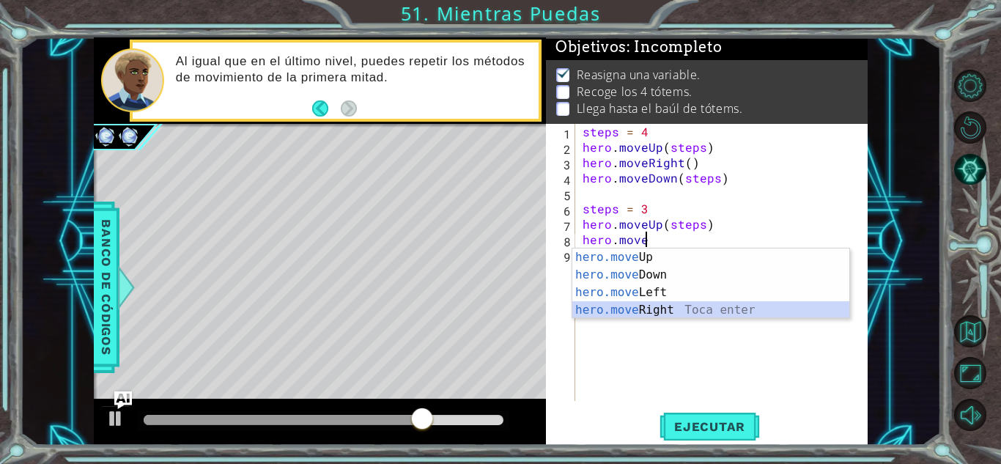
click at [665, 314] on div "hero.move Up Toca enter hero.move Down Toca enter hero.move Left Toca enter her…" at bounding box center [711, 302] width 277 height 106
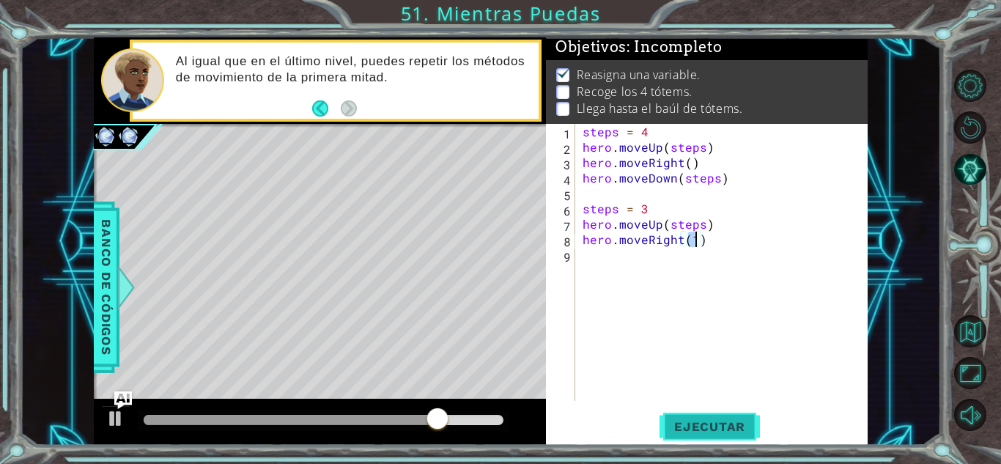
type textarea "hero.moveRight(1)"
click at [718, 430] on span "Ejecutar" at bounding box center [710, 426] width 100 height 15
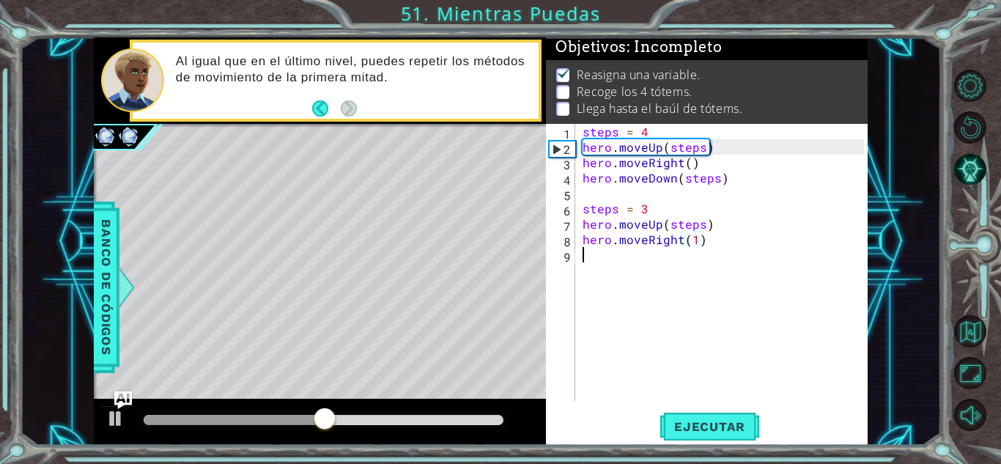
click at [637, 272] on div "steps = 4 hero . moveUp ( steps ) hero . moveRight ( ) hero . moveDown ( steps …" at bounding box center [726, 278] width 292 height 308
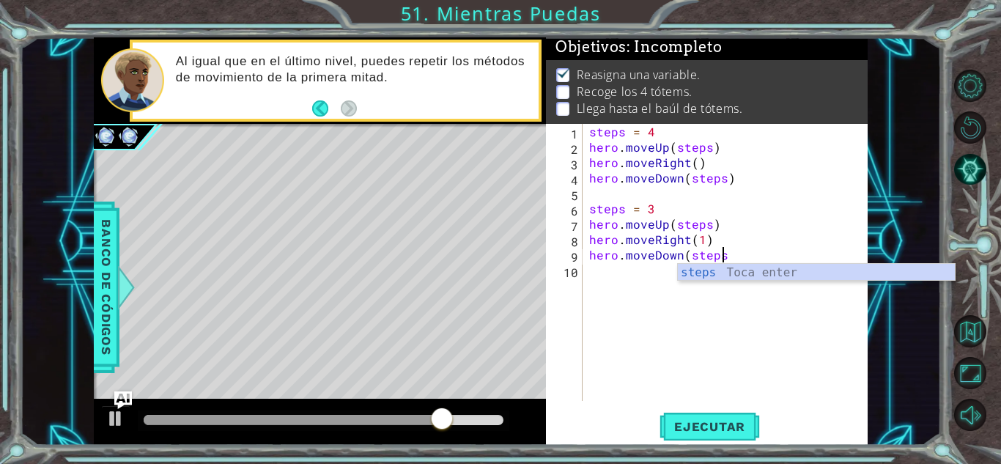
scroll to position [0, 8]
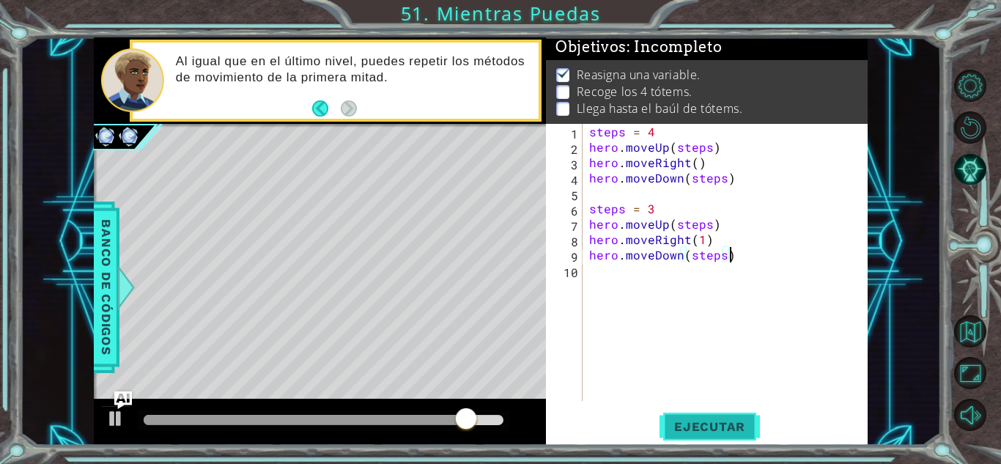
type textarea "hero.moveDown(steps)"
click at [741, 422] on span "Ejecutar" at bounding box center [710, 426] width 100 height 15
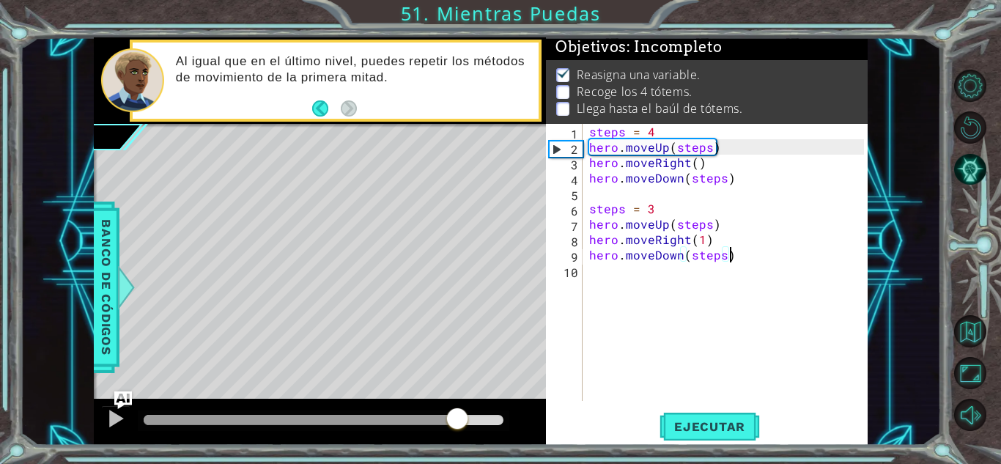
click at [457, 422] on div at bounding box center [324, 420] width 360 height 10
click at [117, 413] on div at bounding box center [115, 418] width 19 height 19
click at [617, 287] on div "steps = 4 hero . moveUp ( steps ) hero . moveRight ( ) hero . moveDown ( steps …" at bounding box center [728, 278] width 285 height 308
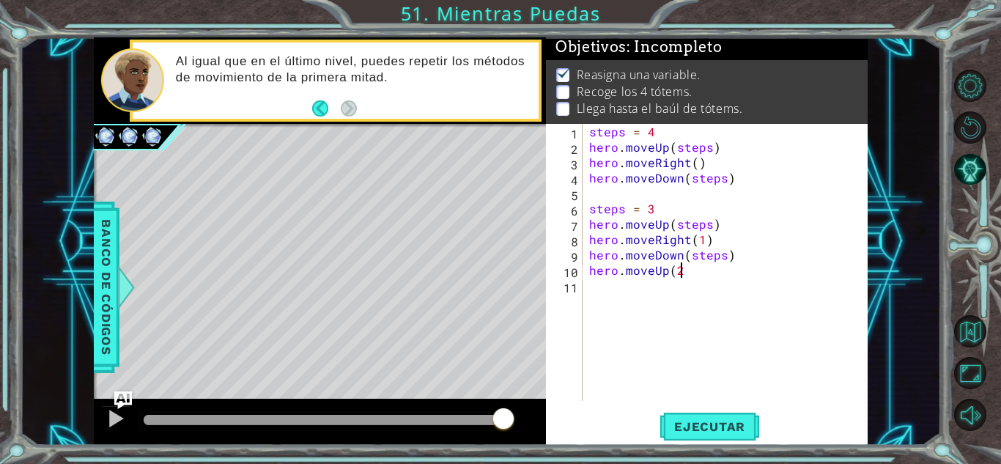
scroll to position [0, 5]
type textarea "hero.moveUp(2)"
click at [710, 427] on span "Ejecutar" at bounding box center [710, 426] width 100 height 15
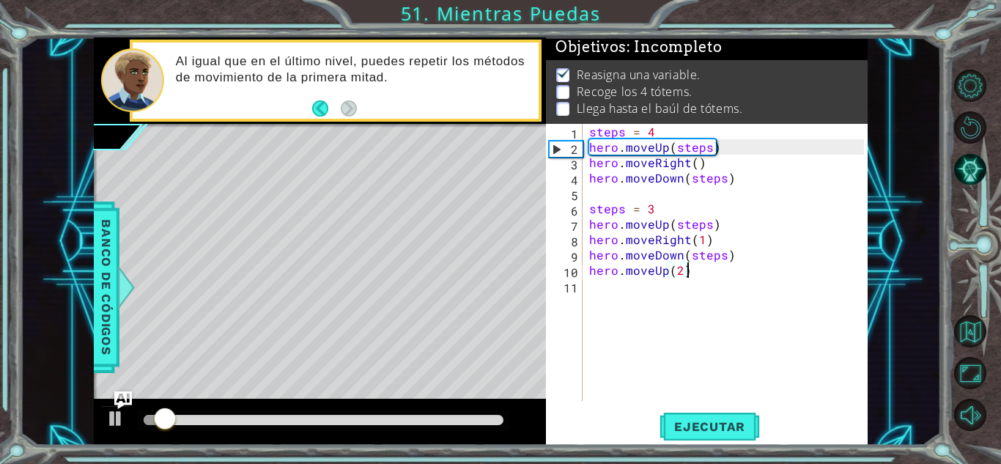
click at [441, 422] on div at bounding box center [324, 420] width 360 height 10
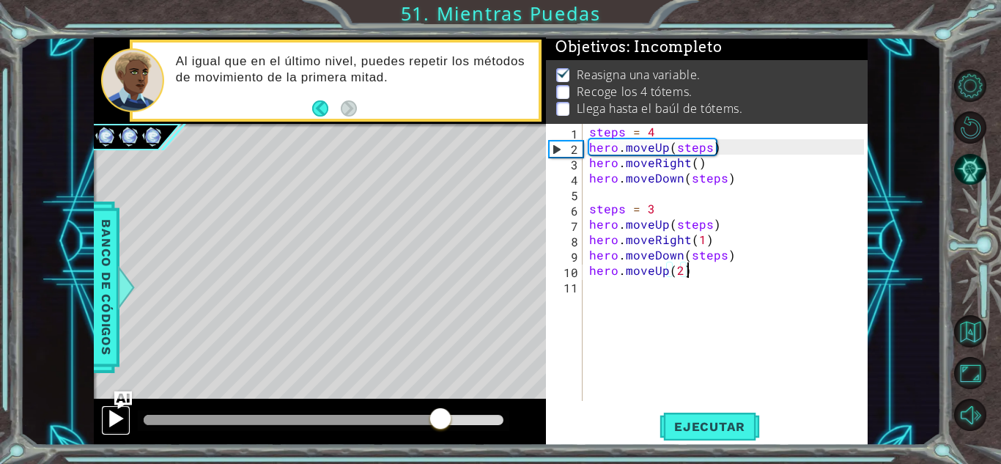
click at [112, 423] on div at bounding box center [115, 418] width 19 height 19
click at [613, 293] on div "steps = 4 hero . moveUp ( steps ) hero . moveRight ( ) hero . moveDown ( steps …" at bounding box center [728, 278] width 285 height 308
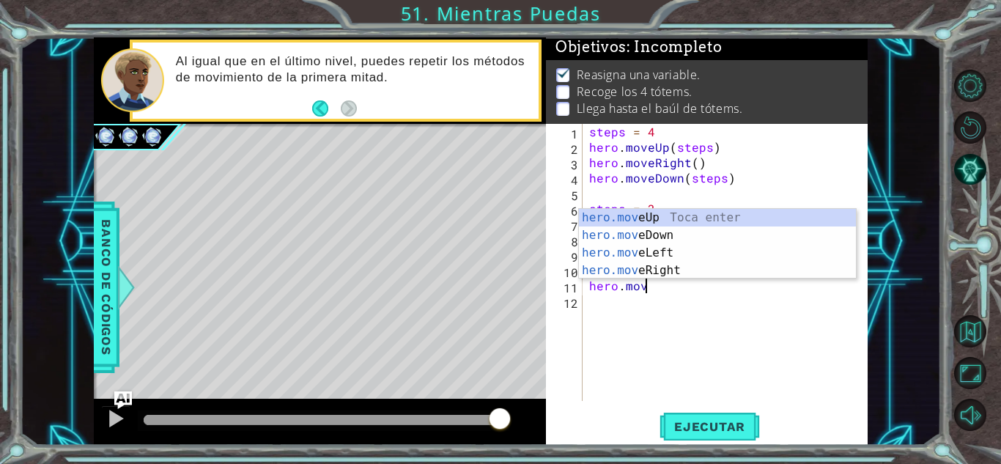
scroll to position [0, 3]
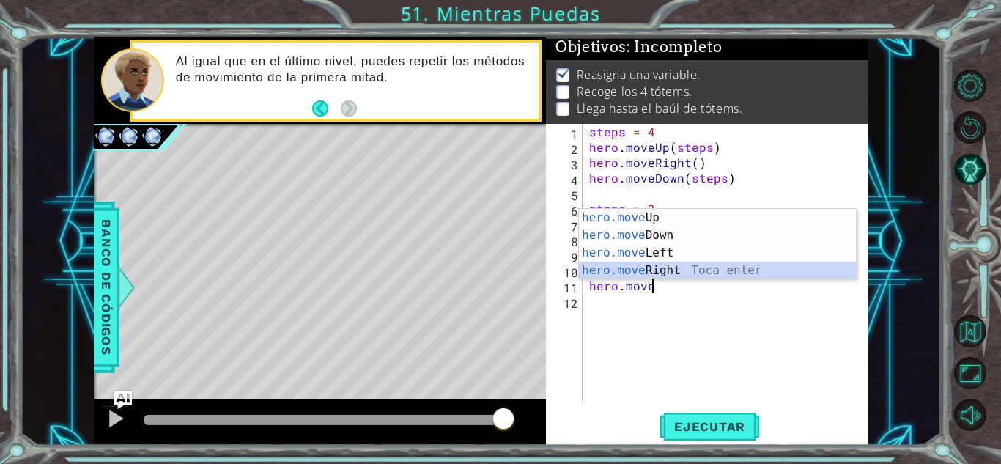
click at [688, 265] on div "hero.move Up Toca enter hero.move Down Toca enter hero.move Left Toca enter her…" at bounding box center [717, 262] width 277 height 106
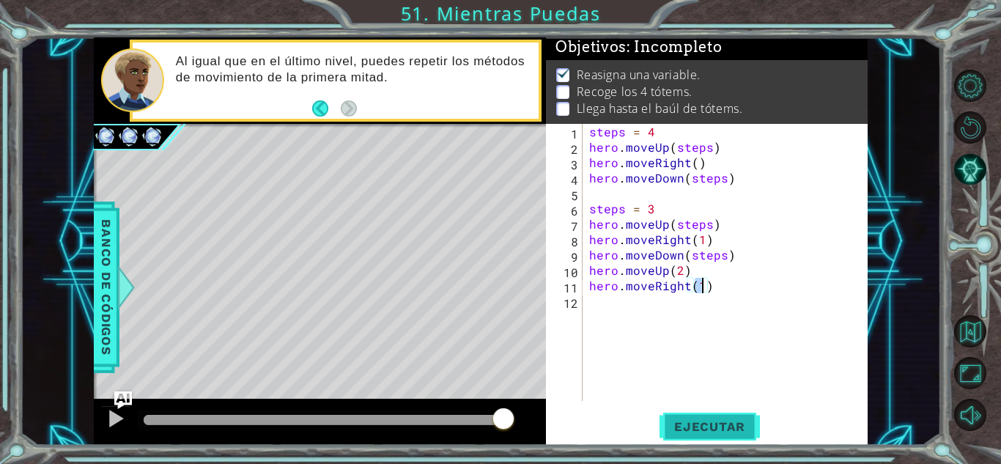
type textarea "hero.moveRight(1)"
click at [733, 433] on span "Ejecutar" at bounding box center [710, 426] width 100 height 15
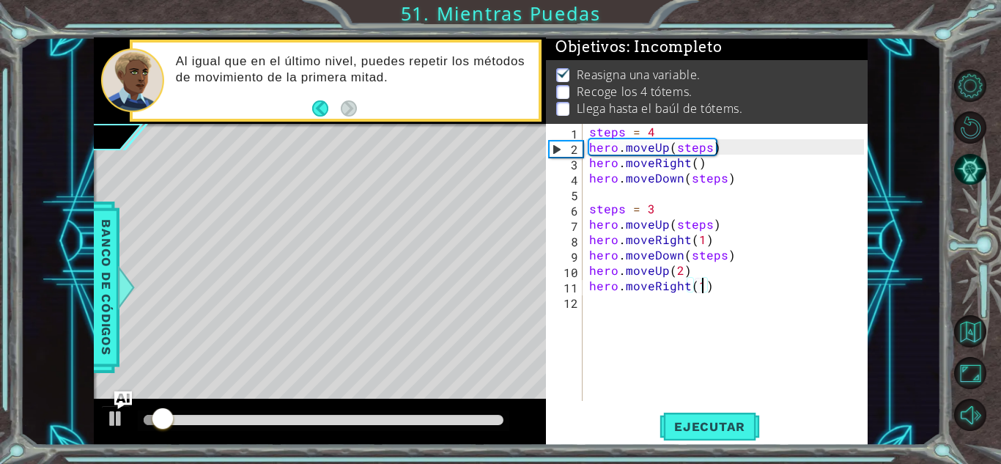
click at [463, 416] on div at bounding box center [324, 420] width 360 height 10
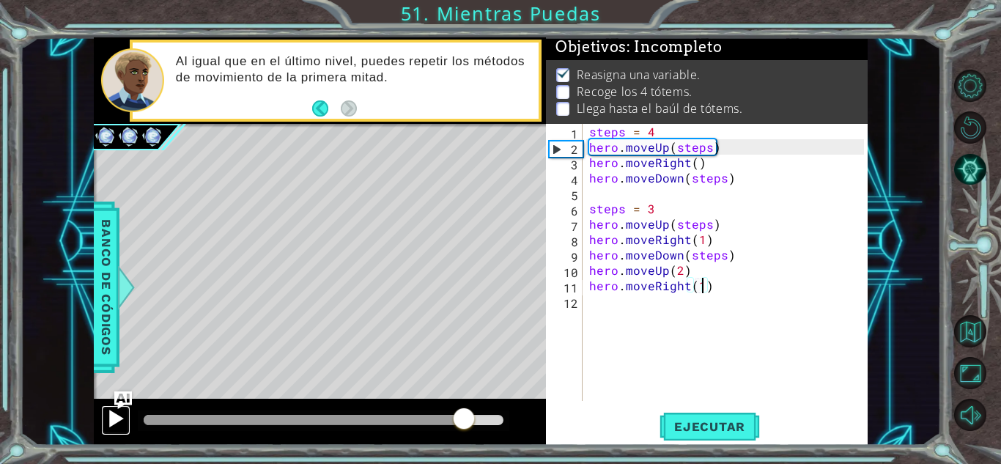
click at [117, 415] on div at bounding box center [115, 418] width 19 height 19
click at [622, 313] on div "steps = 4 hero . moveUp ( steps ) hero . moveRight ( ) hero . moveDown ( steps …" at bounding box center [728, 278] width 285 height 308
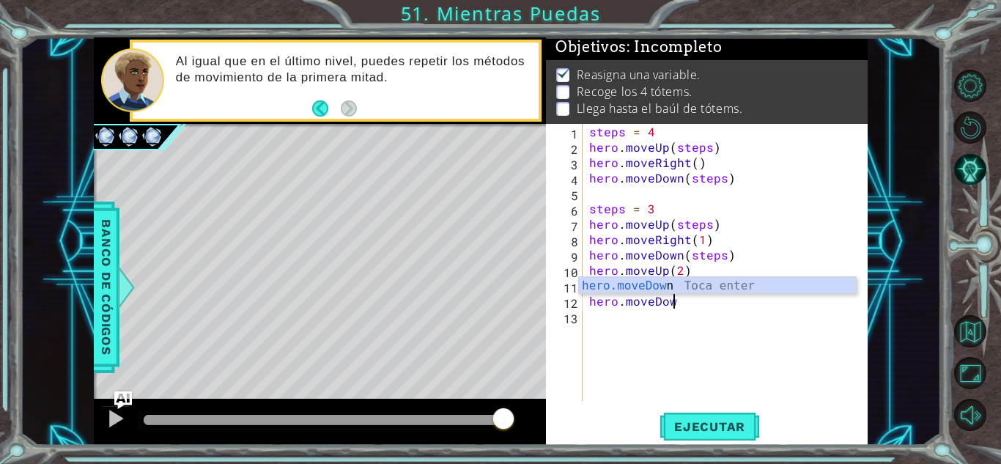
scroll to position [0, 4]
click at [677, 282] on div "hero.moveDow n Toca enter" at bounding box center [717, 303] width 277 height 53
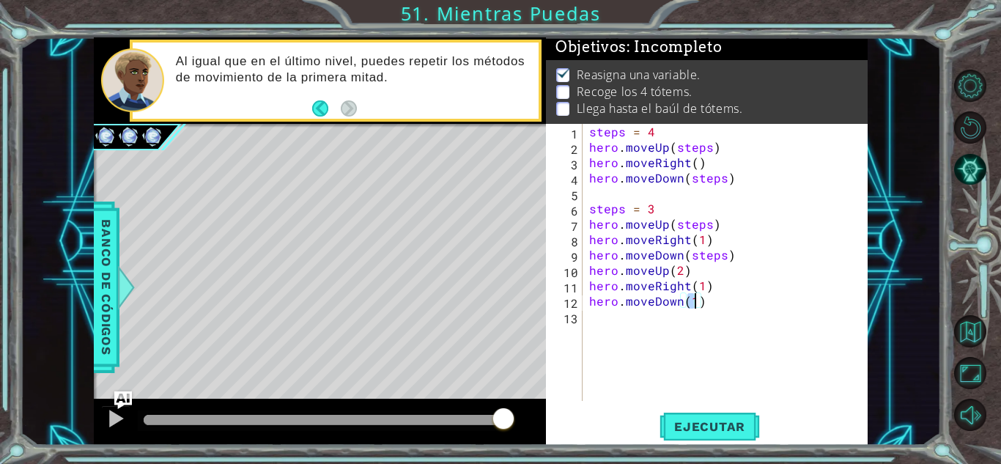
scroll to position [0, 6]
type textarea "hero.moveDown(2)"
click at [719, 427] on span "Ejecutar" at bounding box center [710, 426] width 100 height 15
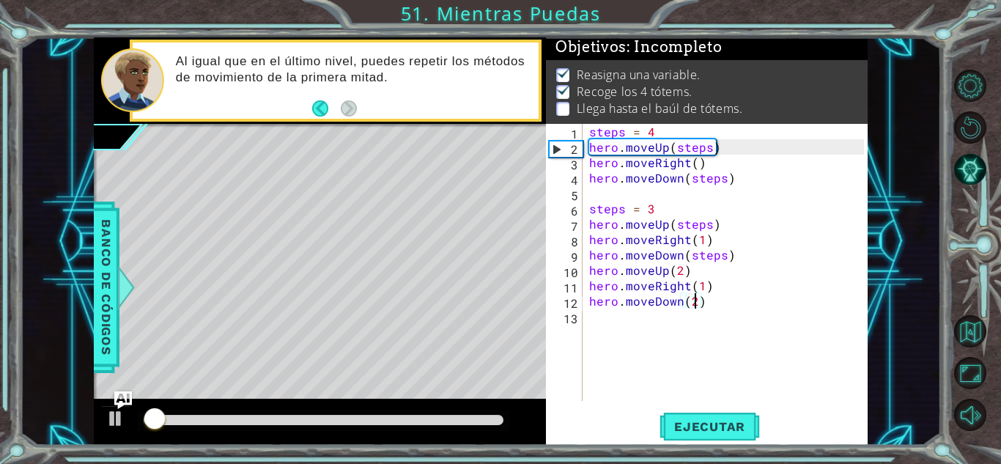
click at [372, 418] on div at bounding box center [324, 420] width 360 height 10
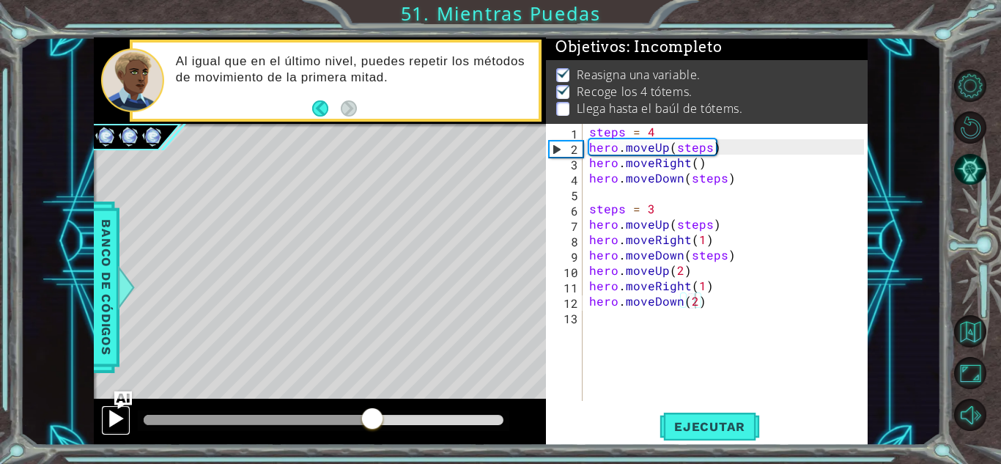
click at [119, 411] on div at bounding box center [115, 418] width 19 height 19
click at [612, 322] on div "steps = 4 hero . moveUp ( steps ) hero . moveRight ( ) hero . moveDown ( steps …" at bounding box center [728, 278] width 285 height 308
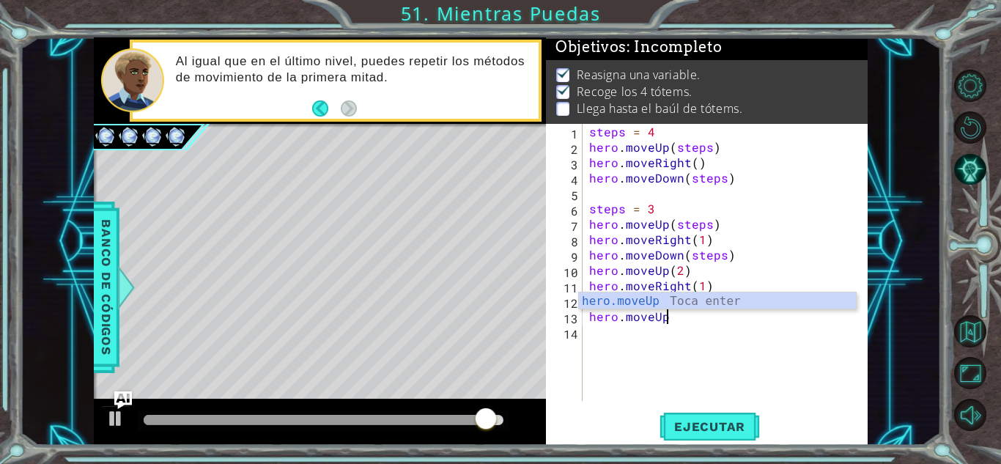
scroll to position [0, 4]
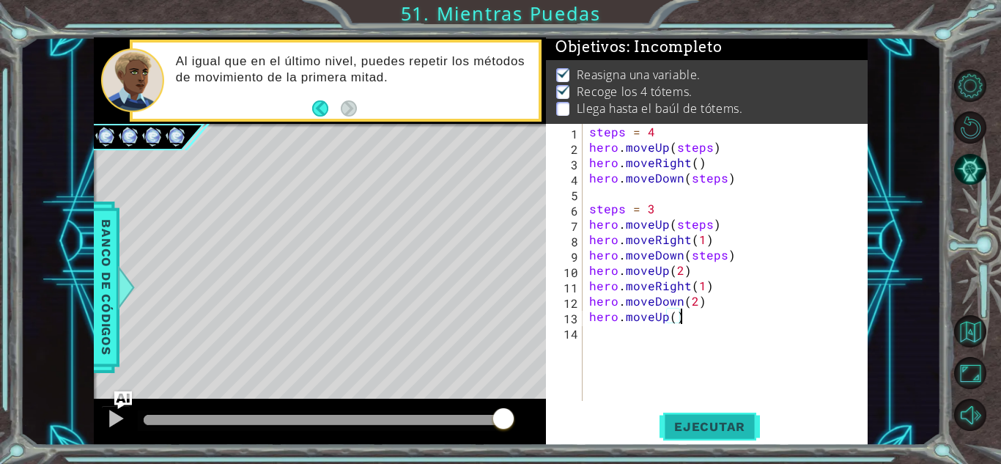
type textarea "hero.moveUp()"
click at [718, 422] on span "Ejecutar" at bounding box center [710, 426] width 100 height 15
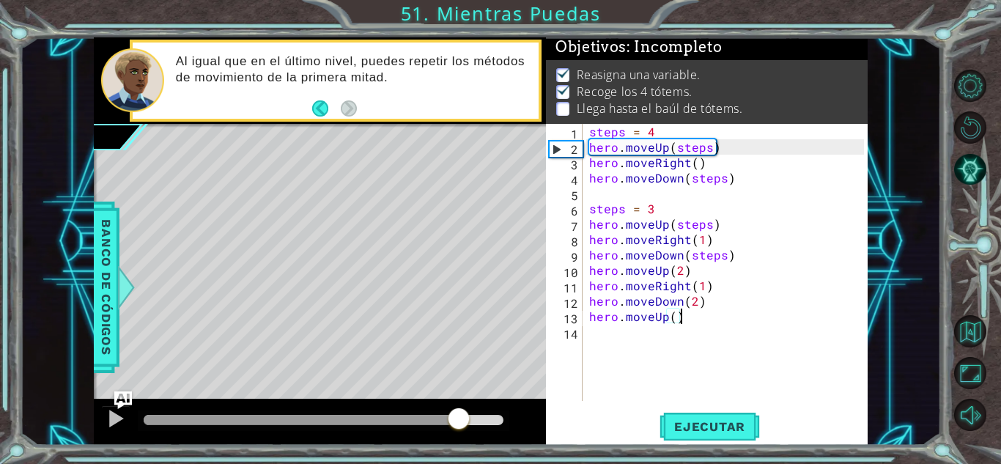
click at [459, 416] on div at bounding box center [324, 420] width 360 height 10
click at [106, 420] on div at bounding box center [115, 418] width 19 height 19
click at [614, 348] on div "steps = 4 hero . moveUp ( steps ) hero . moveRight ( ) hero . moveDown ( steps …" at bounding box center [728, 278] width 285 height 308
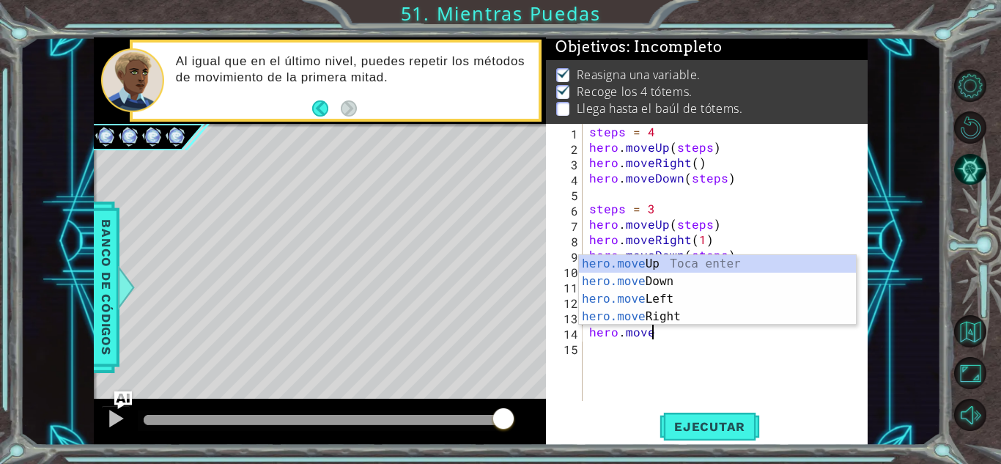
scroll to position [0, 3]
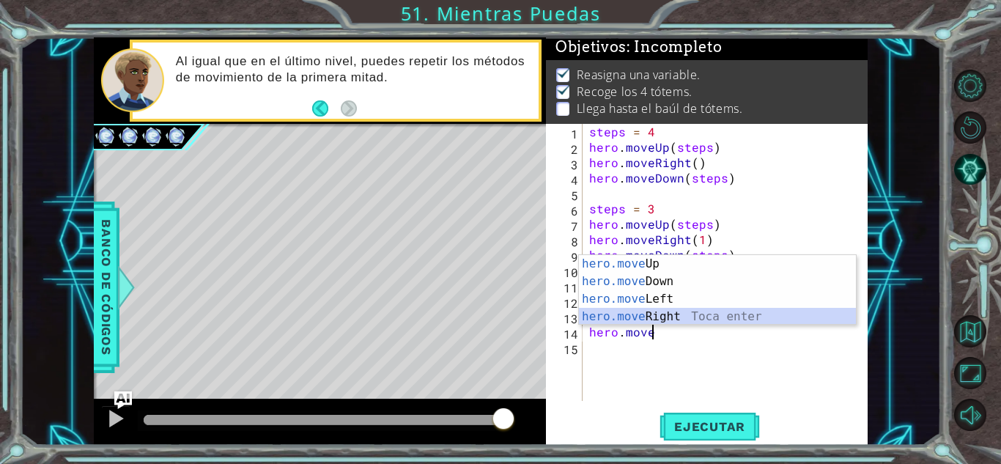
click at [689, 314] on div "hero.move Up Toca enter hero.move Down Toca enter hero.move Left Toca enter her…" at bounding box center [717, 308] width 277 height 106
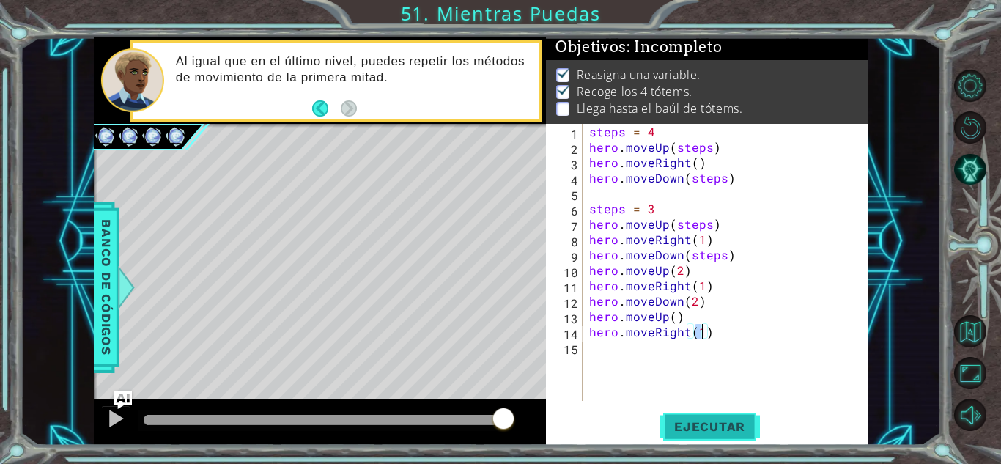
type textarea "hero.moveRight(1)"
click at [687, 431] on span "Ejecutar" at bounding box center [710, 426] width 100 height 15
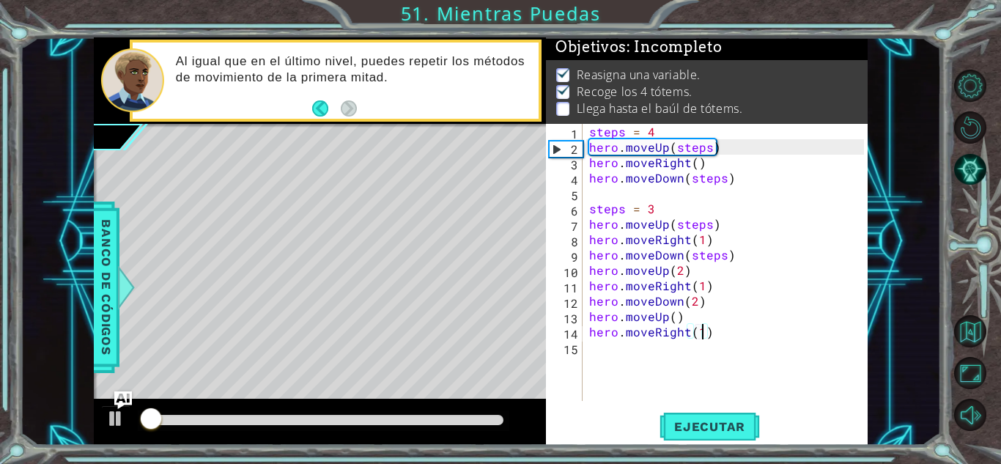
click at [450, 418] on div at bounding box center [324, 420] width 360 height 10
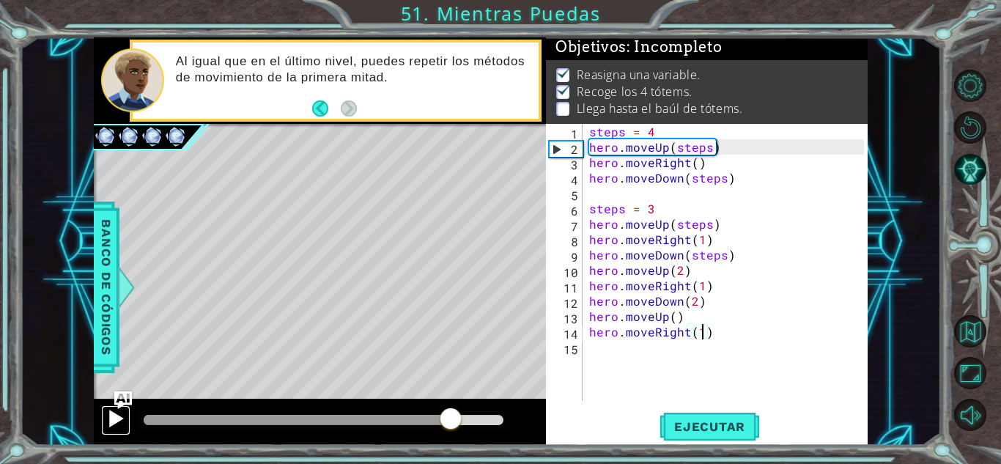
click at [110, 413] on div at bounding box center [115, 418] width 19 height 19
click at [602, 348] on div "steps = 4 hero . moveUp ( steps ) hero . moveRight ( ) hero . moveDown ( steps …" at bounding box center [728, 278] width 285 height 308
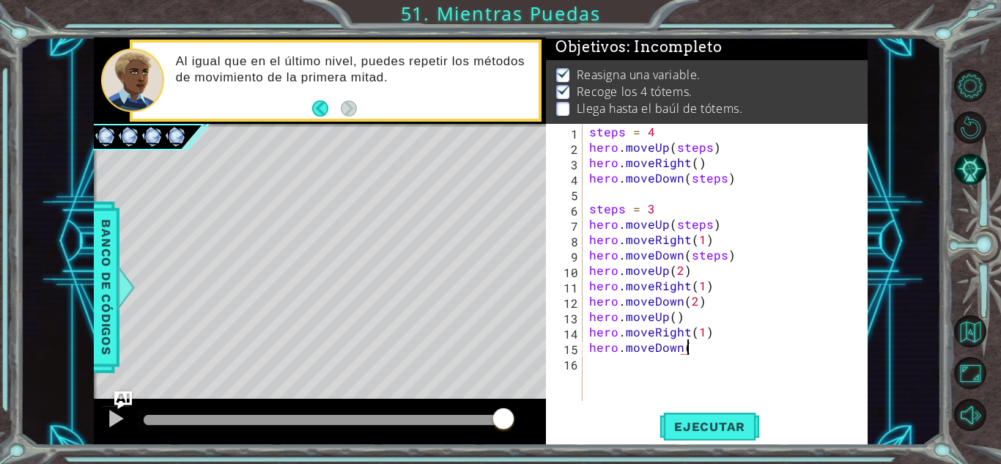
scroll to position [0, 6]
type textarea "hero.moveDown()"
click at [721, 422] on span "Ejecutar" at bounding box center [710, 426] width 100 height 15
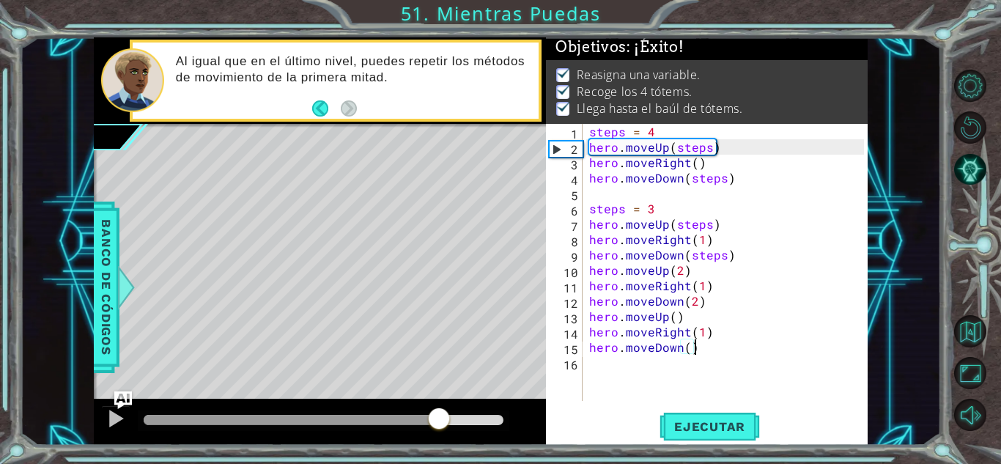
click at [438, 418] on div at bounding box center [324, 420] width 360 height 10
click at [114, 418] on div at bounding box center [115, 418] width 19 height 19
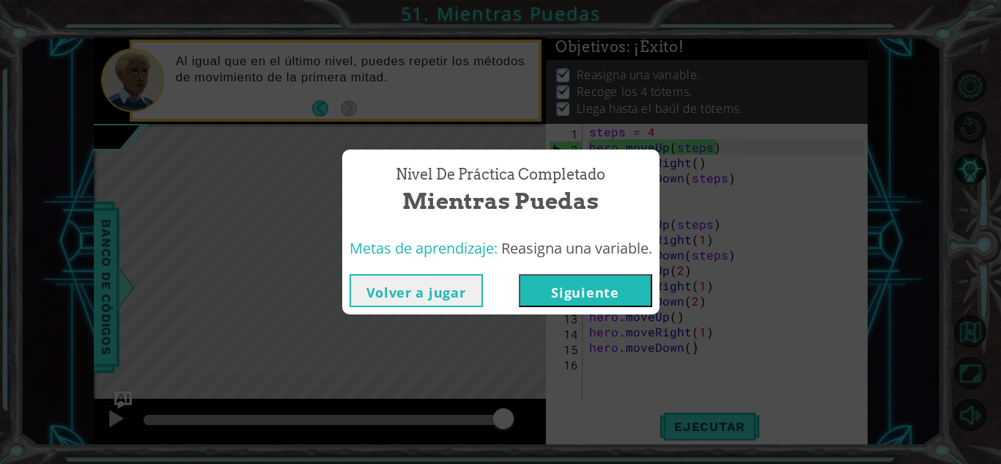
click at [611, 291] on button "Siguiente" at bounding box center [585, 290] width 133 height 33
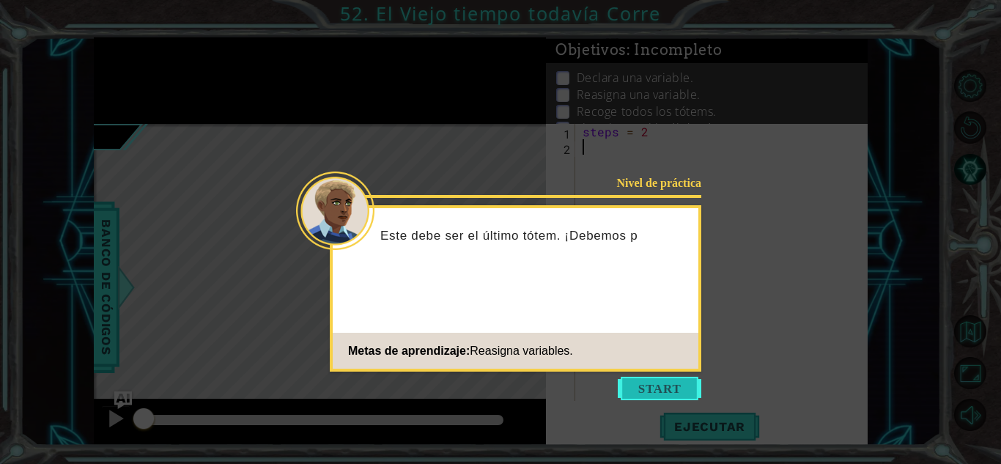
click at [652, 391] on button "Start" at bounding box center [660, 388] width 84 height 23
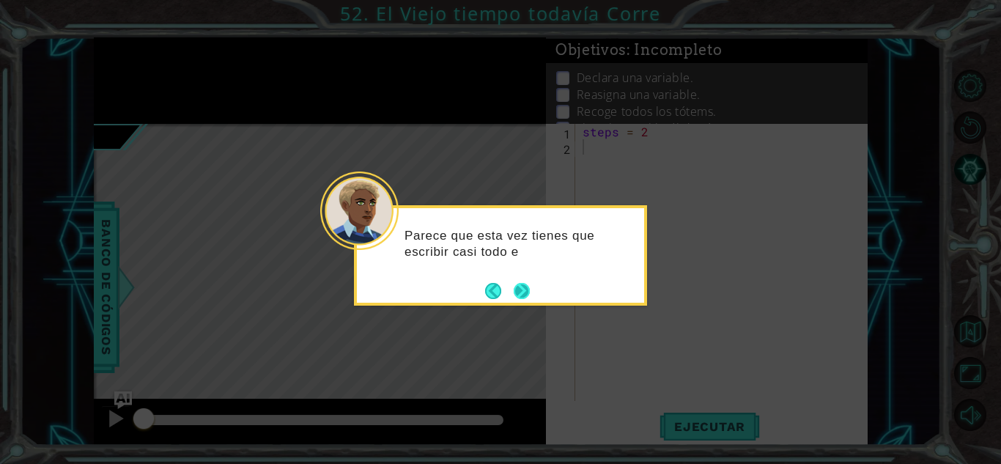
click at [522, 282] on button "Next" at bounding box center [522, 290] width 17 height 17
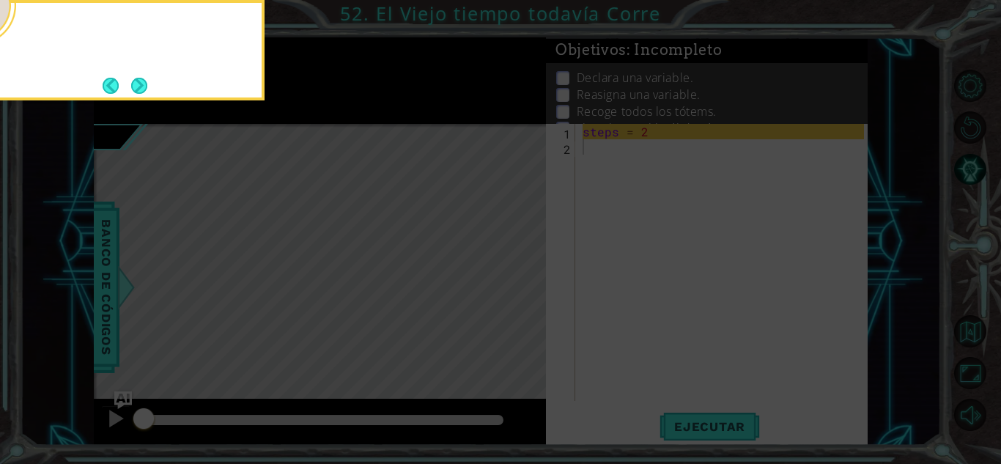
click at [522, 282] on icon at bounding box center [500, 232] width 1001 height 464
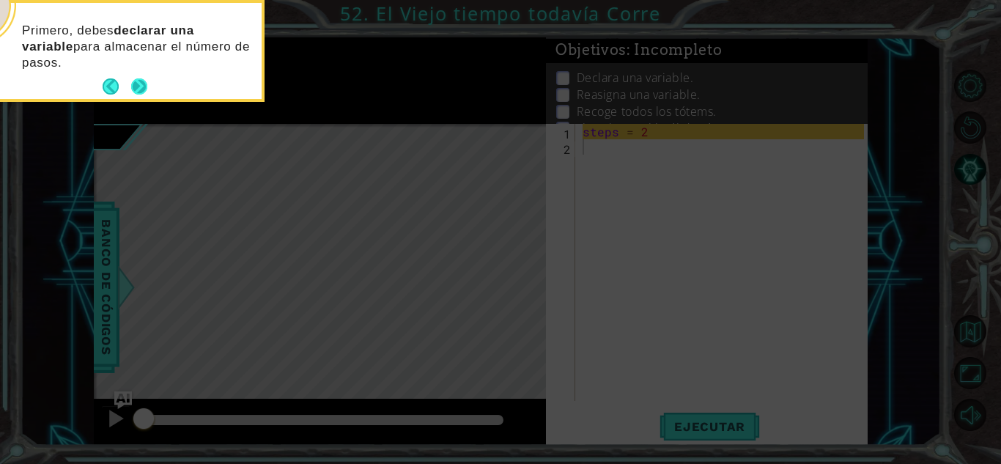
click at [144, 84] on button "Next" at bounding box center [139, 86] width 17 height 17
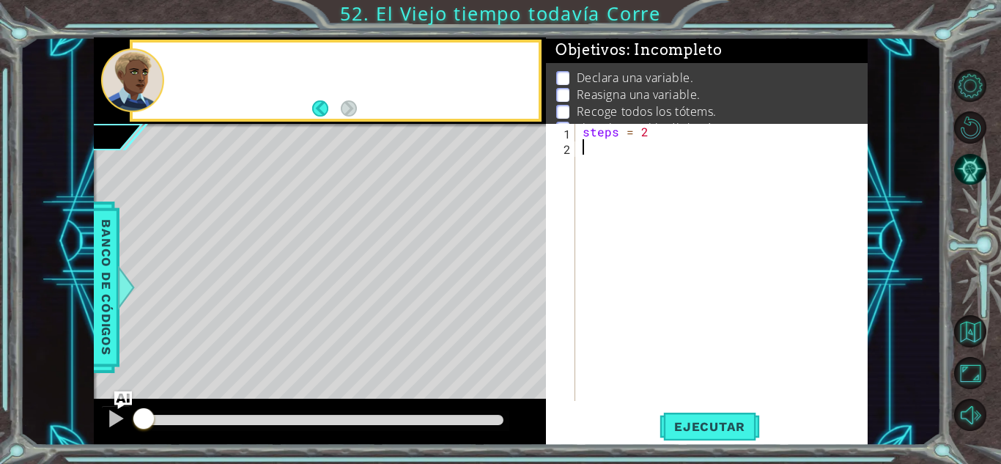
click at [144, 84] on div at bounding box center [132, 80] width 63 height 64
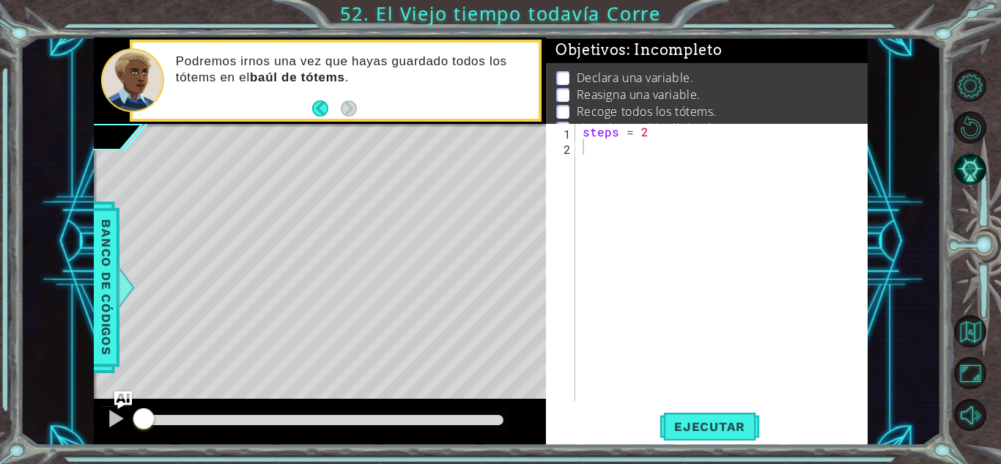
click at [650, 128] on div "steps = 2" at bounding box center [726, 278] width 292 height 308
type textarea "steps = 3"
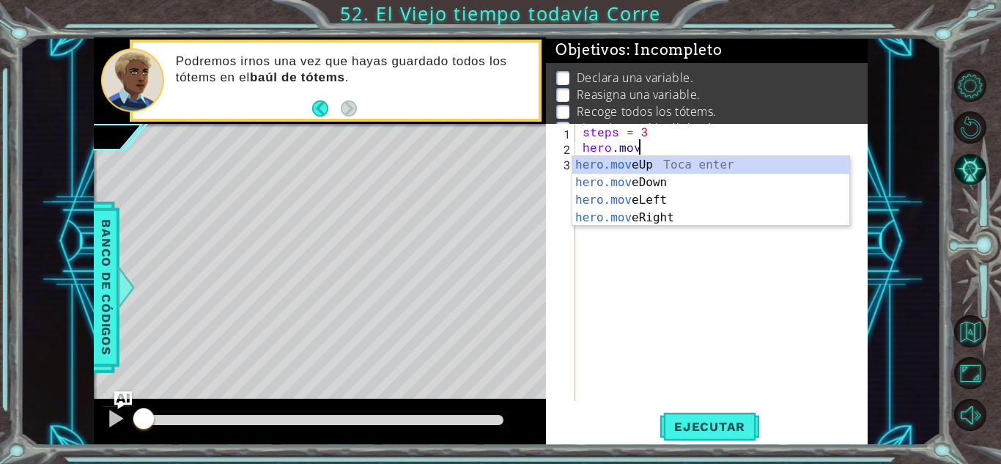
scroll to position [0, 3]
click at [674, 217] on div "hero.move Up Toca enter hero.move Down Toca enter hero.move Left Toca enter her…" at bounding box center [711, 209] width 277 height 106
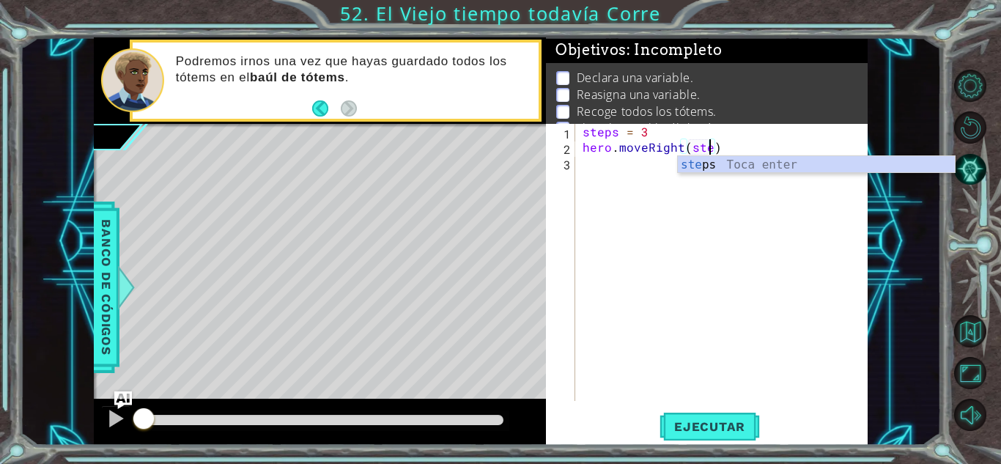
scroll to position [0, 8]
type textarea "hero.moveRight(steps)"
click at [728, 419] on span "Ejecutar" at bounding box center [710, 426] width 100 height 15
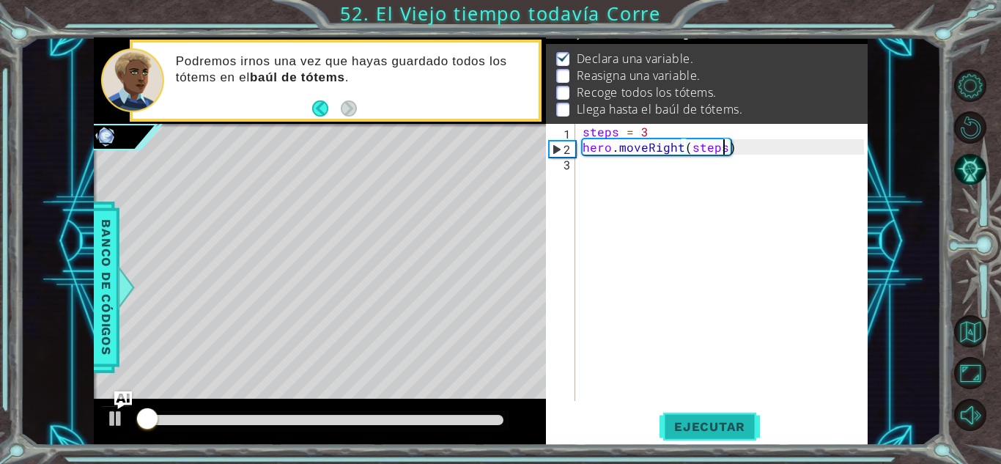
scroll to position [20, 0]
click at [686, 161] on div "steps = 3 hero . moveRight ( steps )" at bounding box center [726, 278] width 292 height 308
click at [652, 130] on div "steps = 3 hero . moveRight ( steps )" at bounding box center [726, 278] width 292 height 308
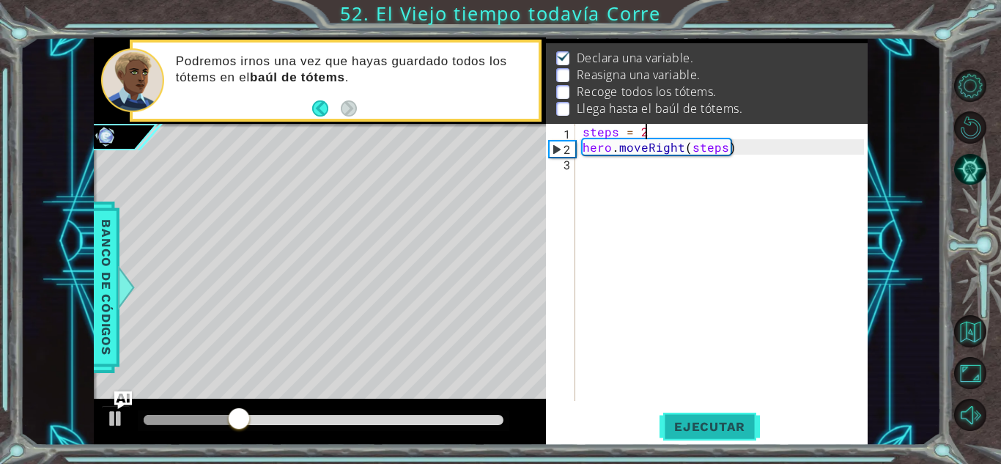
type textarea "steps = 2"
click at [721, 424] on span "Ejecutar" at bounding box center [710, 426] width 100 height 15
click at [658, 177] on div "steps = 2 hero . moveRight ( steps )" at bounding box center [726, 278] width 292 height 308
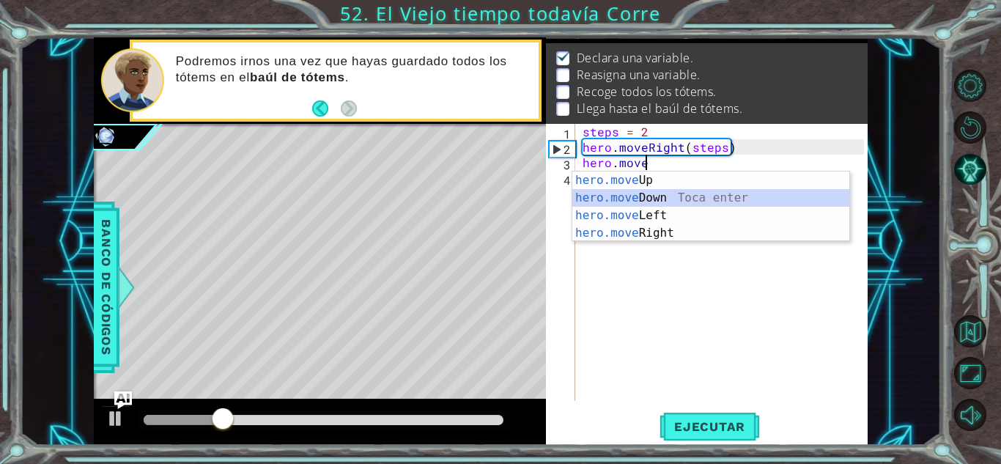
click at [653, 199] on div "hero.move Up Toca enter hero.move Down Toca enter hero.move Left Toca enter her…" at bounding box center [711, 225] width 277 height 106
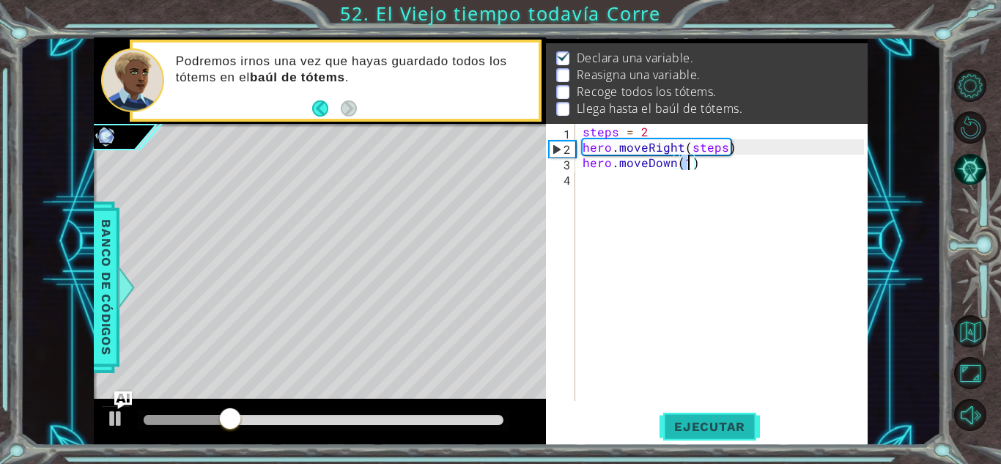
type textarea "hero.moveDown(1)"
click at [721, 432] on span "Ejecutar" at bounding box center [710, 426] width 100 height 15
click at [669, 188] on div "steps = 2 hero . moveRight ( steps ) hero . moveDown ( 1 )" at bounding box center [726, 278] width 292 height 308
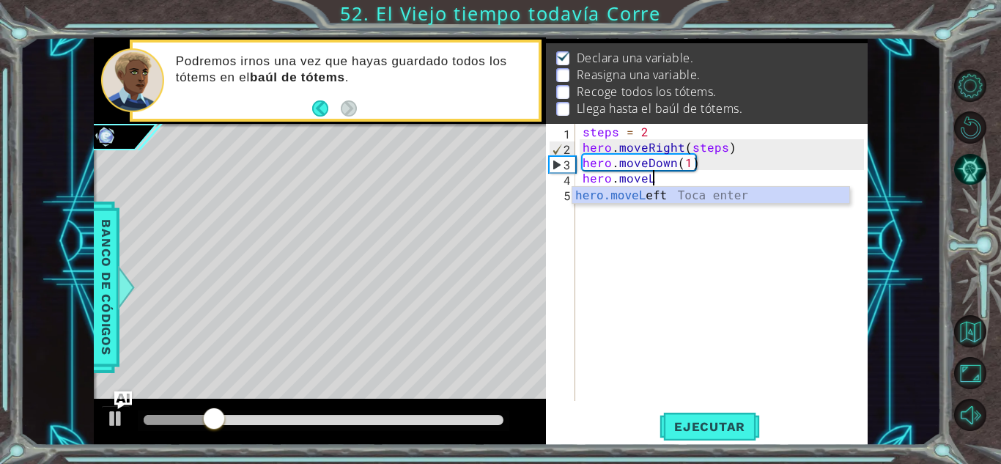
scroll to position [0, 4]
click at [669, 188] on div "hero.moveL eft Toca enter" at bounding box center [711, 213] width 277 height 53
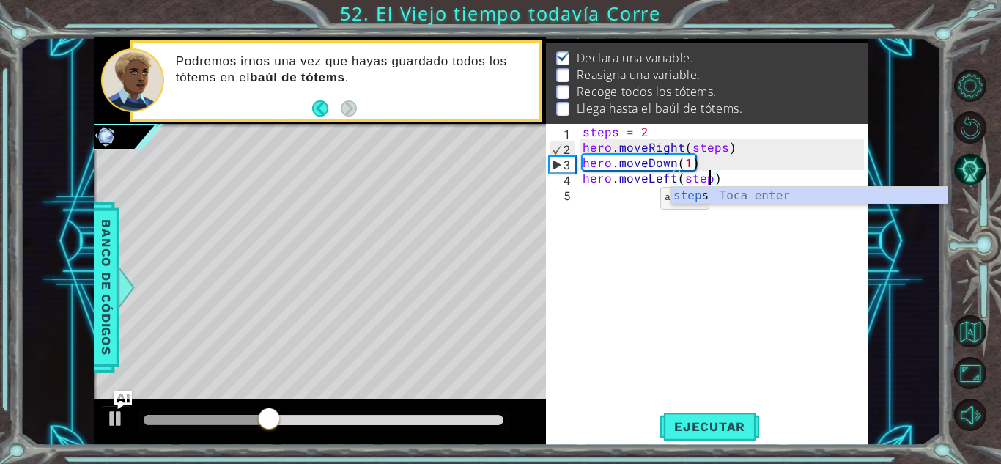
scroll to position [0, 8]
type textarea "hero.moveLeft(steps)"
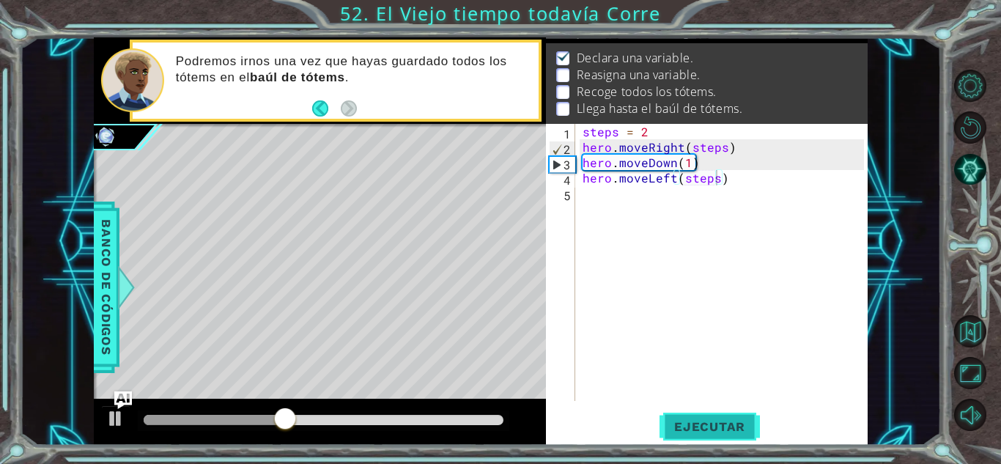
click at [719, 432] on span "Ejecutar" at bounding box center [710, 426] width 100 height 15
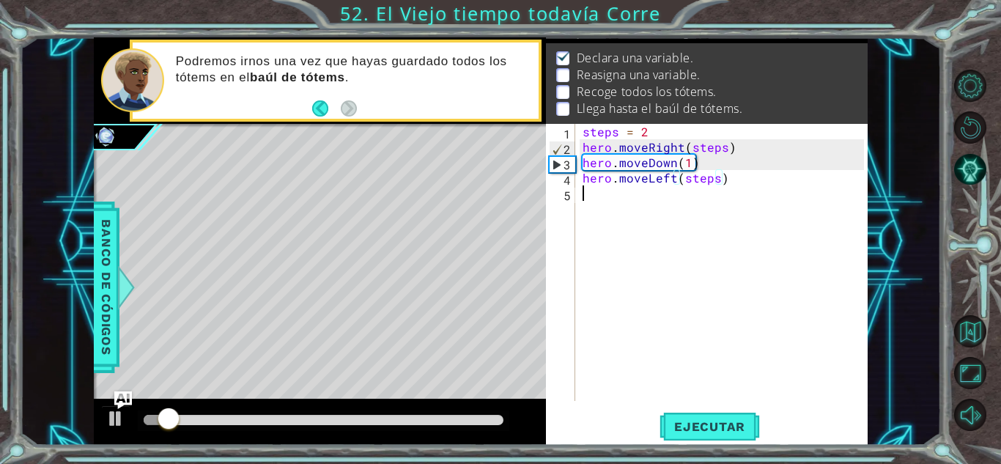
click at [653, 205] on div "steps = 2 hero . moveRight ( steps ) hero . moveDown ( 1 ) hero . moveLeft ( st…" at bounding box center [726, 278] width 292 height 308
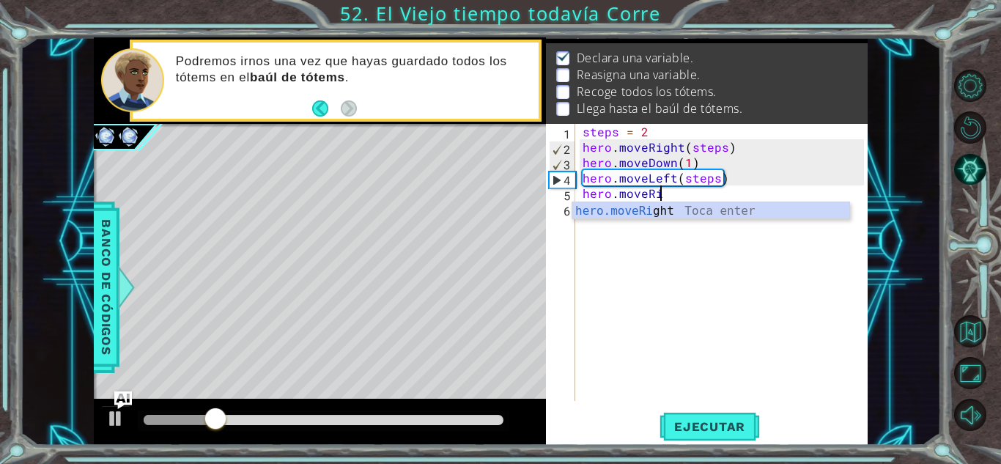
scroll to position [0, 4]
click at [653, 205] on div "hero.moveRigh t Toca enter" at bounding box center [711, 228] width 277 height 53
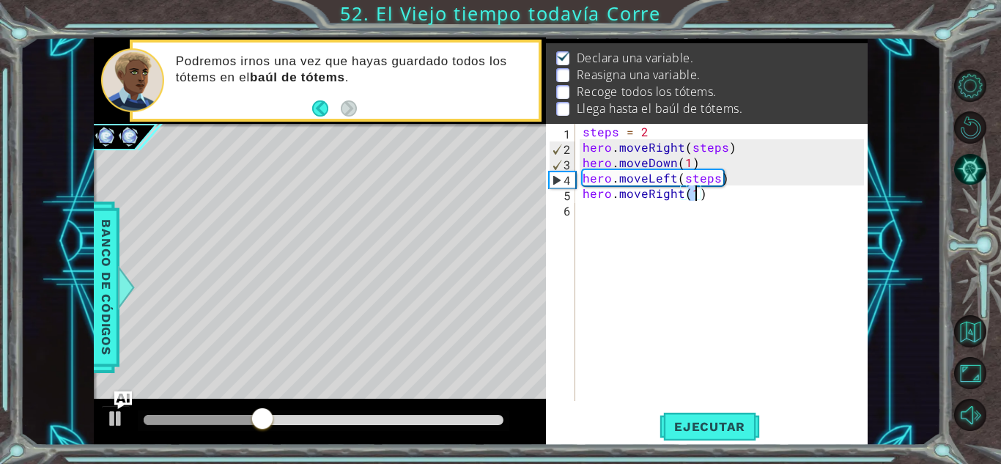
scroll to position [0, 7]
type textarea "hero.moveRight(4)"
click at [721, 424] on span "Ejecutar" at bounding box center [710, 426] width 100 height 15
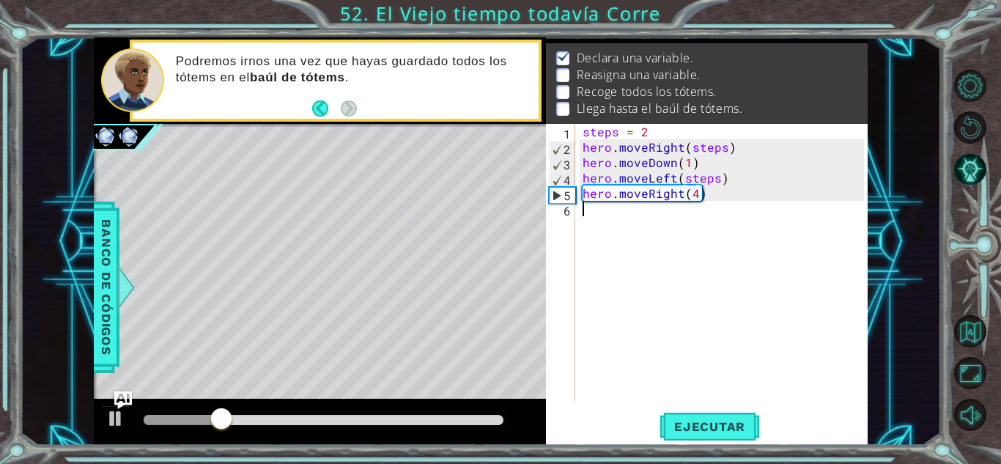
click at [663, 222] on div "steps = 2 hero . moveRight ( steps ) hero . moveDown ( 1 ) hero . moveLeft ( st…" at bounding box center [726, 278] width 292 height 308
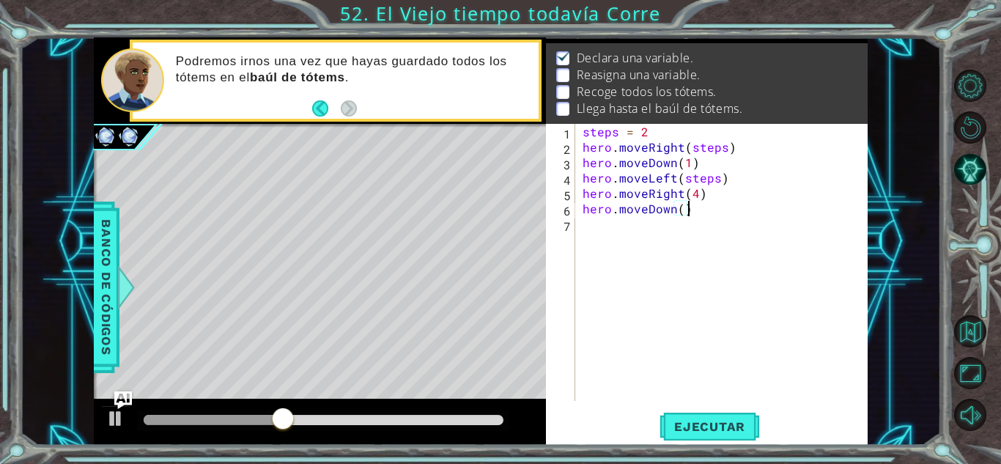
scroll to position [0, 6]
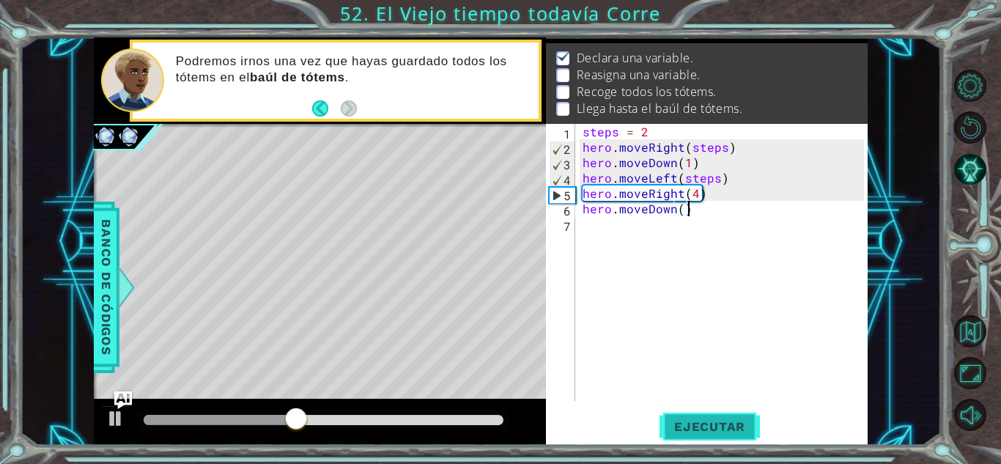
type textarea "hero.moveDown()"
click at [725, 429] on span "Ejecutar" at bounding box center [710, 426] width 100 height 15
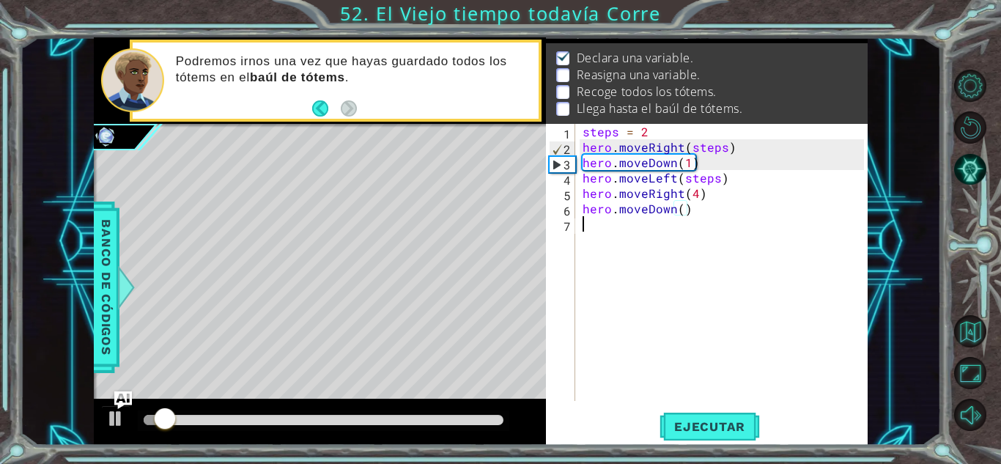
click at [672, 235] on div "steps = 2 hero . moveRight ( steps ) hero . moveDown ( 1 ) hero . moveLeft ( st…" at bounding box center [726, 278] width 292 height 308
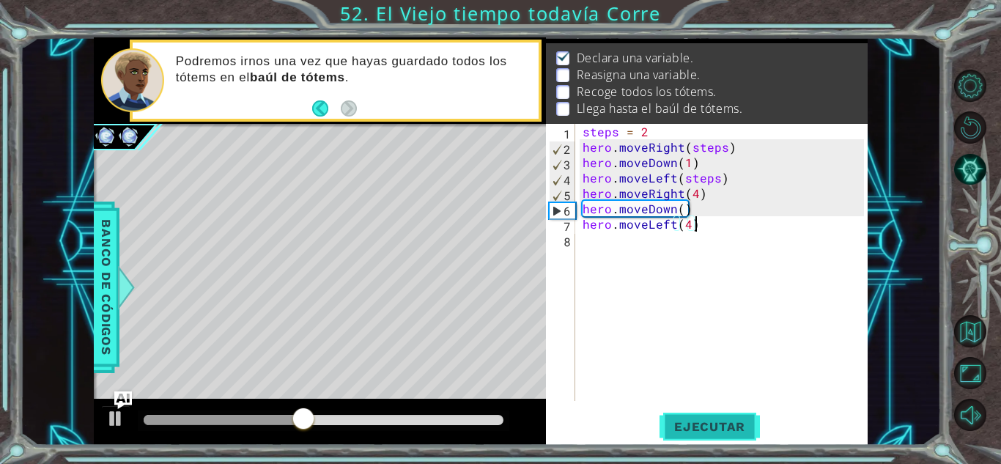
type textarea "hero.moveLeft(4)"
click at [689, 440] on button "Ejecutar" at bounding box center [710, 427] width 100 height 32
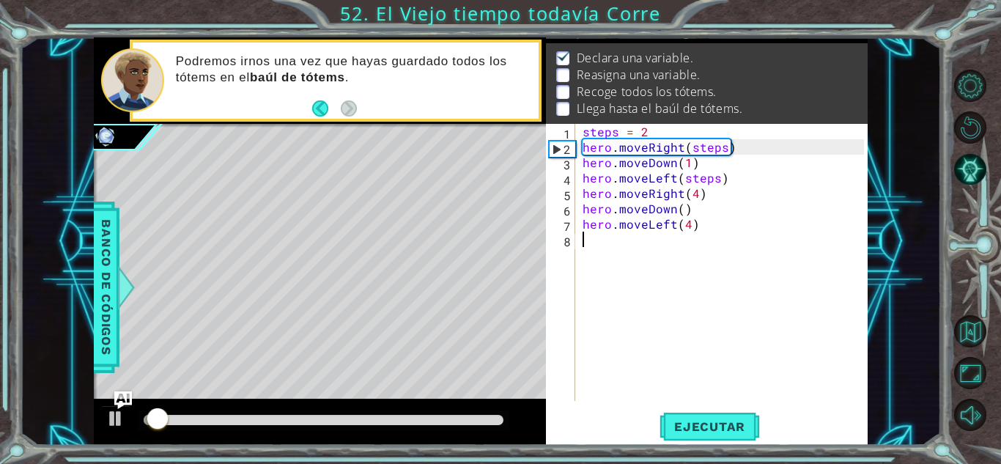
click at [657, 259] on div "steps = 2 hero . moveRight ( steps ) hero . moveDown ( 1 ) hero . moveLeft ( st…" at bounding box center [726, 278] width 292 height 308
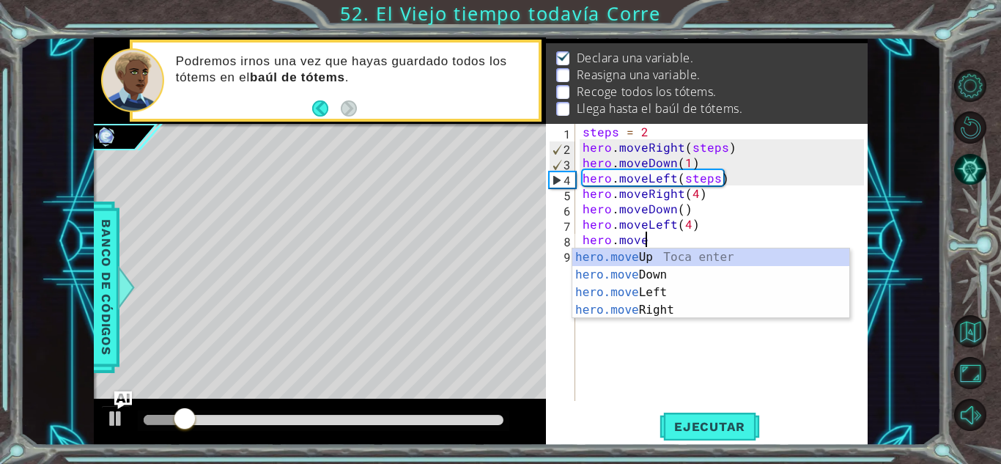
scroll to position [0, 4]
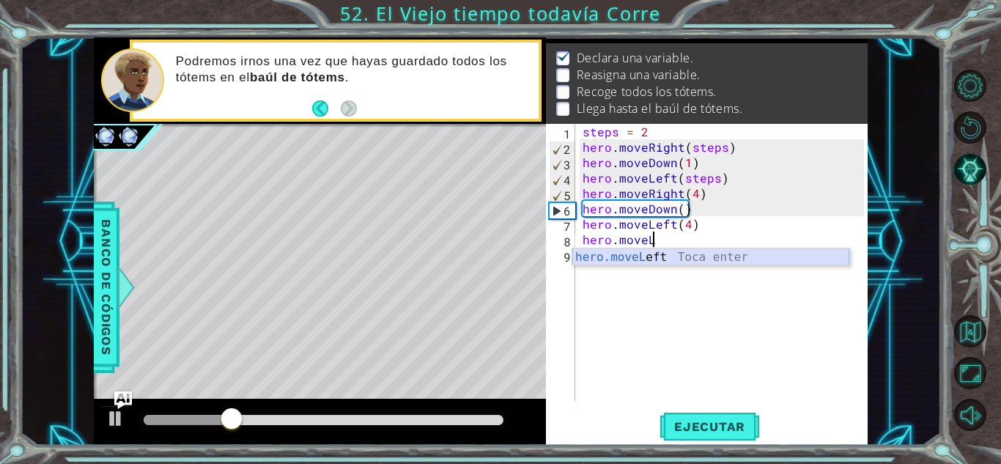
click at [672, 259] on div "hero.moveL eft Toca enter" at bounding box center [711, 275] width 277 height 53
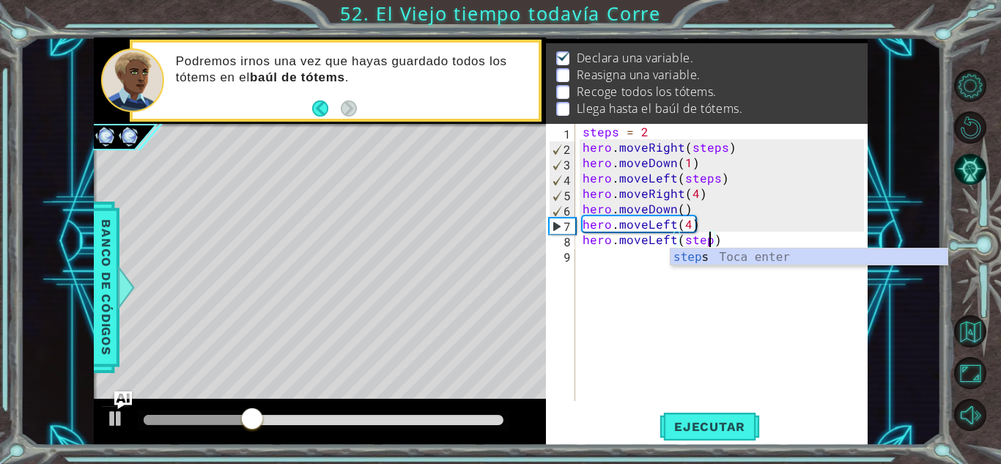
scroll to position [0, 8]
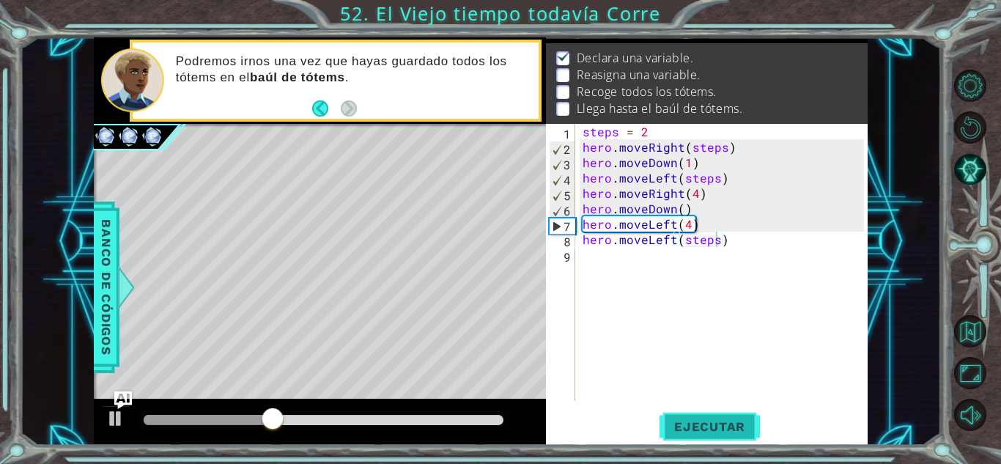
click at [710, 418] on button "Ejecutar" at bounding box center [710, 427] width 100 height 32
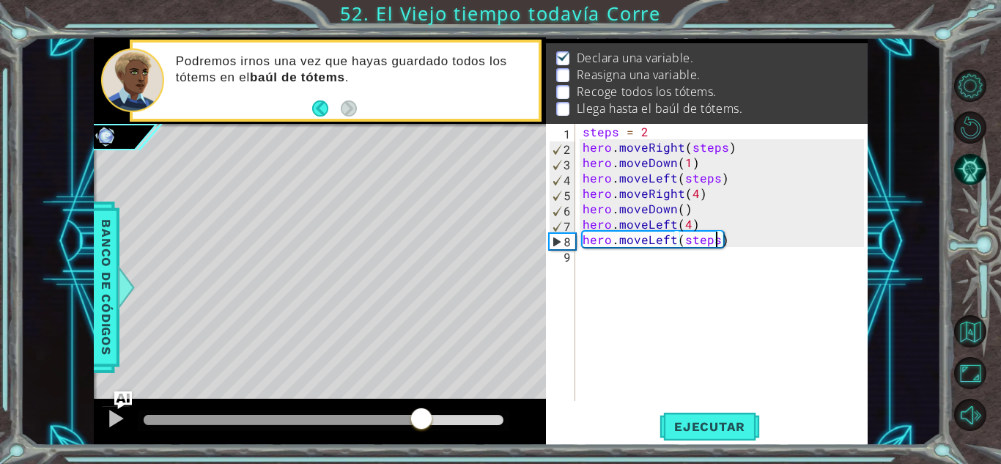
click at [422, 419] on div at bounding box center [324, 420] width 360 height 10
click at [113, 423] on div at bounding box center [115, 418] width 19 height 19
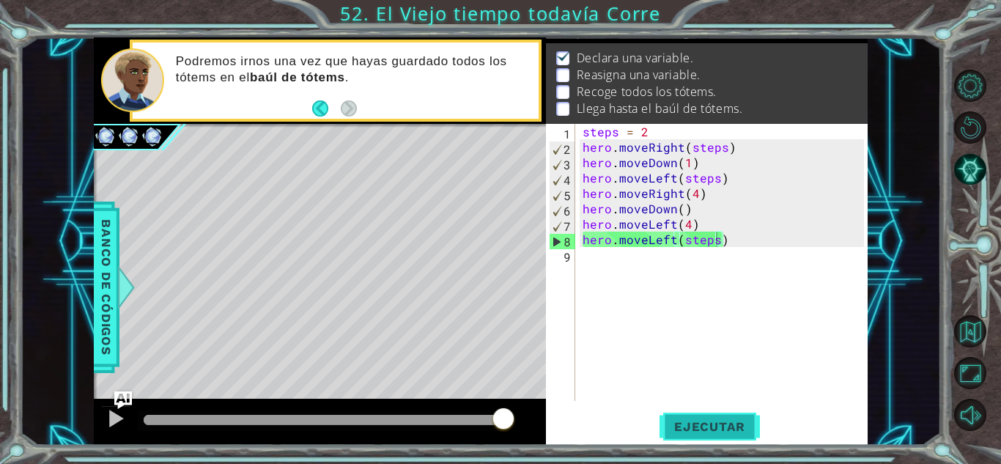
click at [691, 429] on span "Ejecutar" at bounding box center [710, 426] width 100 height 15
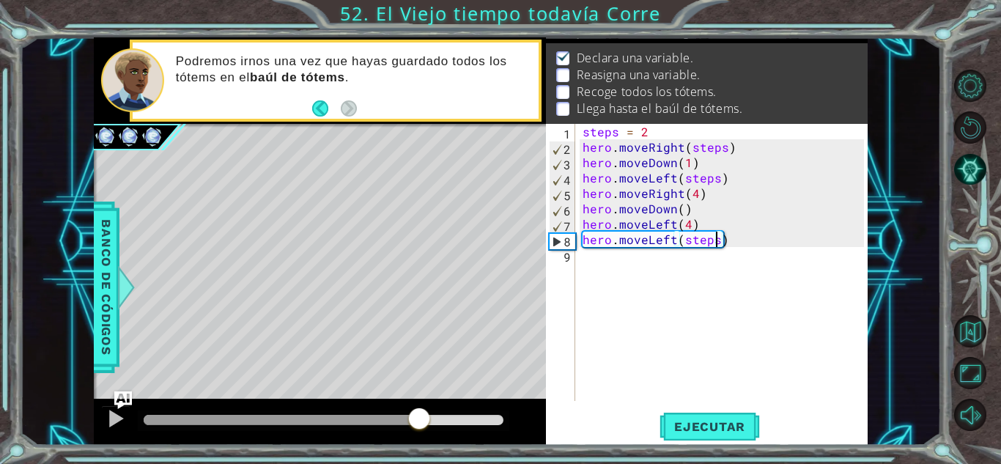
click at [419, 418] on div at bounding box center [324, 420] width 360 height 10
click at [119, 417] on div at bounding box center [115, 418] width 19 height 19
drag, startPoint x: 672, startPoint y: 242, endPoint x: 645, endPoint y: 245, distance: 27.3
click at [645, 245] on div "steps = 2 hero . moveRight ( steps ) hero . moveDown ( 1 ) hero . moveLeft ( st…" at bounding box center [726, 278] width 292 height 308
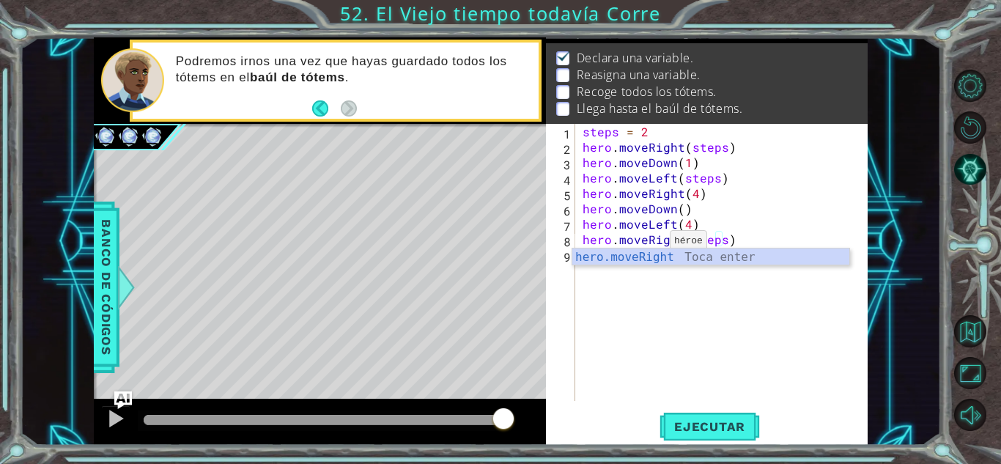
scroll to position [0, 6]
click at [712, 432] on span "Ejecutar" at bounding box center [710, 426] width 100 height 15
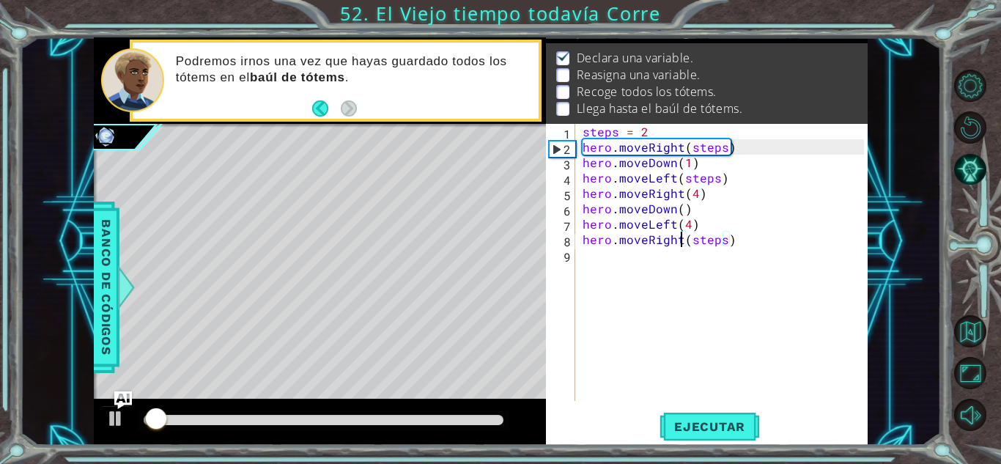
click at [480, 413] on div at bounding box center [324, 421] width 372 height 21
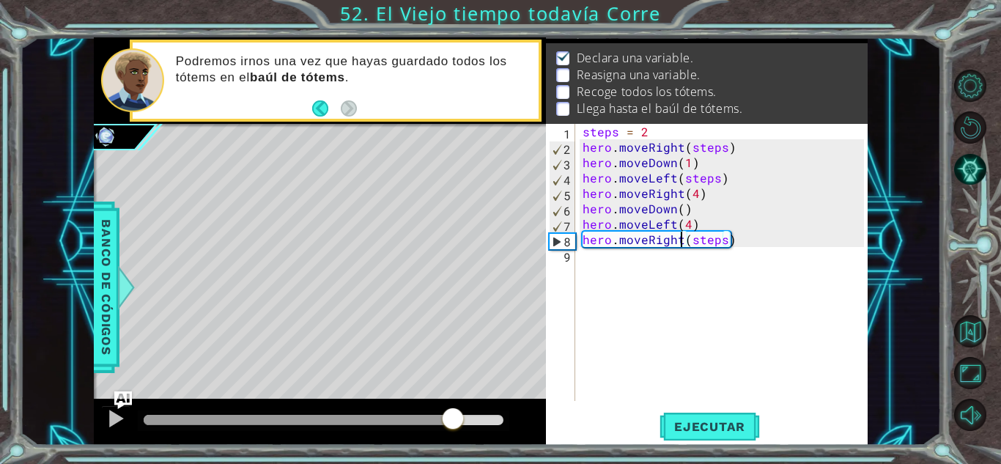
click at [453, 418] on div at bounding box center [324, 420] width 360 height 10
click at [119, 413] on div at bounding box center [115, 418] width 19 height 19
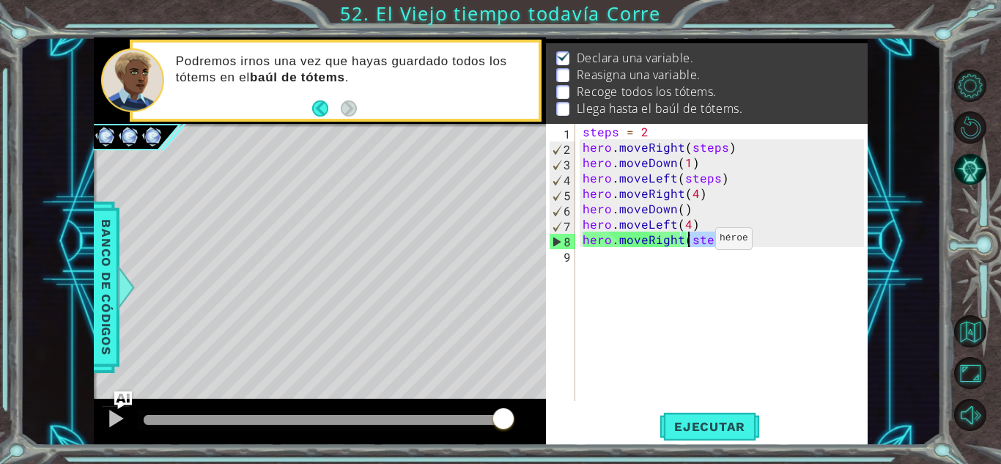
drag, startPoint x: 722, startPoint y: 240, endPoint x: 691, endPoint y: 242, distance: 31.6
click at [691, 242] on div "steps = 2 hero . moveRight ( steps ) hero . moveDown ( 1 ) hero . moveLeft ( st…" at bounding box center [726, 278] width 292 height 308
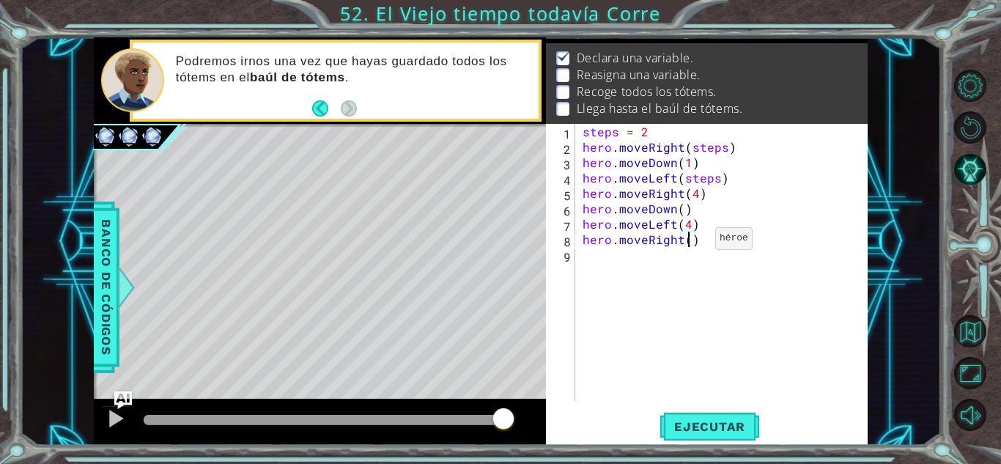
scroll to position [0, 7]
type textarea "hero.moveRight(5)"
click at [707, 414] on button "Ejecutar" at bounding box center [710, 427] width 100 height 32
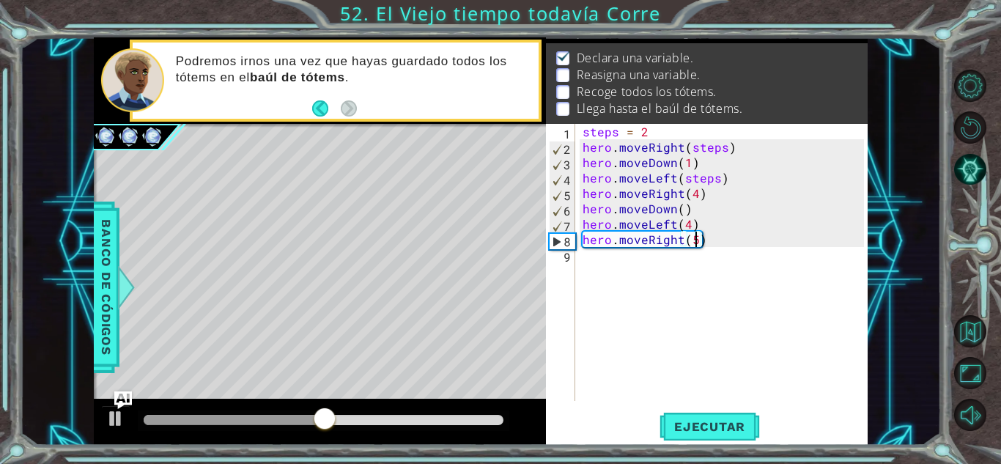
click at [630, 271] on div "steps = 2 hero . moveRight ( steps ) hero . moveDown ( 1 ) hero . moveLeft ( st…" at bounding box center [726, 278] width 292 height 308
click at [690, 243] on div "steps = 2 hero . moveRight ( steps ) hero . moveDown ( 1 ) hero . moveLeft ( st…" at bounding box center [726, 278] width 292 height 308
type textarea "hero.moveRight(6)"
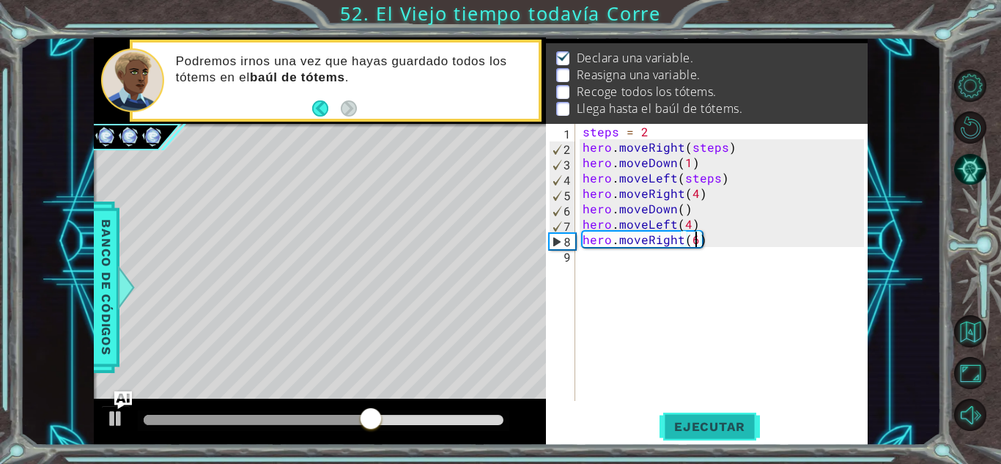
click at [729, 417] on button "Ejecutar" at bounding box center [710, 427] width 100 height 32
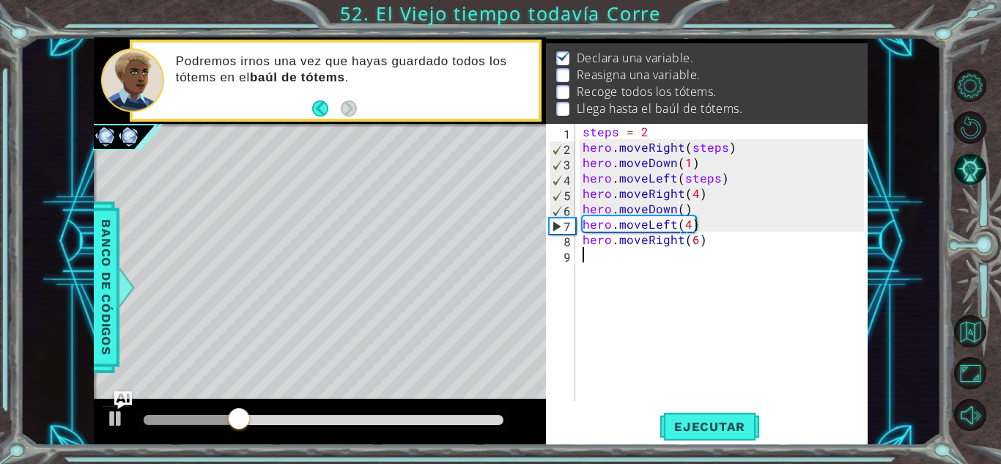
click at [684, 276] on div "steps = 2 hero . moveRight ( steps ) hero . moveDown ( 1 ) hero . moveLeft ( st…" at bounding box center [726, 278] width 292 height 308
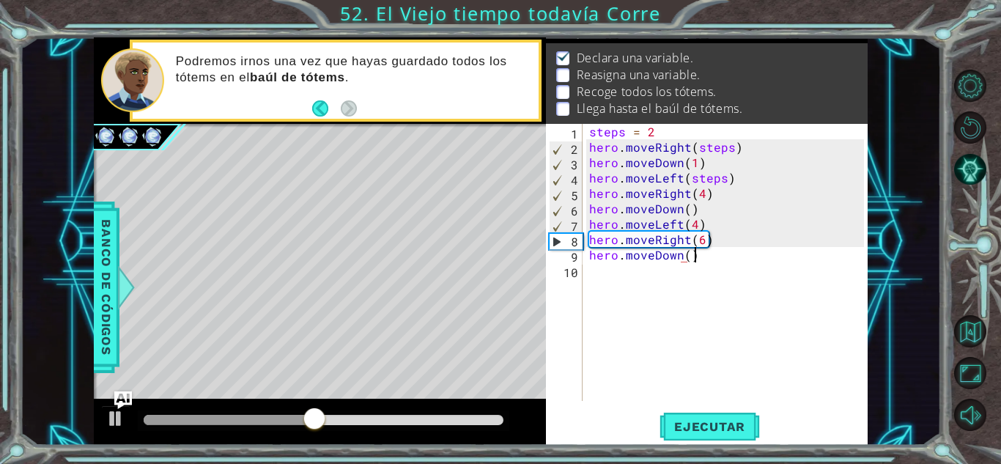
scroll to position [0, 6]
type textarea "hero.moveDown()"
click at [736, 424] on span "Ejecutar" at bounding box center [710, 426] width 100 height 15
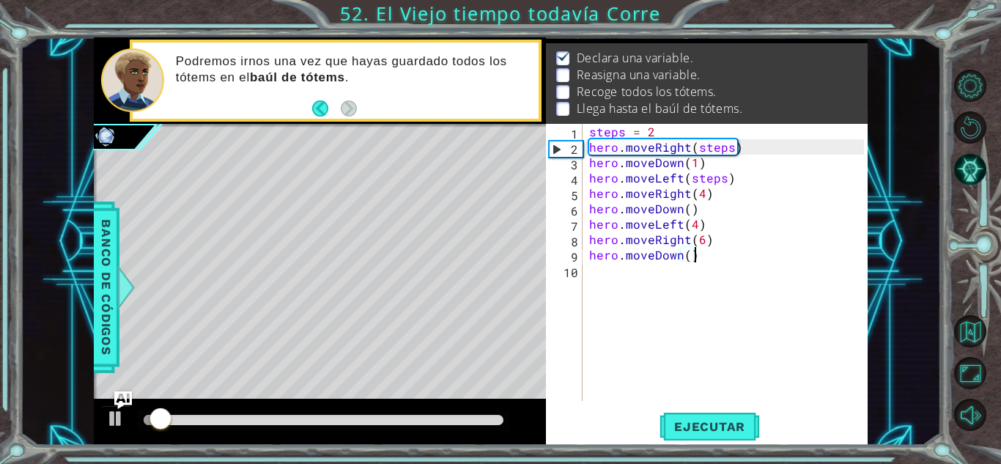
click at [644, 285] on div "steps = 2 hero . moveRight ( steps ) hero . moveDown ( 1 ) hero . moveLeft ( st…" at bounding box center [728, 278] width 285 height 308
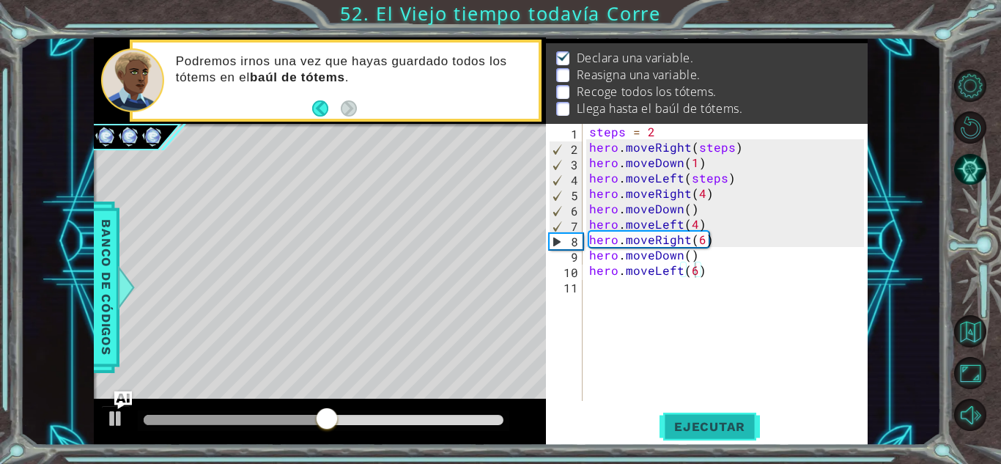
click at [710, 429] on span "Ejecutar" at bounding box center [710, 426] width 100 height 15
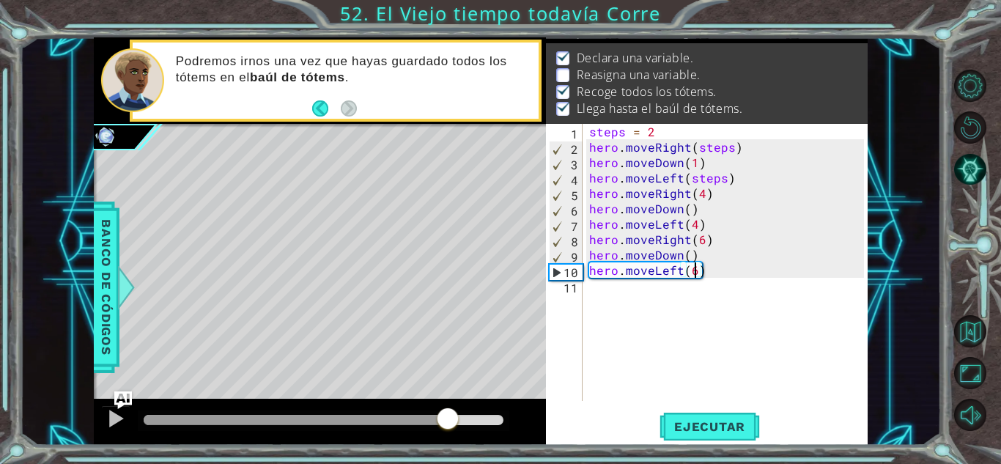
click at [448, 422] on div at bounding box center [324, 420] width 360 height 10
click at [113, 421] on div at bounding box center [115, 418] width 19 height 19
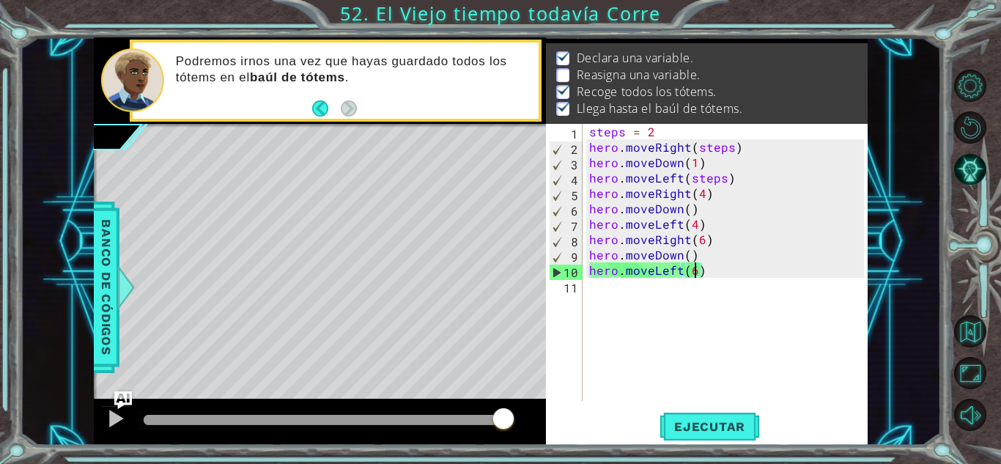
click at [708, 231] on div "steps = 2 hero . moveRight ( steps ) hero . moveDown ( 1 ) hero . moveLeft ( st…" at bounding box center [728, 278] width 285 height 308
type textarea "hero.moveLeft(4)"
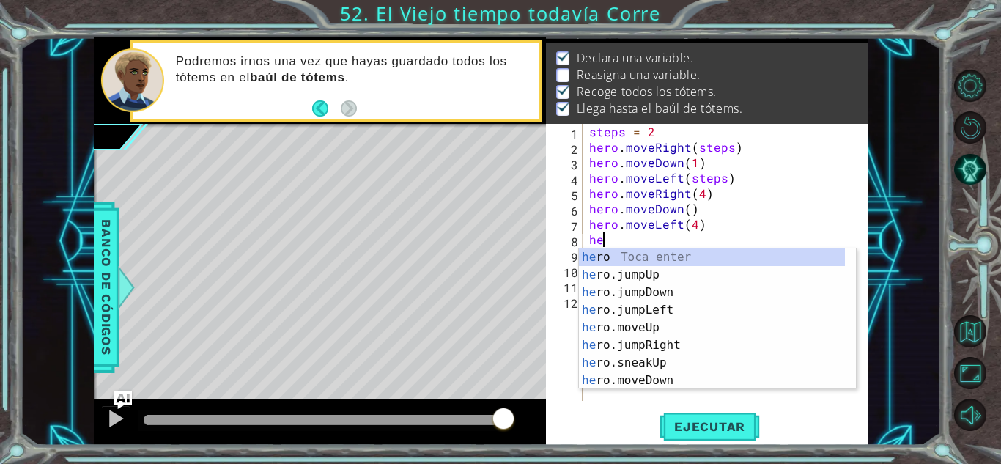
scroll to position [0, 0]
type textarea "h"
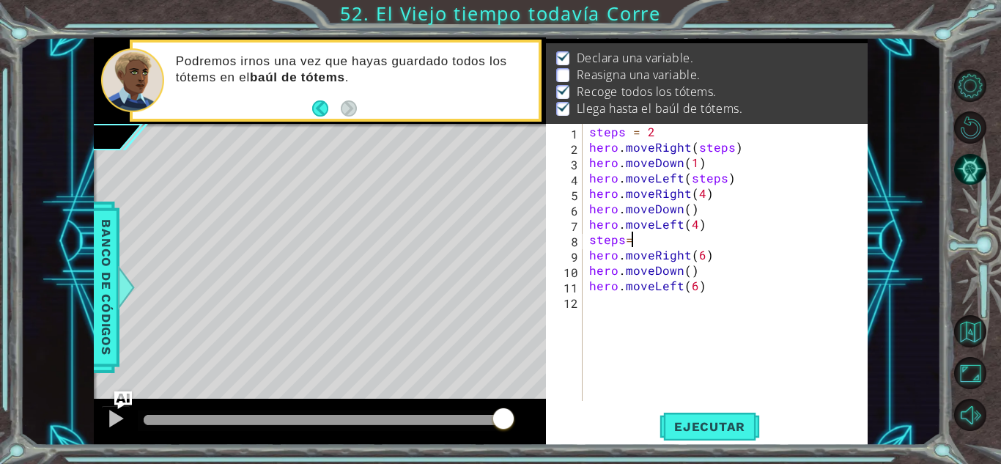
scroll to position [0, 2]
click at [702, 254] on div "steps = 2 hero . moveRight ( steps ) hero . moveDown ( 1 ) hero . moveLeft ( st…" at bounding box center [728, 278] width 285 height 308
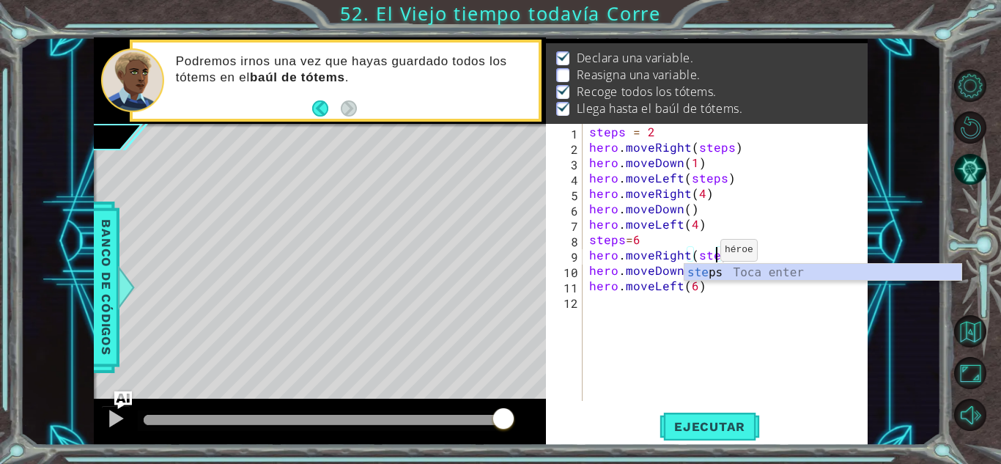
scroll to position [0, 8]
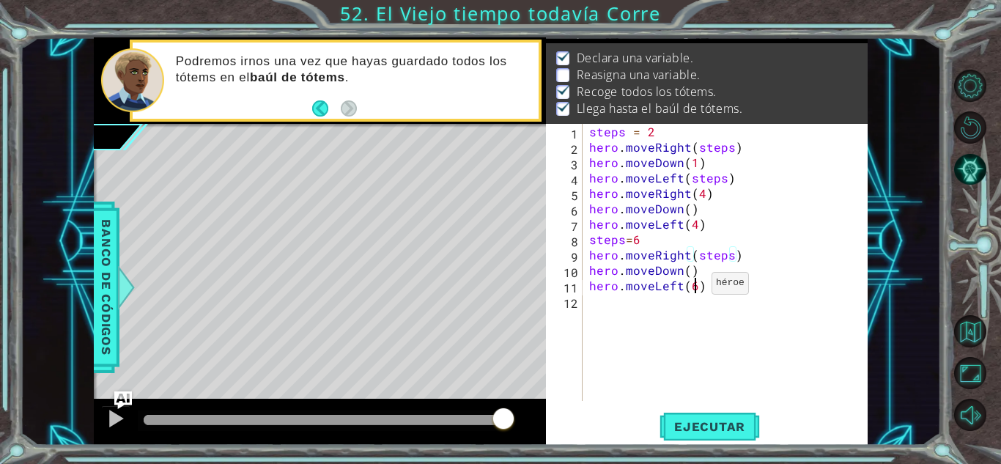
click at [693, 287] on div "steps = 2 hero . moveRight ( steps ) hero . moveDown ( 1 ) hero . moveLeft ( st…" at bounding box center [728, 278] width 285 height 308
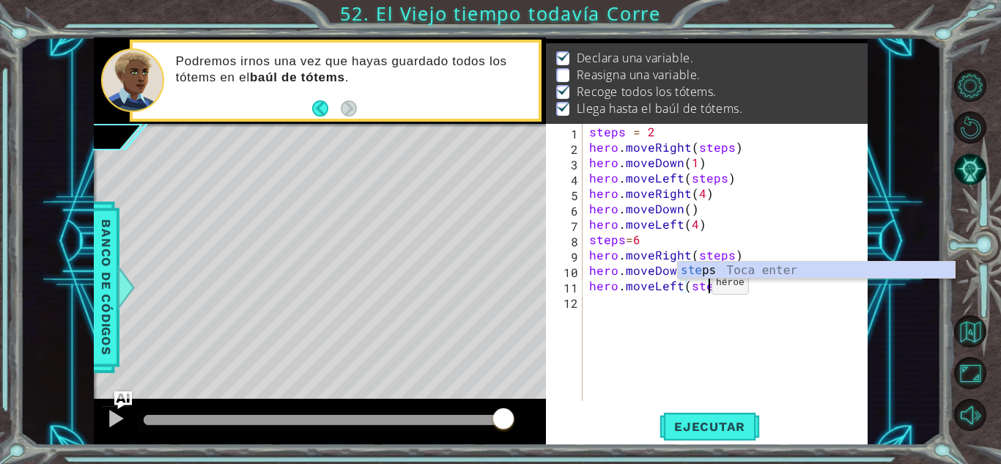
type textarea "hero.moveLeft(steps)"
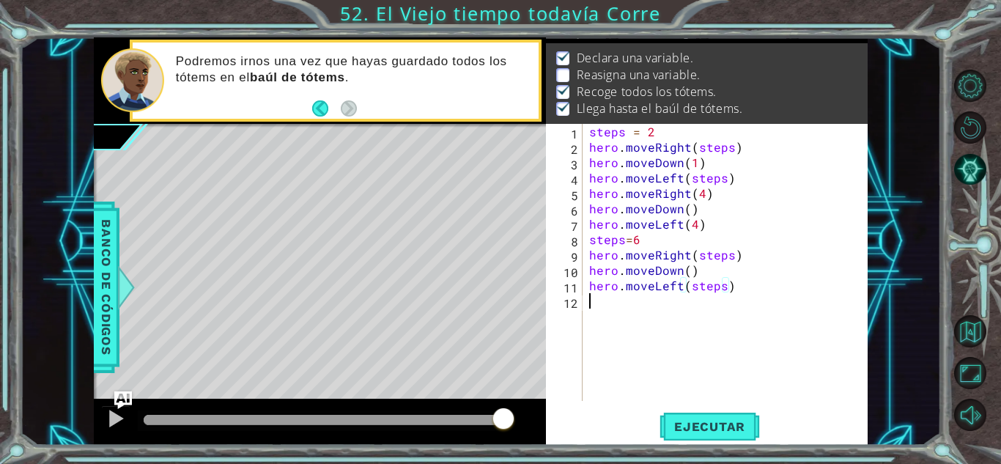
click at [699, 343] on div "steps = 2 hero . moveRight ( steps ) hero . moveDown ( 1 ) hero . moveLeft ( st…" at bounding box center [728, 278] width 285 height 308
click at [714, 419] on span "Ejecutar" at bounding box center [710, 426] width 100 height 15
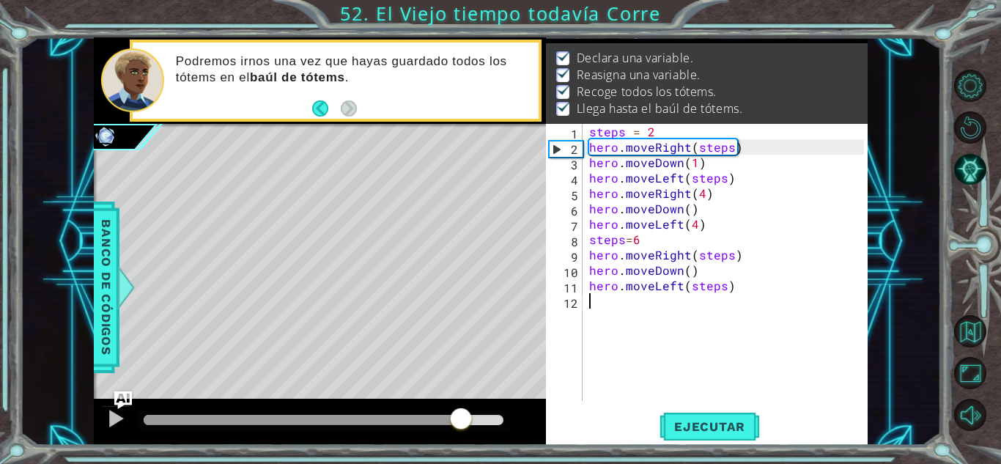
click at [460, 416] on div at bounding box center [324, 420] width 360 height 10
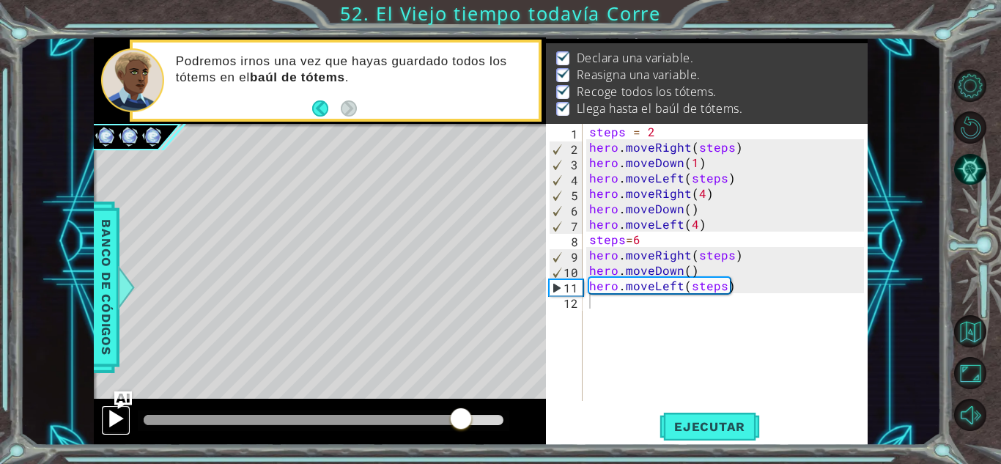
click at [116, 412] on div at bounding box center [115, 418] width 19 height 19
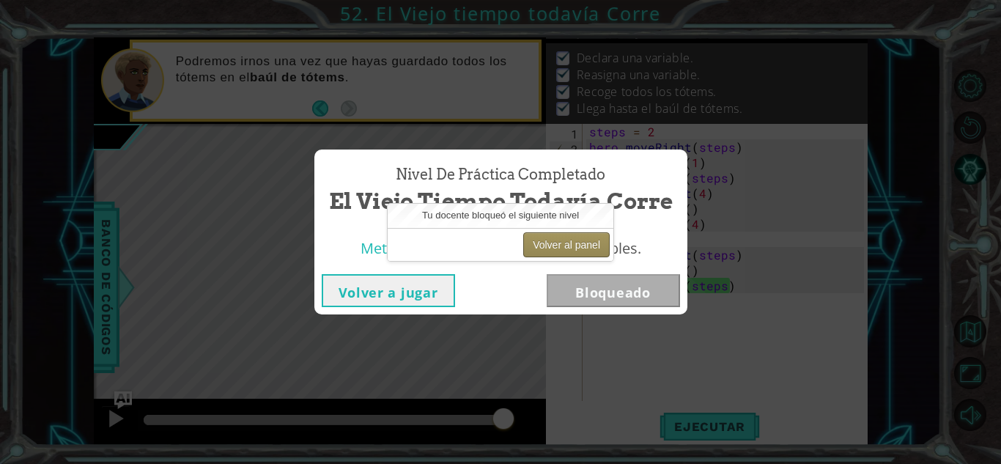
click at [567, 244] on button "Volver al panel" at bounding box center [566, 244] width 87 height 25
click at [582, 239] on button "Volver al panel" at bounding box center [566, 244] width 87 height 25
click at [625, 307] on div "Volver a jugar Bloqueado" at bounding box center [500, 291] width 373 height 48
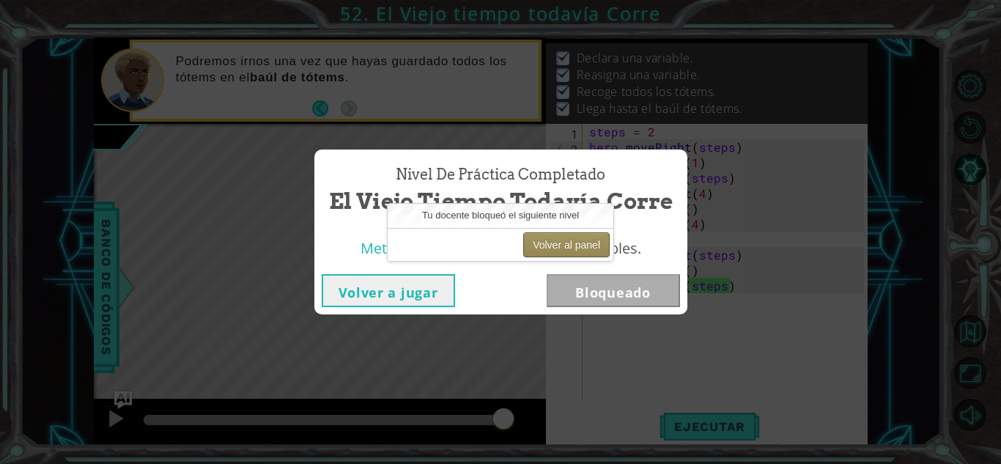
click at [582, 240] on button "Volver al panel" at bounding box center [566, 244] width 87 height 25
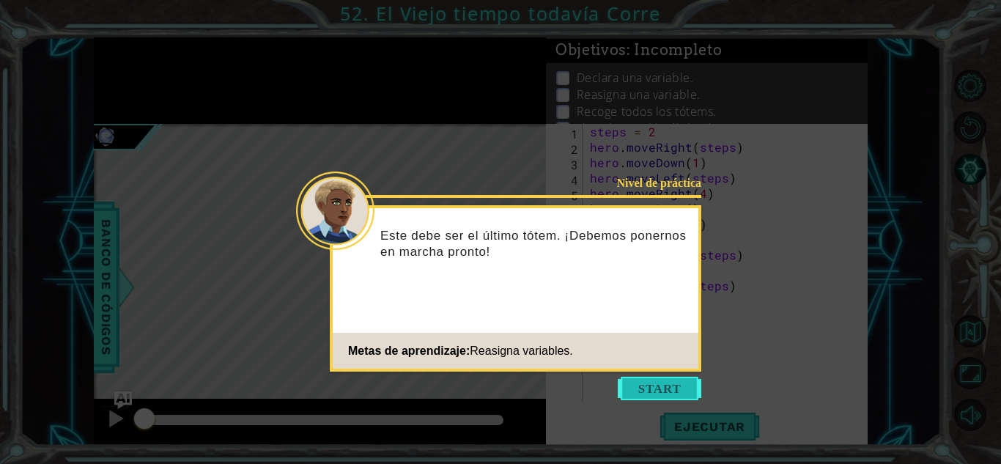
click at [670, 389] on button "Start" at bounding box center [660, 388] width 84 height 23
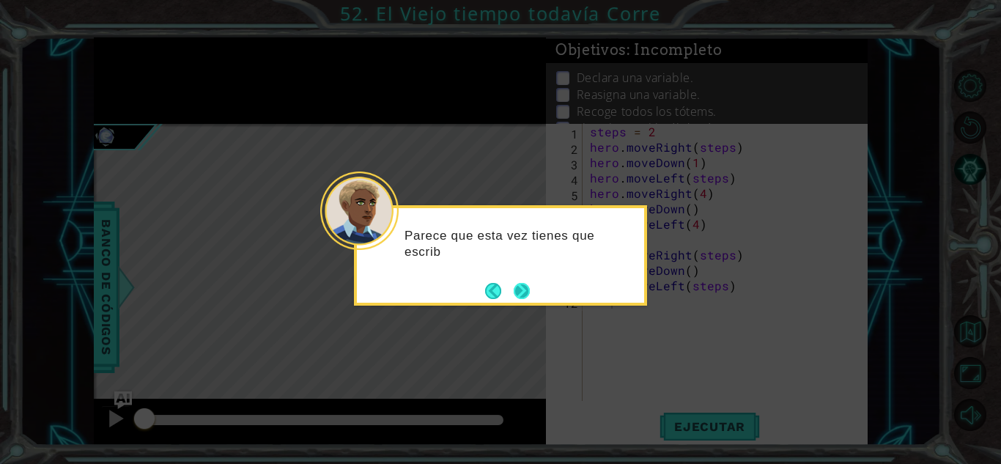
click at [522, 292] on button "Next" at bounding box center [522, 291] width 16 height 16
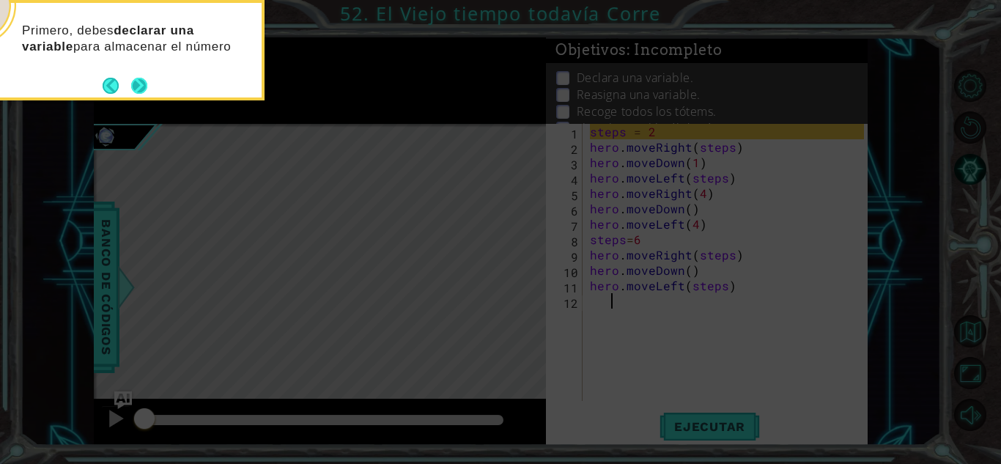
click at [139, 84] on button "Next" at bounding box center [139, 86] width 16 height 16
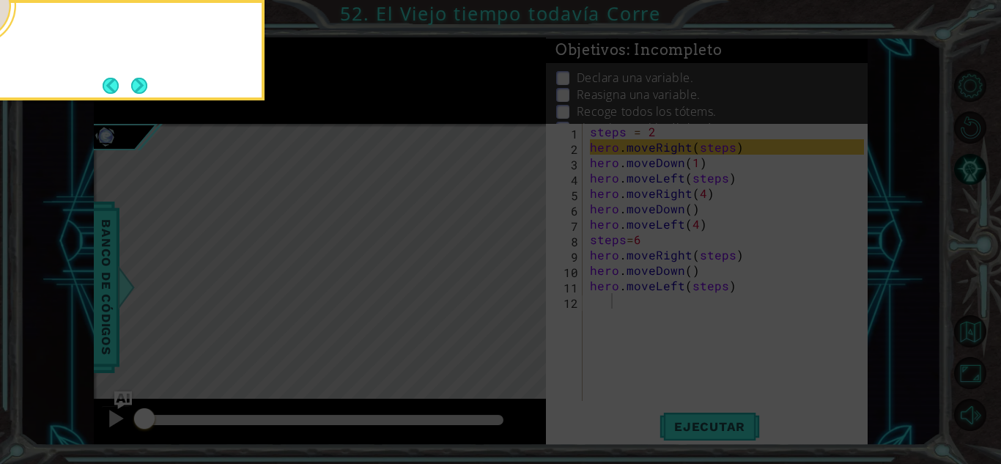
click at [139, 84] on button "Next" at bounding box center [139, 86] width 16 height 16
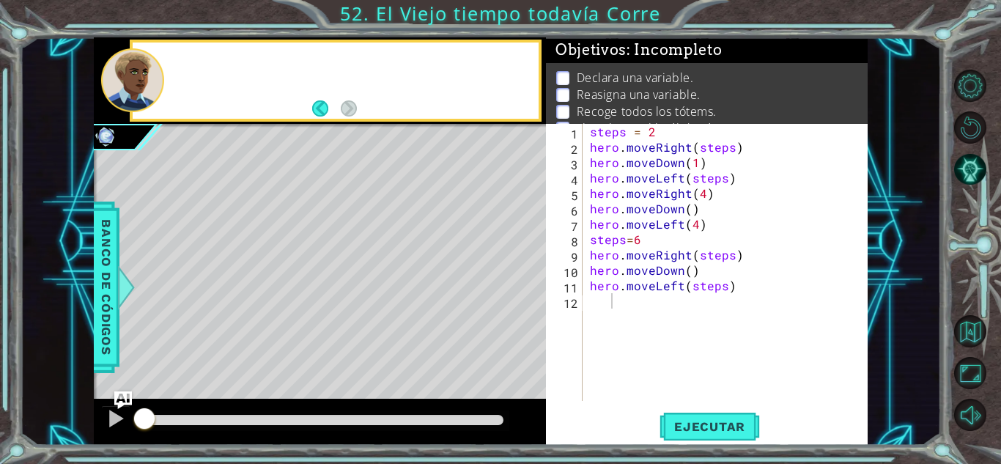
click at [139, 84] on div at bounding box center [132, 80] width 63 height 64
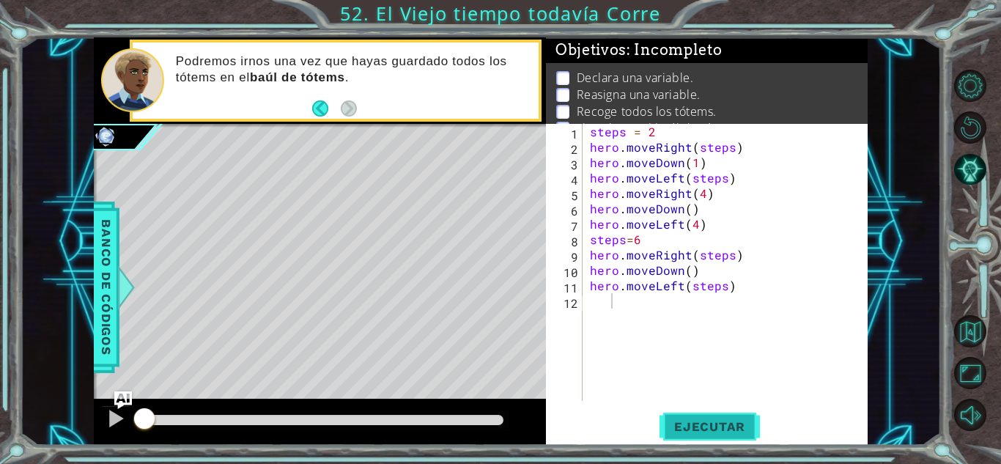
click at [715, 430] on span "Ejecutar" at bounding box center [710, 426] width 100 height 15
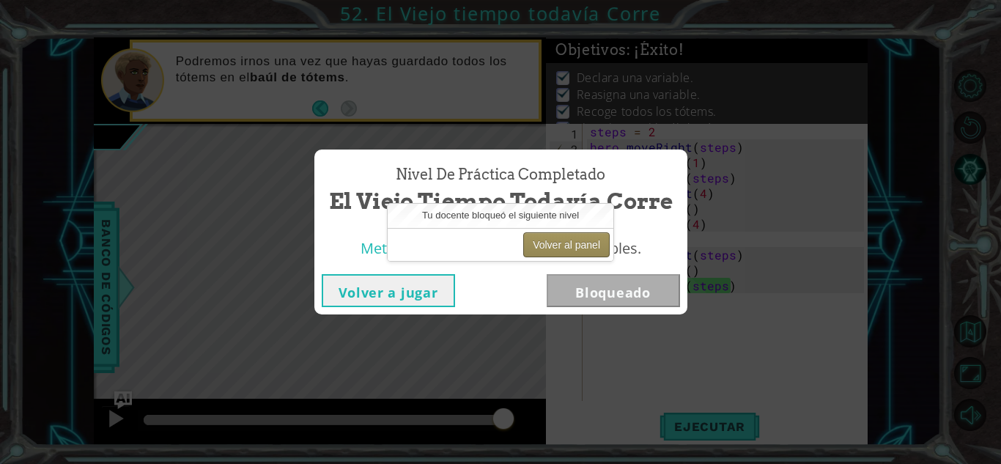
click at [583, 248] on button "Volver al panel" at bounding box center [566, 244] width 87 height 25
